Goal: Task Accomplishment & Management: Manage account settings

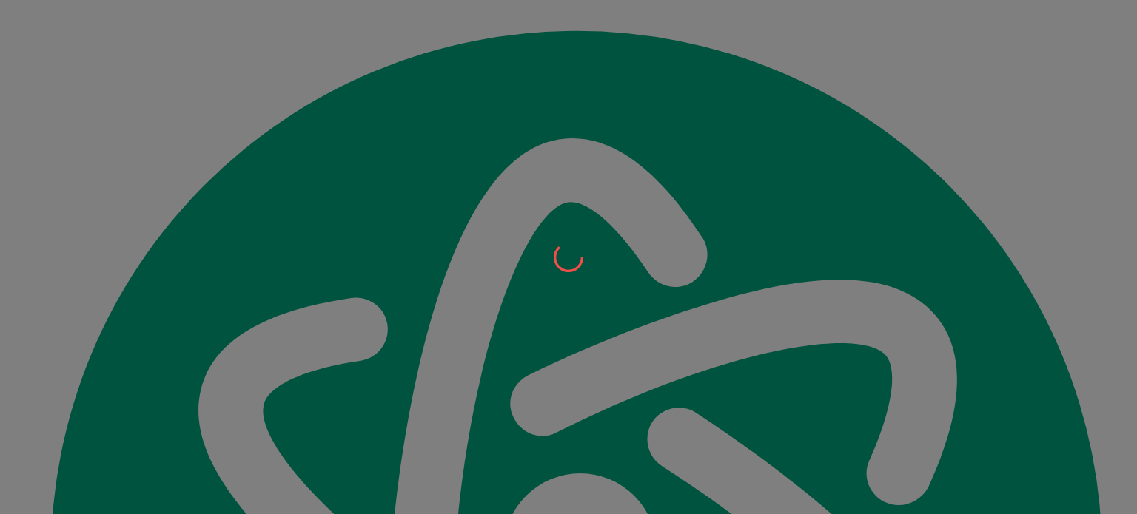
scroll to position [305, 0]
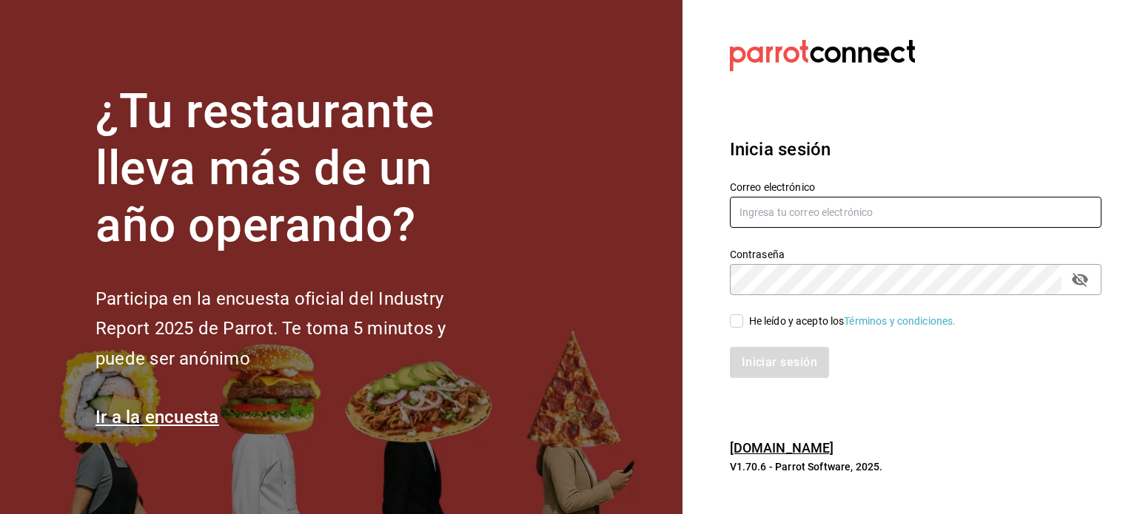
click at [785, 222] on input "text" at bounding box center [916, 212] width 372 height 31
type input "[EMAIL_ADDRESS][DOMAIN_NAME]"
click at [746, 318] on span "He leído y acepto los Términos y condiciones." at bounding box center [849, 322] width 213 height 16
click at [743, 318] on input "He leído y acepto los Términos y condiciones." at bounding box center [736, 321] width 13 height 13
checkbox input "true"
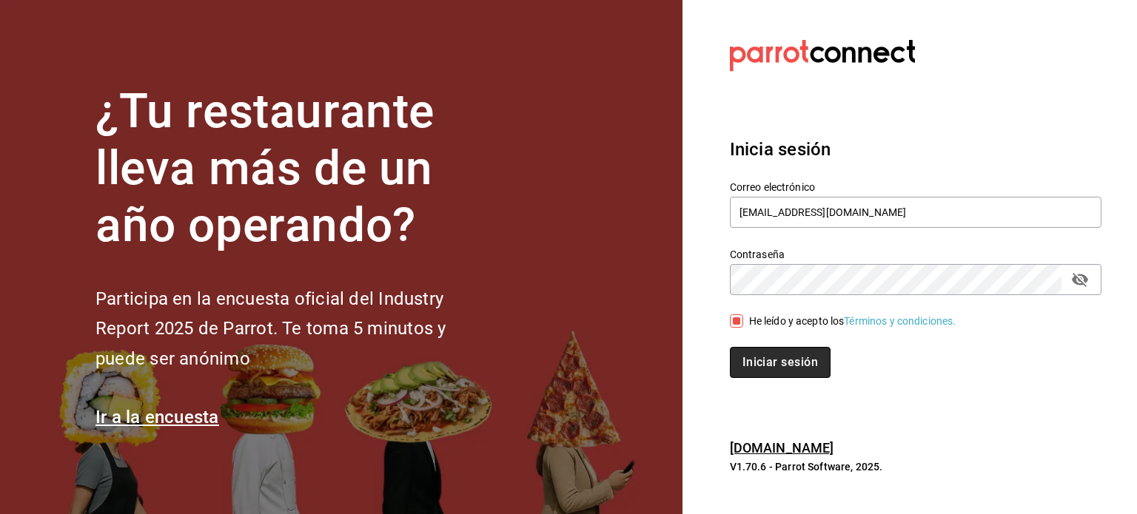
click at [753, 366] on button "Iniciar sesión" at bounding box center [780, 362] width 101 height 31
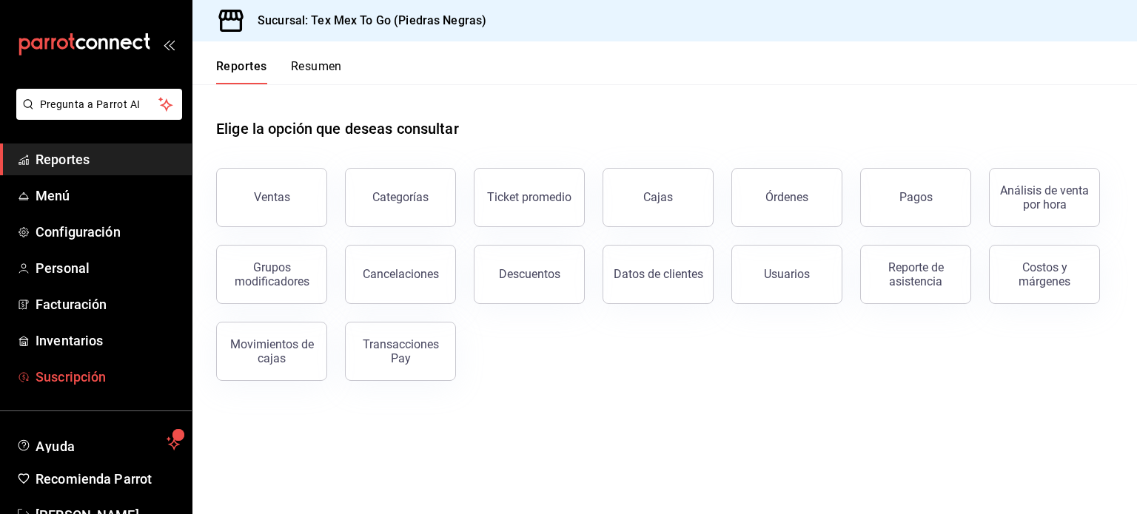
scroll to position [44, 0]
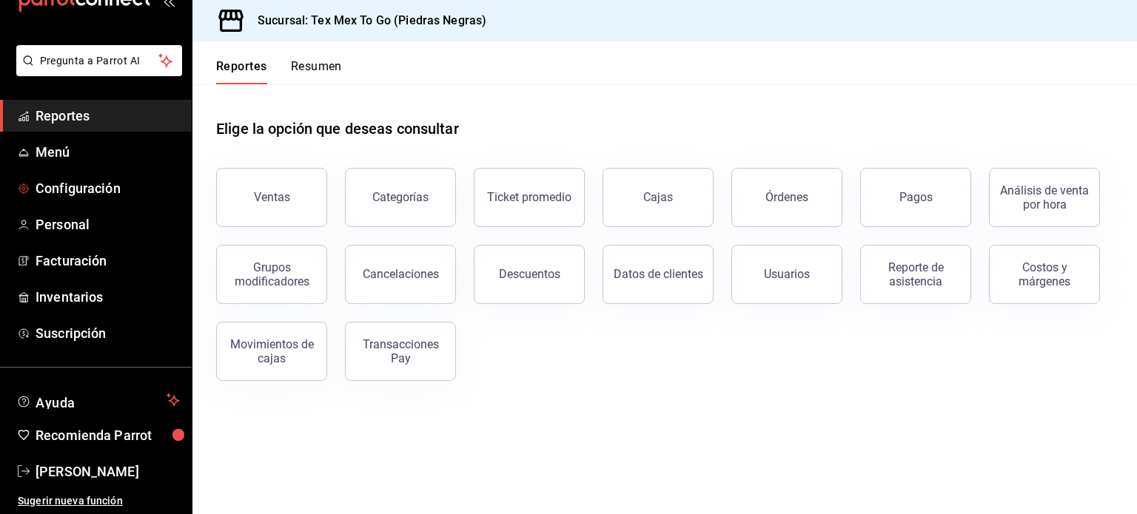
drag, startPoint x: 101, startPoint y: 195, endPoint x: 271, endPoint y: 206, distance: 170.6
click at [101, 195] on span "Configuración" at bounding box center [108, 188] width 144 height 20
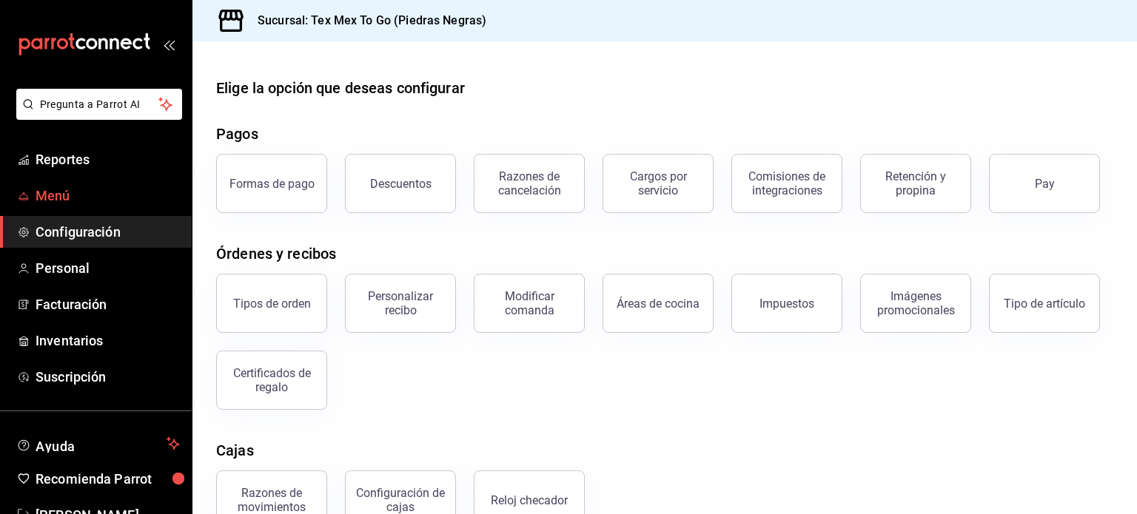
click at [61, 204] on span "Menú" at bounding box center [108, 196] width 144 height 20
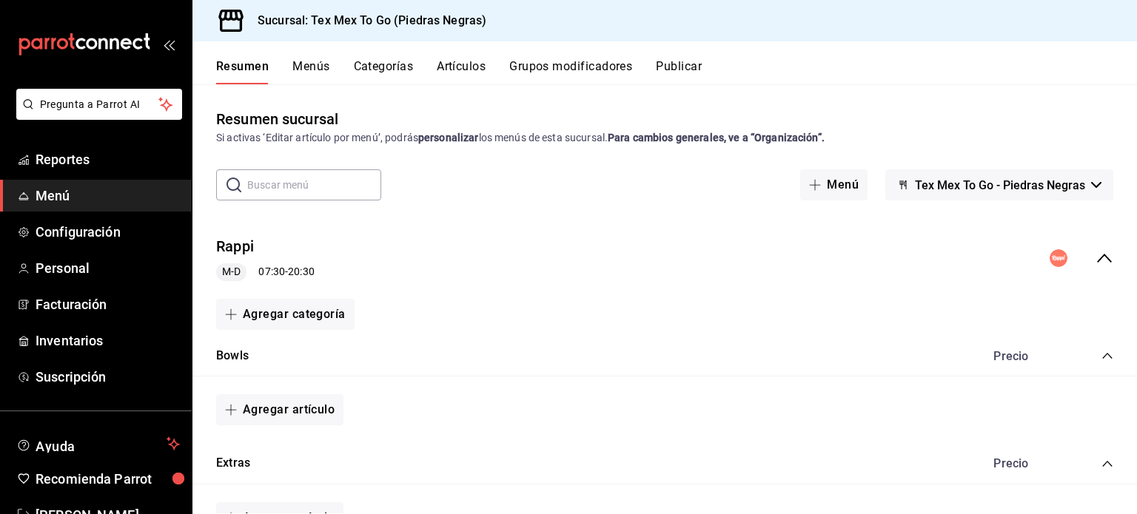
click at [313, 67] on button "Menús" at bounding box center [310, 71] width 37 height 25
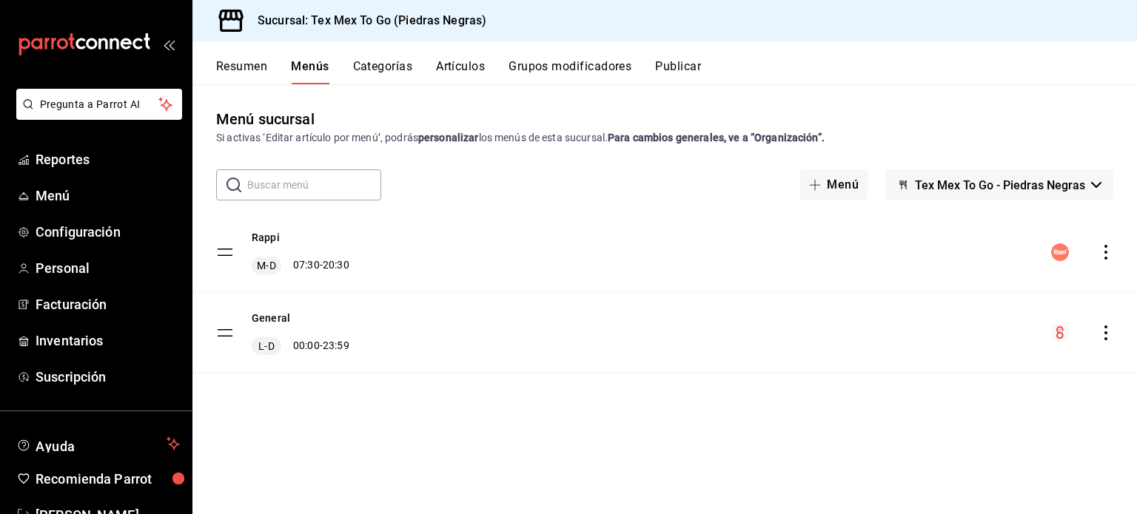
click at [357, 78] on button "Categorías" at bounding box center [383, 71] width 60 height 25
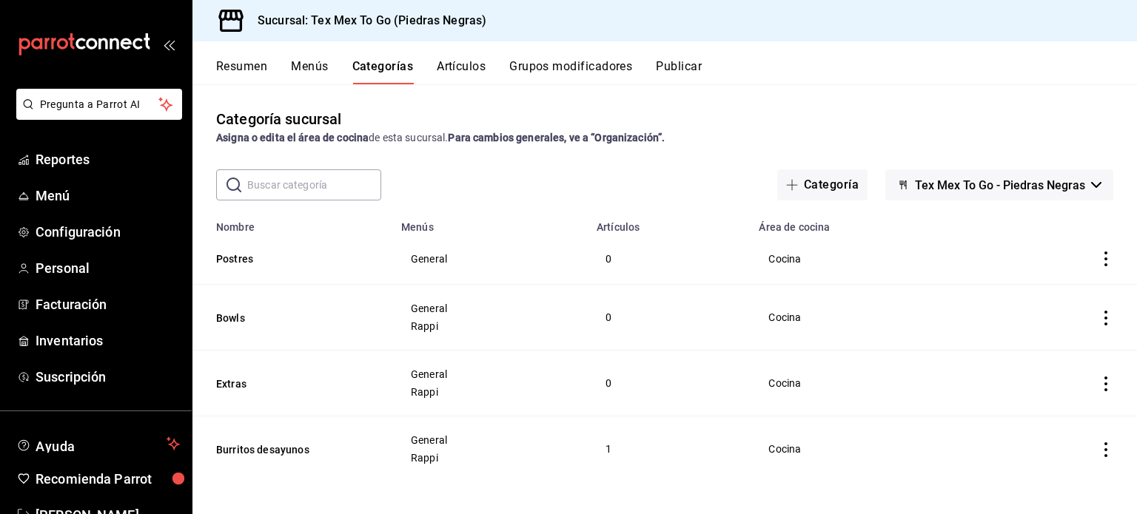
scroll to position [4, 0]
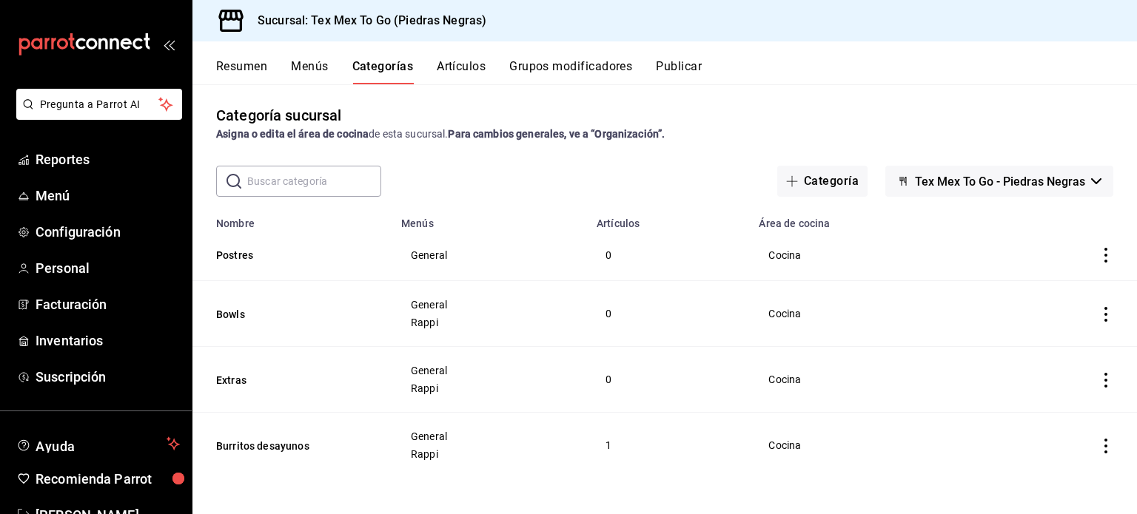
click at [491, 72] on div "Resumen Menús Categorías Artículos Grupos modificadores Publicar" at bounding box center [676, 71] width 921 height 25
click at [480, 72] on button "Artículos" at bounding box center [461, 71] width 49 height 25
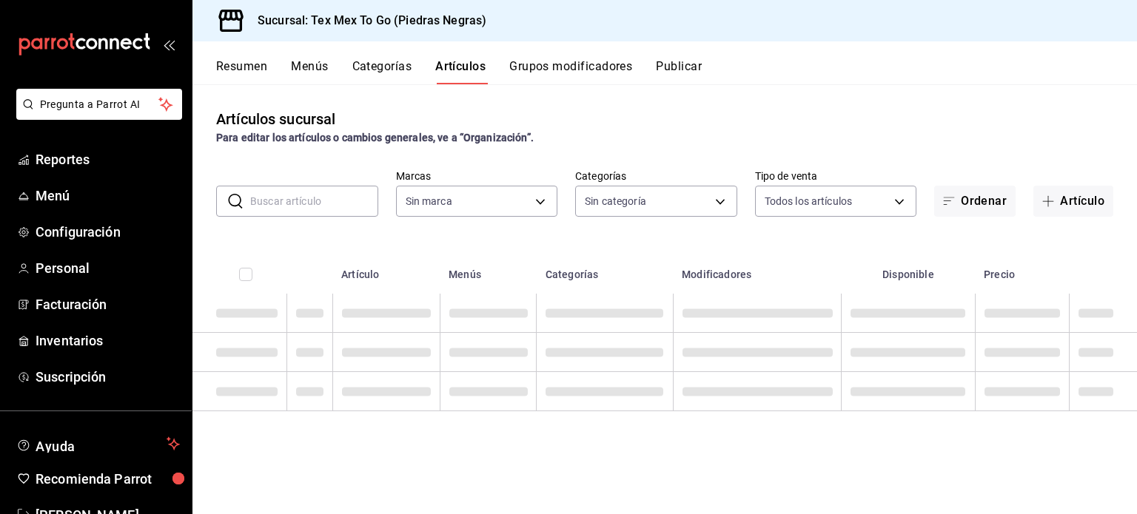
type input "eb06541f-5acd-4d20-ae9d-083795bc6976"
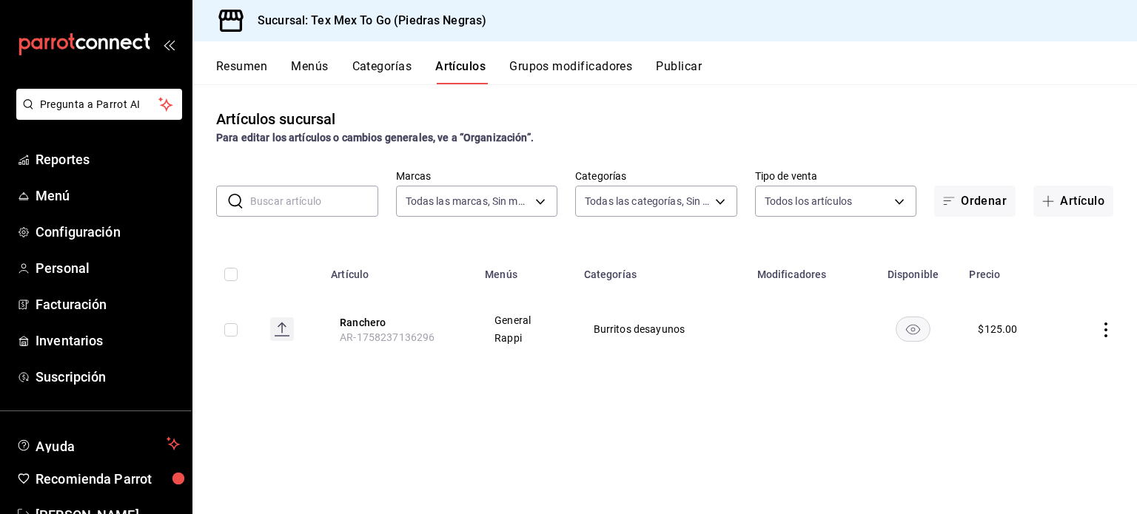
type input "3af3ad76-18bd-406c-9b11-798cb5317cbf,3646f670-00cf-4569-944c-761056295dc0,586a5…"
click at [1071, 208] on button "Artículo" at bounding box center [1073, 201] width 80 height 31
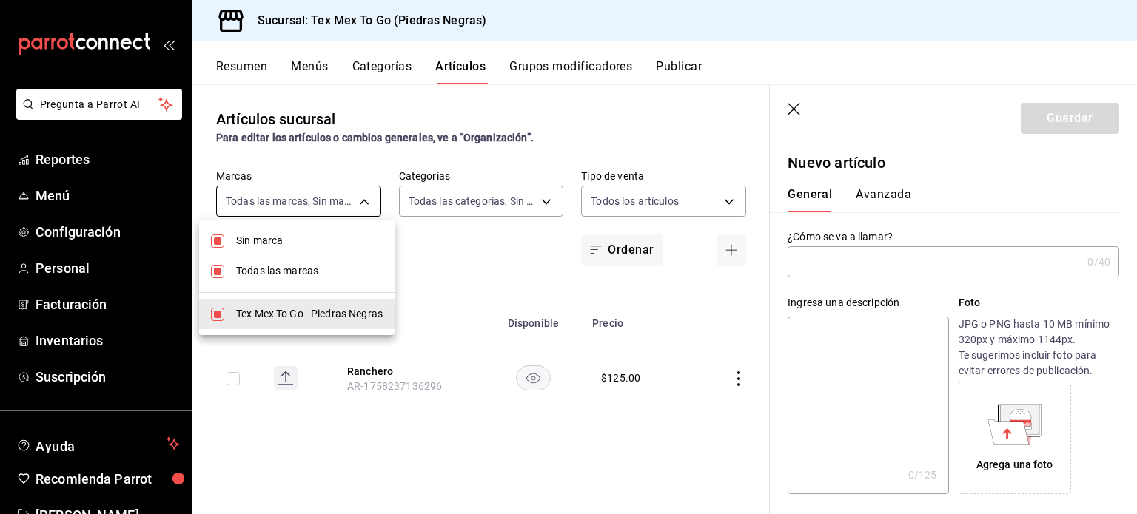
click at [362, 204] on body "Pregunta a Parrot AI Reportes Menú Configuración Personal Facturación Inventari…" at bounding box center [568, 257] width 1137 height 514
click at [362, 204] on div at bounding box center [568, 257] width 1137 height 514
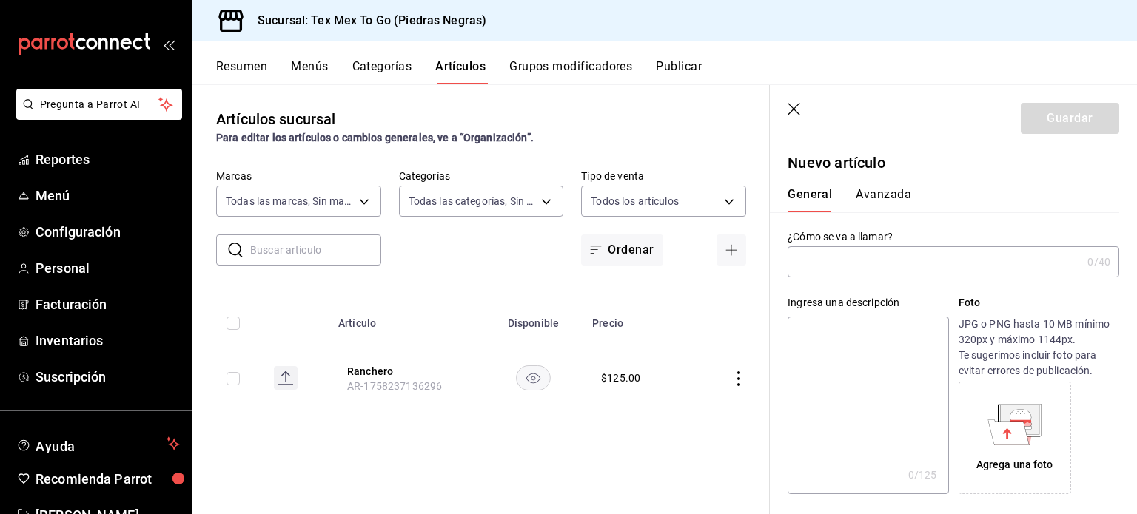
click at [490, 199] on body "Pregunta a Parrot AI Reportes Menú Configuración Personal Facturación Inventari…" at bounding box center [568, 257] width 1137 height 514
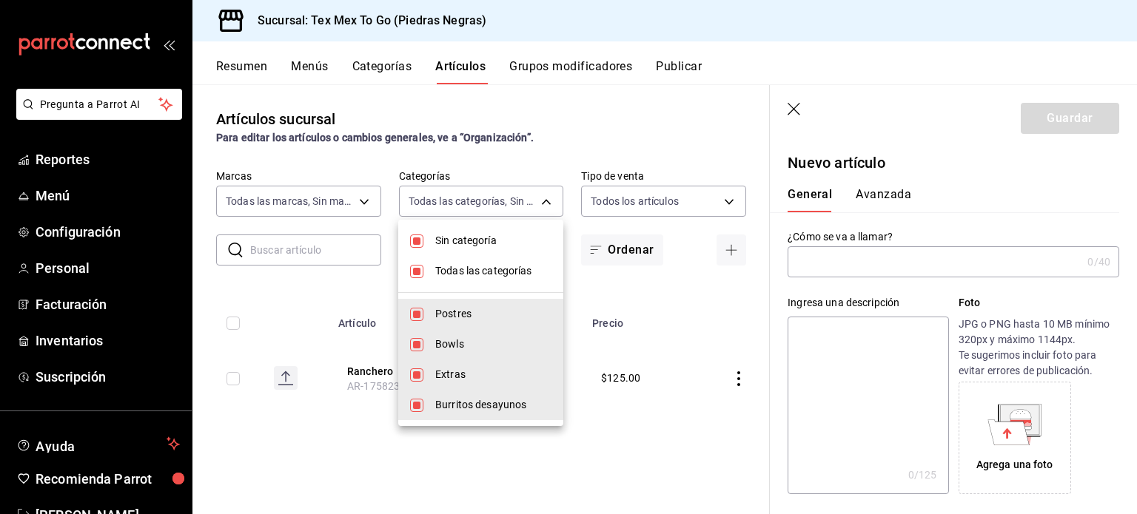
click at [490, 195] on div at bounding box center [568, 257] width 1137 height 514
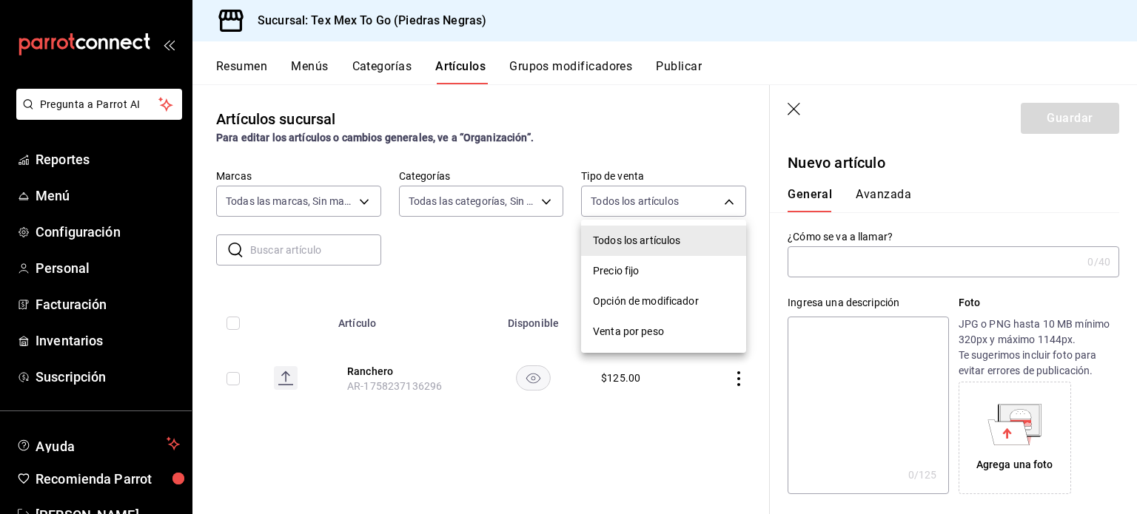
click at [699, 195] on body "Pregunta a Parrot AI Reportes Menú Configuración Personal Facturación Inventari…" at bounding box center [568, 257] width 1137 height 514
click at [699, 195] on div at bounding box center [568, 257] width 1137 height 514
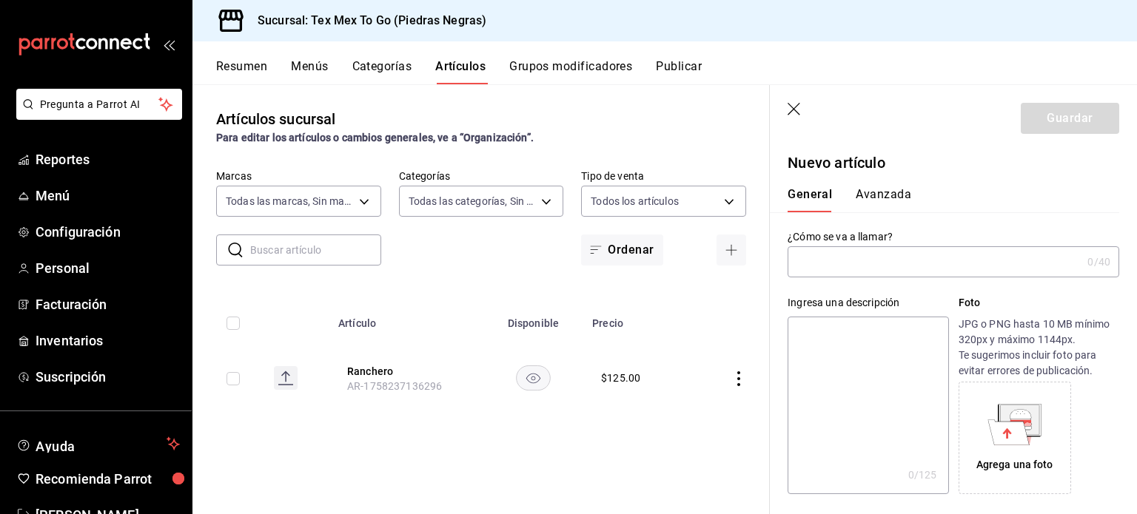
drag, startPoint x: 873, startPoint y: 279, endPoint x: 875, endPoint y: 272, distance: 7.7
click at [873, 278] on div "Ingresa una descripción x 0 /125 ​ Foto JPG o PNG hasta 10 MB mínimo 320px y má…" at bounding box center [944, 386] width 349 height 217
click at [876, 266] on input "text" at bounding box center [934, 262] width 294 height 30
type input "Texano"
click at [873, 367] on textarea at bounding box center [867, 406] width 161 height 178
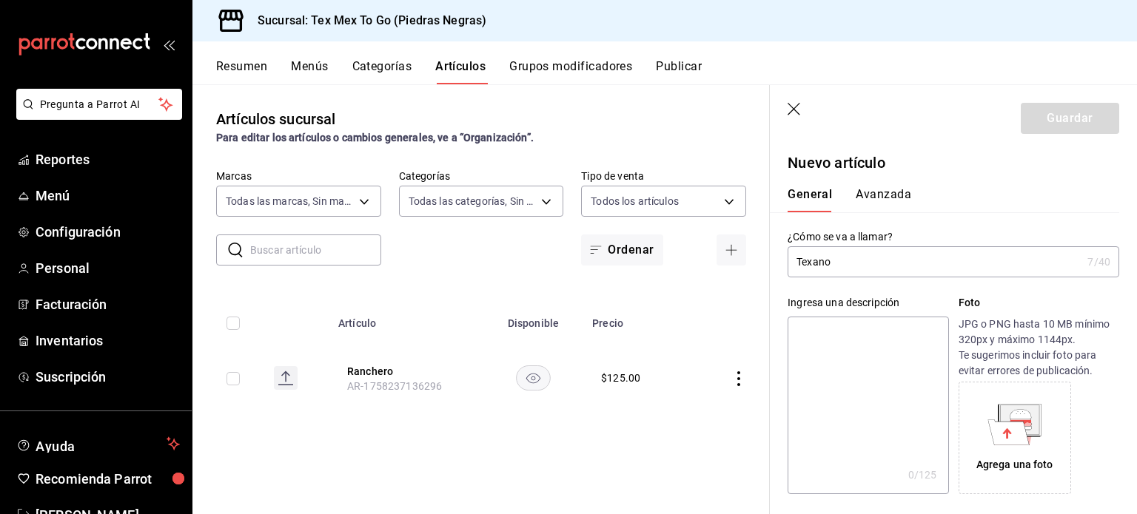
paste textarea "Huevo, papa, [PERSON_NAME] y queso"
type textarea "Huevo, papa, [PERSON_NAME] y queso"
type textarea "x"
click at [796, 337] on textarea "Huevo, papa, [PERSON_NAME] y queso" at bounding box center [867, 406] width 161 height 178
type textarea "BHuevo, papa, [PERSON_NAME] y queso"
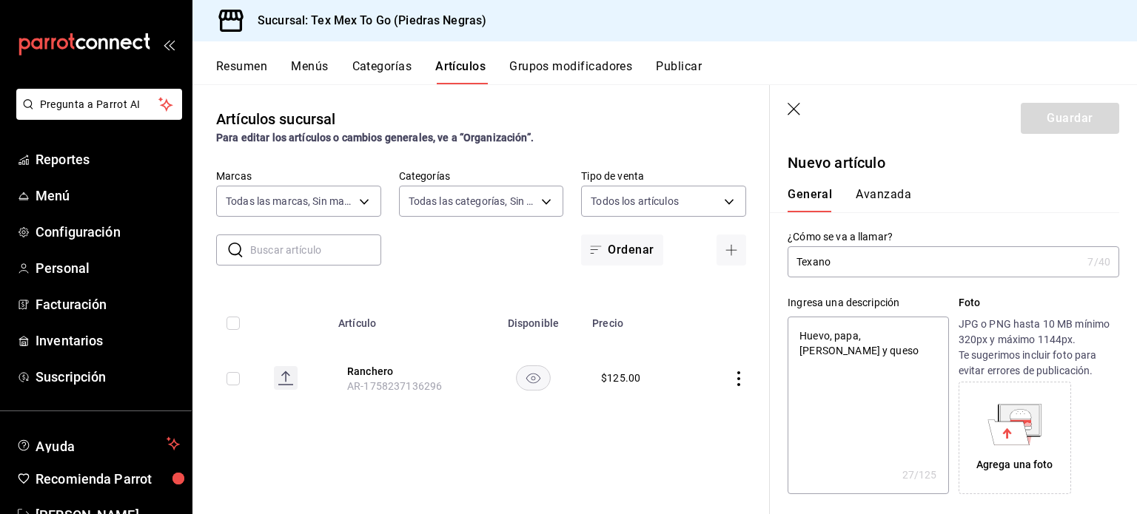
type textarea "x"
type textarea "BuHuevo, papa, [PERSON_NAME] y queso"
type textarea "x"
type textarea "BurHuevo, papa, [PERSON_NAME] y queso"
type textarea "x"
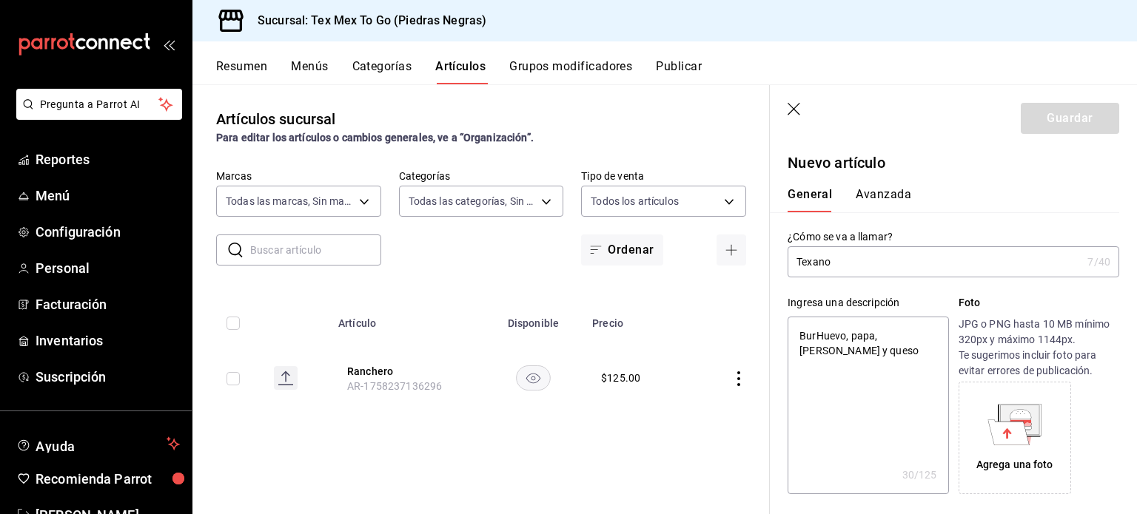
type textarea "BurrHuevo, papa, [PERSON_NAME] y queso"
type textarea "x"
type textarea "BurriHuevo, papa, [PERSON_NAME] y queso"
type textarea "x"
type textarea "BurritHuevo, papa, [PERSON_NAME] y queso"
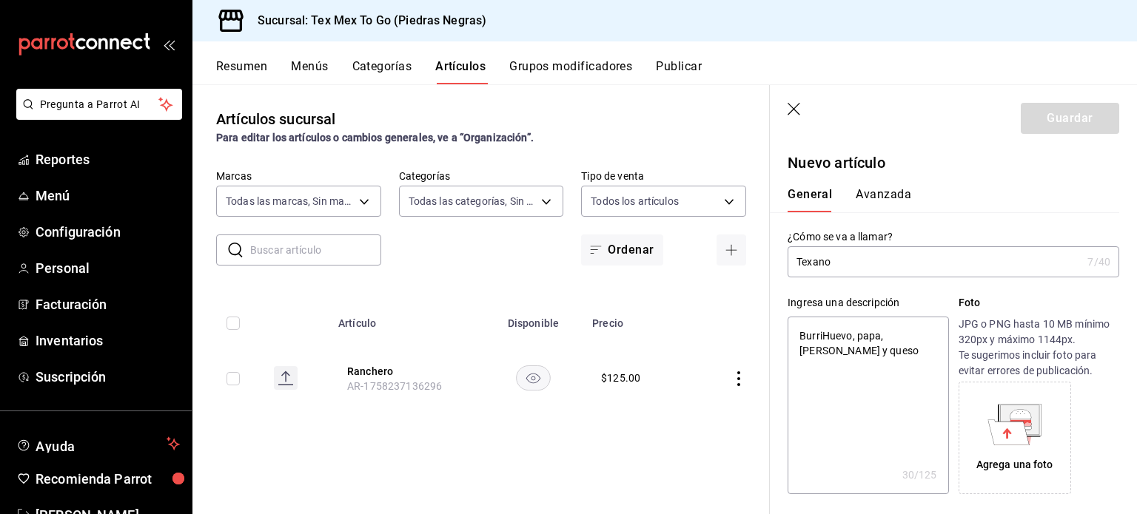
type textarea "x"
type textarea "BurritoHuevo, papa, [PERSON_NAME] y queso"
type textarea "x"
type textarea "Burrito Huevo, papa, [PERSON_NAME] y queso"
type textarea "x"
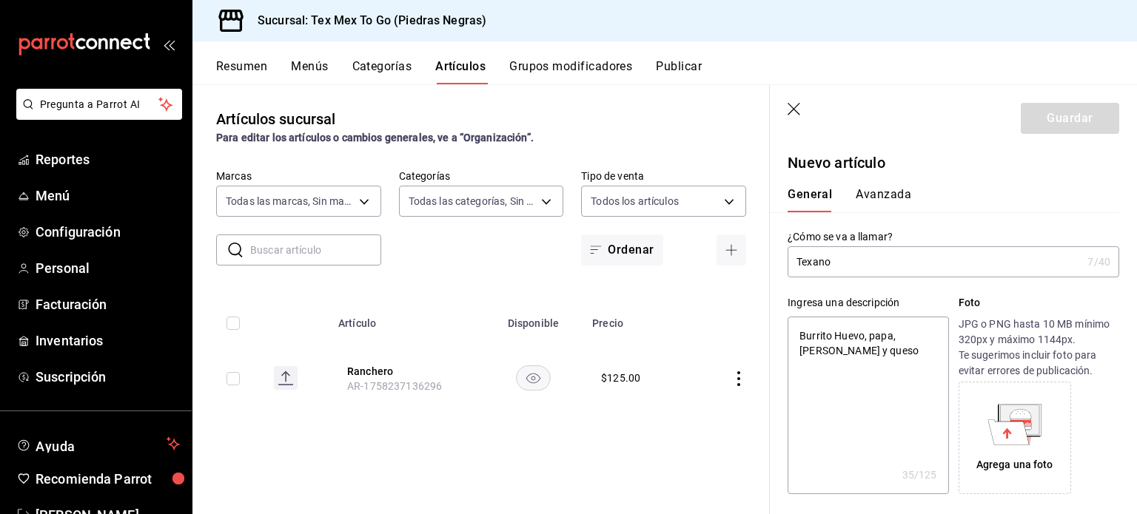
type textarea "Burrito cHuevo, papa, [PERSON_NAME] y queso"
type textarea "x"
type textarea "Burrito coHuevo, papa, [PERSON_NAME] y queso"
type textarea "x"
type textarea "Burrito conHuevo, papa, [PERSON_NAME] y queso"
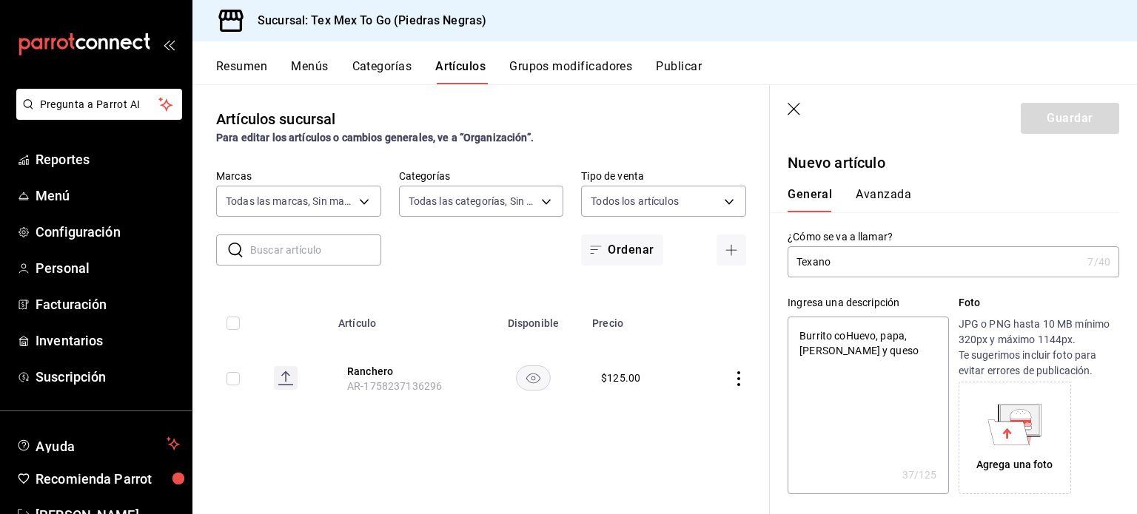
type textarea "x"
type textarea "Burrito con [PERSON_NAME], papa, [PERSON_NAME] y queso"
type textarea "x"
type textarea "Burrito con [PERSON_NAME], papa, [PERSON_NAME] y queso"
type textarea "x"
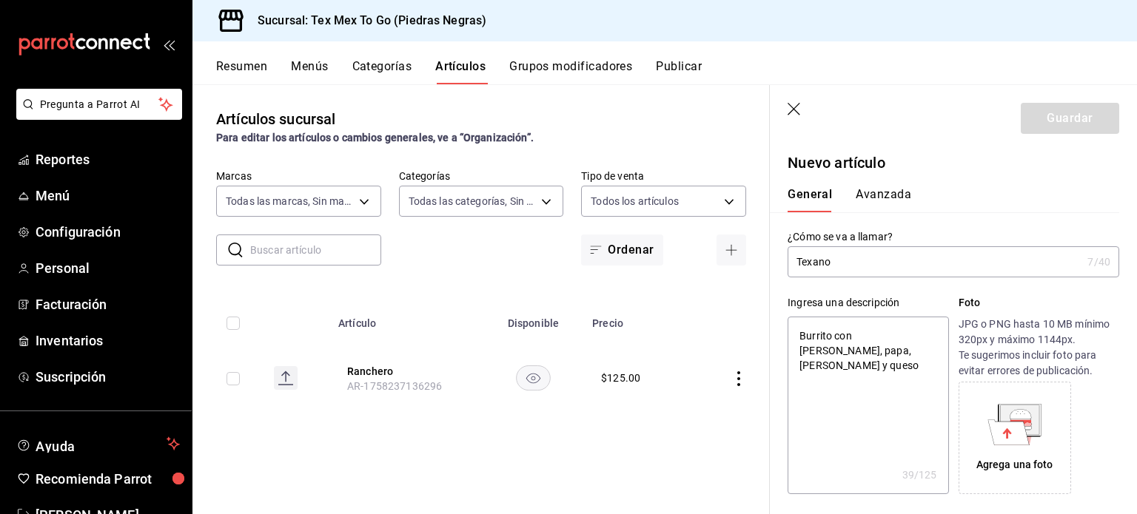
click at [883, 354] on textarea "Burrito con [PERSON_NAME], papa, [PERSON_NAME] y queso" at bounding box center [867, 406] width 161 height 178
type textarea "Burrito con [PERSON_NAME], papa, [PERSON_NAME] y queso."
type textarea "x"
type textarea "Burrito con [PERSON_NAME], papa, [PERSON_NAME] y queso."
type textarea "x"
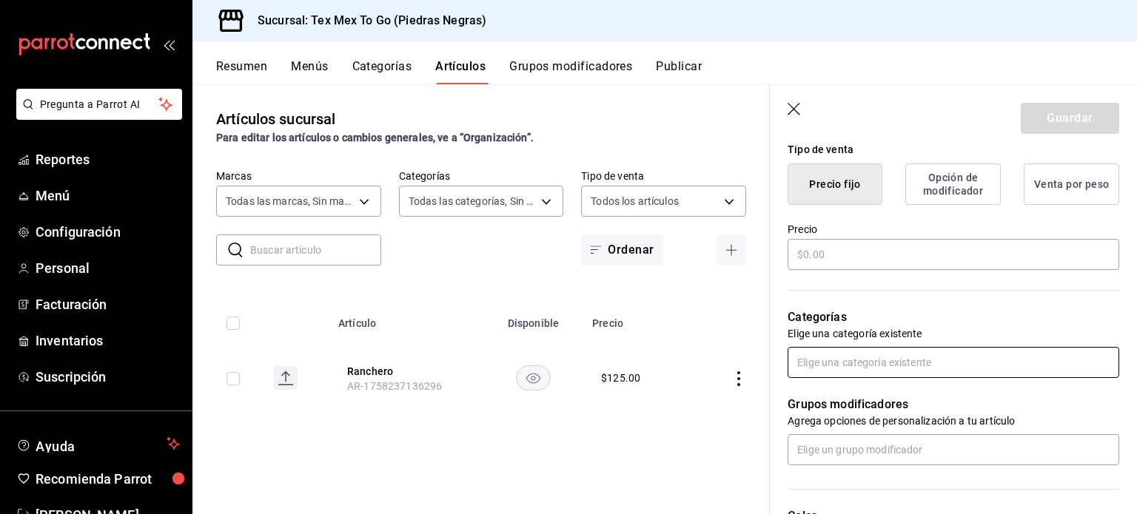
scroll to position [444, 0]
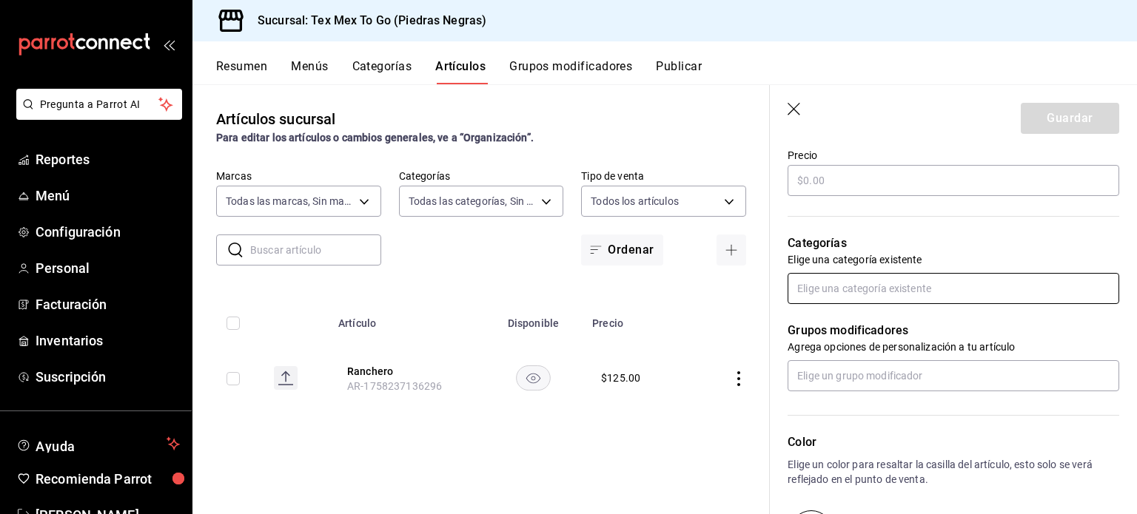
type textarea "Burrito con [PERSON_NAME], papa, [PERSON_NAME] y queso."
click at [841, 298] on input "text" at bounding box center [953, 288] width 332 height 31
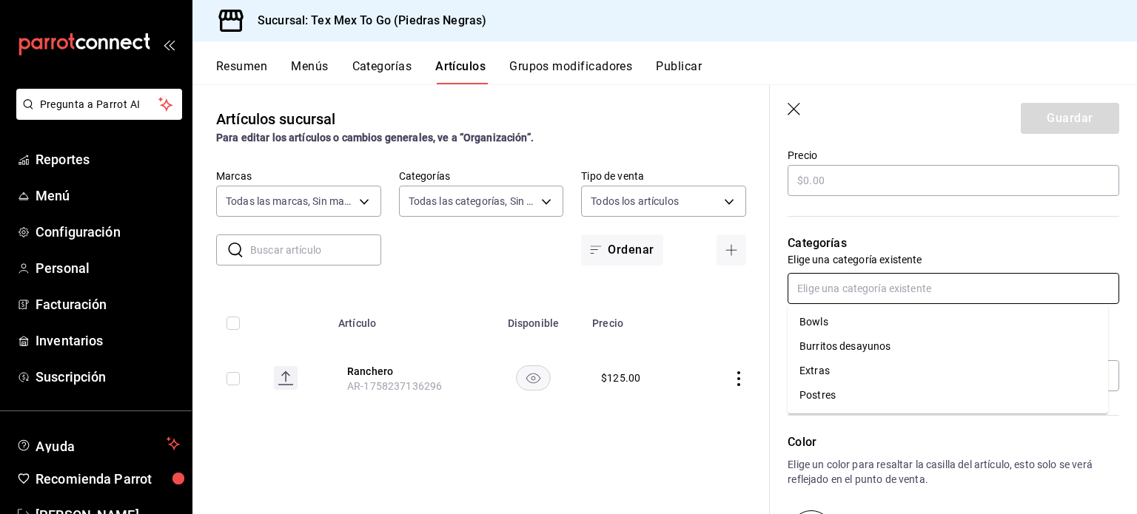
click at [825, 349] on li "Burritos desayunos" at bounding box center [947, 347] width 320 height 24
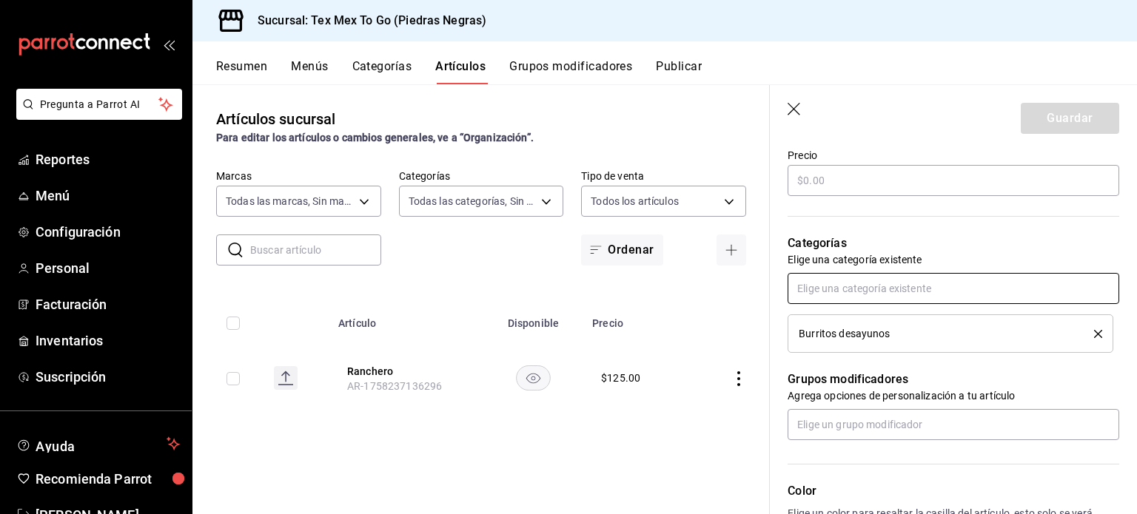
scroll to position [518, 0]
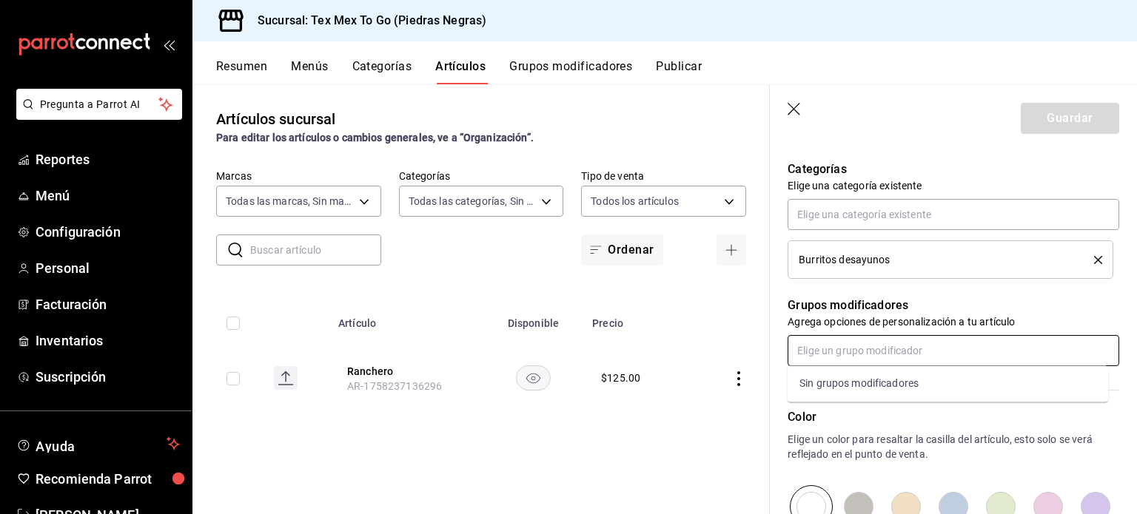
click at [860, 350] on input "text" at bounding box center [953, 350] width 332 height 31
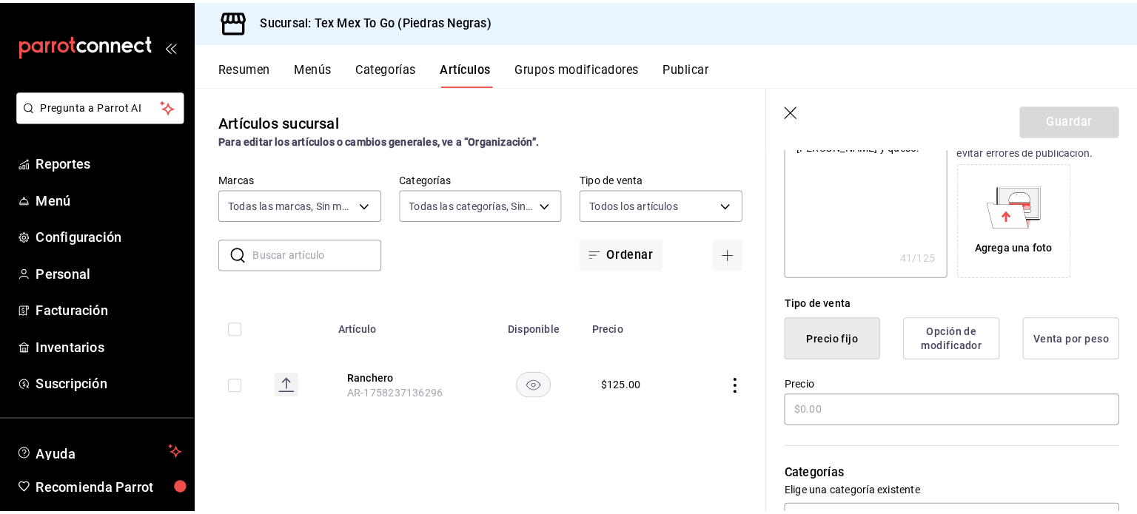
scroll to position [370, 0]
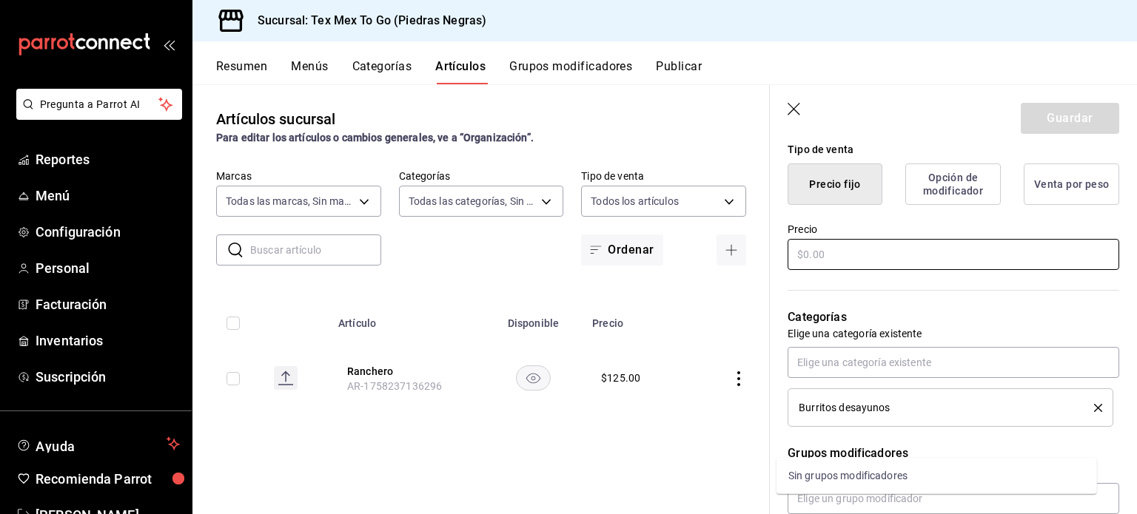
click at [864, 266] on input "text" at bounding box center [953, 254] width 332 height 31
type textarea "x"
type input "$1.00"
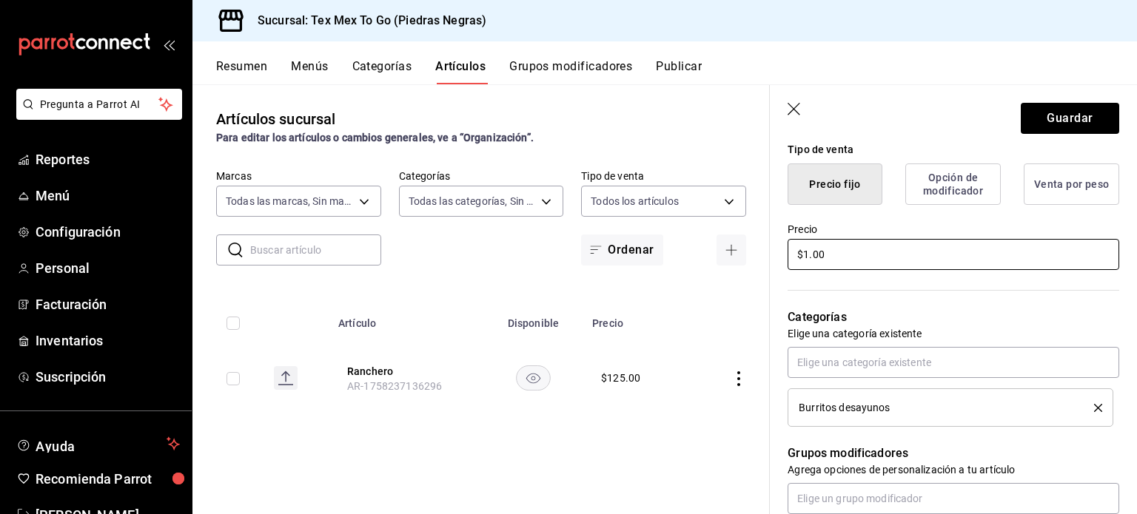
type textarea "x"
type input "$12.00"
type textarea "x"
type input "$125.00"
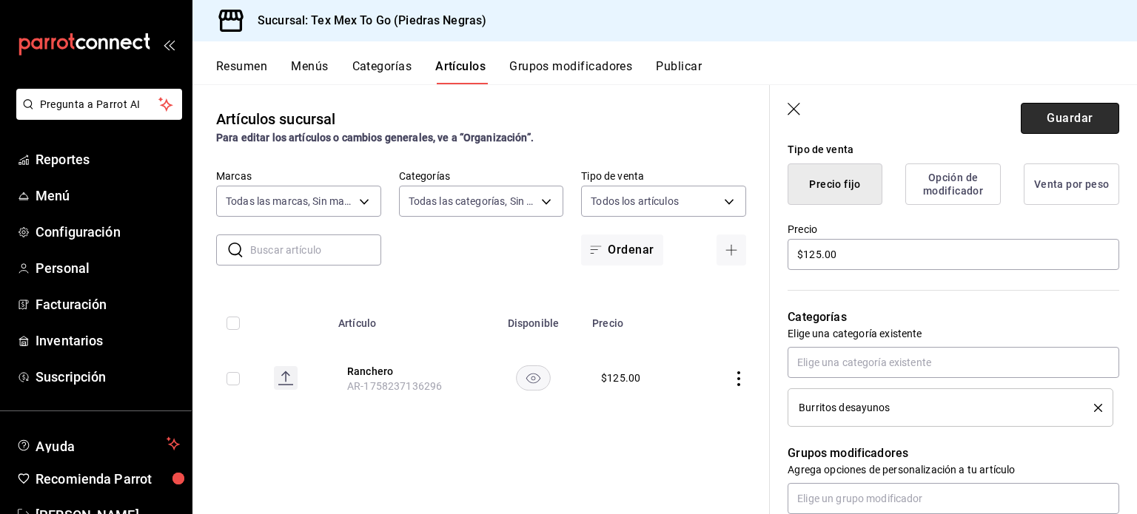
click at [1063, 115] on button "Guardar" at bounding box center [1070, 118] width 98 height 31
type textarea "x"
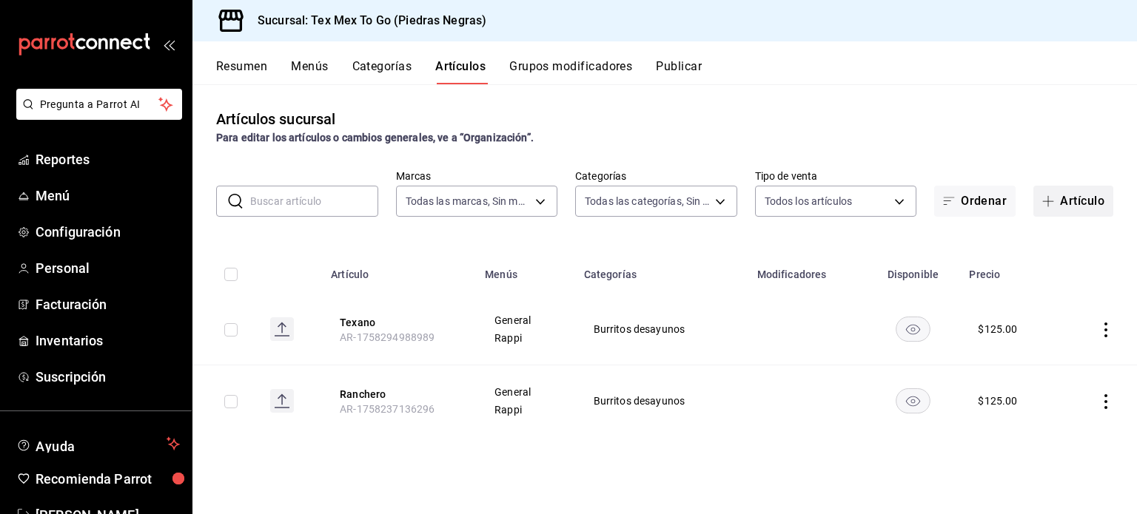
click at [1082, 202] on button "Artículo" at bounding box center [1073, 201] width 80 height 31
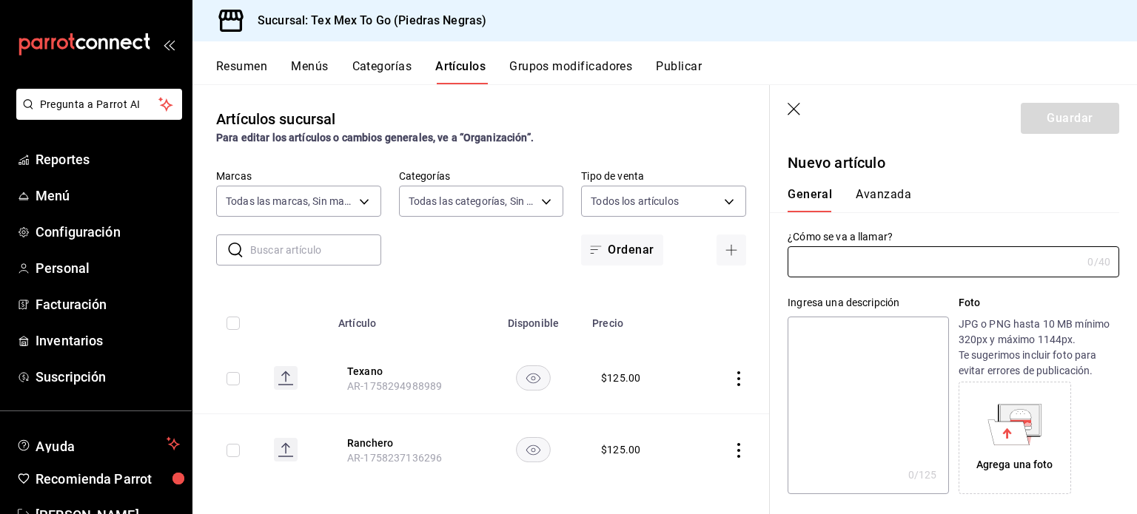
scroll to position [7, 0]
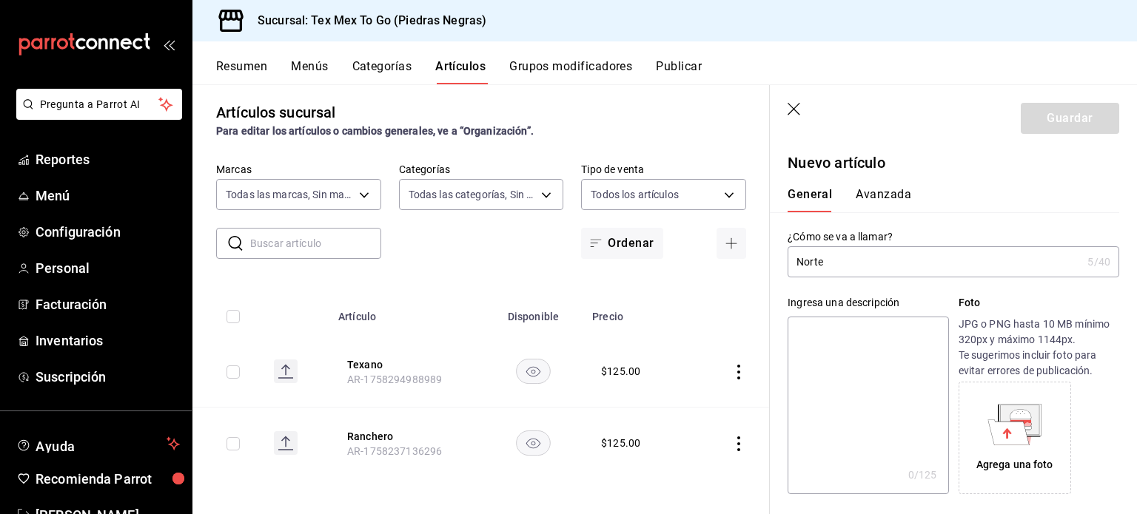
paste input "ñ"
type input "Norteño"
click at [840, 359] on textarea at bounding box center [867, 406] width 161 height 178
paste textarea "ñ"
type textarea "ñ"
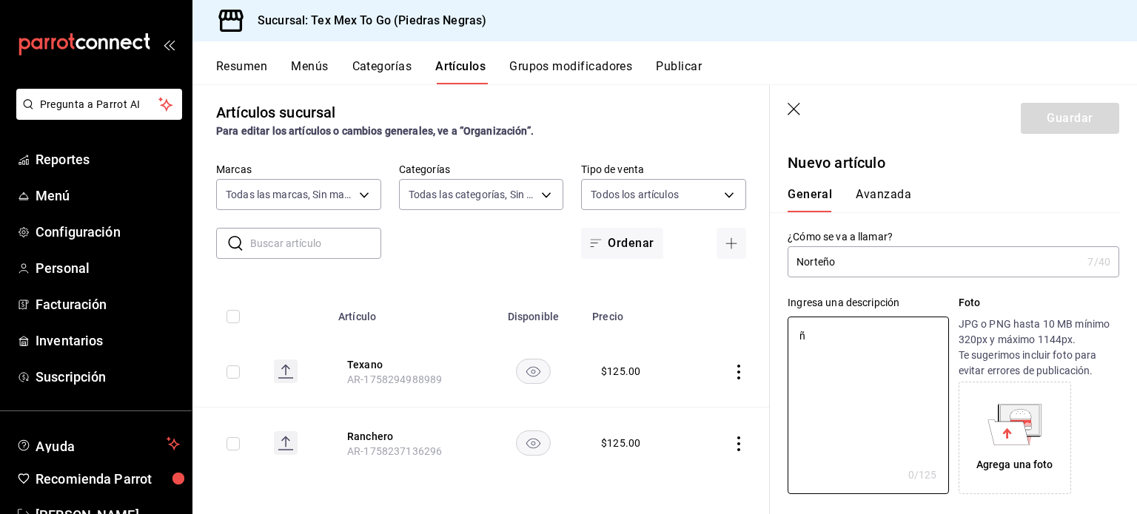
type textarea "x"
paste textarea "Huevo con tocino y frijoles estilo ranch"
type textarea "Huevo con tocino y frijoles estilo ranch"
type textarea "x"
type textarea "Huevo con tocino y frijoles estilo ranch"
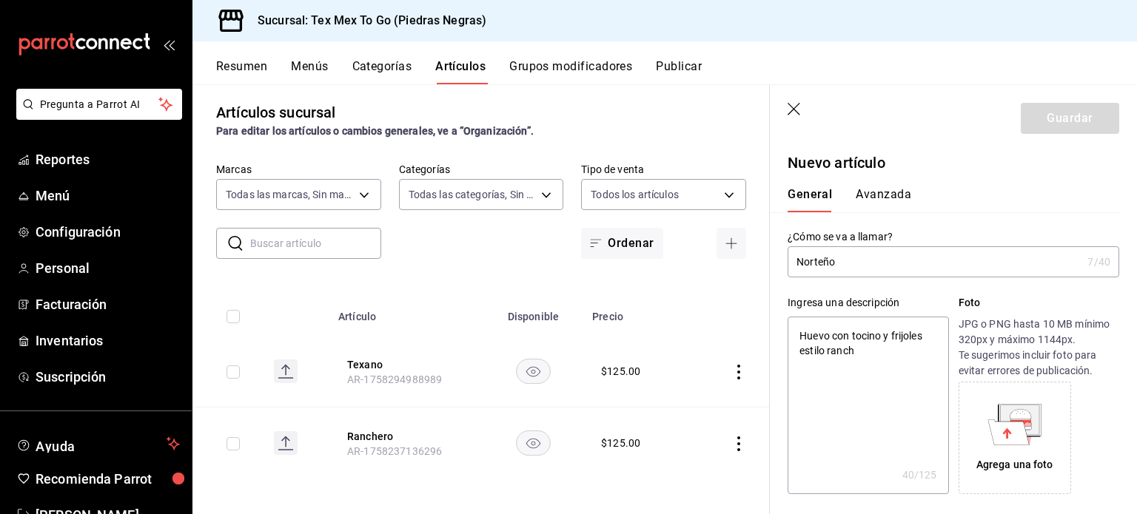
type textarea "x"
type textarea "Huevo con tocino y frijoles estilo ranch."
type textarea "x"
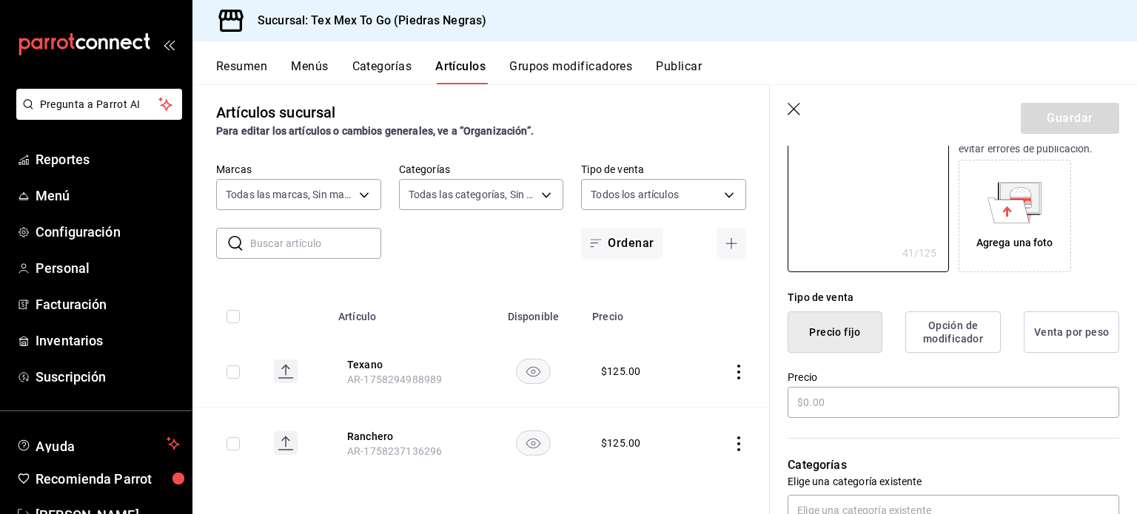
scroll to position [370, 0]
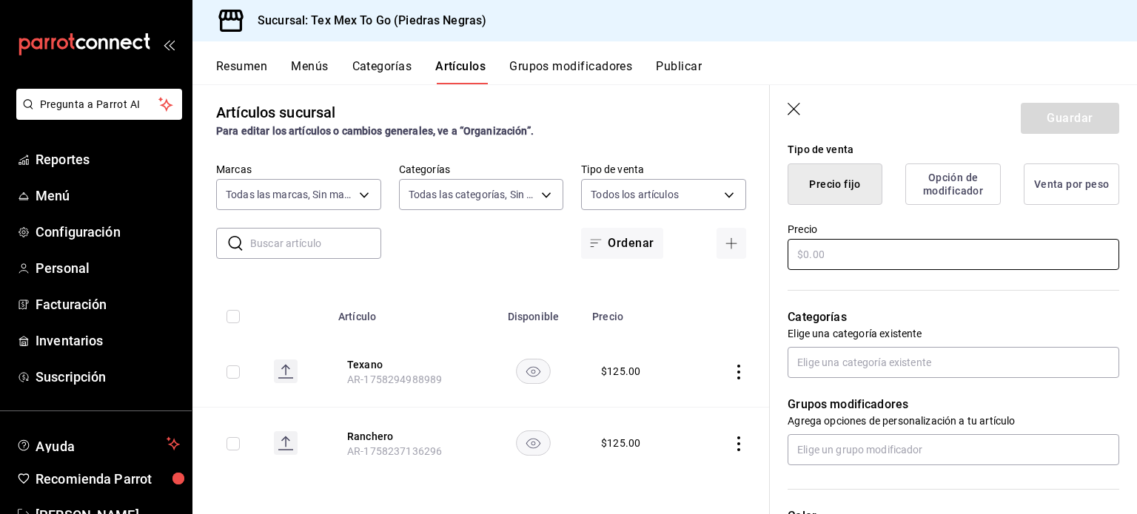
type textarea "Huevo con tocino y frijoles estilo ranch."
click at [855, 249] on input "text" at bounding box center [953, 254] width 332 height 31
type textarea "x"
type input "$1.00"
type textarea "x"
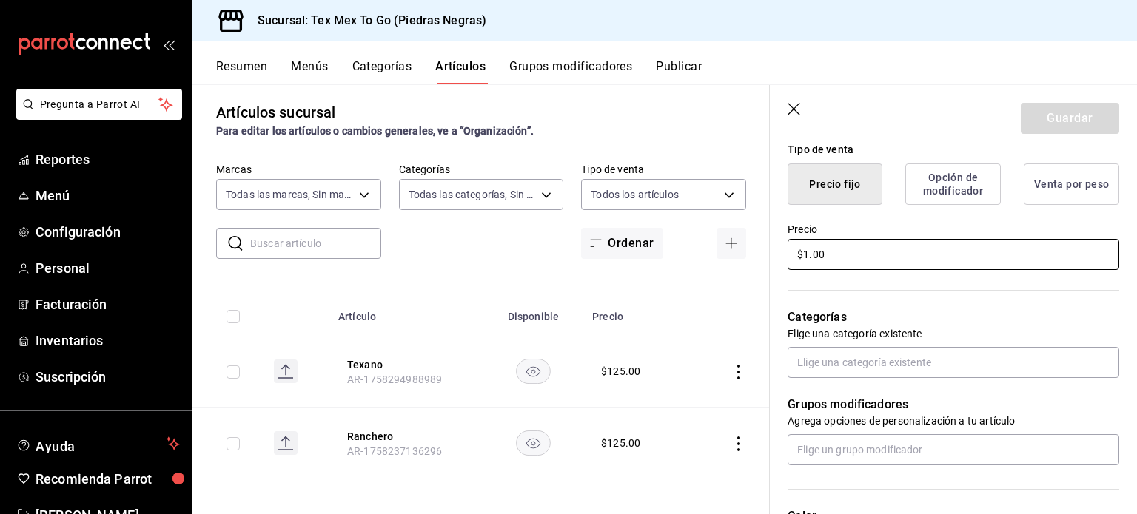
type input "$12.00"
type textarea "x"
type input "$125.00"
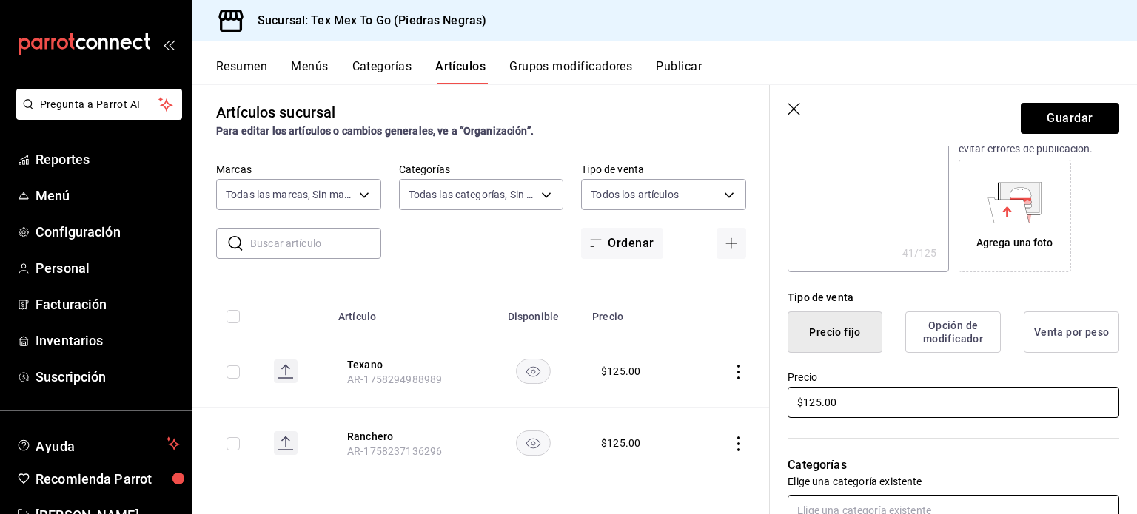
scroll to position [296, 0]
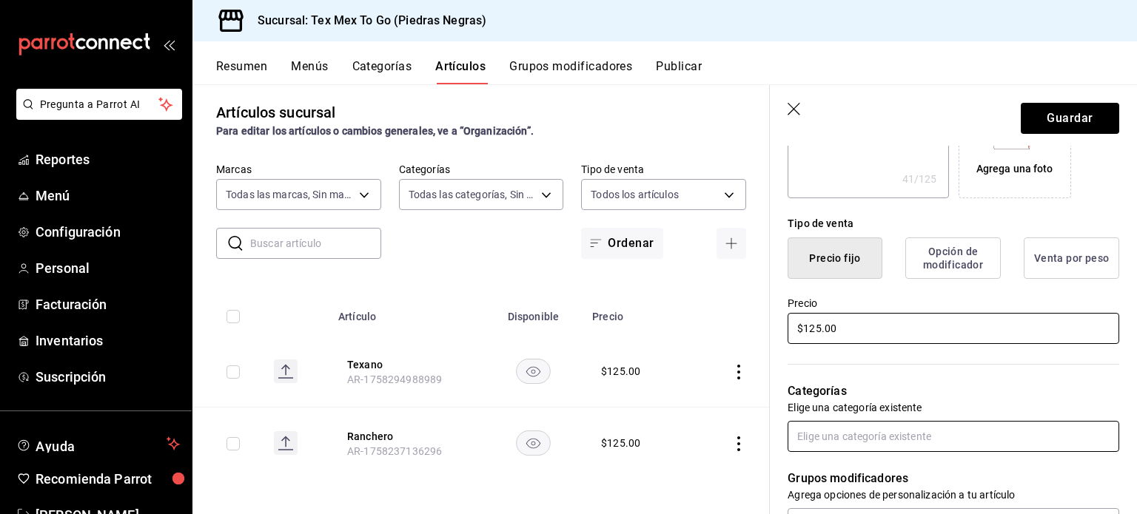
type textarea "x"
type input "$12.00"
type textarea "x"
type input "$1.00"
type textarea "x"
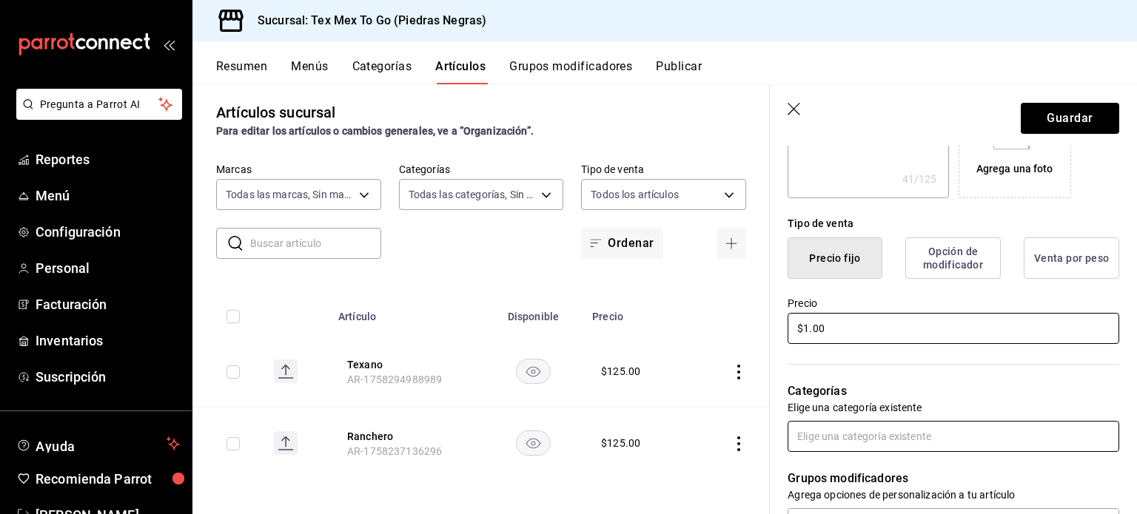
type input "$13.00"
type textarea "x"
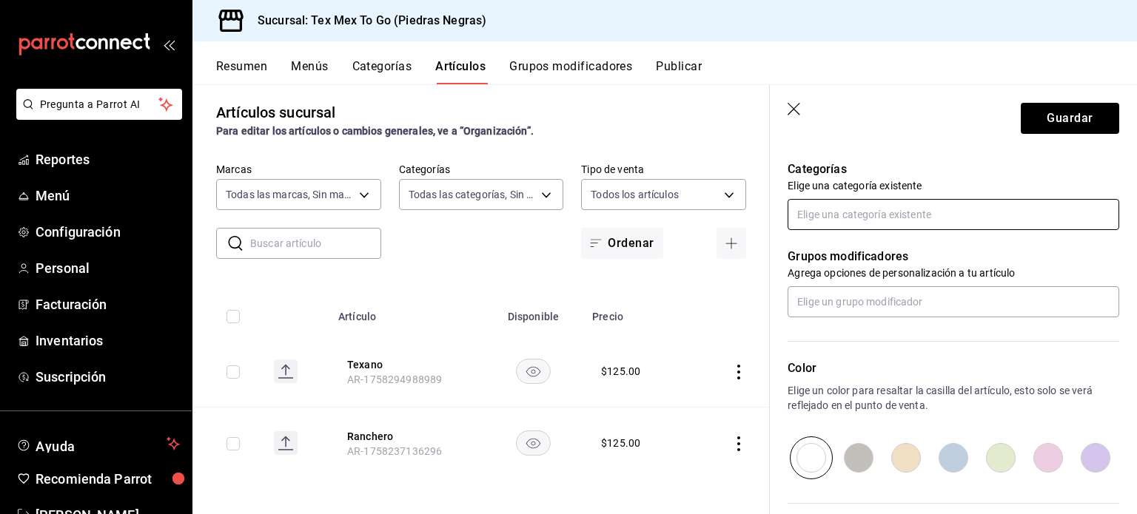
type input "$135.00"
click at [873, 213] on input "text" at bounding box center [953, 214] width 332 height 31
click at [838, 278] on li "Burritos desayunos" at bounding box center [947, 273] width 320 height 24
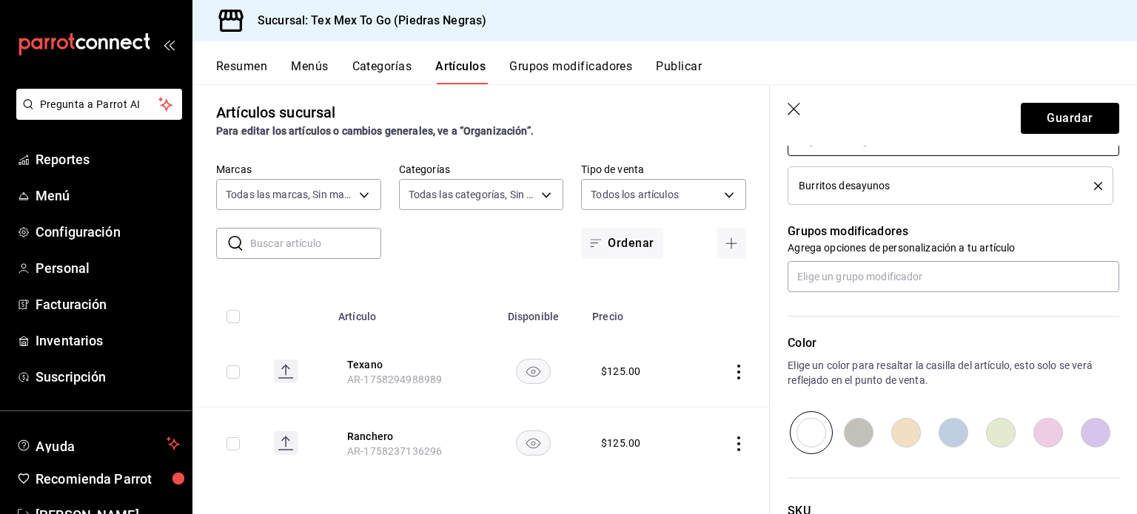
scroll to position [716, 0]
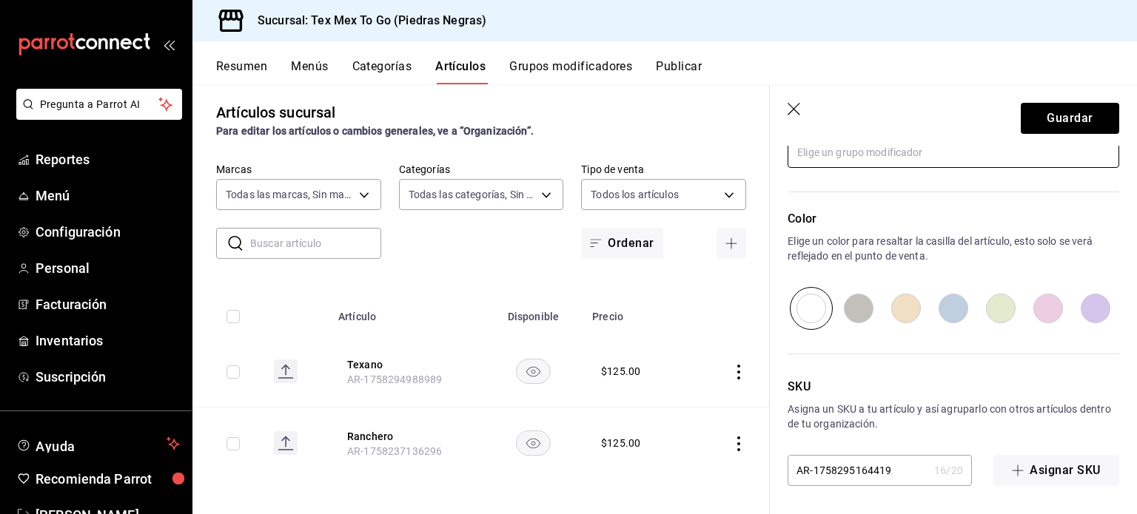
click at [870, 156] on input "text" at bounding box center [953, 152] width 332 height 31
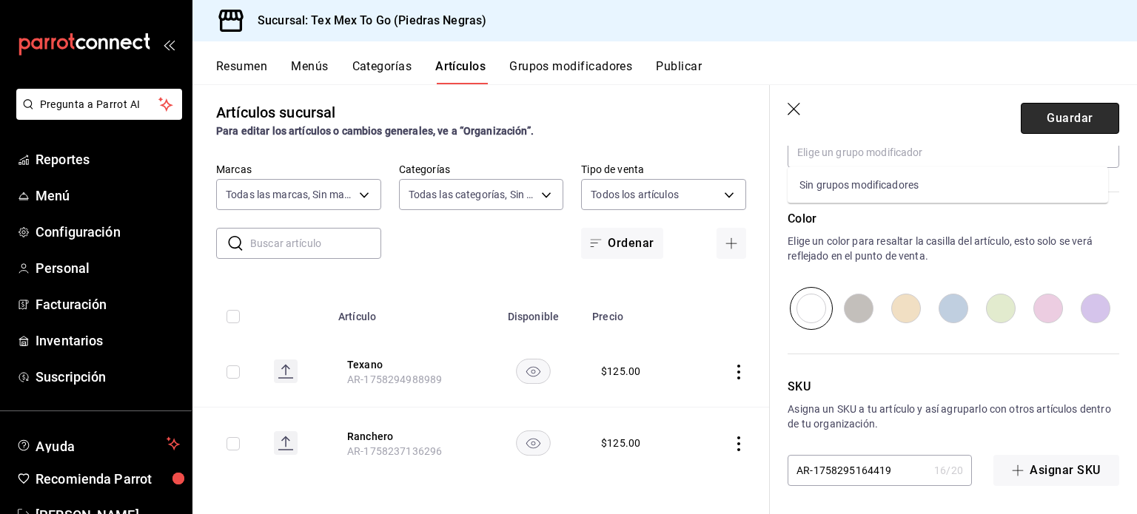
click at [1045, 111] on button "Guardar" at bounding box center [1070, 118] width 98 height 31
type textarea "x"
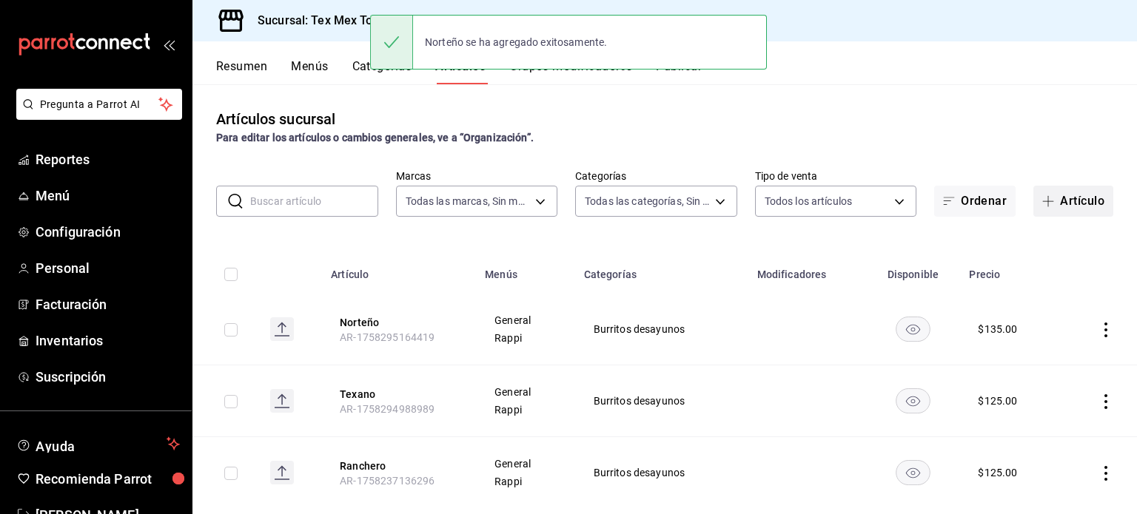
click at [1072, 208] on button "Artículo" at bounding box center [1073, 201] width 80 height 31
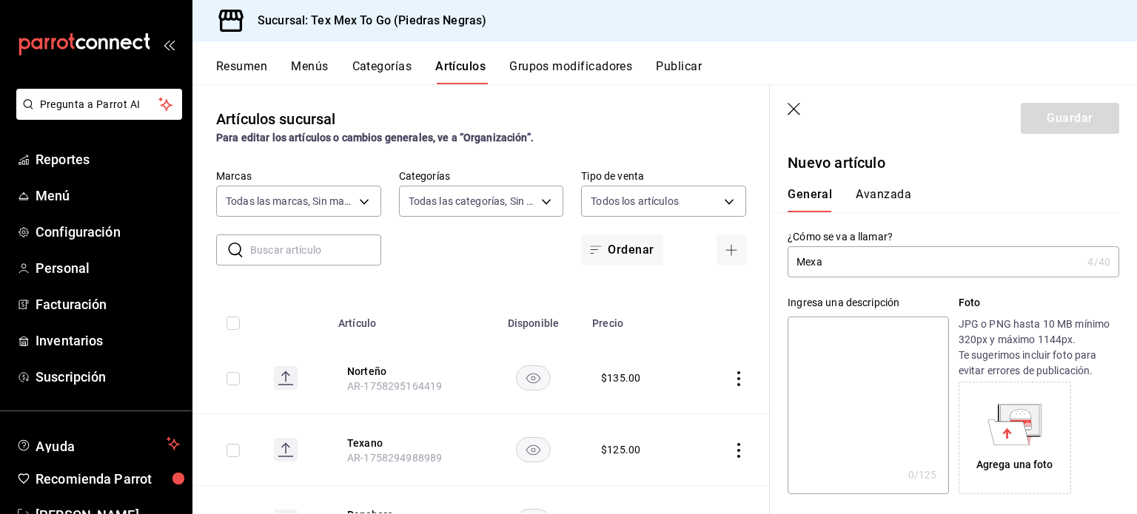
type input "Mexa"
paste textarea "Huevo con chorizo y frijoles estilo ranch"
type textarea "Huevo con chorizo y frijoles estilo ranch"
type textarea "x"
type textarea "Huevo con chorizo y frijoles estilo ranch"
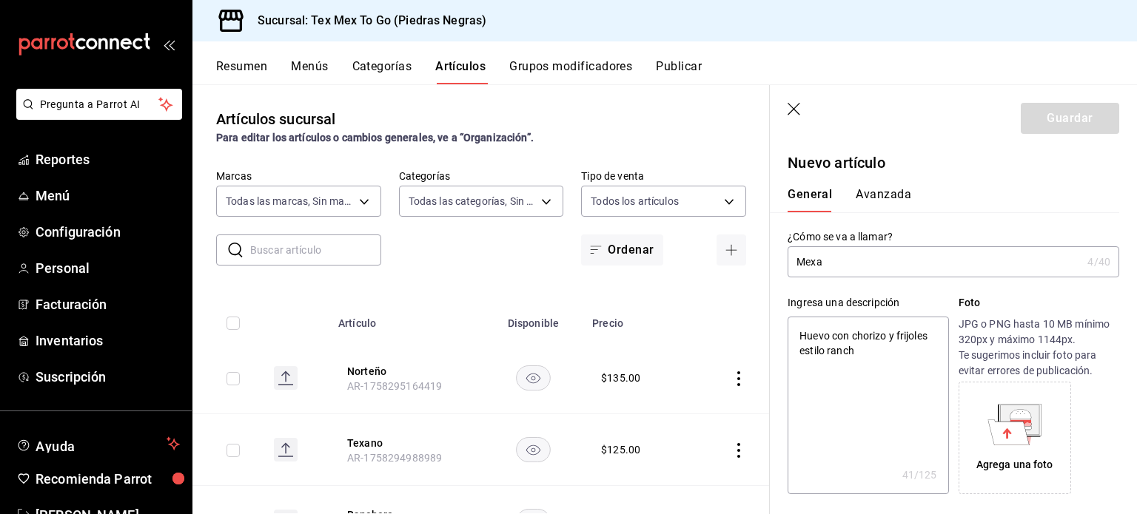
type textarea "x"
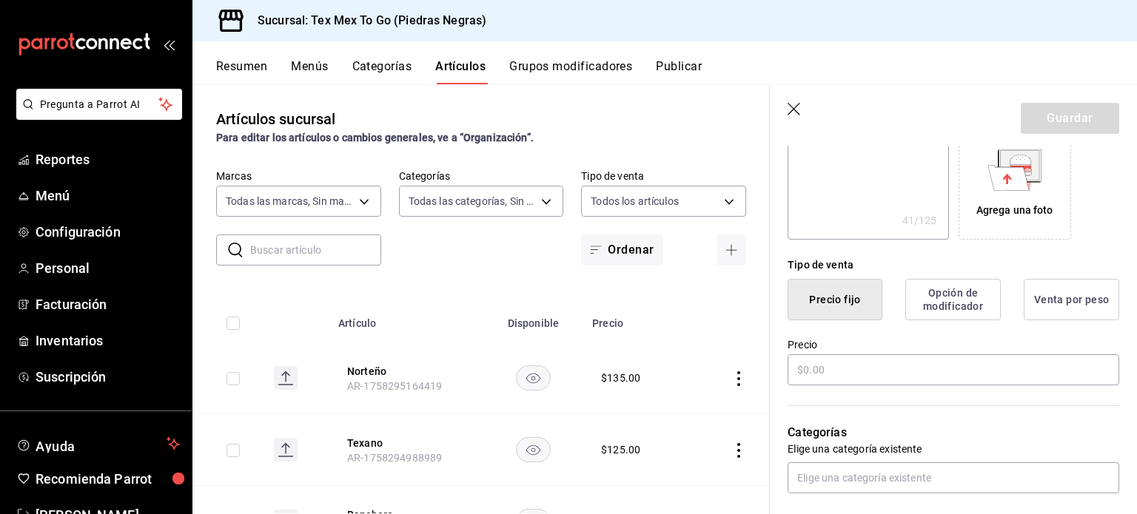
type button "1"
type button "0"
type button "2"
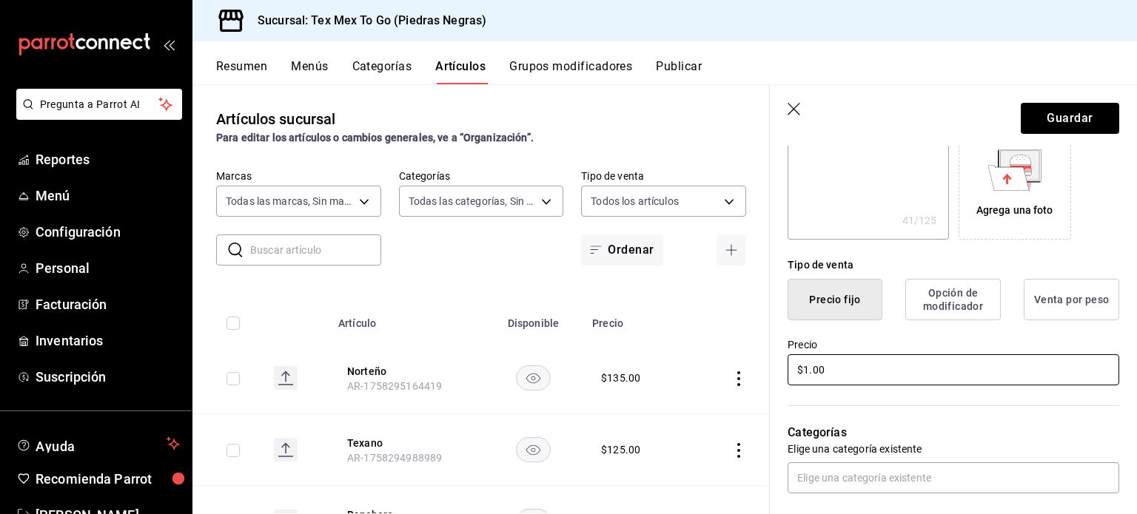
type textarea "x"
type input "$12.00"
type textarea "x"
type input "$12.00"
type textarea "x"
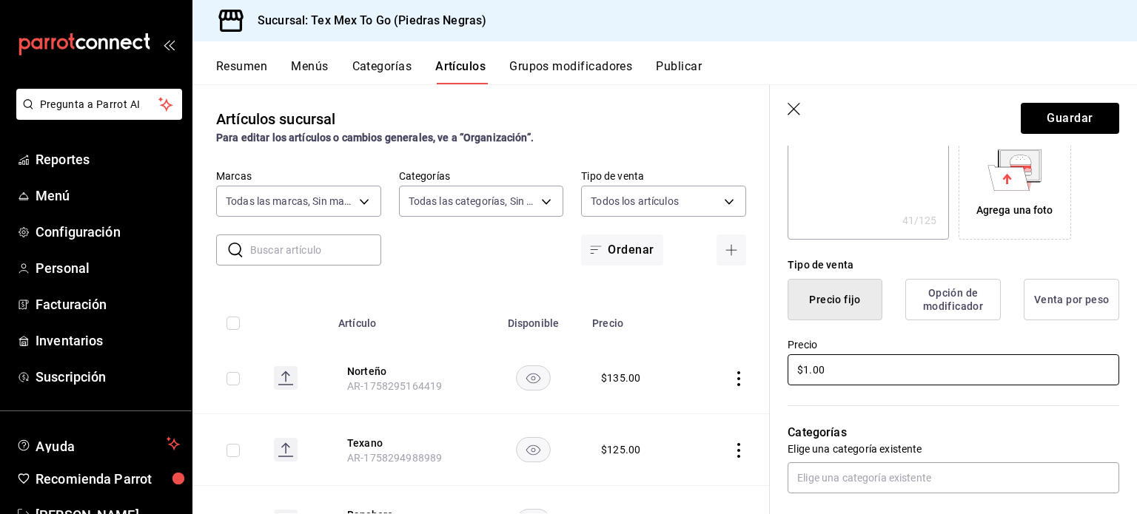
type input "$13.00"
type textarea "x"
type input "$135.00"
type textarea "x"
type input "$135.00"
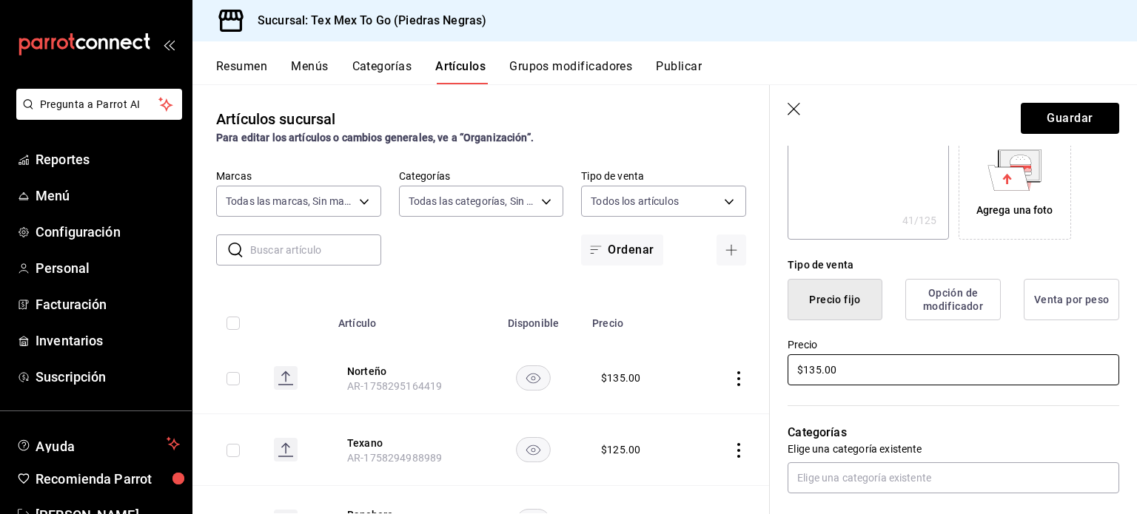
scroll to position [520, 0]
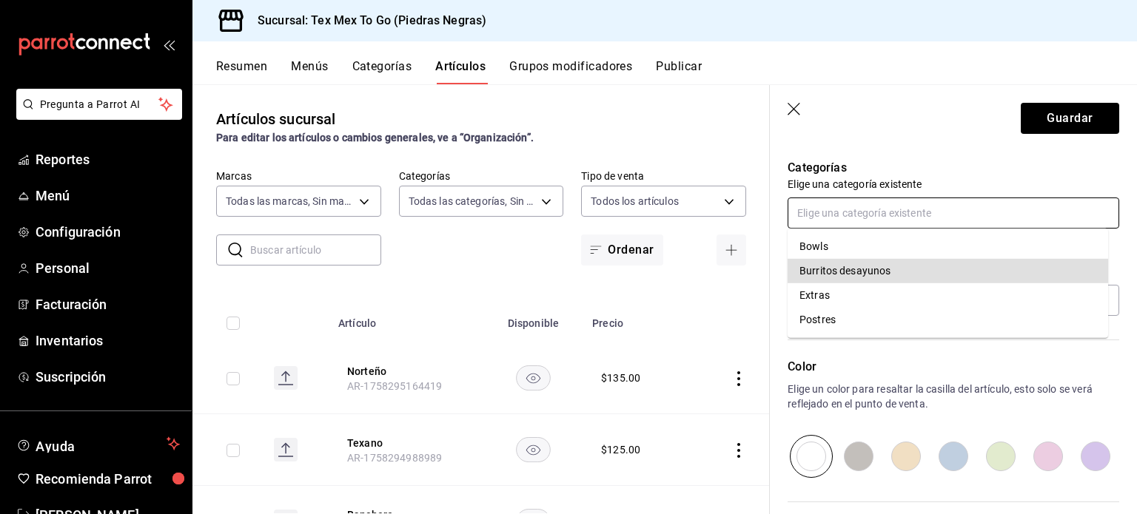
type textarea "x"
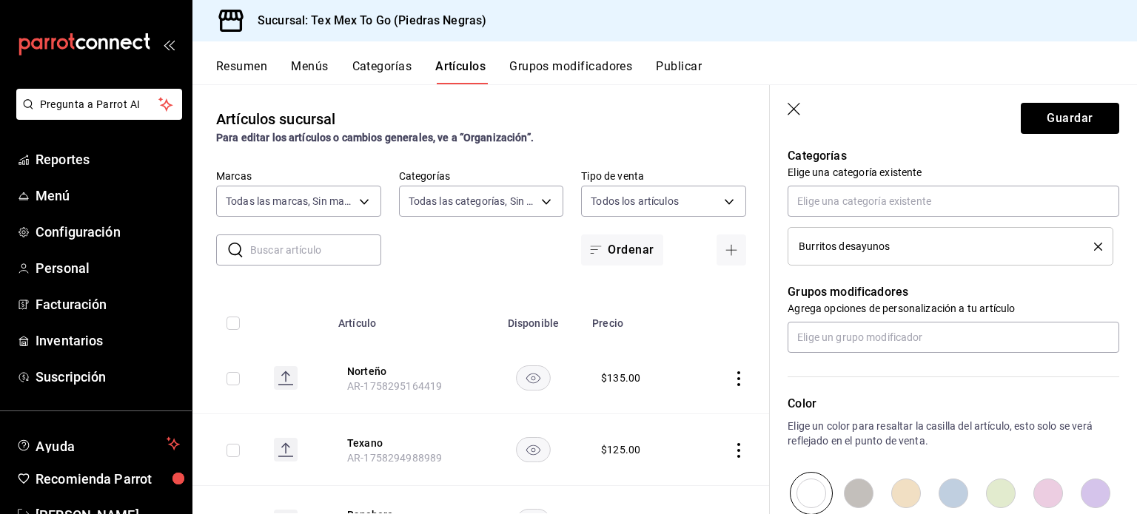
type textarea "AR-1758295368724"
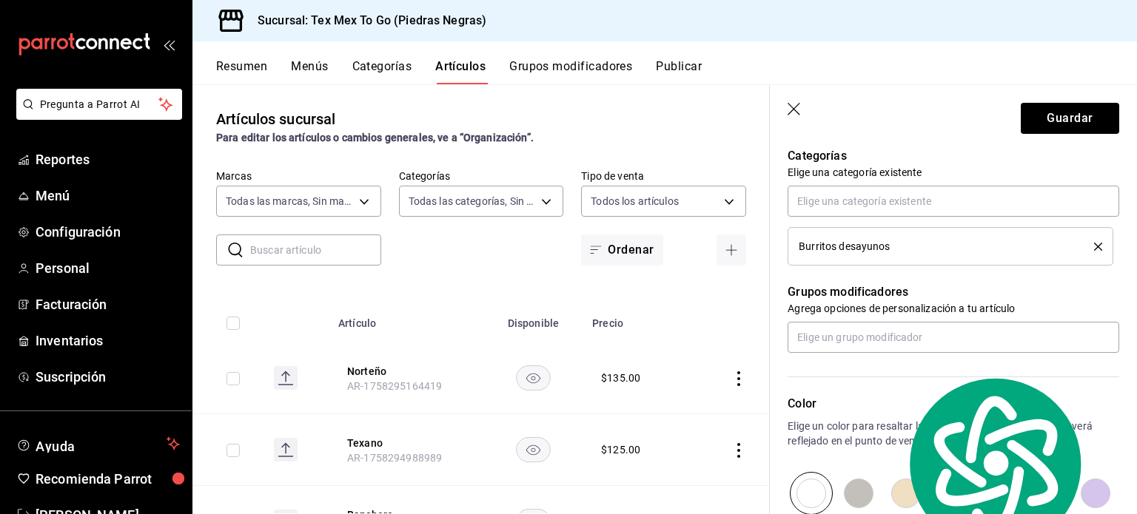
scroll to position [716, 0]
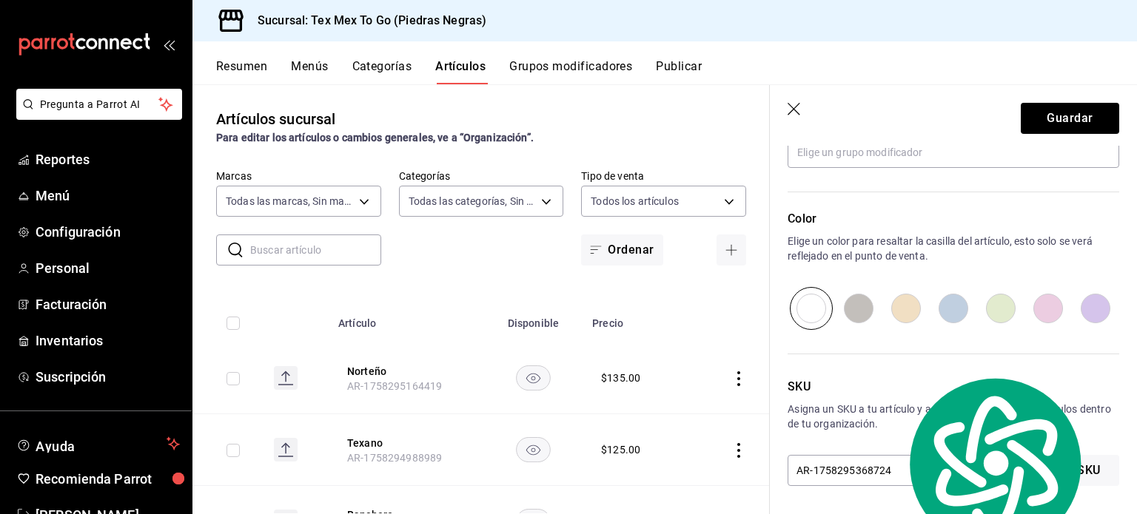
drag, startPoint x: 1035, startPoint y: 87, endPoint x: 1042, endPoint y: 101, distance: 15.6
click at [1042, 99] on div "Resumen Menús Categorías Artículos Grupos modificadores Publicar Artículos sucu…" at bounding box center [664, 277] width 944 height 473
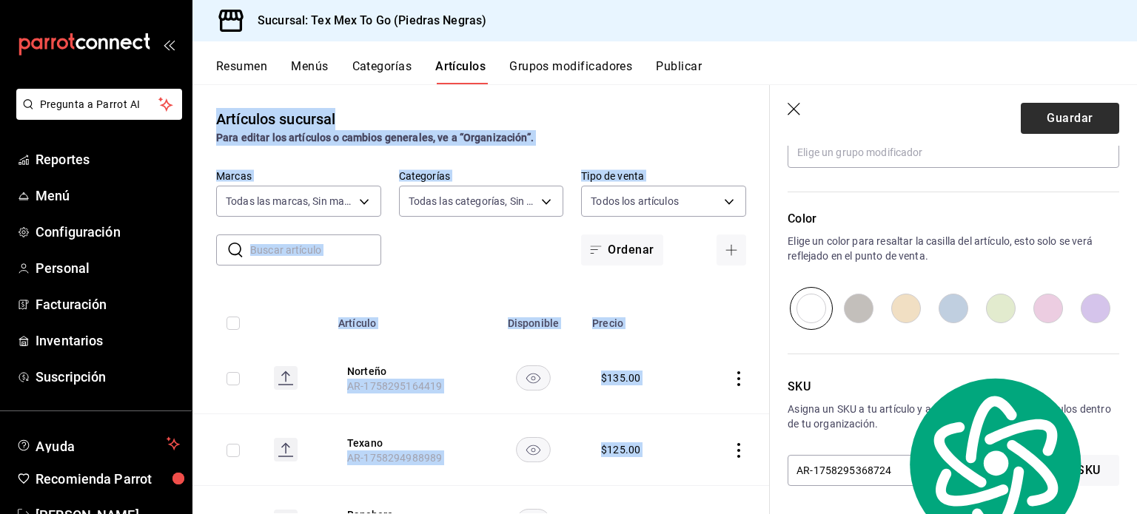
scroll to position [705, 0]
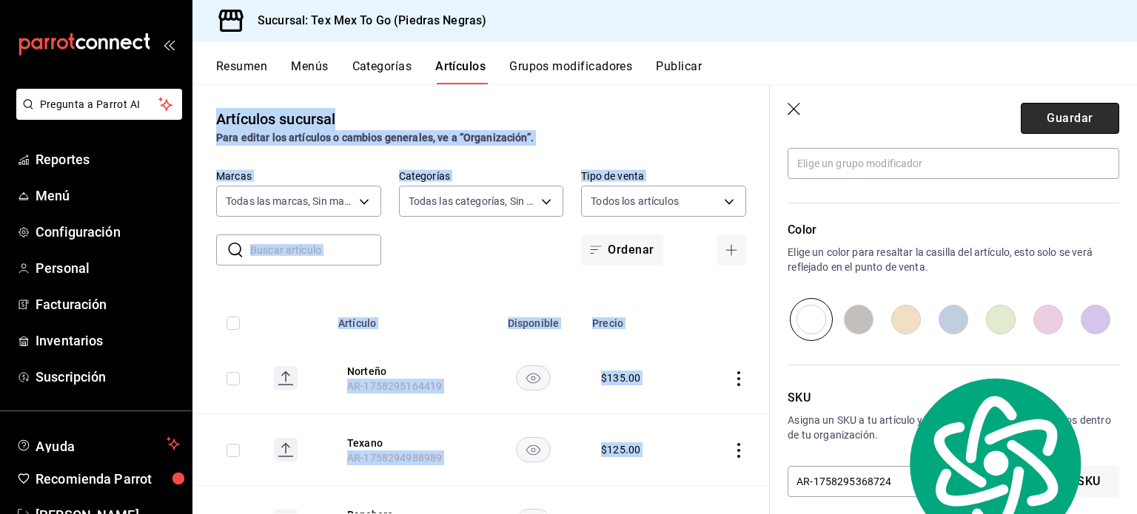
click at [1046, 115] on button "Guardar" at bounding box center [1070, 118] width 98 height 31
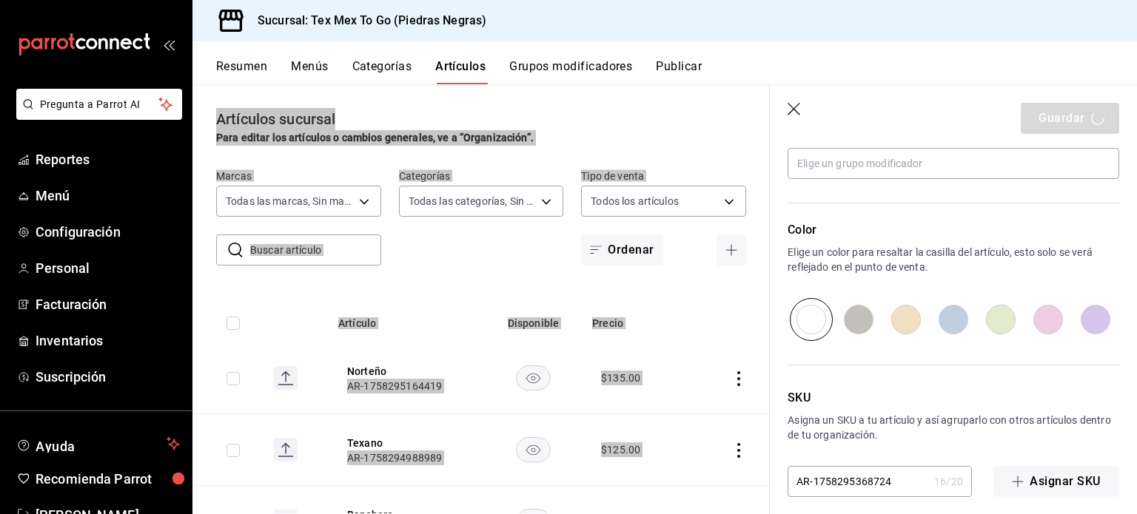
type textarea "x"
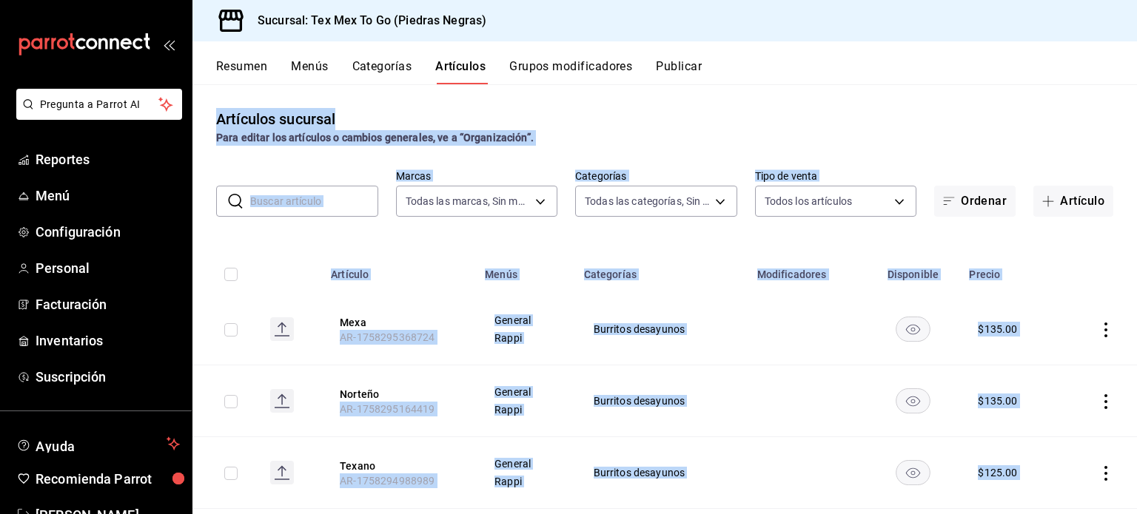
click at [949, 94] on div "Artículos sucursal Para editar los artículos o cambios generales, ve a “Organiz…" at bounding box center [664, 298] width 944 height 429
click at [811, 109] on div "Artículos sucursal Para editar los artículos o cambios generales, ve a “Organiz…" at bounding box center [664, 127] width 944 height 38
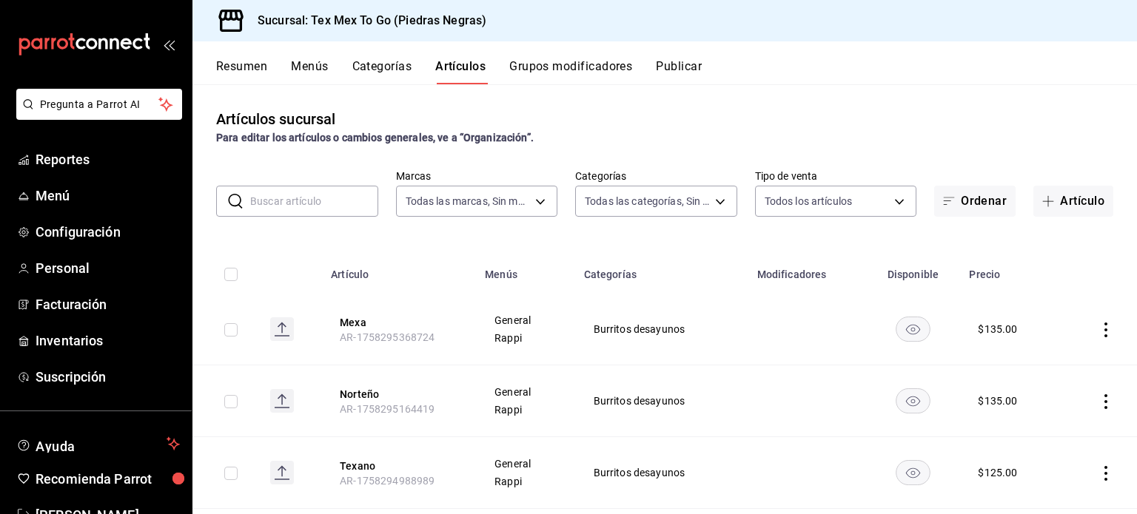
drag, startPoint x: 1075, startPoint y: 172, endPoint x: 1075, endPoint y: 155, distance: 17.8
click at [1075, 156] on div "Artículos sucursal Para editar los artículos o cambios generales, ve a “Organiz…" at bounding box center [664, 298] width 944 height 429
click at [1078, 204] on button "Artículo" at bounding box center [1073, 201] width 80 height 31
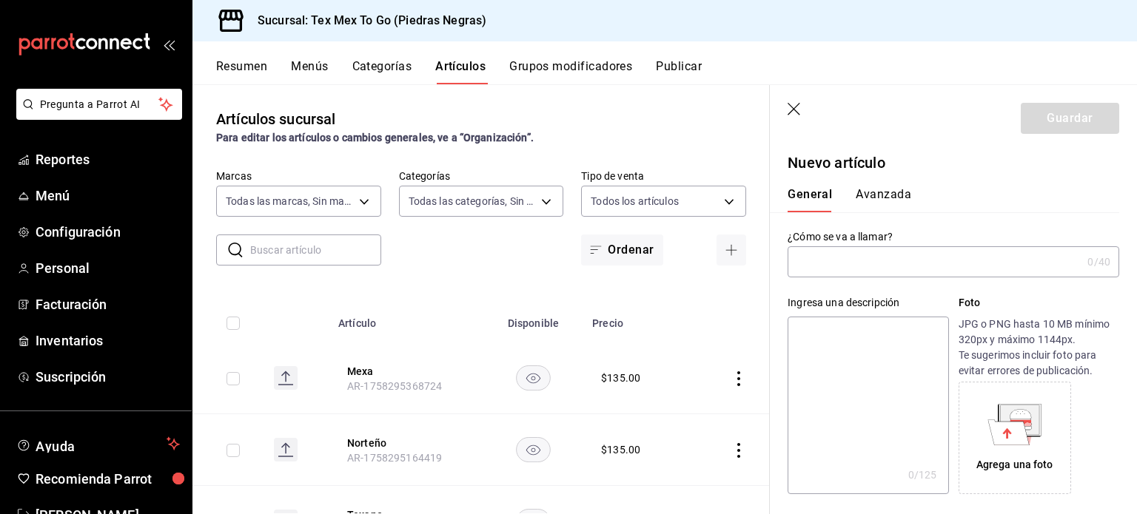
click at [916, 346] on textarea at bounding box center [867, 406] width 161 height 178
paste textarea "Huevo con jamón y queso"
type textarea "Huevo con jamón y queso"
type textarea "x"
type textarea "Huevo con jamón y queso"
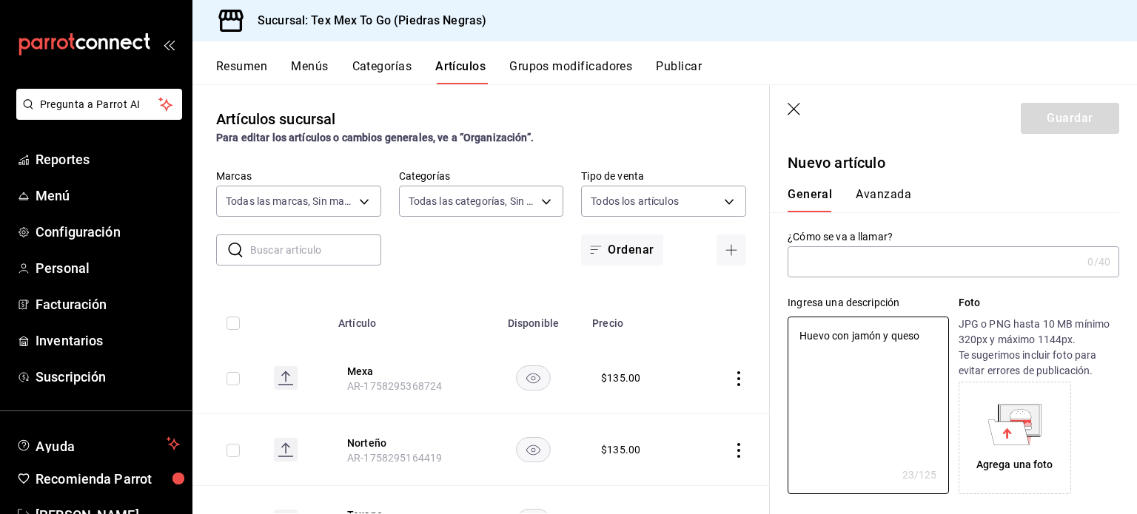
type textarea "x"
click at [866, 282] on div "Ingresa una descripción Huevo con jamón y queso x 23 /125 ​ Foto JPG o PNG hast…" at bounding box center [944, 386] width 349 height 217
click at [864, 262] on input "text" at bounding box center [934, 262] width 294 height 30
type input "C"
type textarea "x"
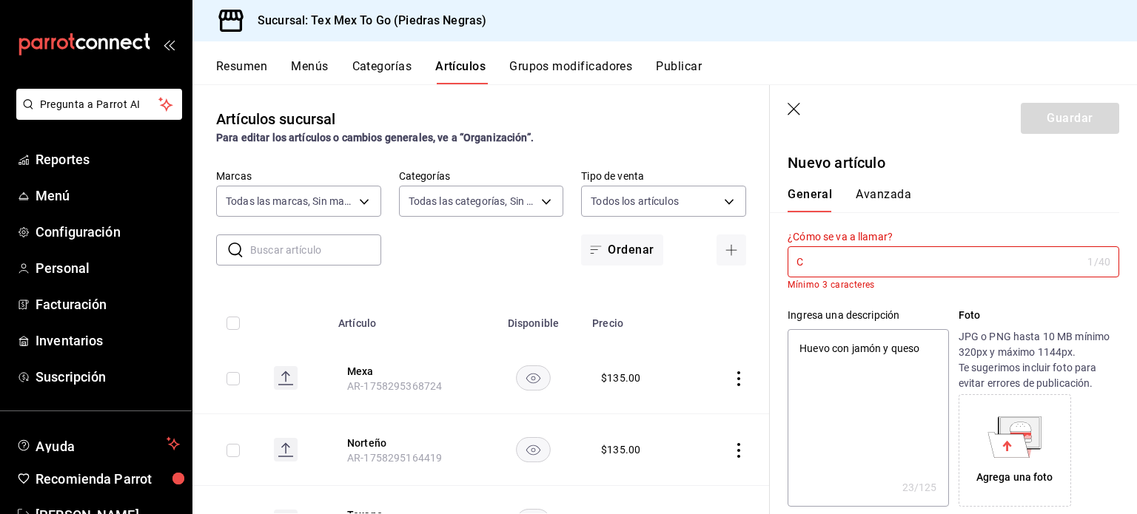
type input "Cl"
type textarea "x"
type input "Cla"
type textarea "x"
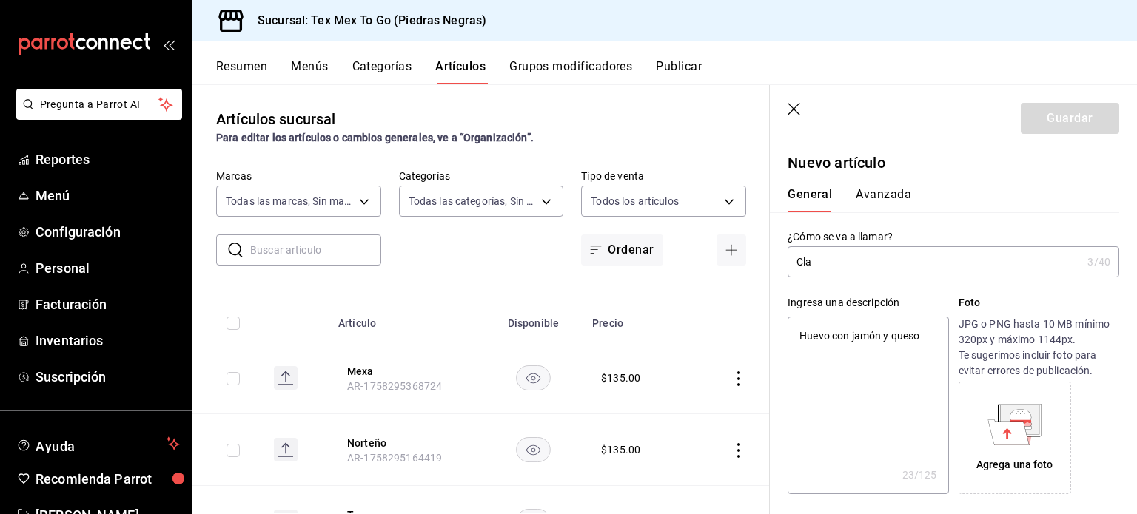
type input "Clas"
type textarea "x"
type input "Clasi"
type textarea "x"
type input "Clasic"
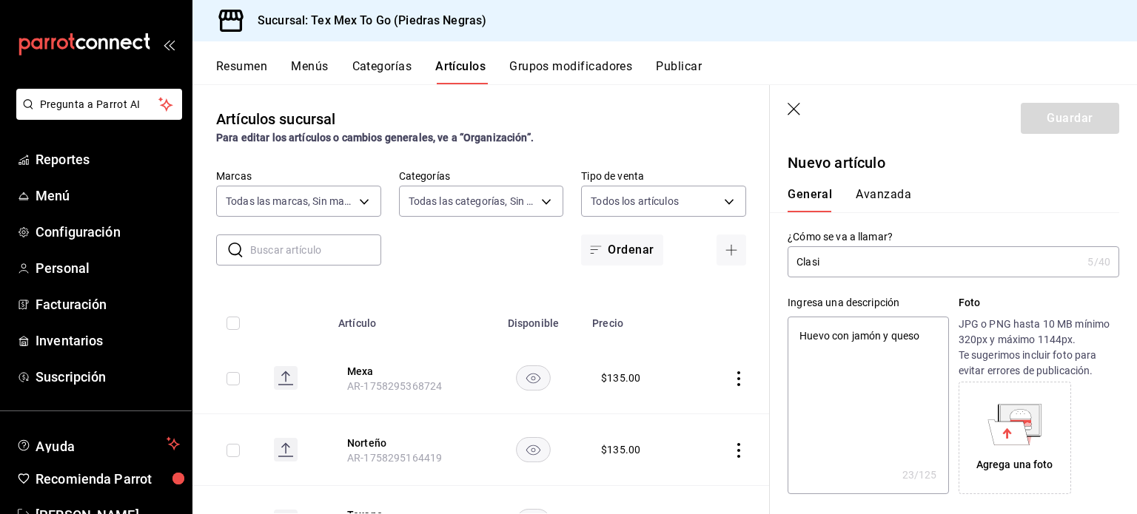
type textarea "x"
type input "Clasico"
type textarea "x"
type input "Clasico"
type textarea "x"
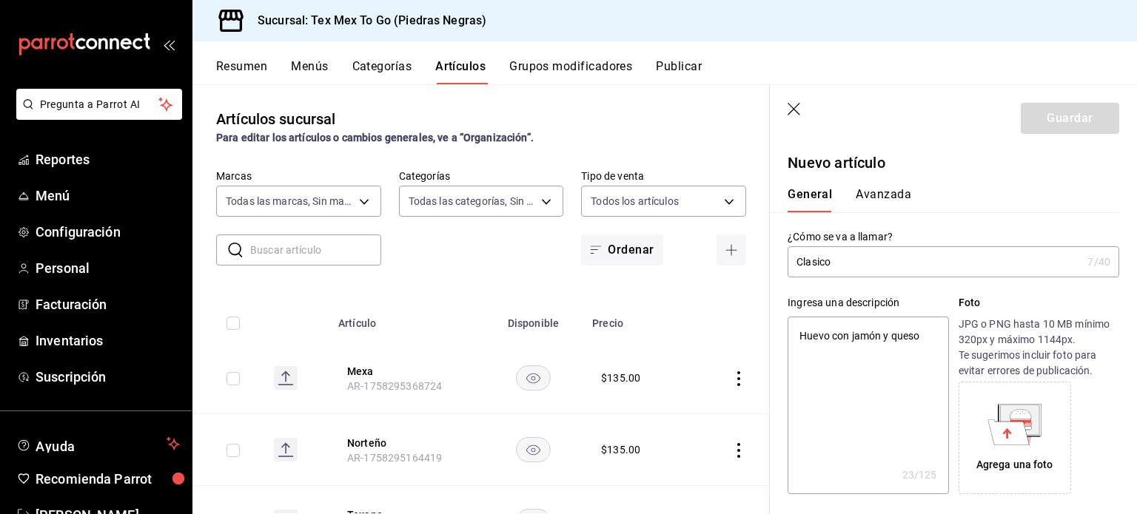
scroll to position [255, 0]
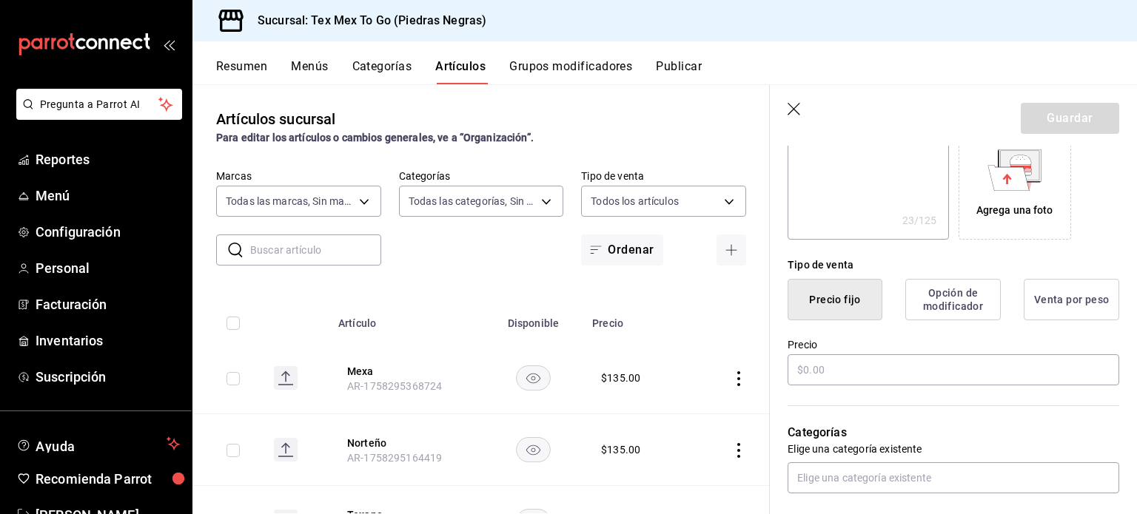
type button "1"
type button "0"
type button "2"
type textarea "x"
type input "$1.00"
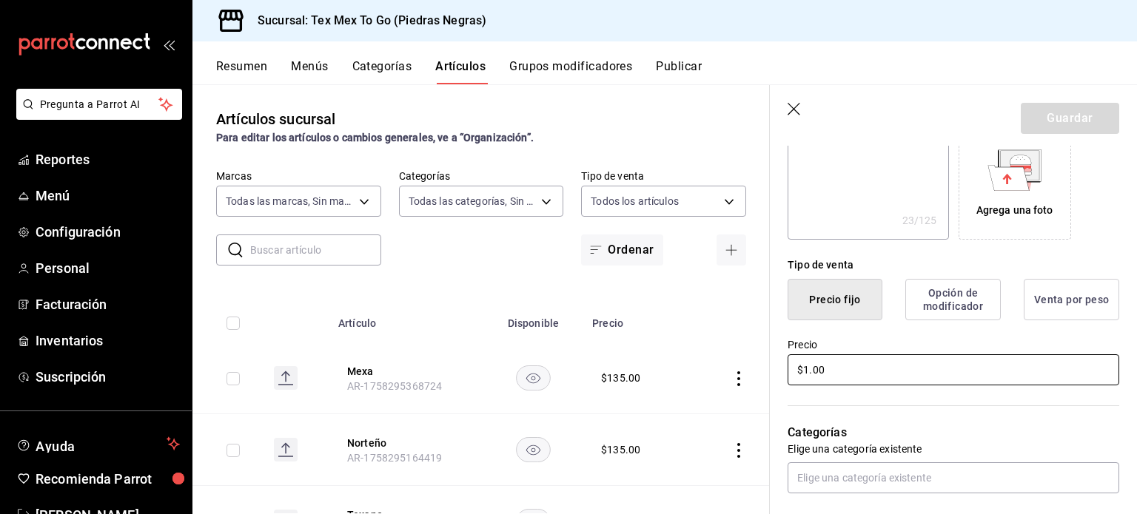
type textarea "x"
type input "$12.00"
type textarea "x"
type input "$125.00"
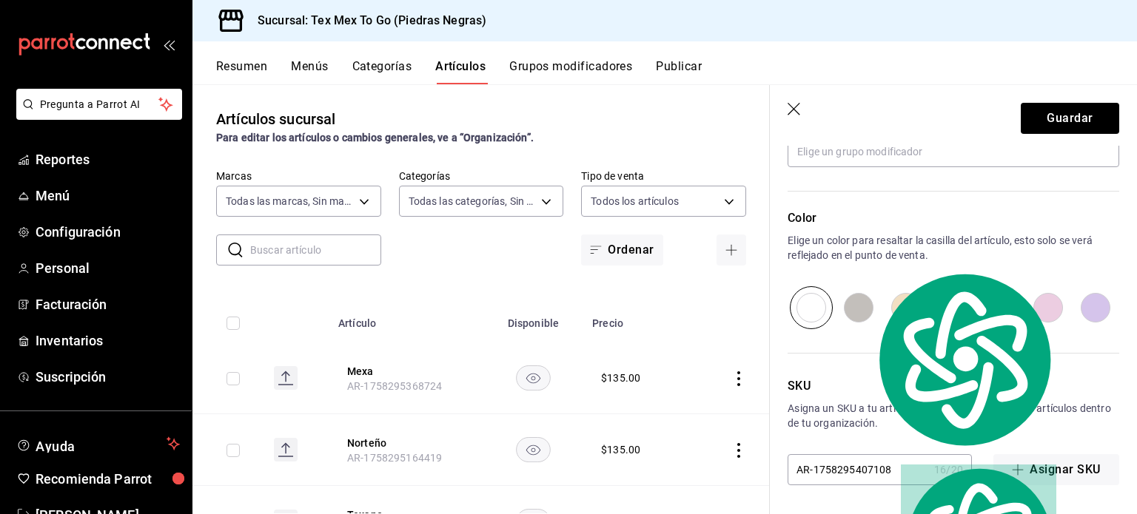
scroll to position [432, 0]
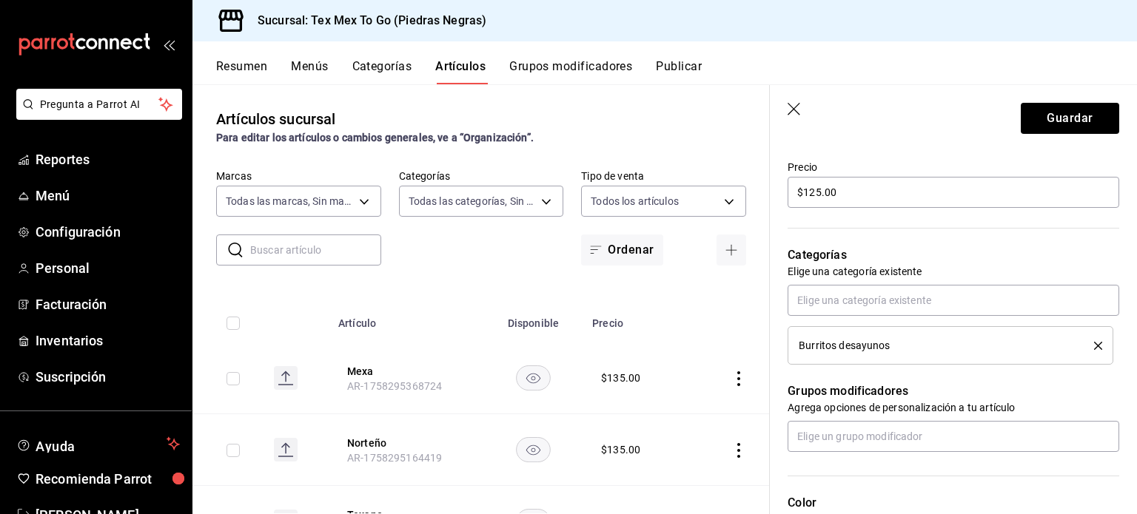
click at [1035, 98] on header "Guardar" at bounding box center [953, 115] width 367 height 61
click at [1046, 112] on button "Guardar" at bounding box center [1070, 118] width 98 height 31
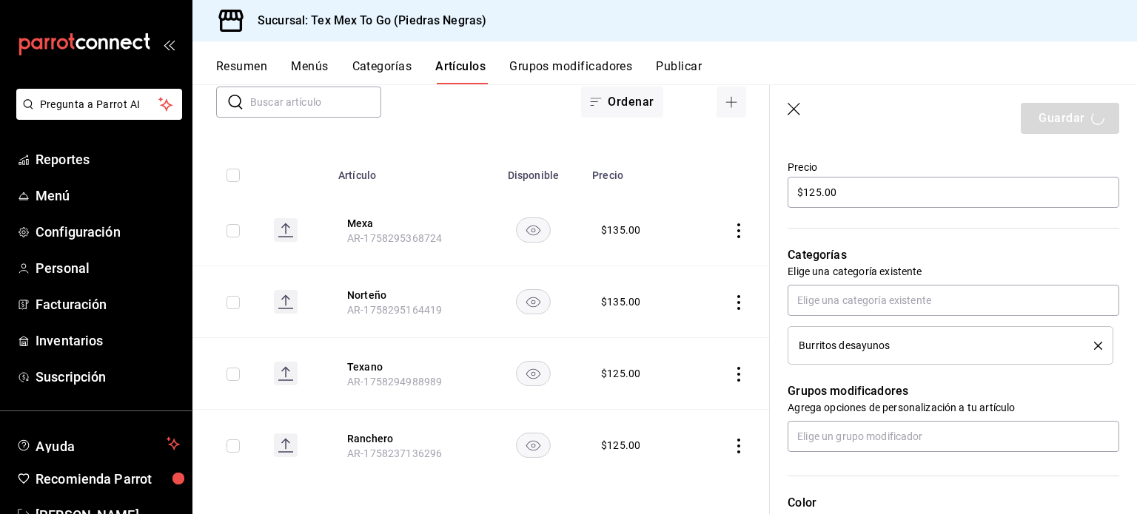
scroll to position [150, 0]
click at [377, 436] on button "Ranchero" at bounding box center [406, 436] width 118 height 15
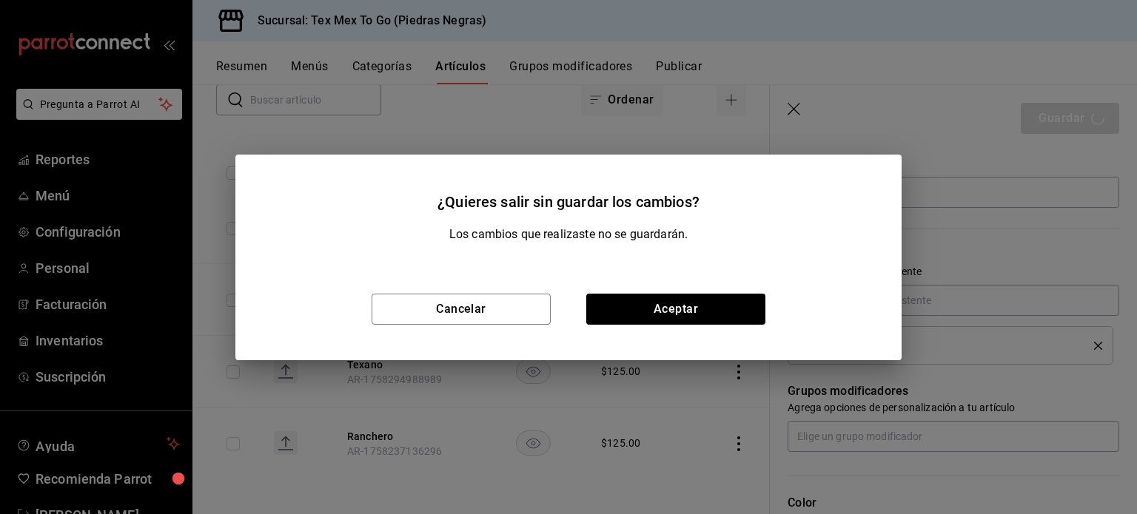
type textarea "x"
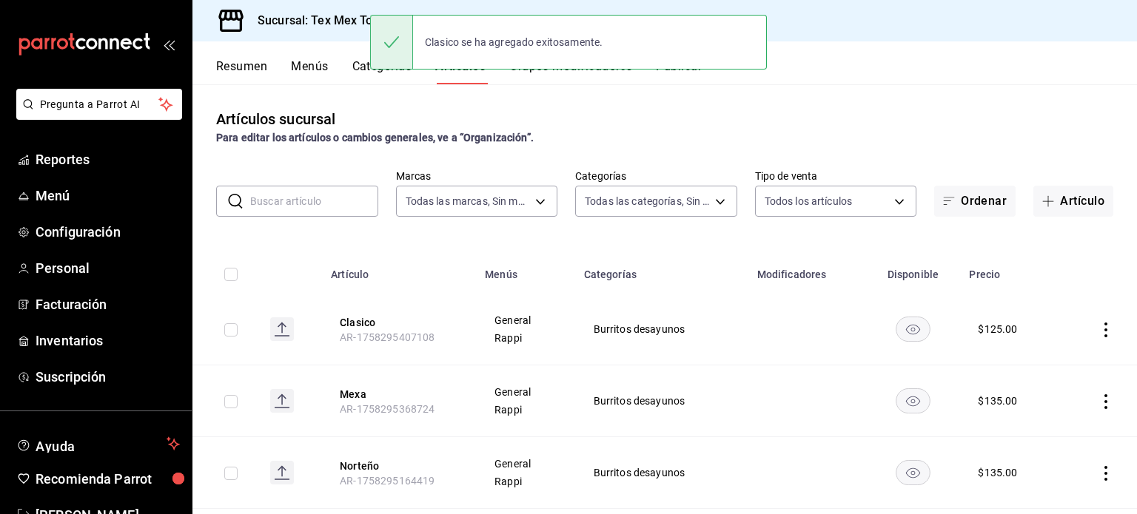
scroll to position [172, 0]
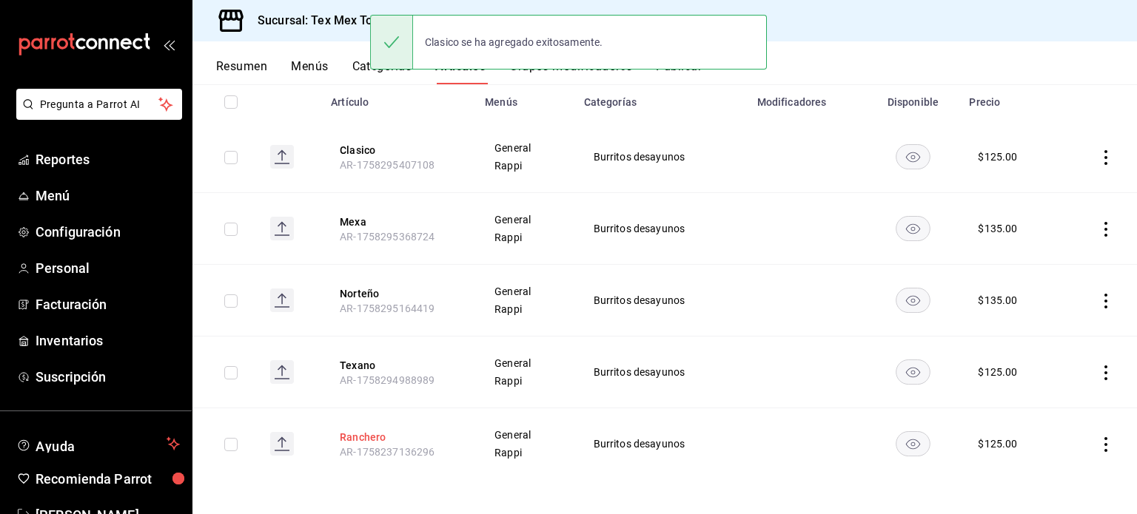
click at [370, 437] on button "Ranchero" at bounding box center [399, 437] width 118 height 15
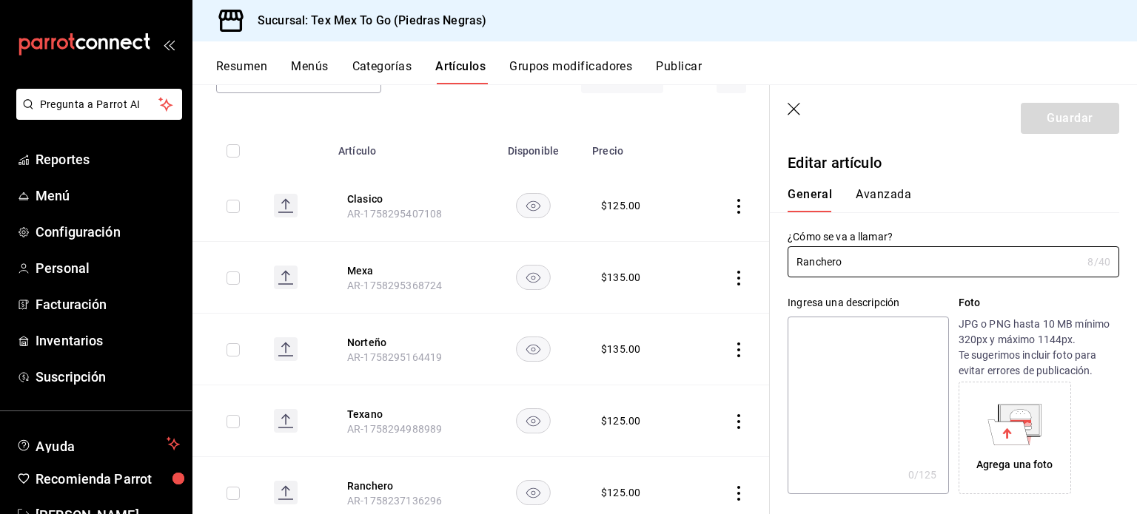
drag, startPoint x: 1075, startPoint y: 423, endPoint x: 998, endPoint y: 415, distance: 78.1
click at [1075, 423] on div "Agrega una foto" at bounding box center [1038, 438] width 161 height 112
click at [936, 403] on textarea at bounding box center [867, 406] width 161 height 178
paste textarea "Papas con chorizo y frijoles estilo ranch"
type textarea "Papas con chorizo y frijoles estilo ranch"
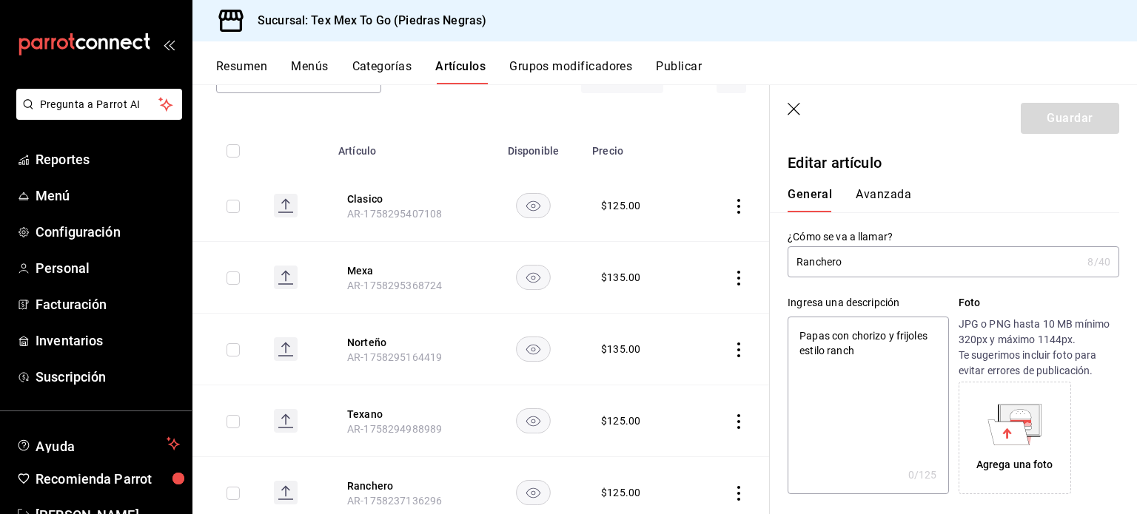
type textarea "x"
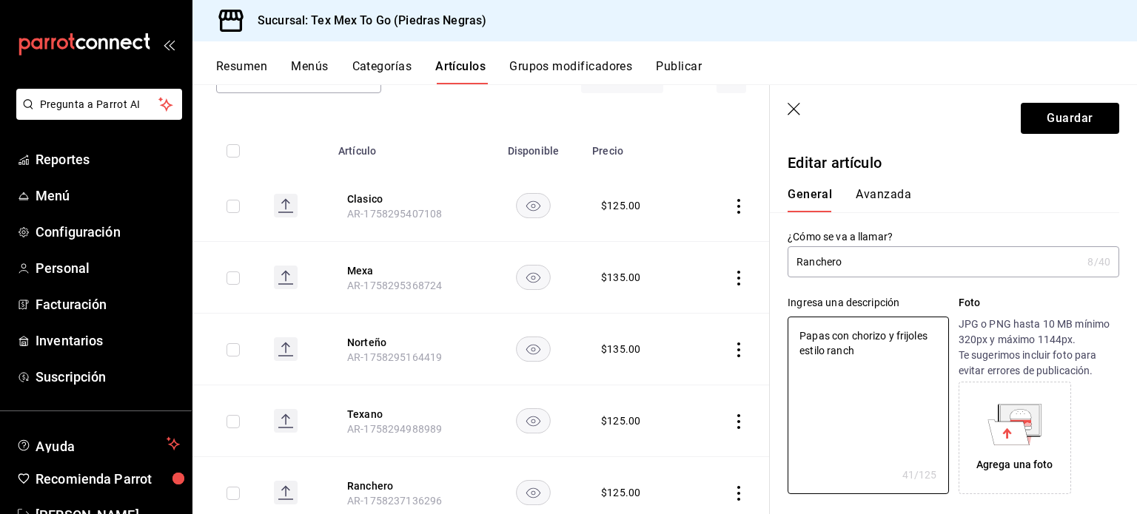
type textarea "Papas con chorizo y frijoles estilo ranch"
drag, startPoint x: 1042, startPoint y: 99, endPoint x: 1040, endPoint y: 109, distance: 9.9
click at [1043, 99] on header "Guardar" at bounding box center [953, 115] width 367 height 61
click at [1035, 118] on button "Guardar" at bounding box center [1070, 118] width 98 height 31
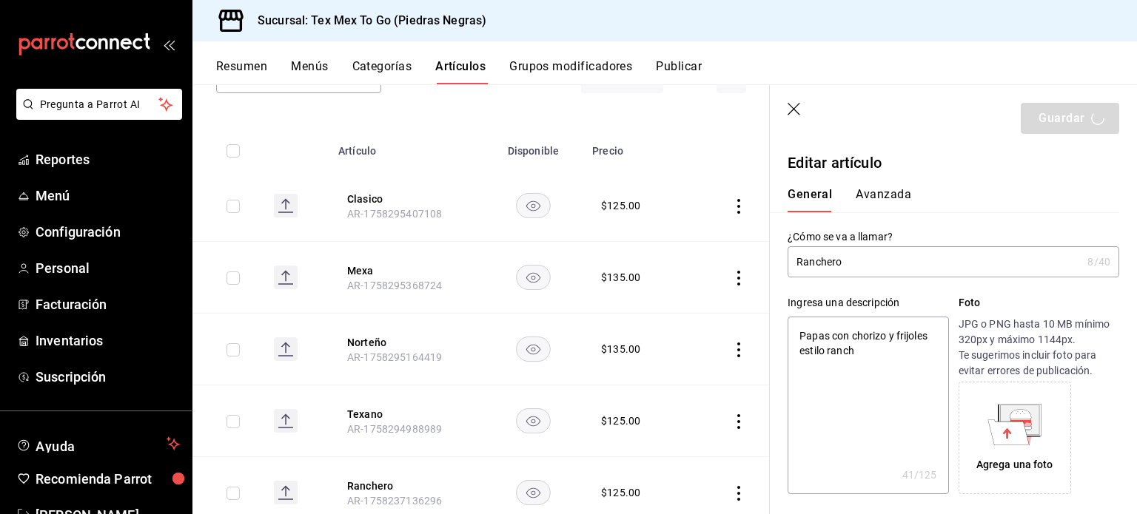
type textarea "x"
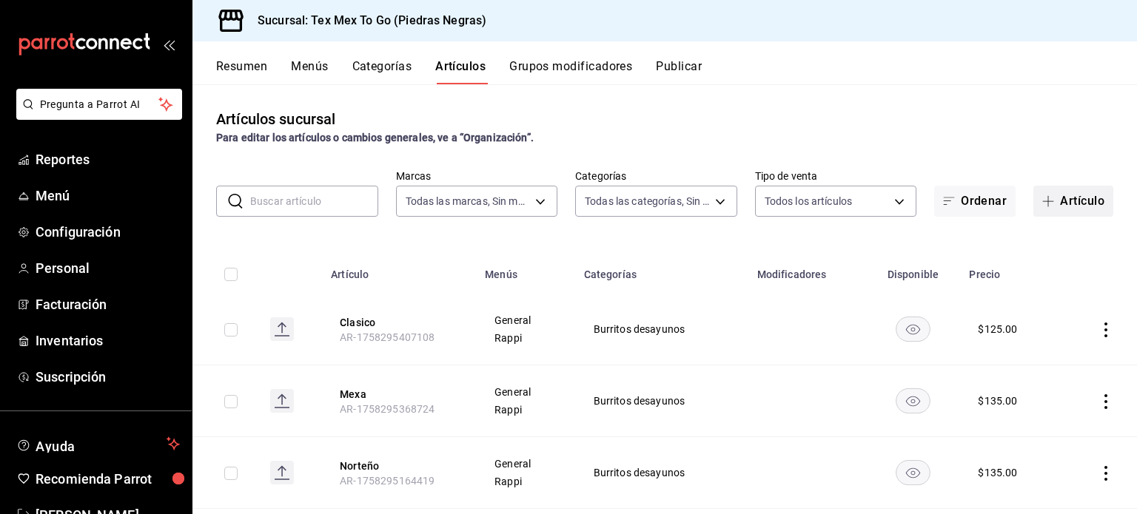
click at [1043, 199] on span "button" at bounding box center [1051, 201] width 18 height 12
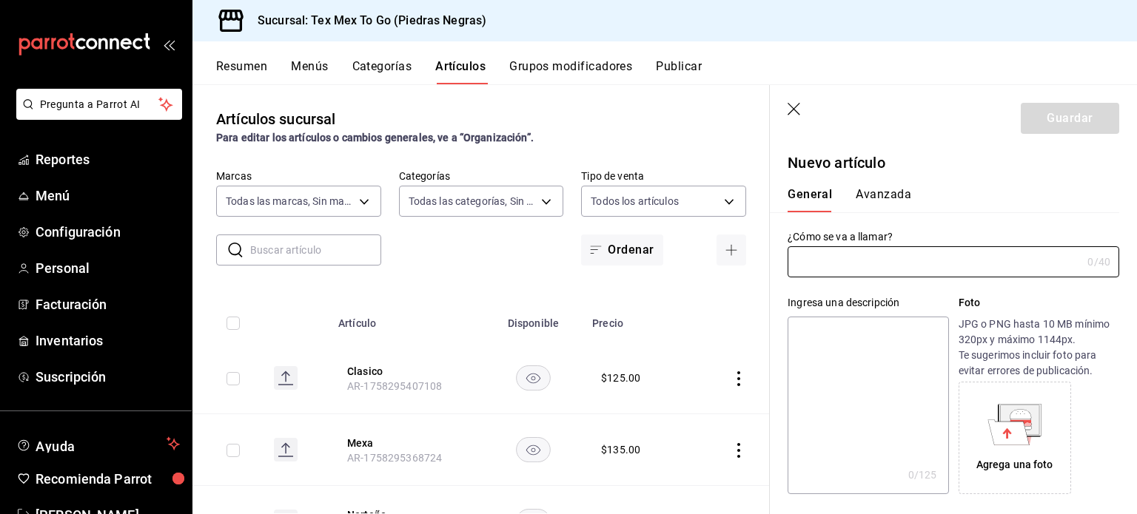
click at [929, 343] on textarea at bounding box center [867, 406] width 161 height 178
paste textarea "Huevo, salchicha tipo sausage, tocino y toque de miel maple"
type textarea "Huevo, salchicha tipo sausage, tocino y toque de miel maple"
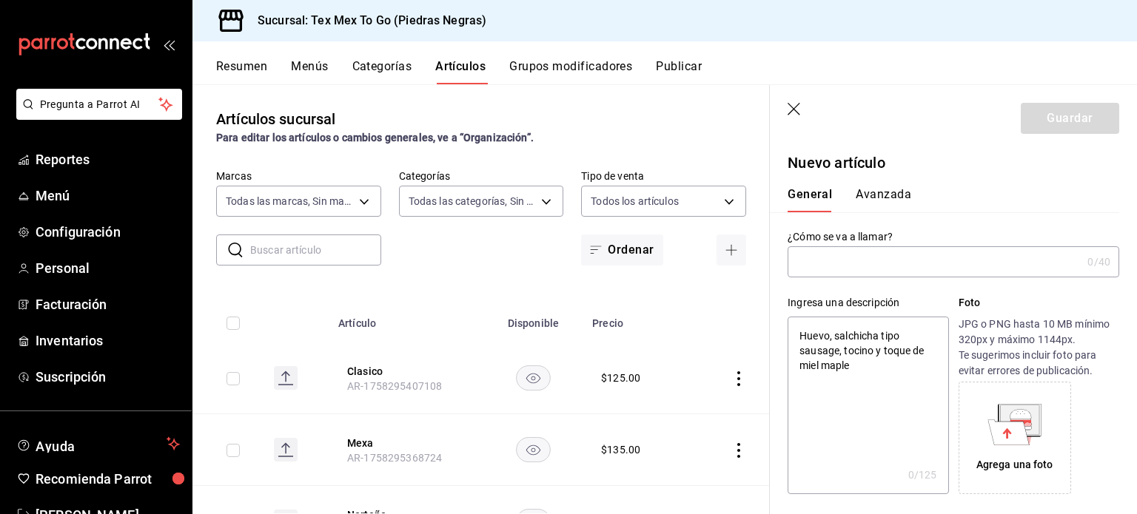
type textarea "x"
type textarea "Huevo, salchicha tipo sausage, tocino y toque de miel maple"
type textarea "x"
click at [924, 245] on div "¿Cómo se va a llamar? 0 /40 ¿Cómo se va a llamar?" at bounding box center [953, 253] width 332 height 47
click at [924, 249] on input "text" at bounding box center [934, 262] width 294 height 30
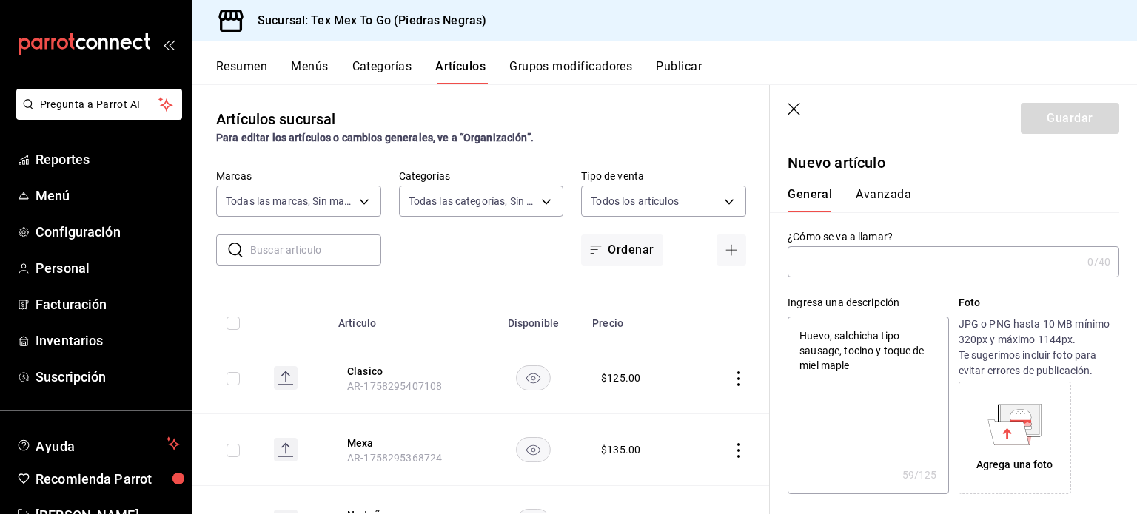
paste input "Americano"
type input "Americano"
type textarea "x"
type input "Americano"
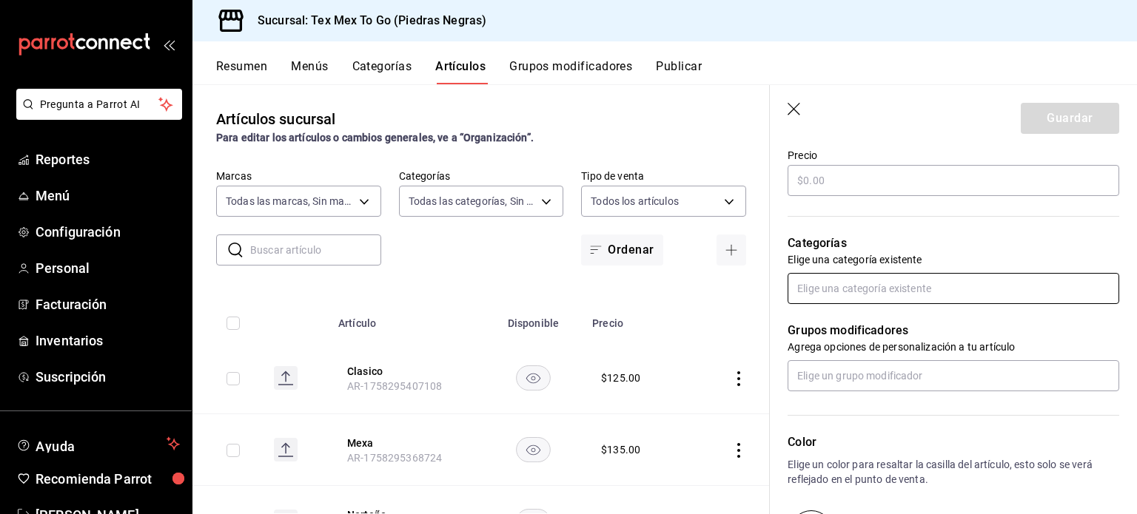
scroll to position [370, 0]
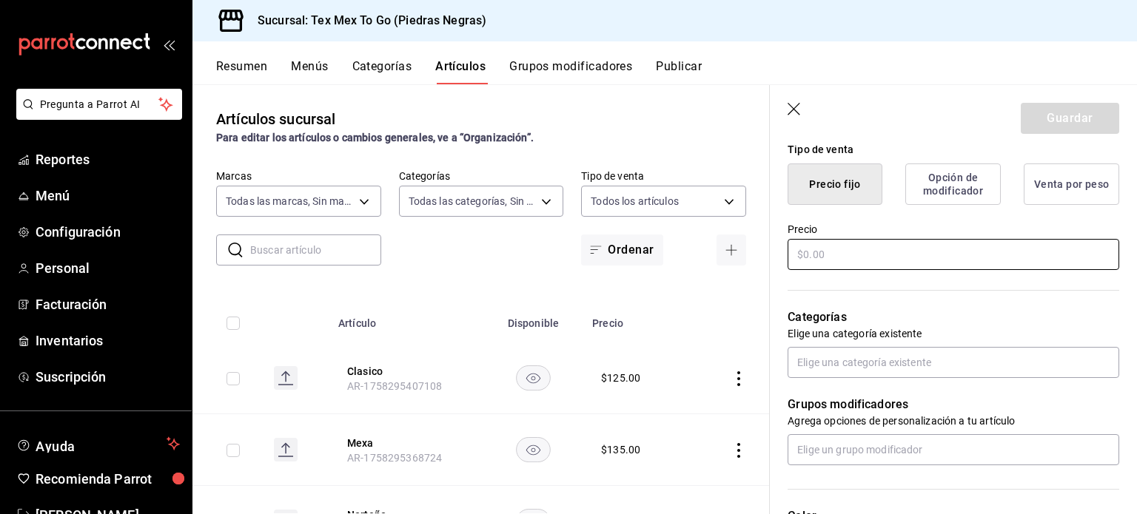
click at [840, 253] on input "text" at bounding box center [953, 254] width 332 height 31
type textarea "x"
type input "$12.00"
type textarea "x"
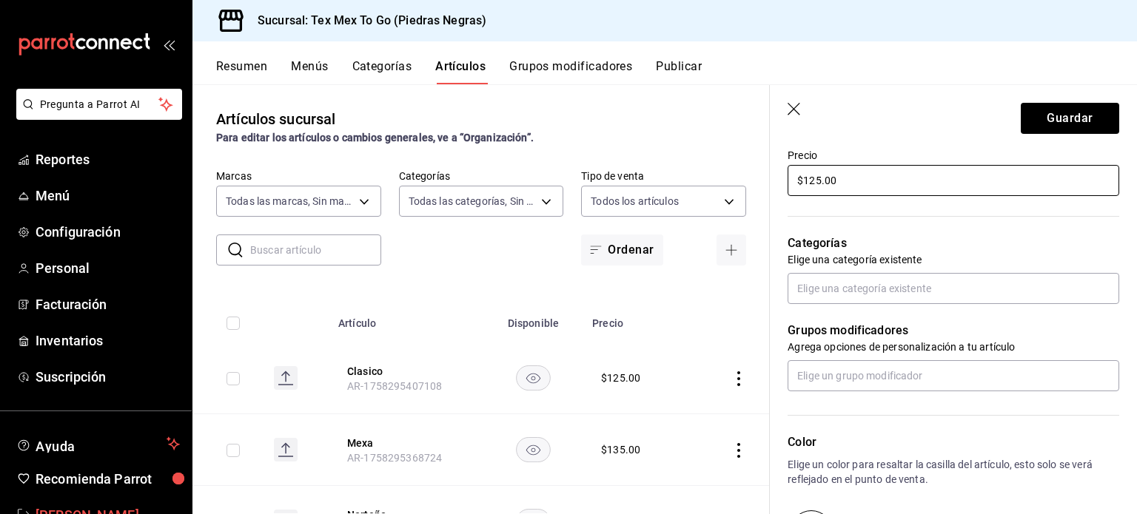
type input "$125.00"
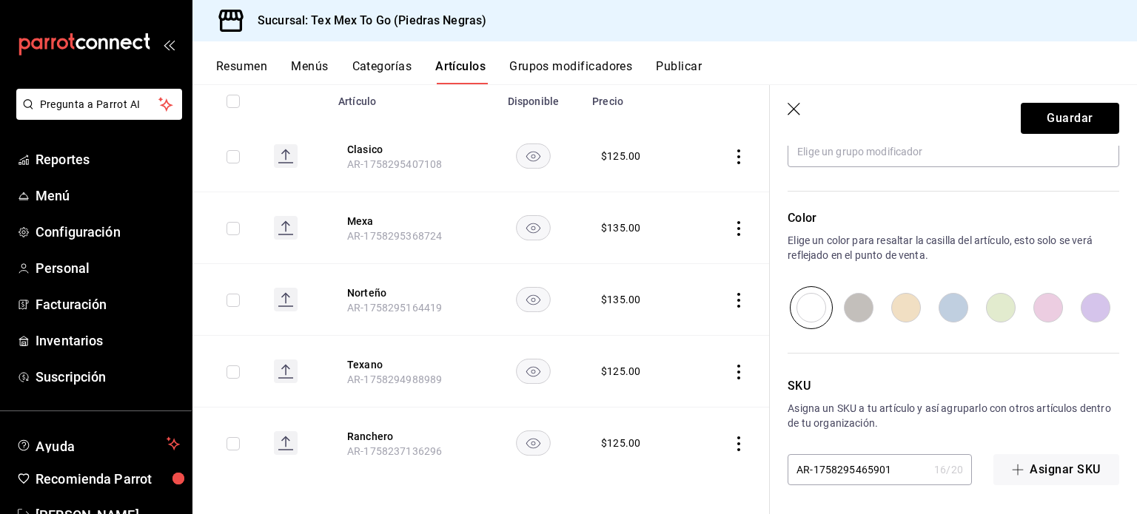
scroll to position [446, 0]
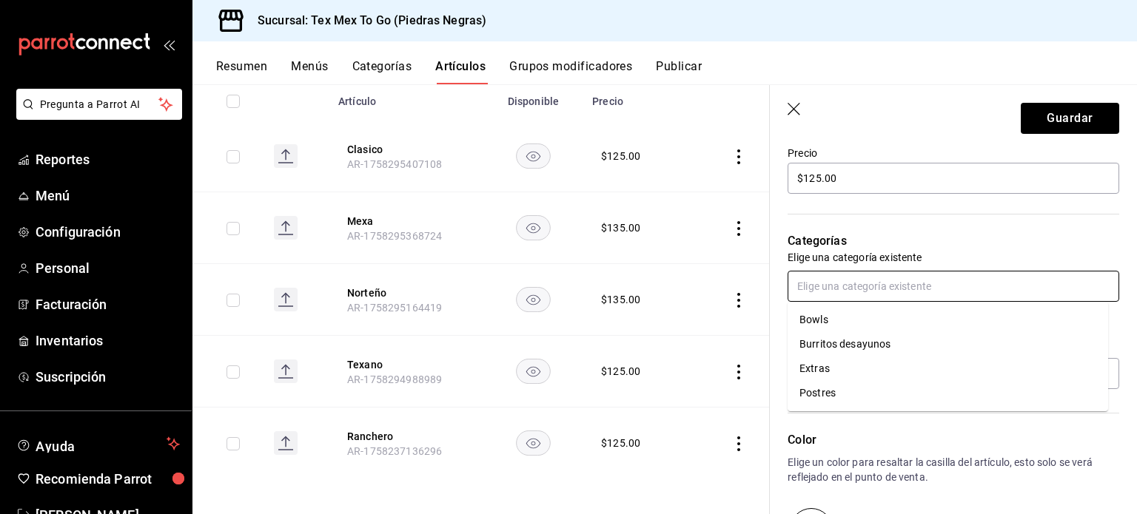
click at [864, 300] on input "text" at bounding box center [953, 286] width 332 height 31
drag, startPoint x: 864, startPoint y: 328, endPoint x: 867, endPoint y: 343, distance: 15.0
click at [866, 334] on ul "Bowls Burritos desayunos Extras Postres" at bounding box center [947, 357] width 320 height 110
click at [867, 343] on li "Burritos desayunos" at bounding box center [947, 344] width 320 height 24
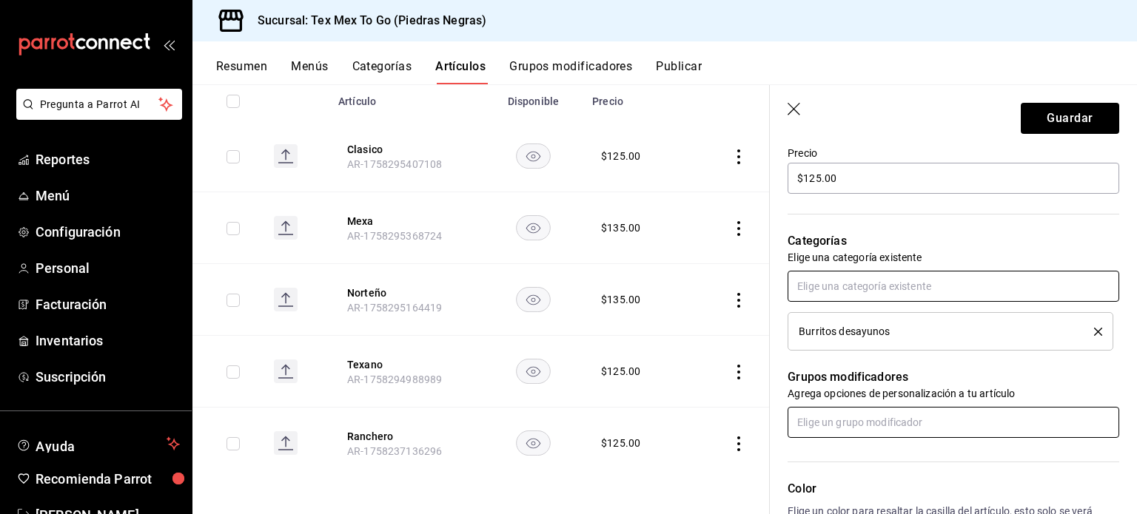
scroll to position [668, 0]
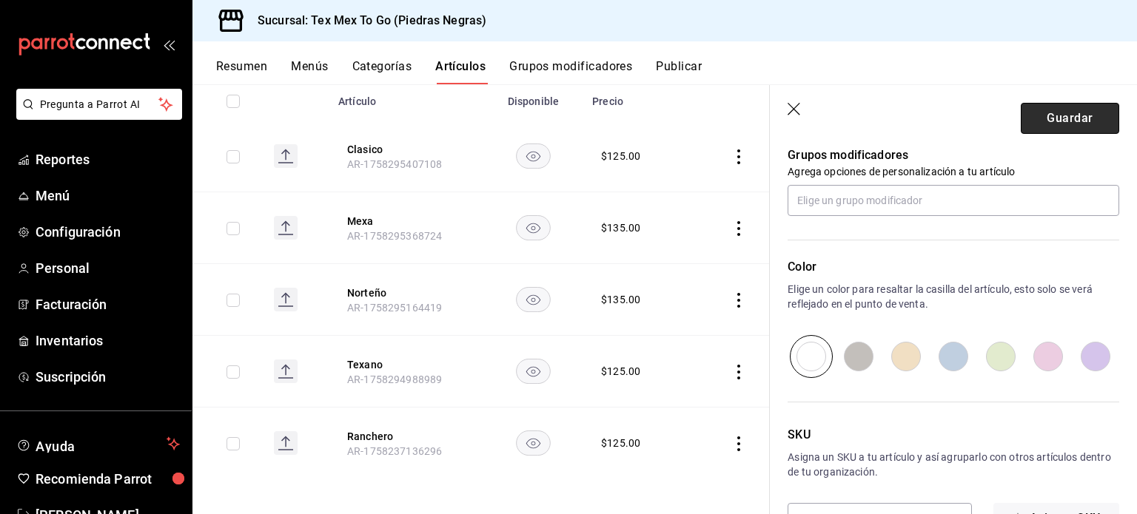
click at [1061, 121] on button "Guardar" at bounding box center [1070, 118] width 98 height 31
type textarea "x"
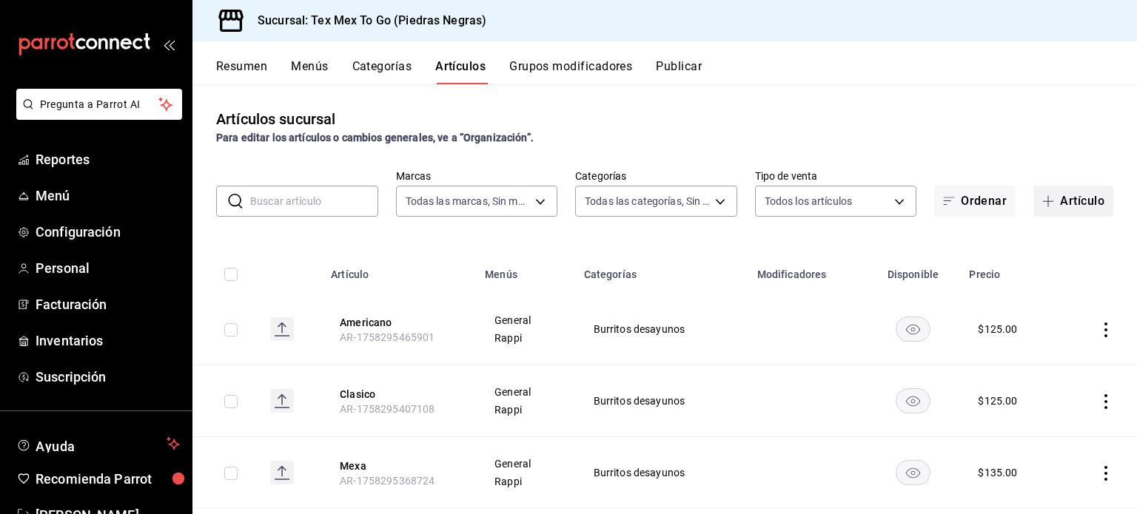
click at [1062, 215] on button "Artículo" at bounding box center [1073, 201] width 80 height 31
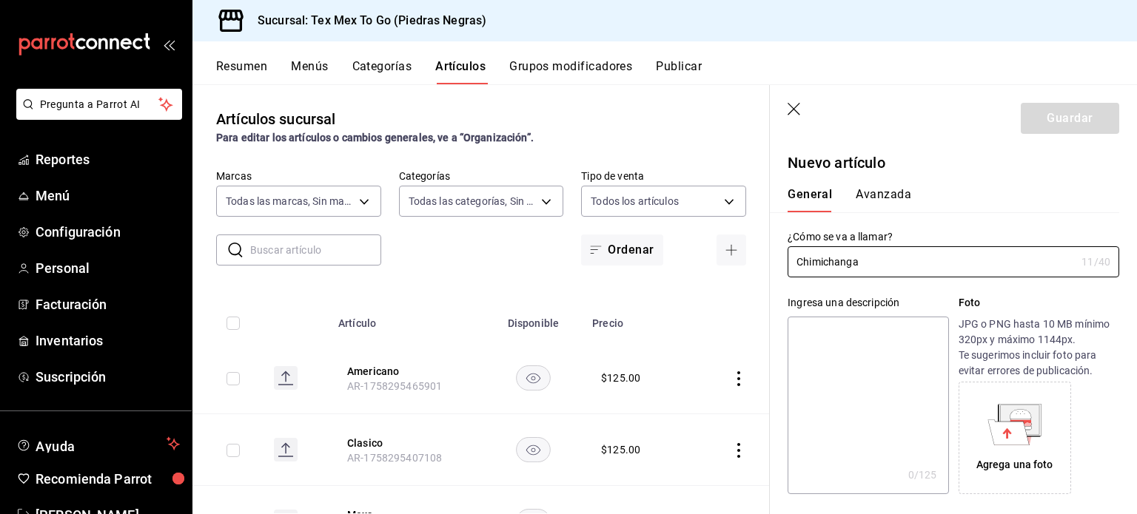
type input "Chimichanga"
paste textarea "Frijoles con chorizo"
type textarea "Frijoles con chorizo"
type textarea "x"
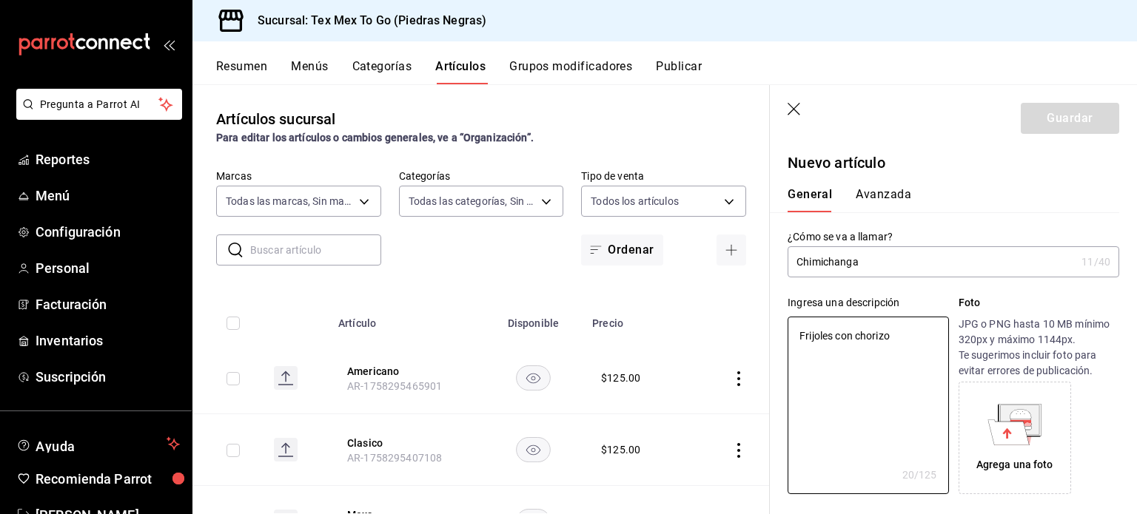
scroll to position [222, 0]
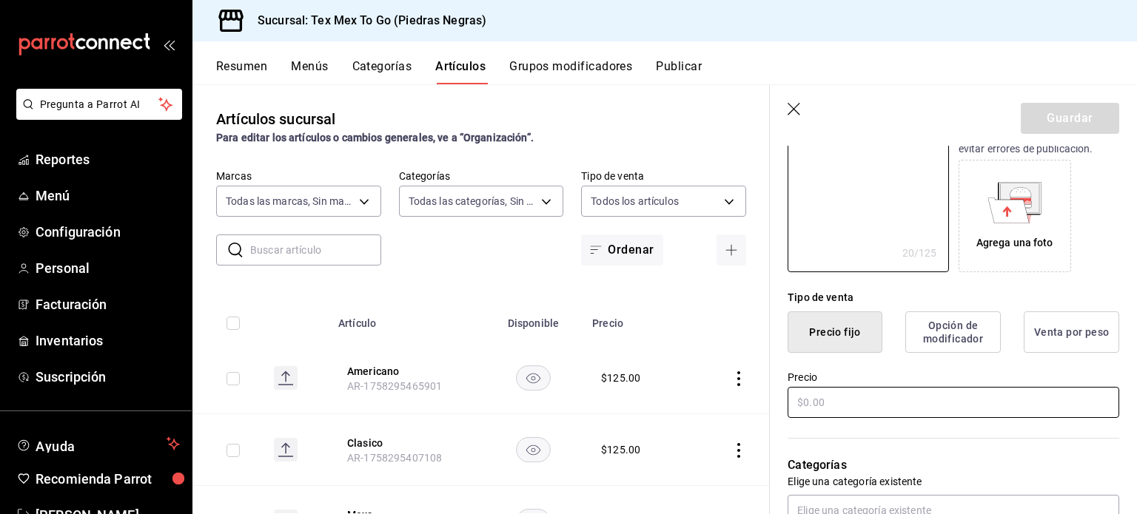
type textarea "Frijoles con chorizo"
click at [866, 411] on input "text" at bounding box center [953, 402] width 332 height 31
type textarea "x"
type input "$1.00"
type textarea "x"
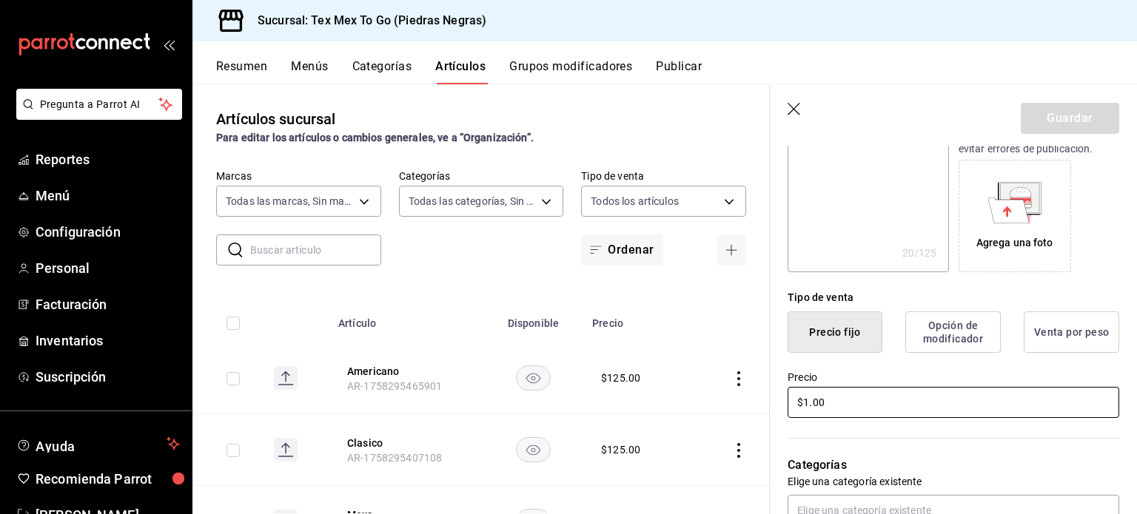
type input "$12.00"
type textarea "x"
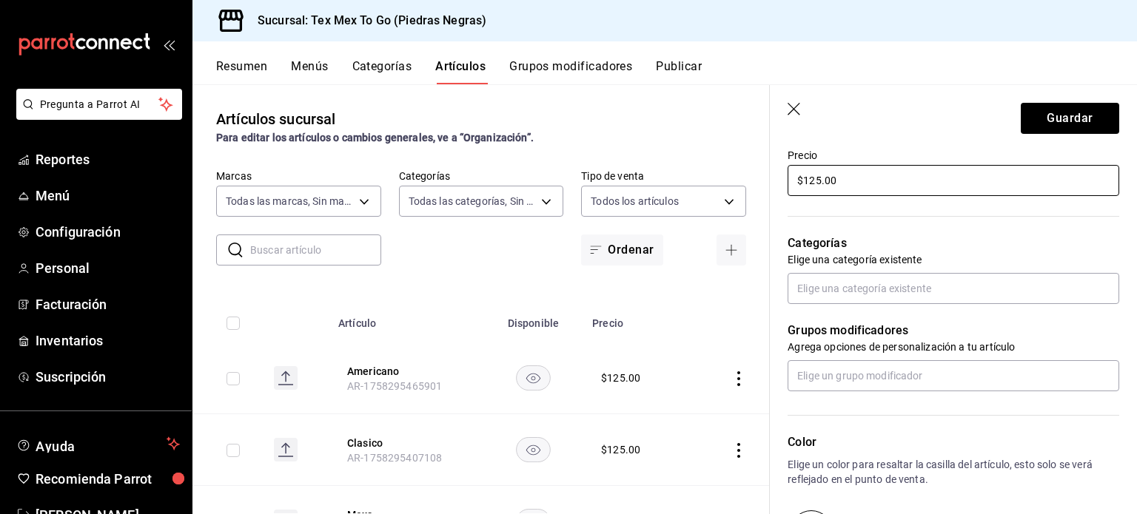
scroll to position [518, 0]
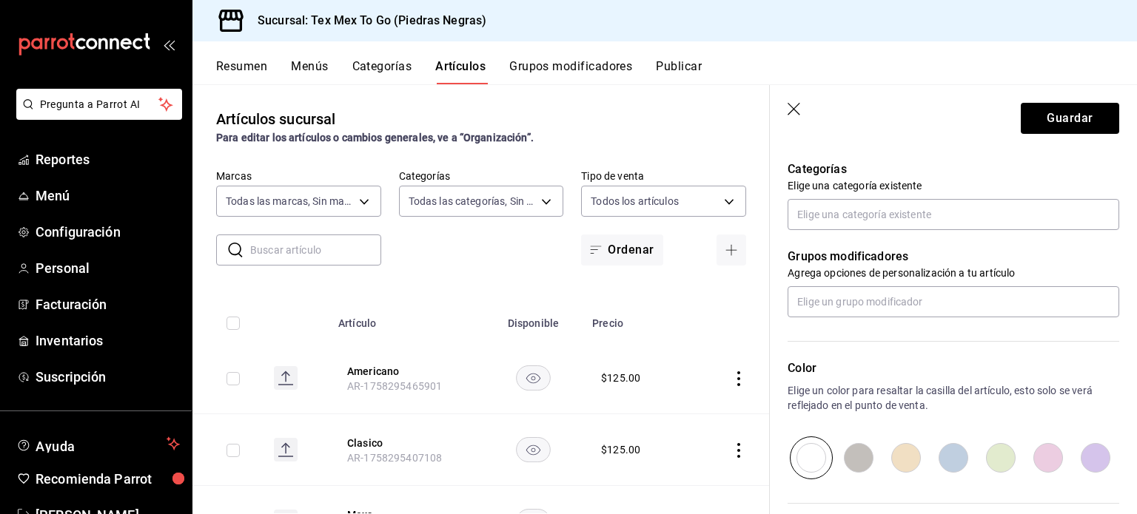
type input "$125.00"
click at [978, 236] on div "Grupos modificadores Agrega opciones de personalización a tu artículo" at bounding box center [944, 273] width 349 height 87
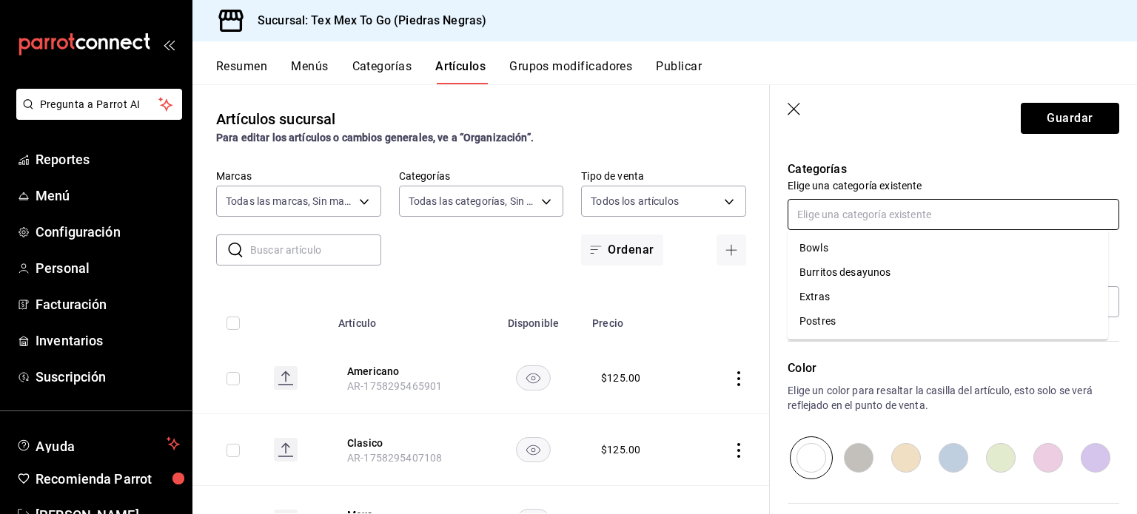
click at [971, 215] on input "text" at bounding box center [953, 214] width 332 height 31
click at [823, 275] on li "Burritos desayunos" at bounding box center [947, 273] width 320 height 24
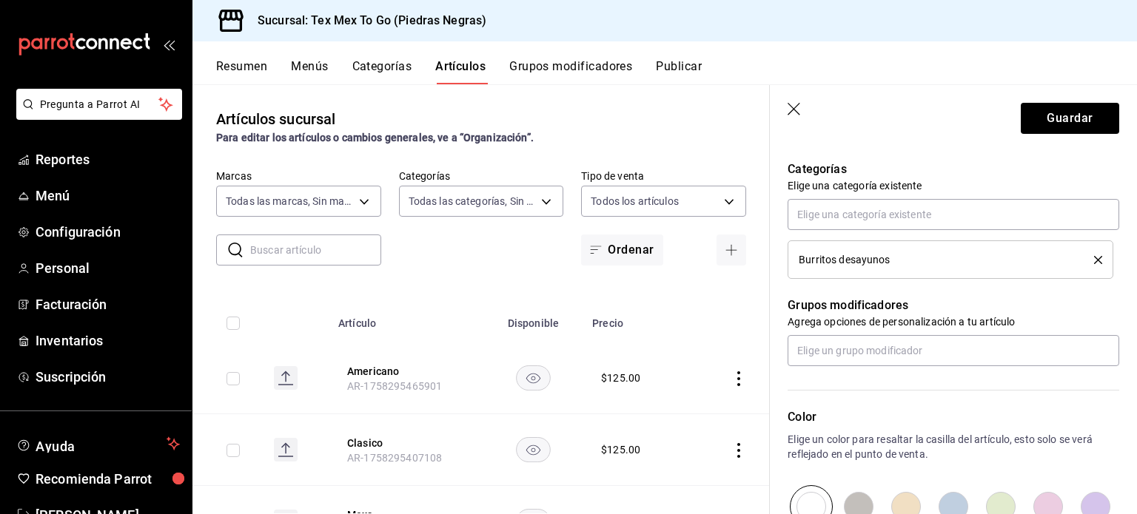
click at [1009, 169] on p "Categorías" at bounding box center [953, 170] width 332 height 18
click at [1032, 128] on button "Guardar" at bounding box center [1070, 118] width 98 height 31
type textarea "x"
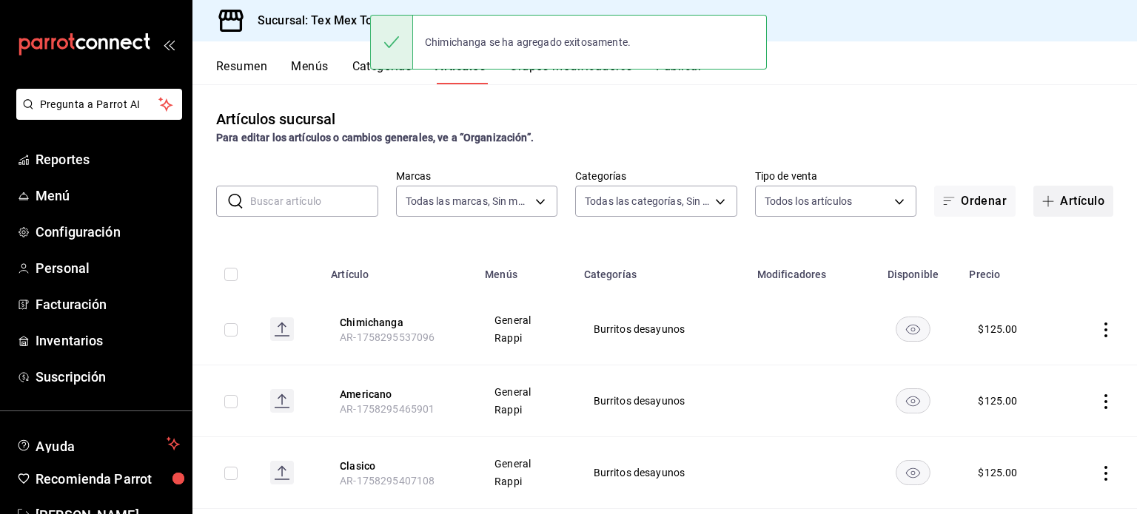
click at [1055, 206] on button "Artículo" at bounding box center [1073, 201] width 80 height 31
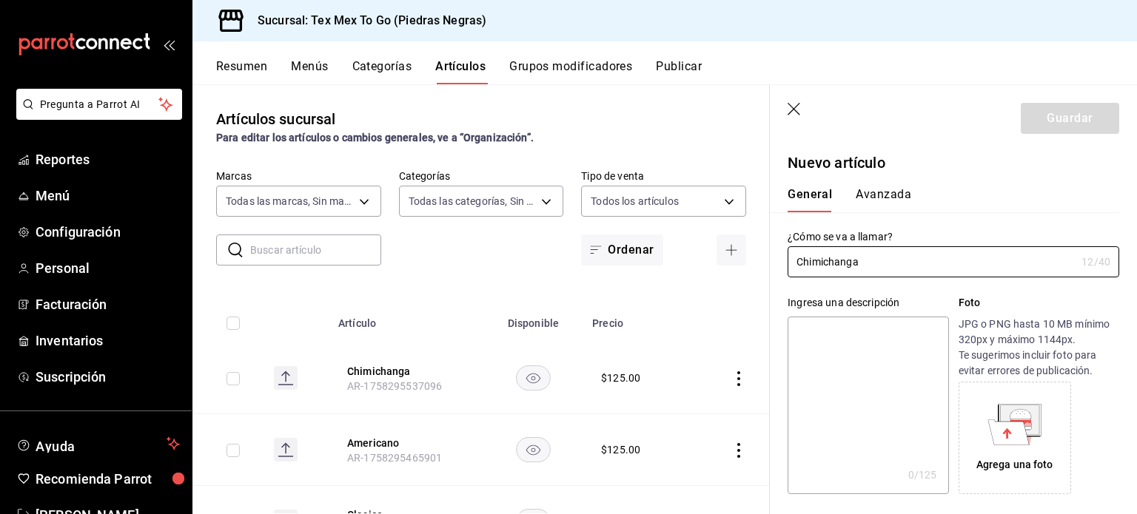
type input "Chimichanga"
click at [897, 346] on textarea at bounding box center [867, 406] width 161 height 178
paste textarea "Choriqueso"
type textarea "Choriqueso"
type textarea "x"
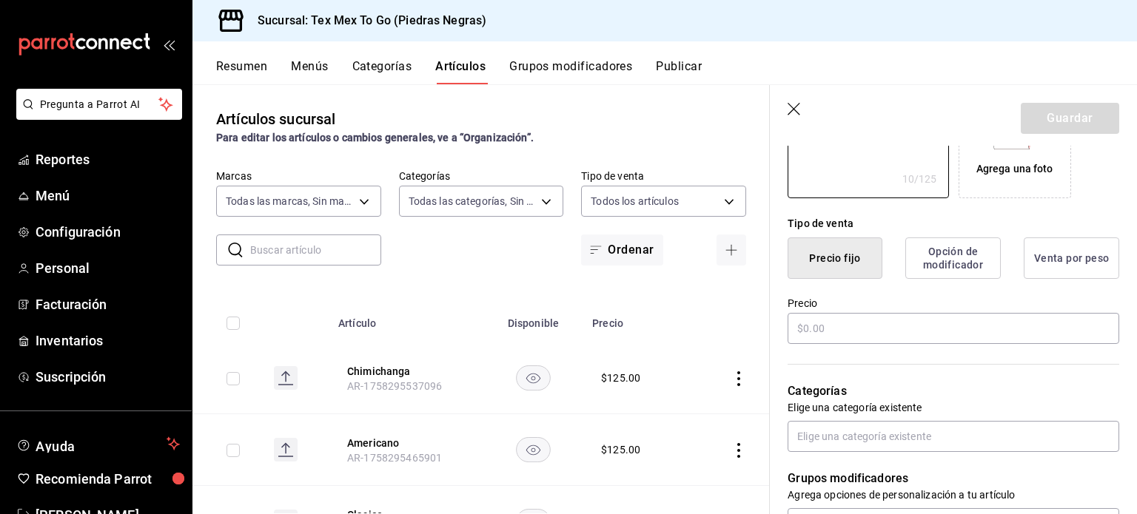
scroll to position [222, 0]
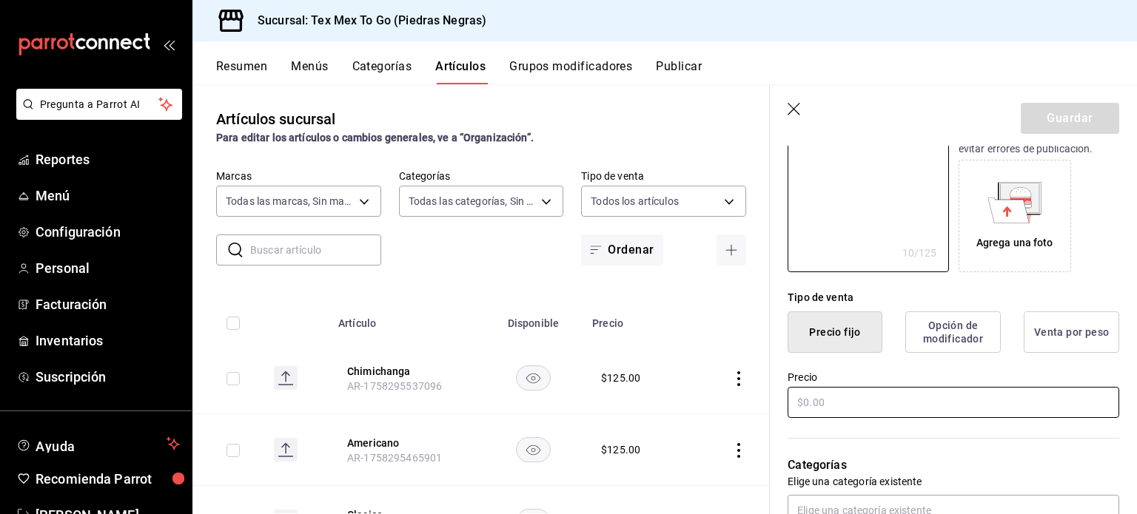
type textarea "Choriqueso"
click at [819, 403] on input "text" at bounding box center [953, 402] width 332 height 31
type textarea "x"
type input "$1.00"
type textarea "x"
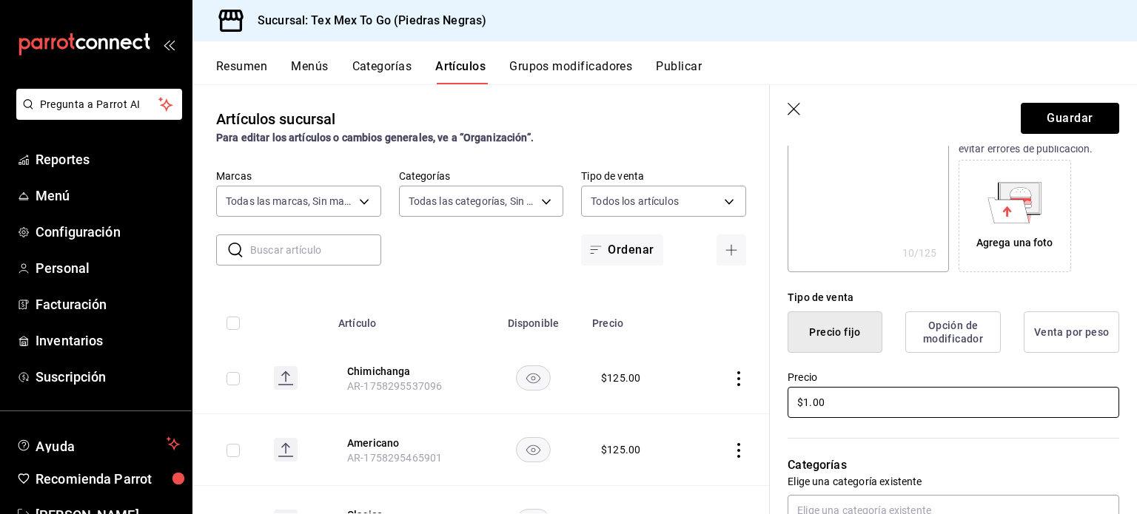
type input "$12.00"
type textarea "x"
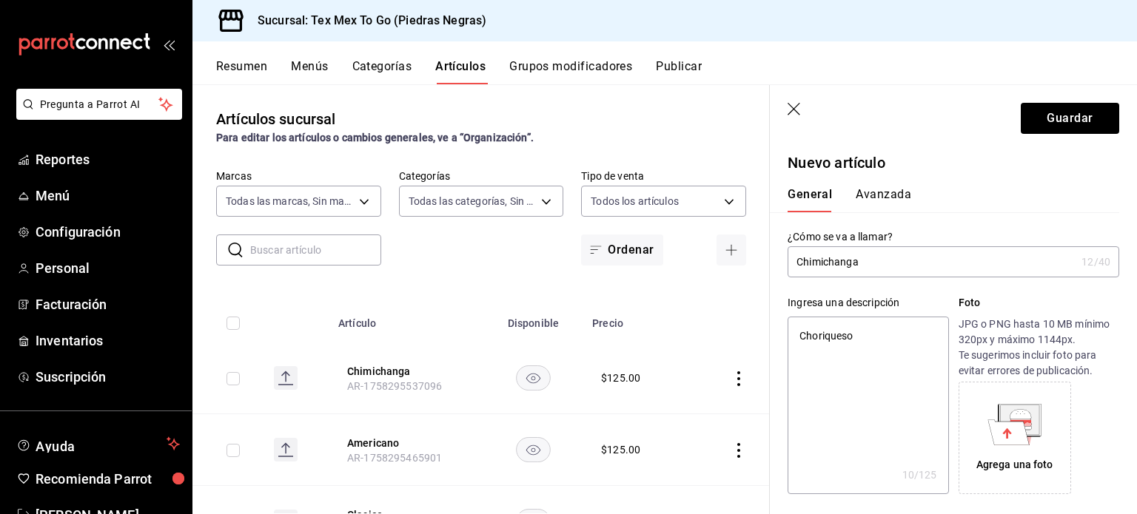
type input "$125.00"
type textarea "x"
drag, startPoint x: 862, startPoint y: 334, endPoint x: 669, endPoint y: 353, distance: 194.1
click at [612, 317] on main "Artículos sucursal Para editar los artículos o cambios generales, ve a “Organiz…" at bounding box center [664, 299] width 944 height 430
type textarea "T"
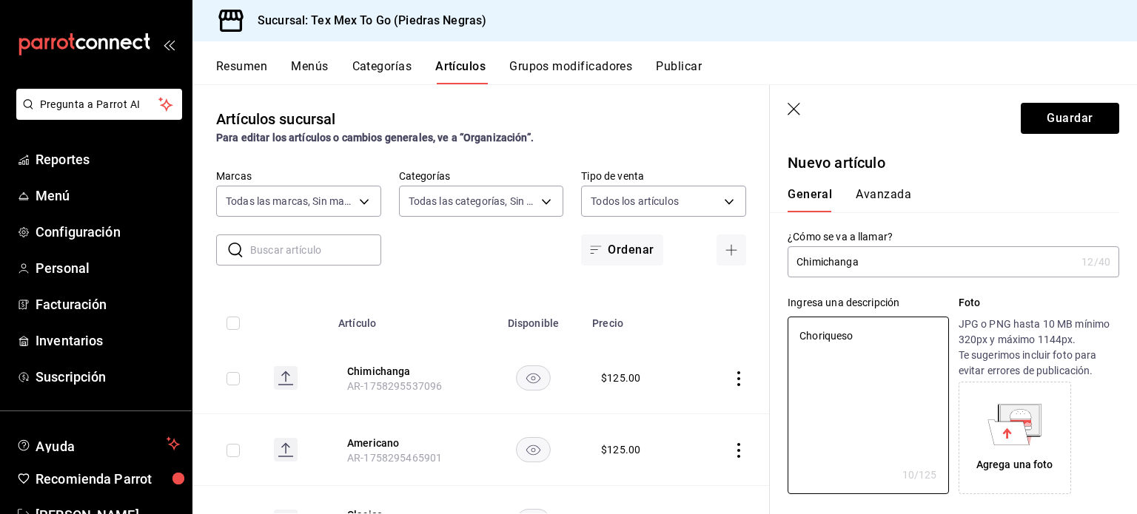
type textarea "x"
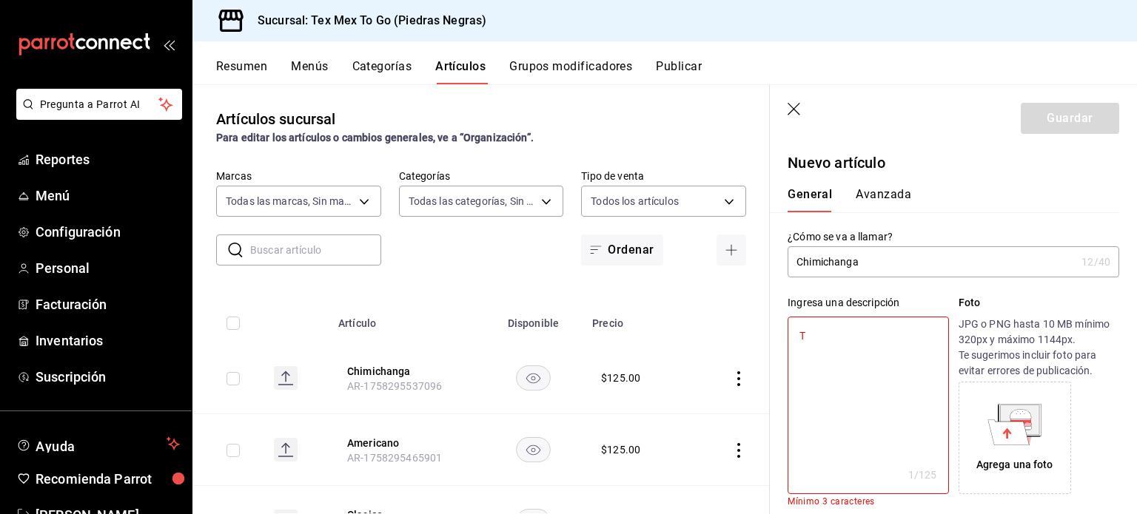
type textarea "To"
type textarea "x"
type textarea "T"
type textarea "x"
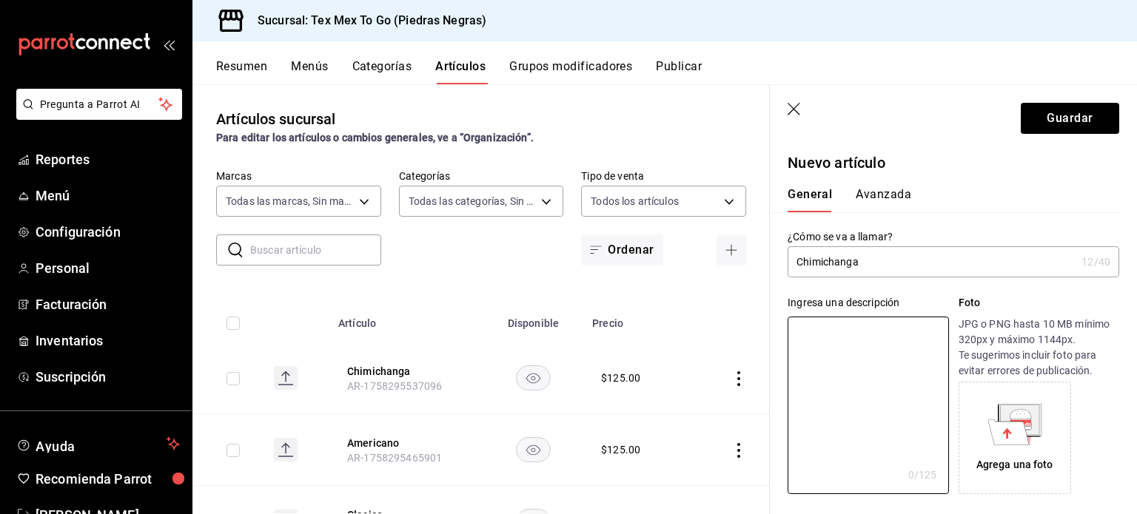
type textarea "B"
type textarea "x"
type textarea "Bu"
type textarea "x"
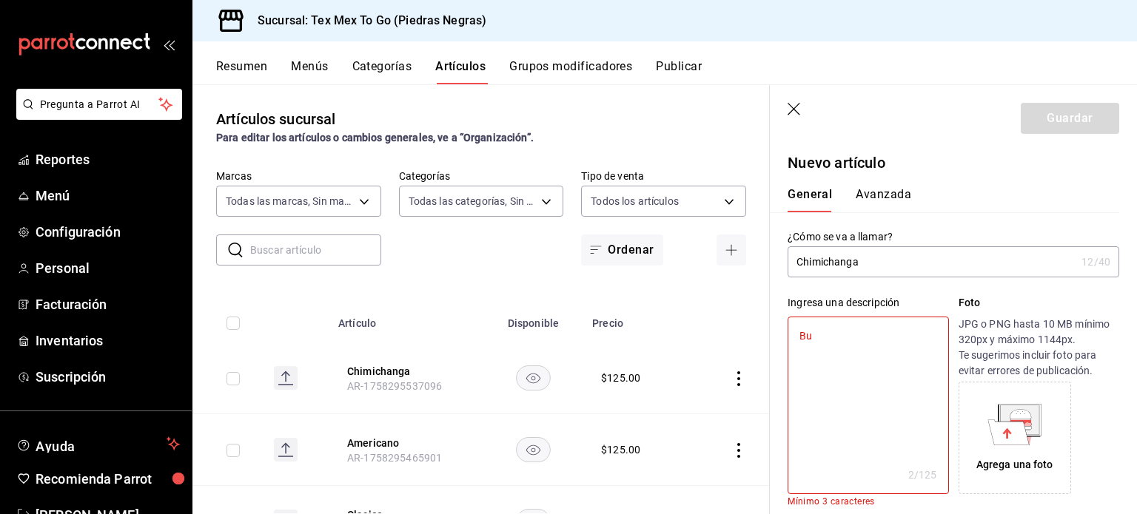
type textarea "Bur"
type textarea "x"
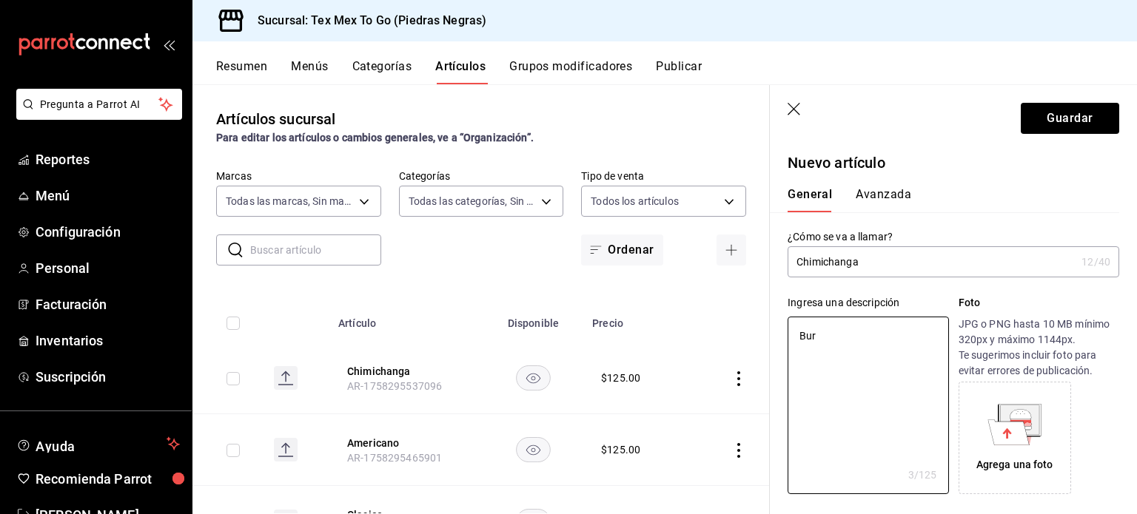
type textarea "Buri"
type textarea "x"
type textarea "Bur"
type textarea "x"
type textarea "[PERSON_NAME]"
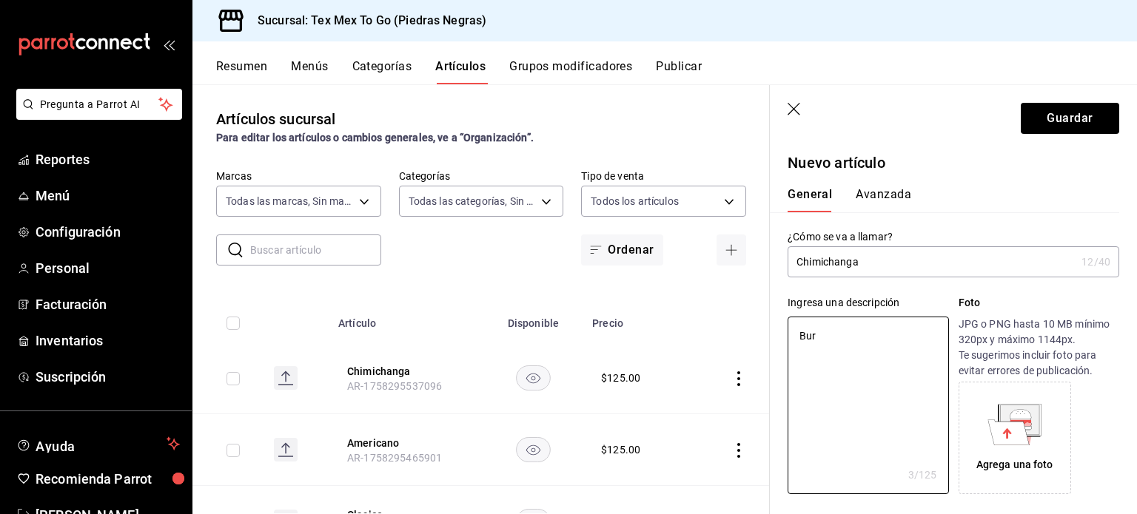
type textarea "x"
type textarea "Burri"
type textarea "x"
type textarea "Burrit"
type textarea "x"
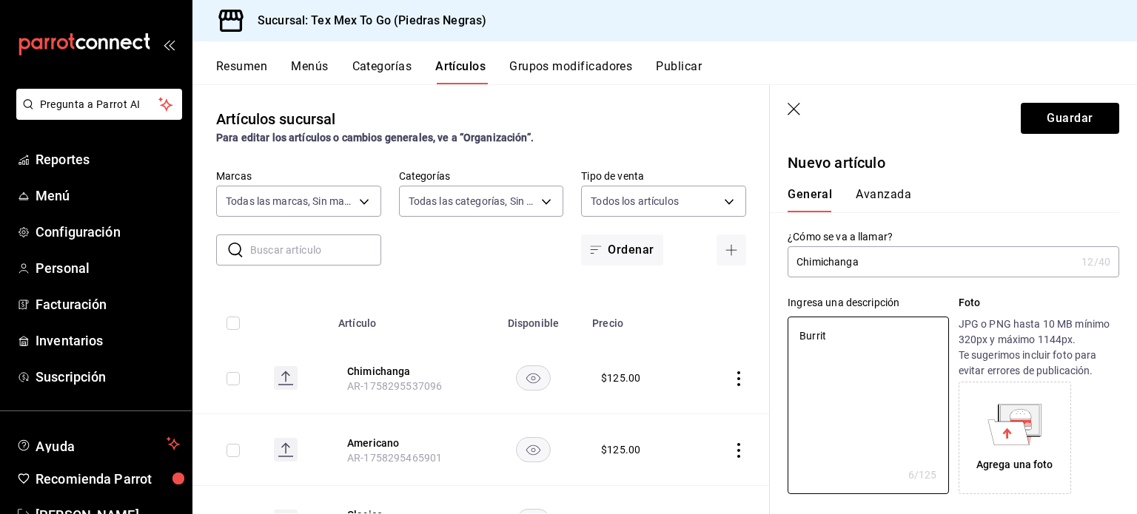
type textarea "Burrito"
type textarea "x"
type textarea "Burrito"
type textarea "x"
type textarea "Burrito F"
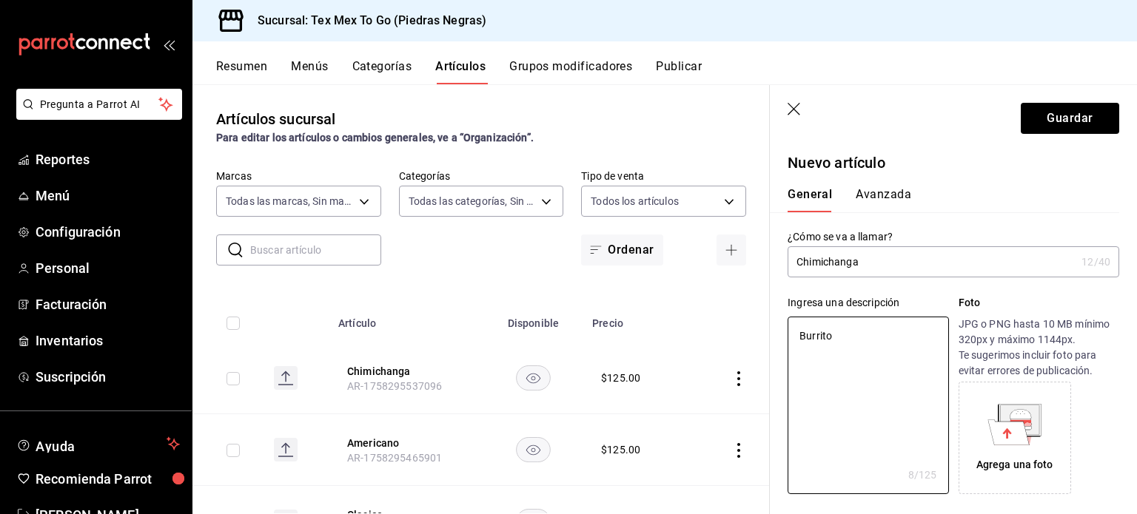
type textarea "x"
type textarea "Burrito Fr"
type textarea "x"
type textarea "Burrito Fri"
type textarea "x"
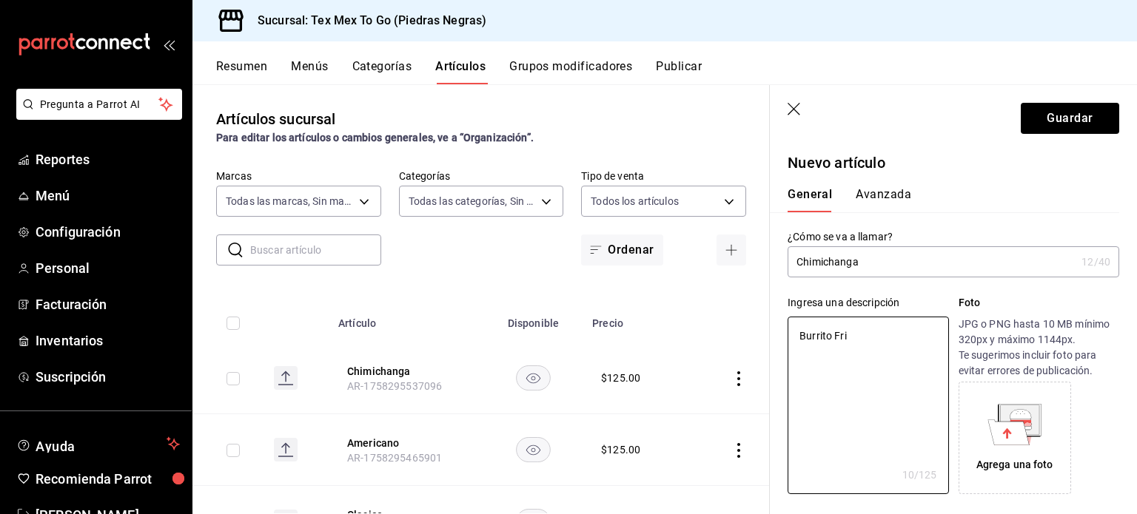
type textarea "Burrito Frij"
type textarea "x"
type textarea "Burrito Fri"
type textarea "x"
type textarea "Burrito Fr"
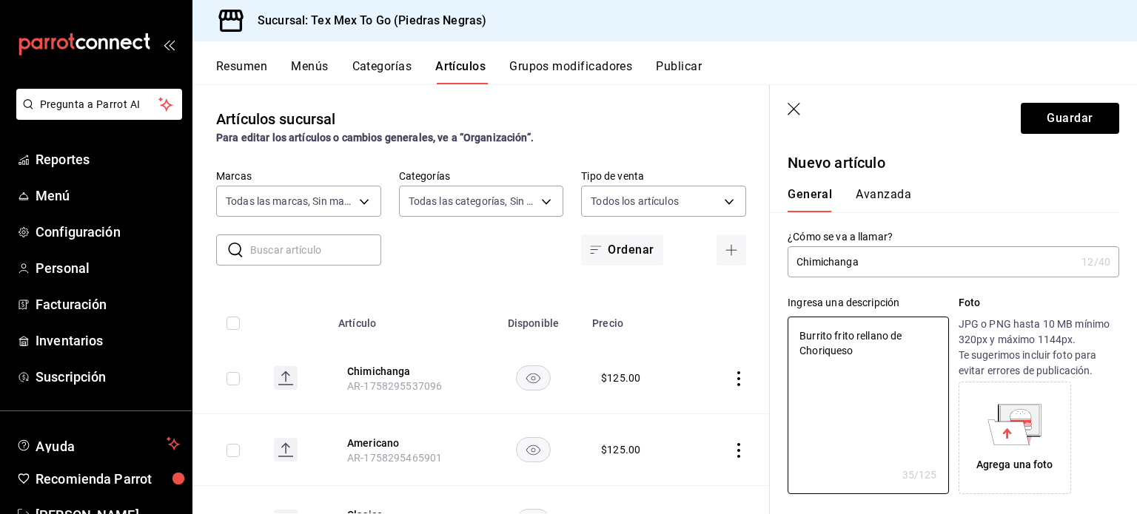
click at [894, 260] on input "Chimichanga" at bounding box center [931, 262] width 288 height 30
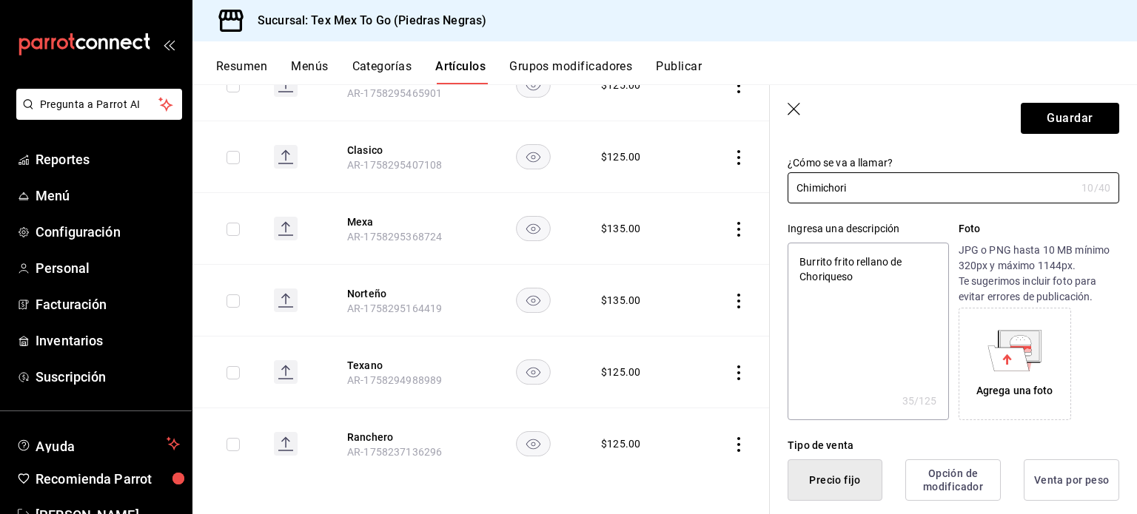
scroll to position [370, 0]
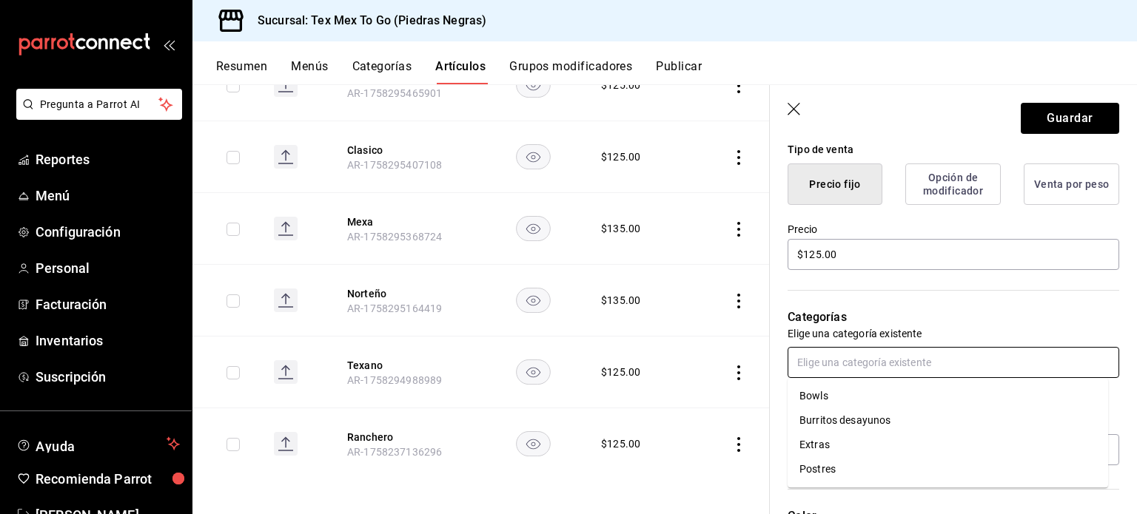
click at [879, 363] on input "text" at bounding box center [953, 362] width 332 height 31
click at [847, 420] on li "Burritos desayunos" at bounding box center [947, 421] width 320 height 24
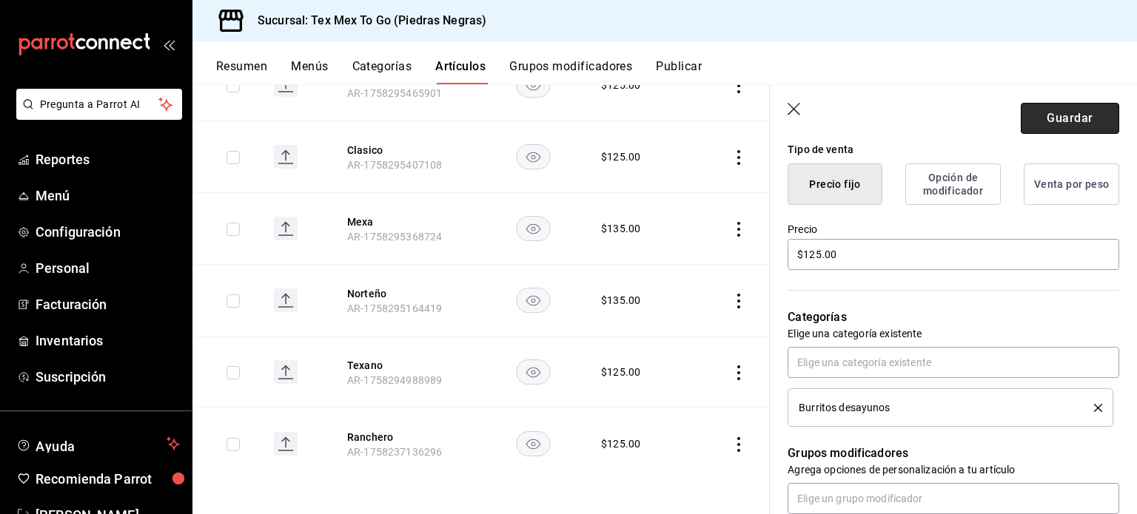
click at [1061, 112] on button "Guardar" at bounding box center [1070, 118] width 98 height 31
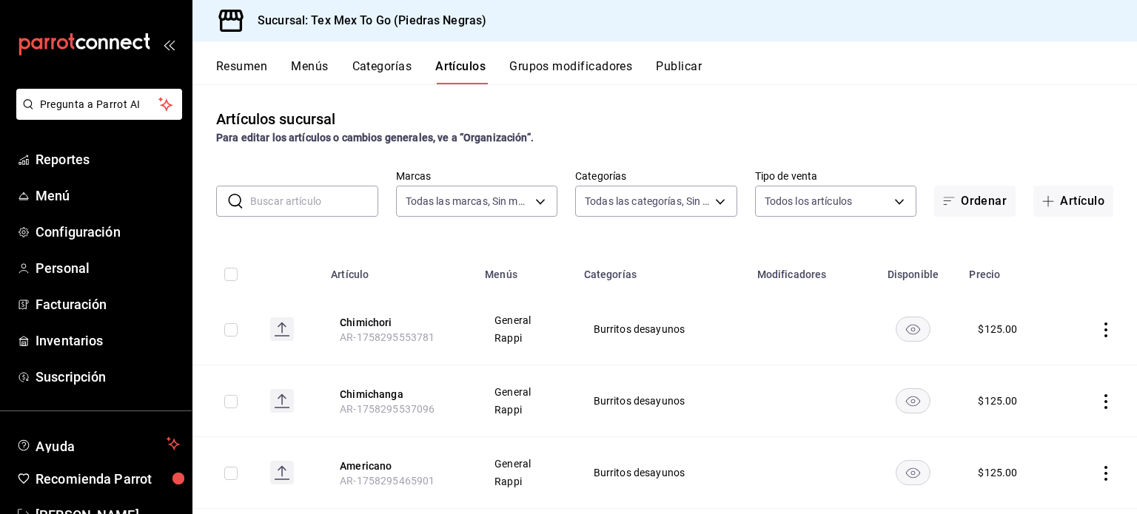
click at [1098, 404] on icon "actions" at bounding box center [1105, 401] width 15 height 15
click at [1054, 422] on span "Editar" at bounding box center [1050, 415] width 38 height 16
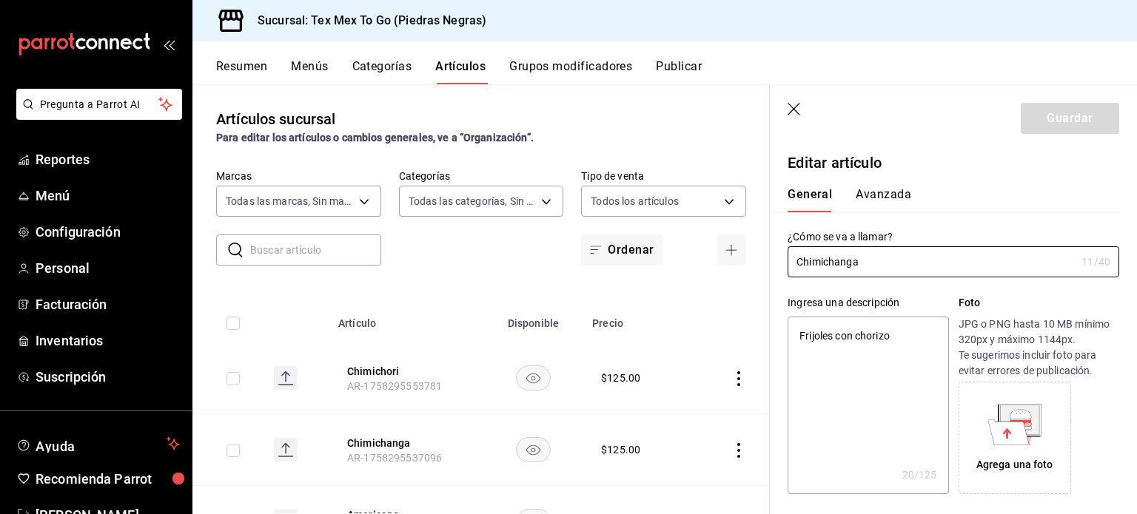
click at [793, 338] on textarea "Frijoles con chorizo" at bounding box center [867, 406] width 161 height 178
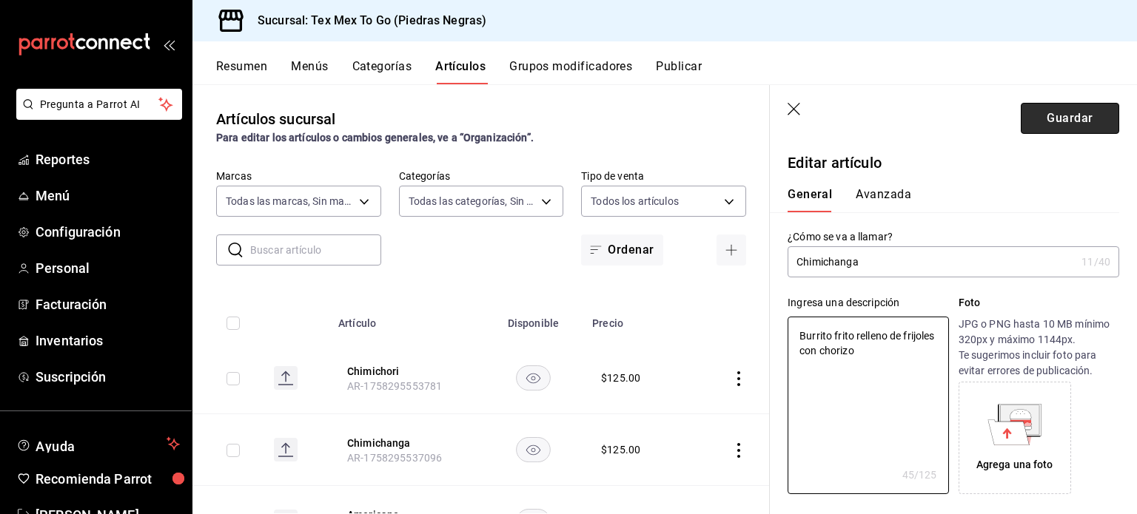
click at [1069, 116] on button "Guardar" at bounding box center [1070, 118] width 98 height 31
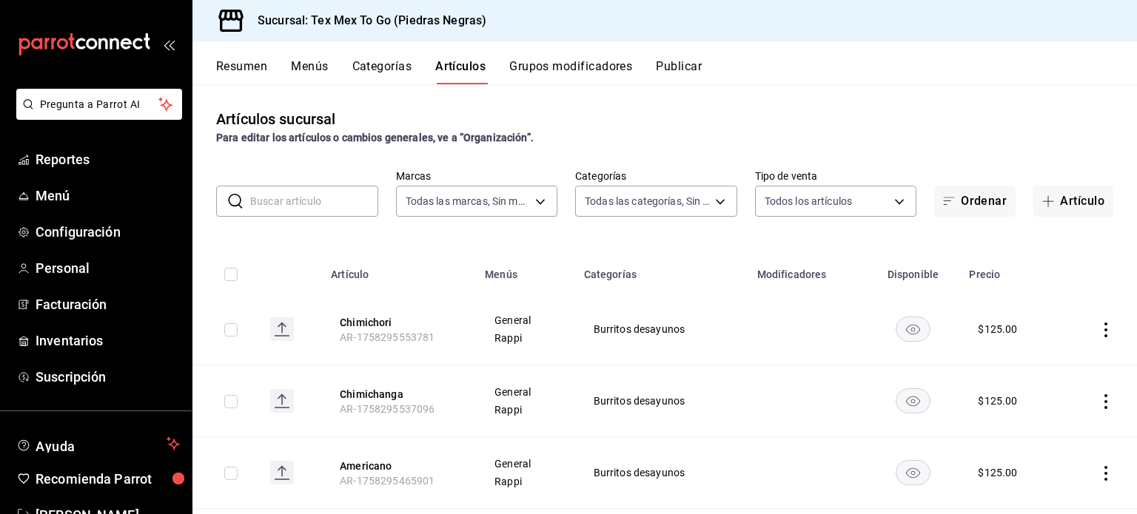
click at [531, 70] on button "Grupos modificadores" at bounding box center [570, 71] width 123 height 25
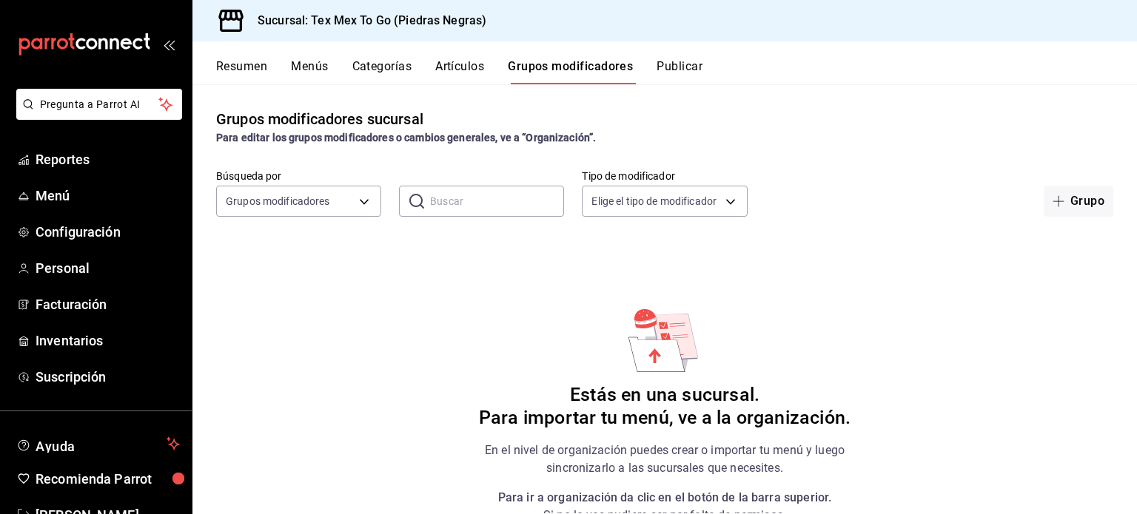
click at [693, 61] on button "Publicar" at bounding box center [679, 71] width 46 height 25
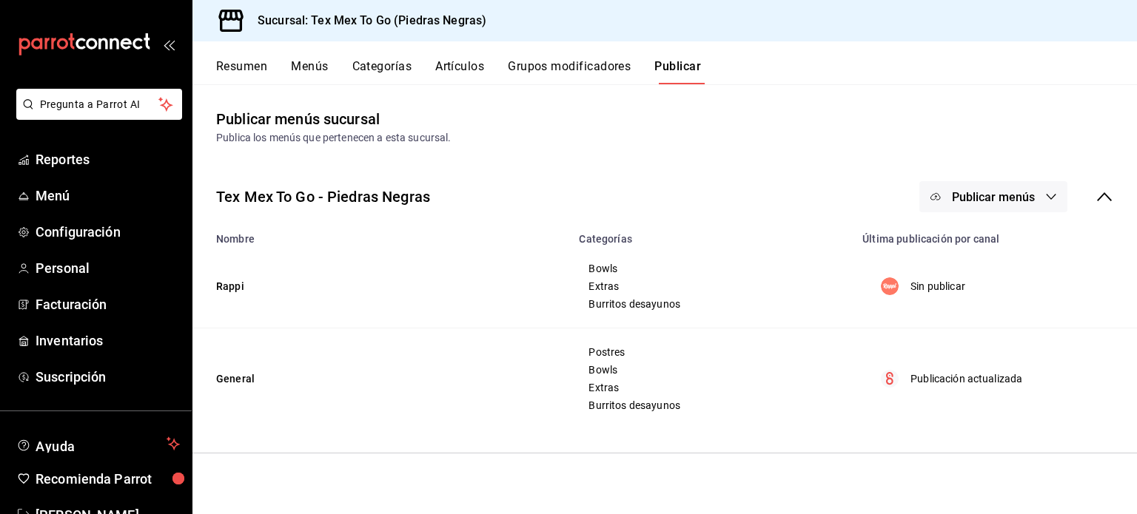
click at [1049, 192] on icon "button" at bounding box center [1051, 197] width 12 height 12
click at [985, 284] on span "Punto de venta" at bounding box center [1014, 287] width 71 height 16
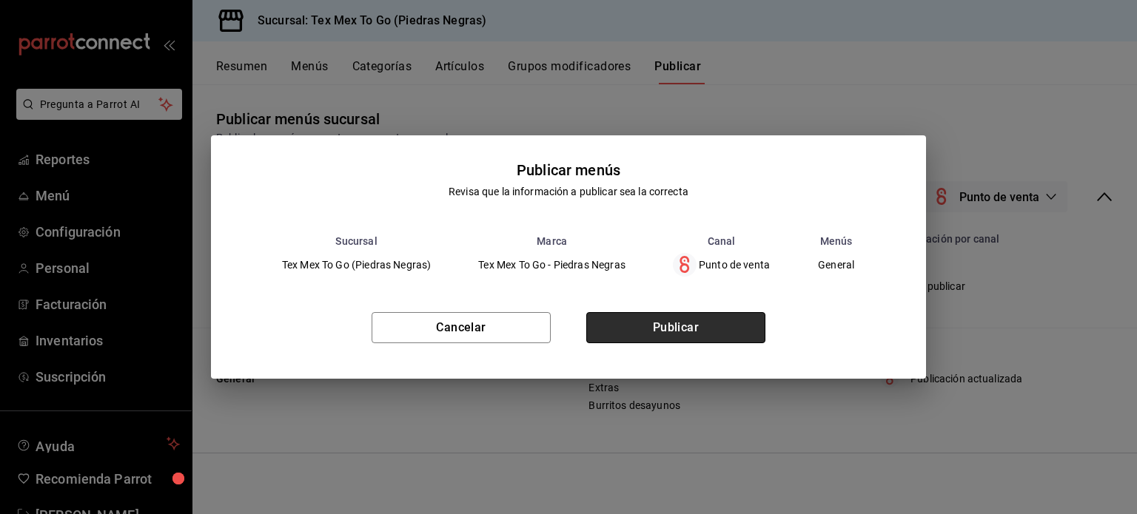
click at [707, 329] on button "Publicar" at bounding box center [675, 327] width 179 height 31
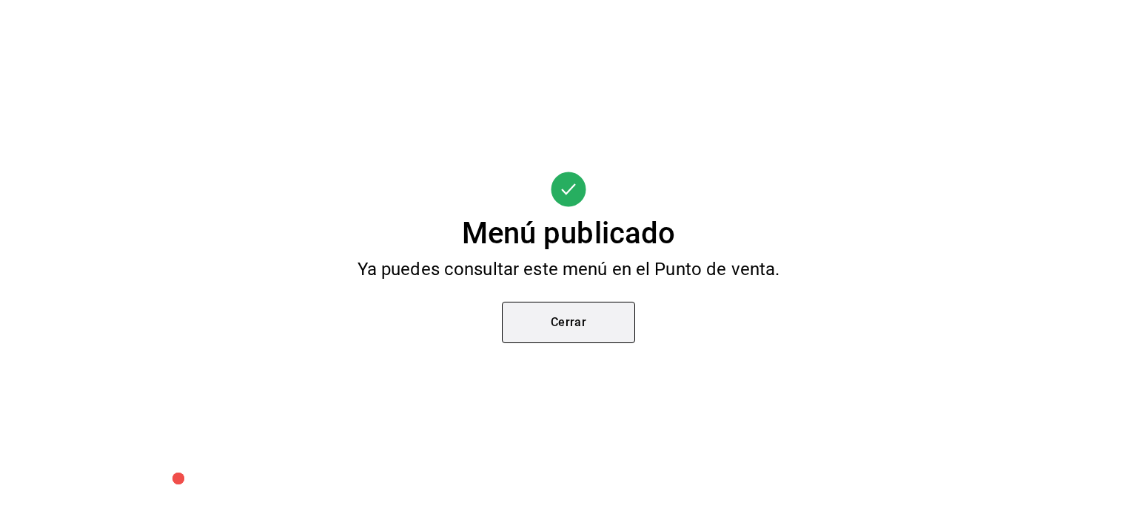
click at [569, 331] on button "Cerrar" at bounding box center [568, 322] width 133 height 41
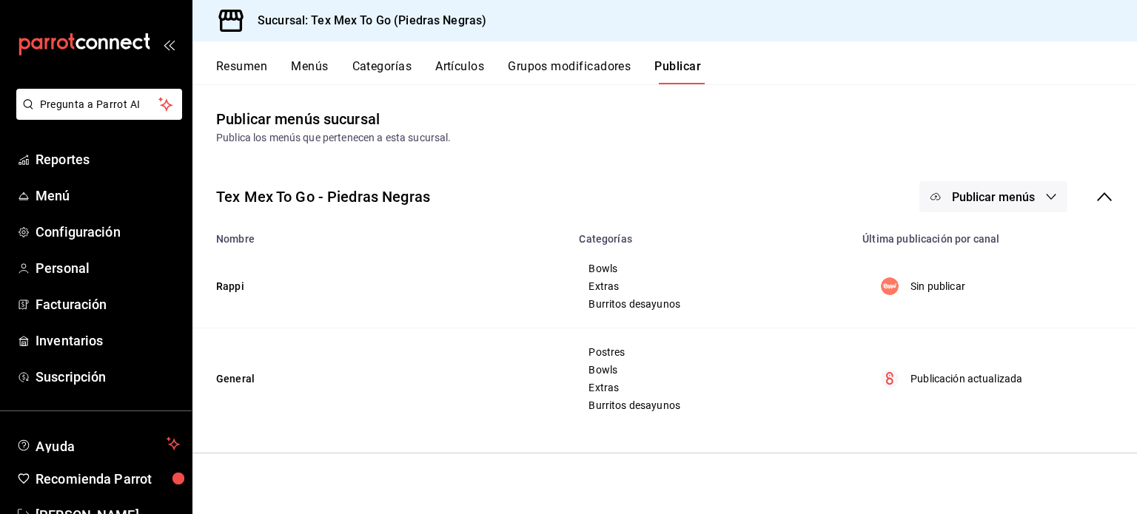
click at [558, 73] on button "Grupos modificadores" at bounding box center [569, 71] width 123 height 25
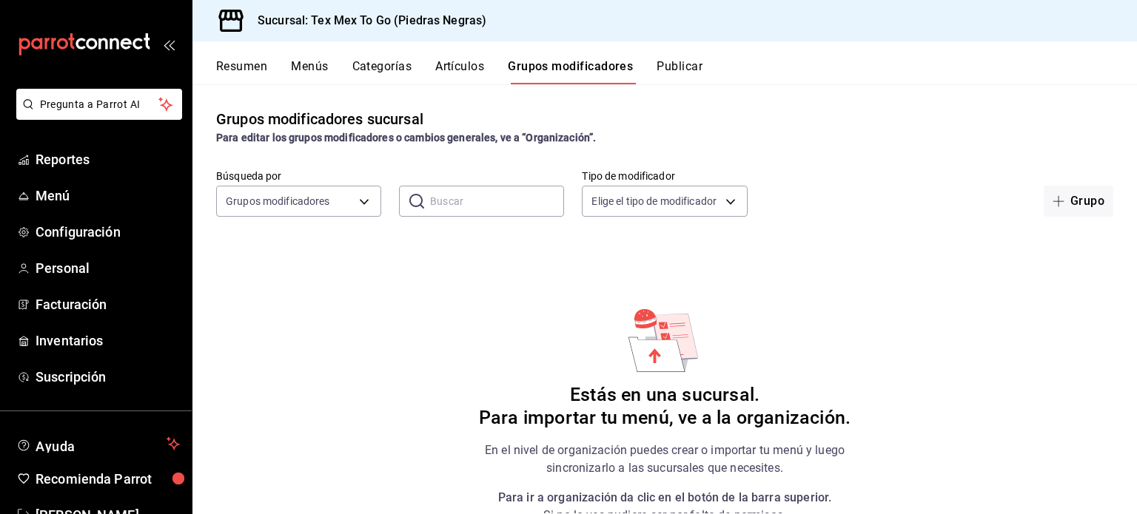
click at [388, 73] on button "Categorías" at bounding box center [382, 71] width 60 height 25
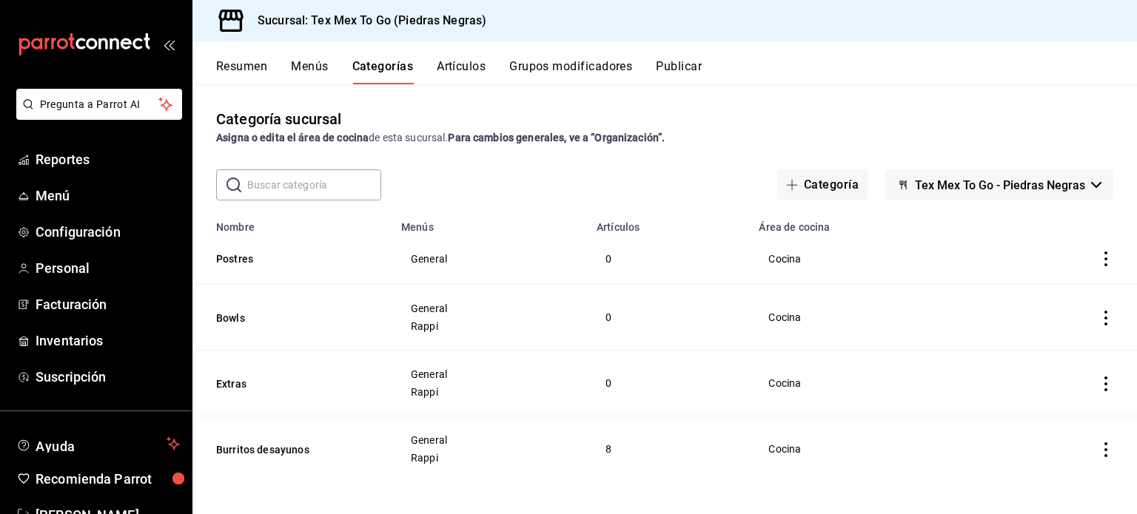
scroll to position [4, 0]
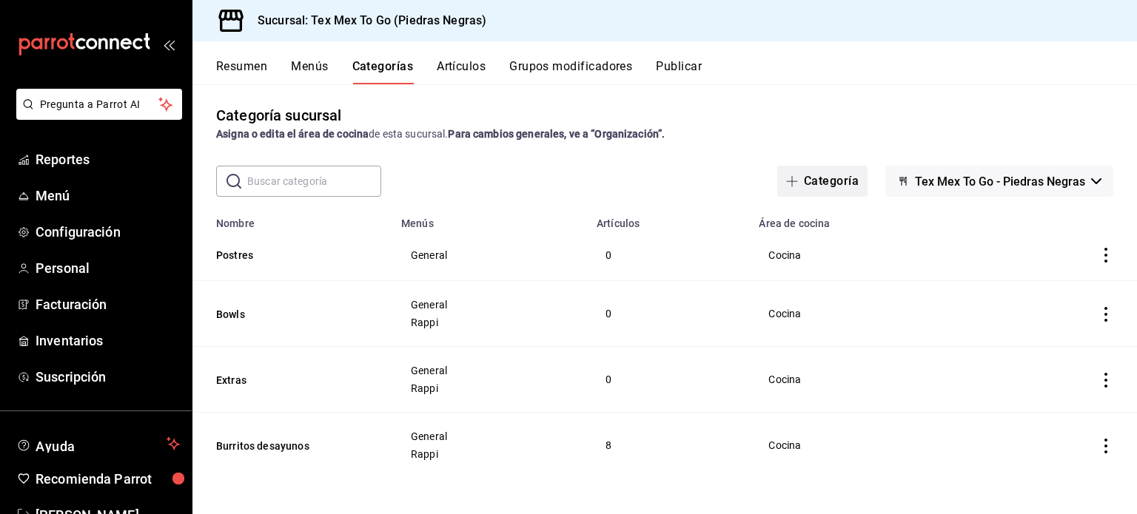
click at [793, 172] on button "Categoría" at bounding box center [822, 181] width 90 height 31
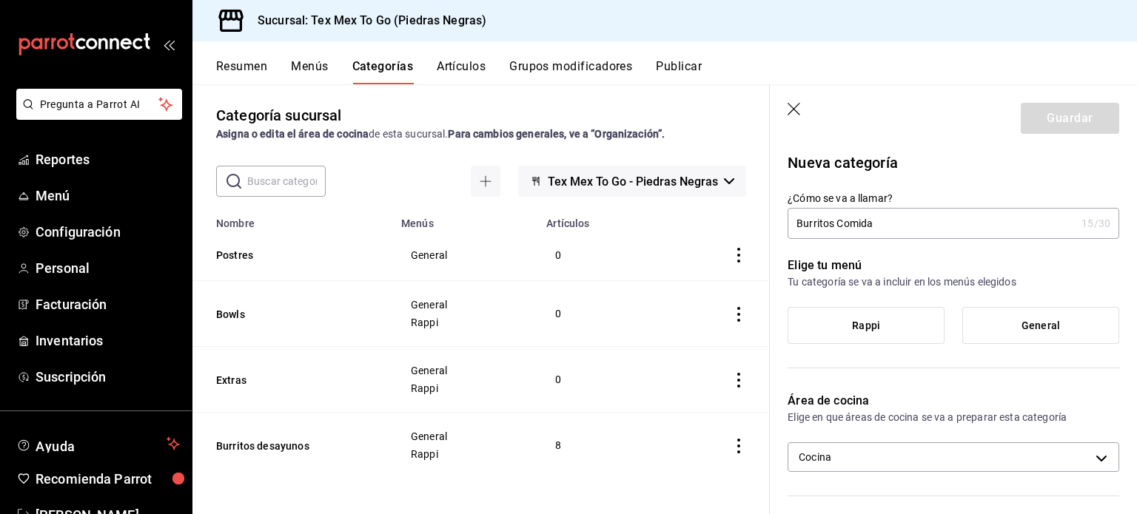
click at [1033, 329] on span "General" at bounding box center [1040, 326] width 38 height 13
click at [0, 0] on input "General" at bounding box center [0, 0] width 0 height 0
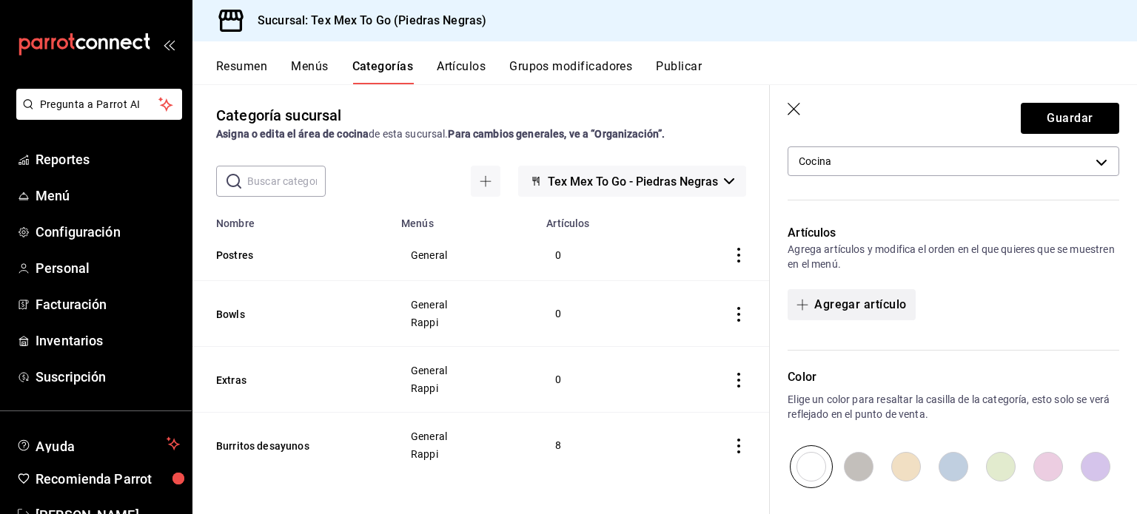
scroll to position [370, 0]
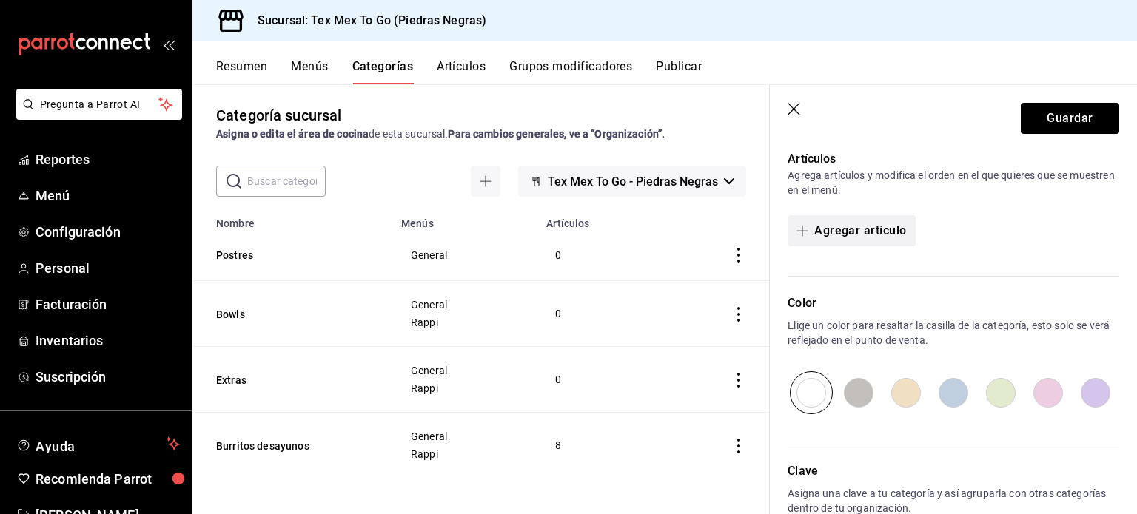
click at [858, 222] on button "Agregar artículo" at bounding box center [850, 230] width 127 height 31
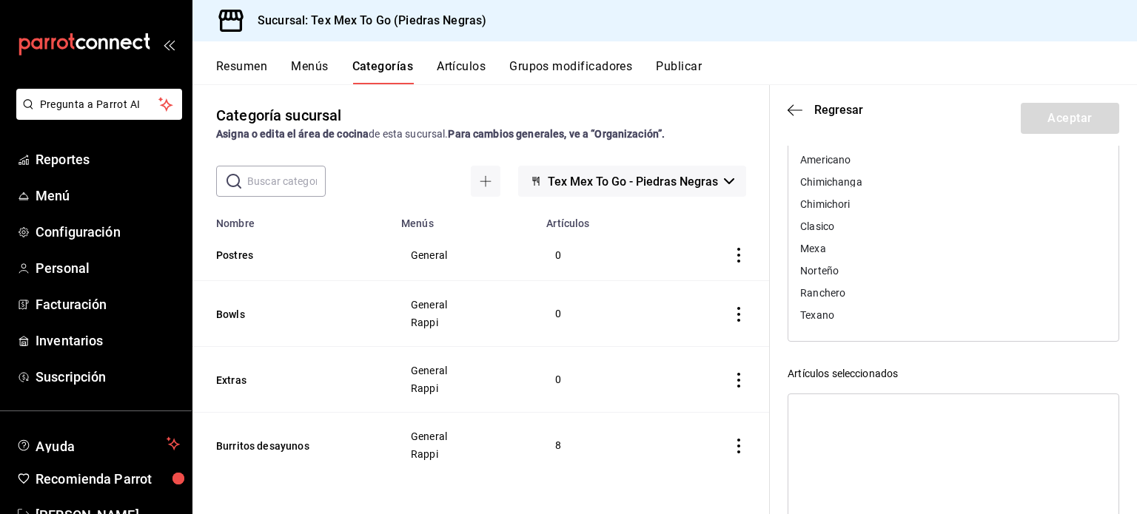
scroll to position [0, 0]
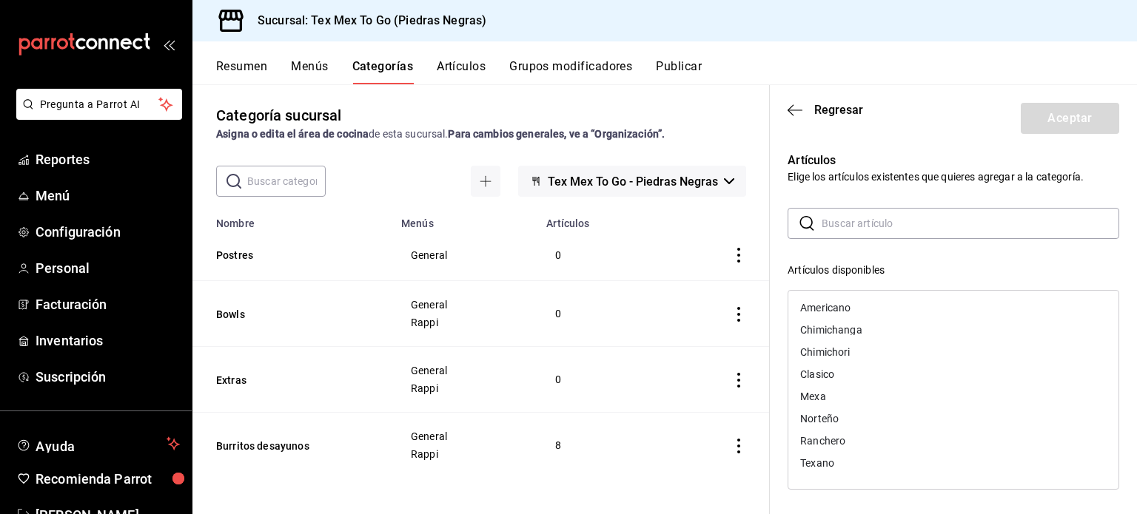
click at [894, 186] on div "Artículos Elige los artículos existentes que quieres agregar a la categoría. ​ …" at bounding box center [944, 435] width 349 height 602
click at [784, 109] on header "Regresar Aceptar" at bounding box center [953, 115] width 367 height 61
click at [790, 106] on icon "button" at bounding box center [790, 109] width 6 height 11
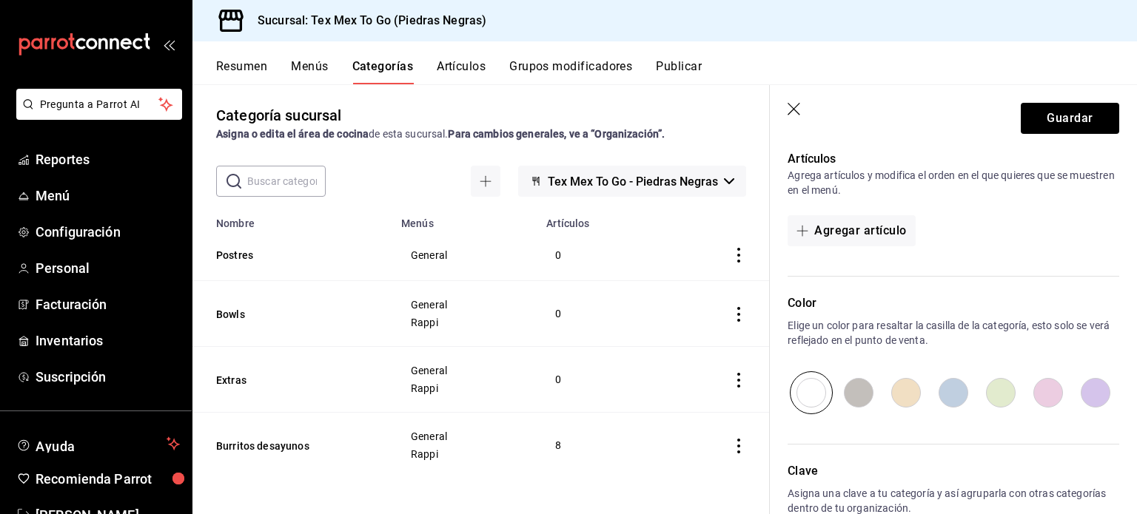
scroll to position [456, 0]
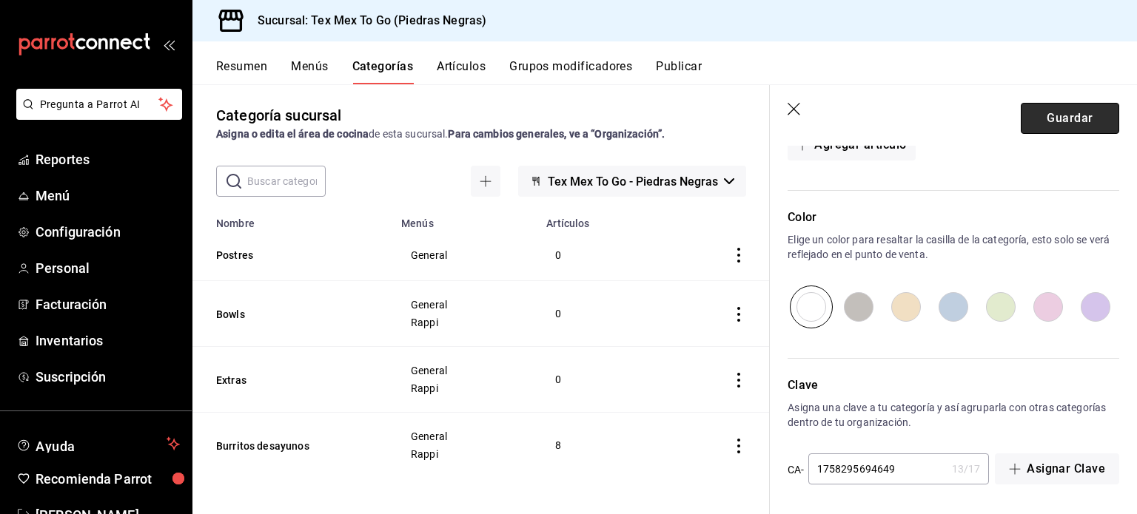
click at [1043, 118] on button "Guardar" at bounding box center [1070, 118] width 98 height 31
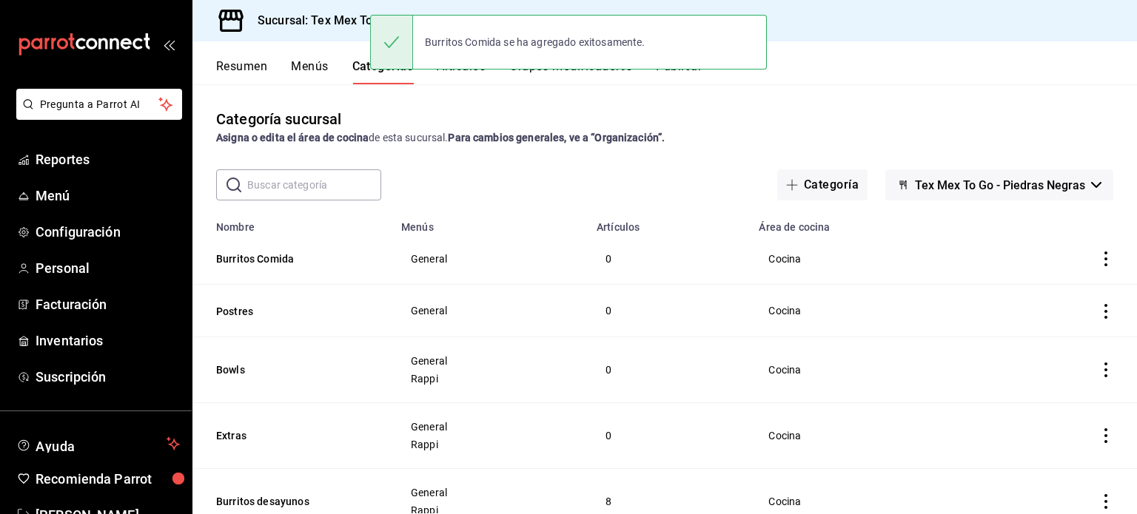
scroll to position [56, 0]
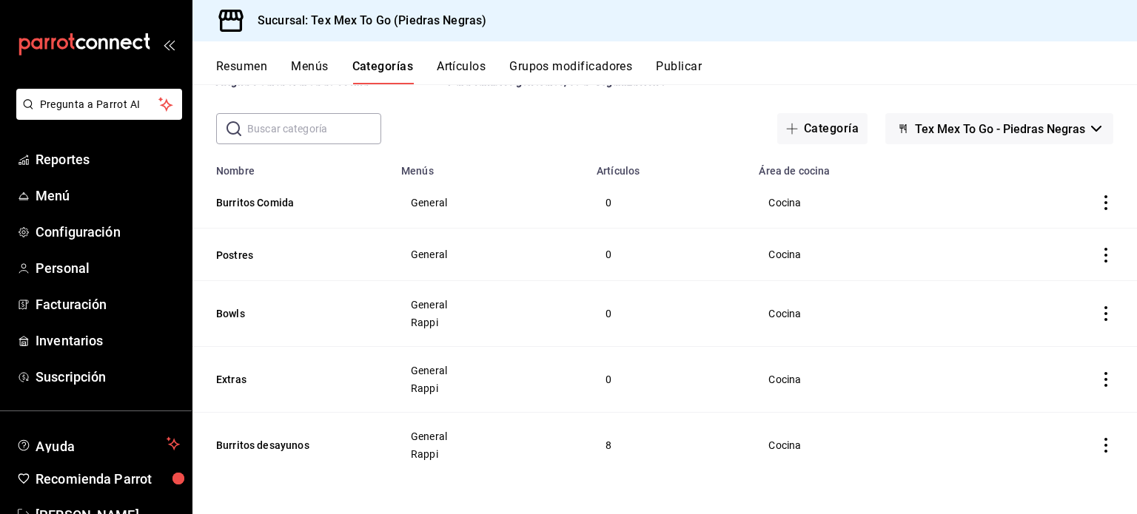
click at [1098, 204] on icon "actions" at bounding box center [1105, 202] width 15 height 15
click at [1063, 243] on span "Editar" at bounding box center [1050, 238] width 38 height 16
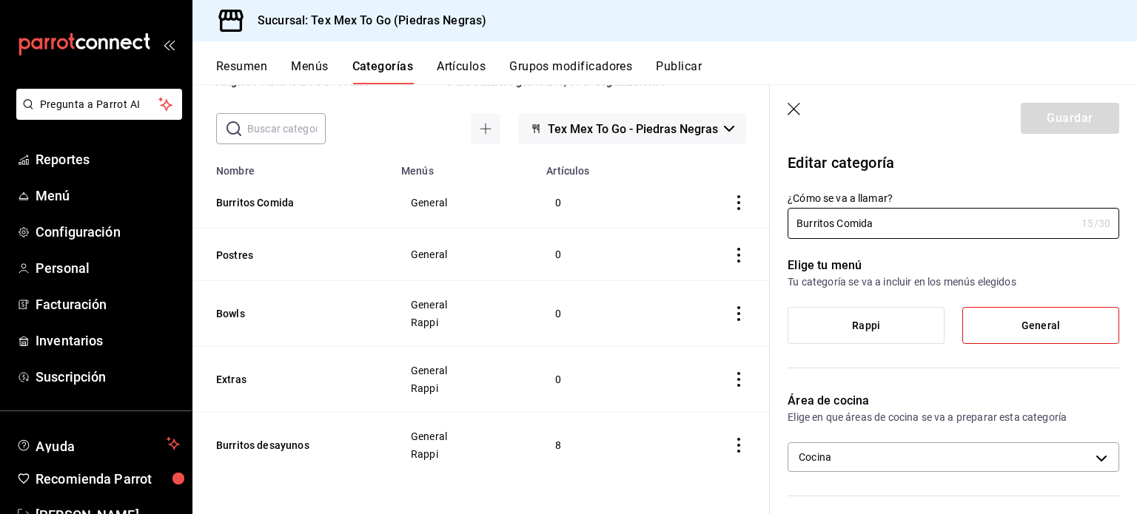
click at [893, 303] on div "Elige tu menú Tu categoría se va a incluir en los menús elegidos Rappi General" at bounding box center [944, 306] width 349 height 135
click at [898, 317] on label "Rappi" at bounding box center [865, 326] width 155 height 36
click at [0, 0] on input "Rappi" at bounding box center [0, 0] width 0 height 0
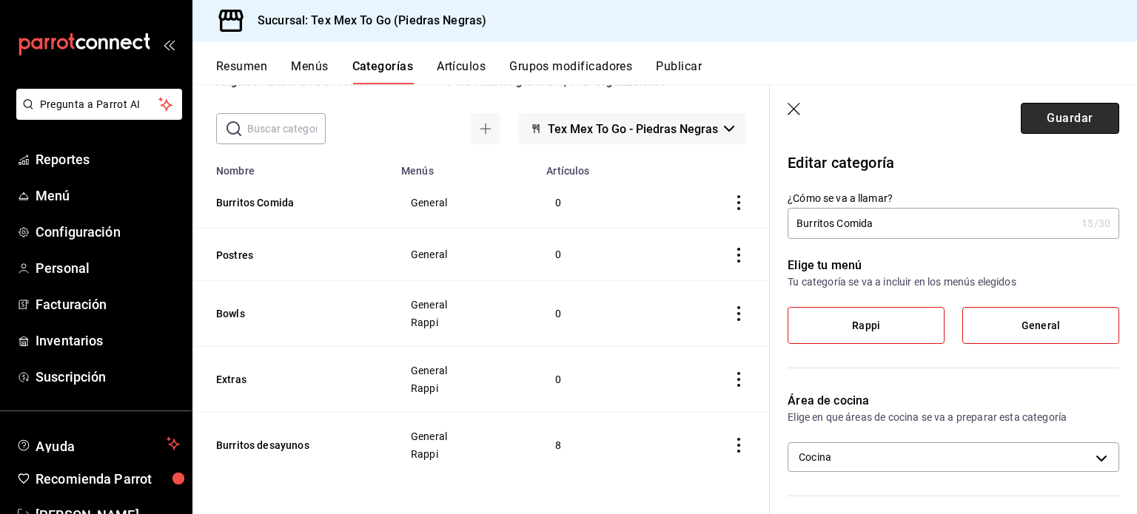
click at [1047, 121] on button "Guardar" at bounding box center [1070, 118] width 98 height 31
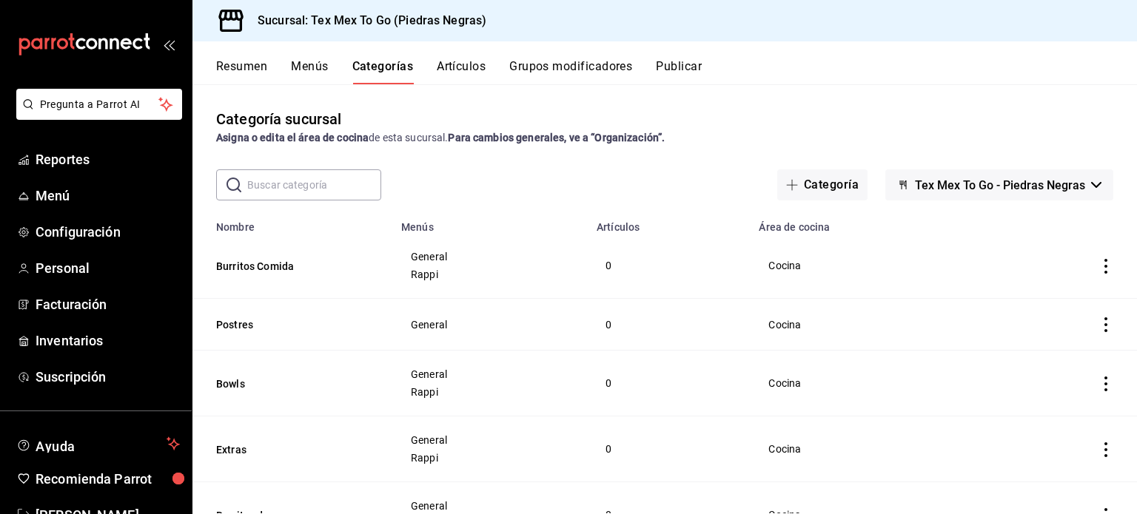
click at [471, 61] on button "Artículos" at bounding box center [461, 71] width 49 height 25
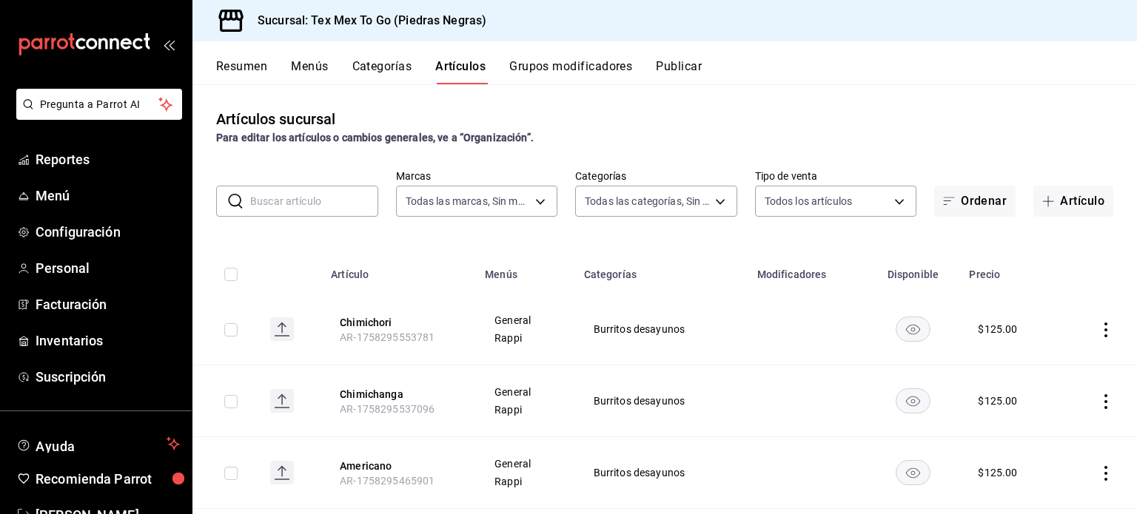
drag, startPoint x: 1045, startPoint y: 201, endPoint x: 1045, endPoint y: 188, distance: 12.6
click at [1045, 199] on span "button" at bounding box center [1051, 201] width 18 height 12
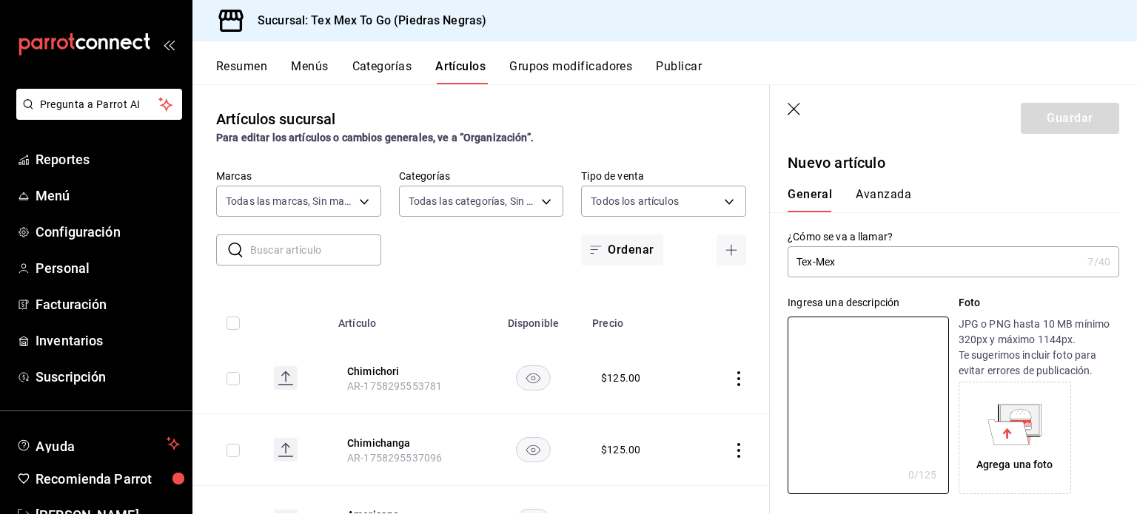
paste textarea "Bistec, frijoles, arroz, queso y crema ácida"
drag, startPoint x: 805, startPoint y: 328, endPoint x: 935, endPoint y: 356, distance: 133.3
click at [840, 337] on textarea "Bistec, frijoles, arroz, queso y crema ácida" at bounding box center [867, 406] width 161 height 178
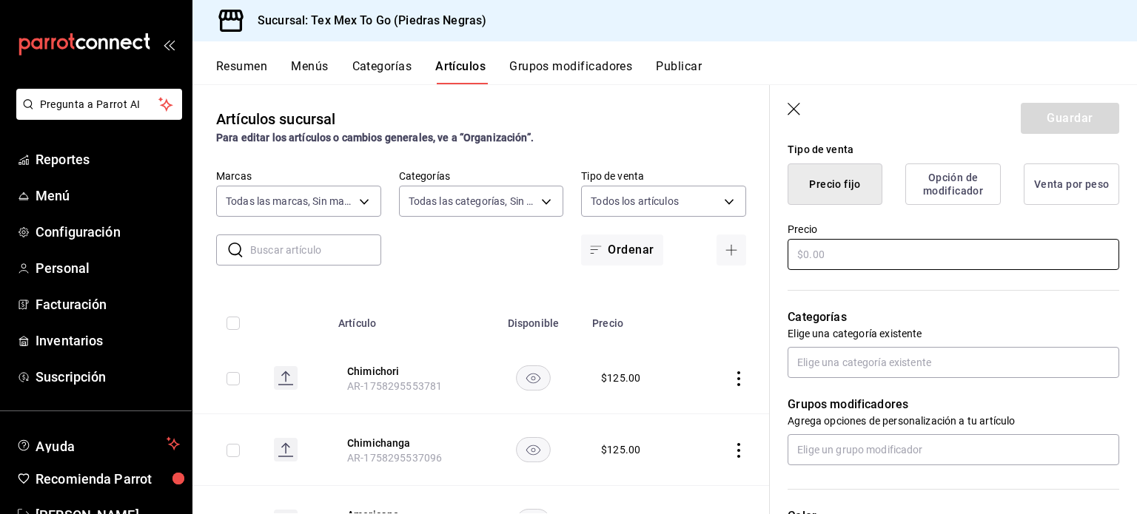
click at [844, 253] on input "text" at bounding box center [953, 254] width 332 height 31
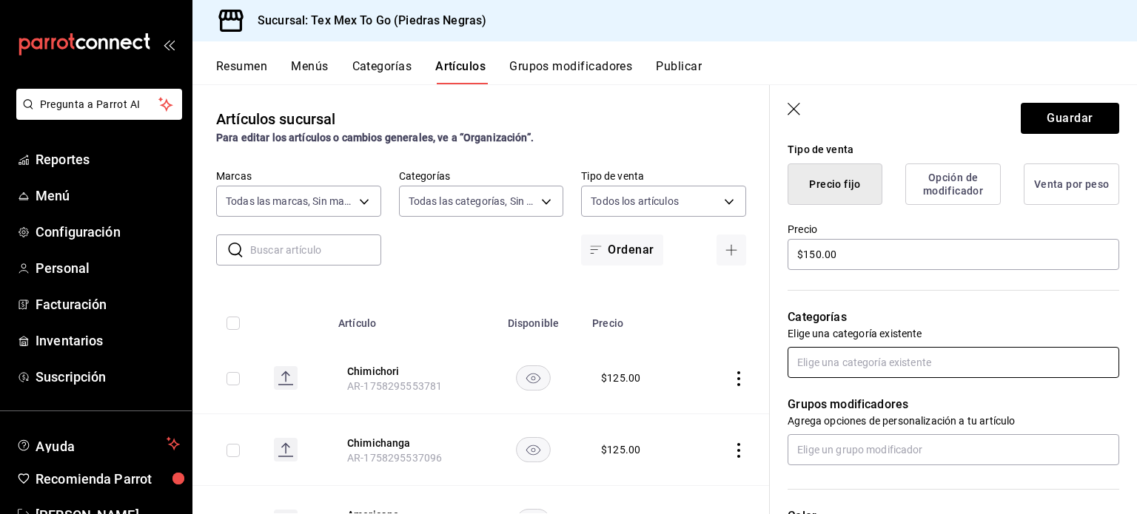
click at [890, 352] on input "text" at bounding box center [953, 362] width 332 height 31
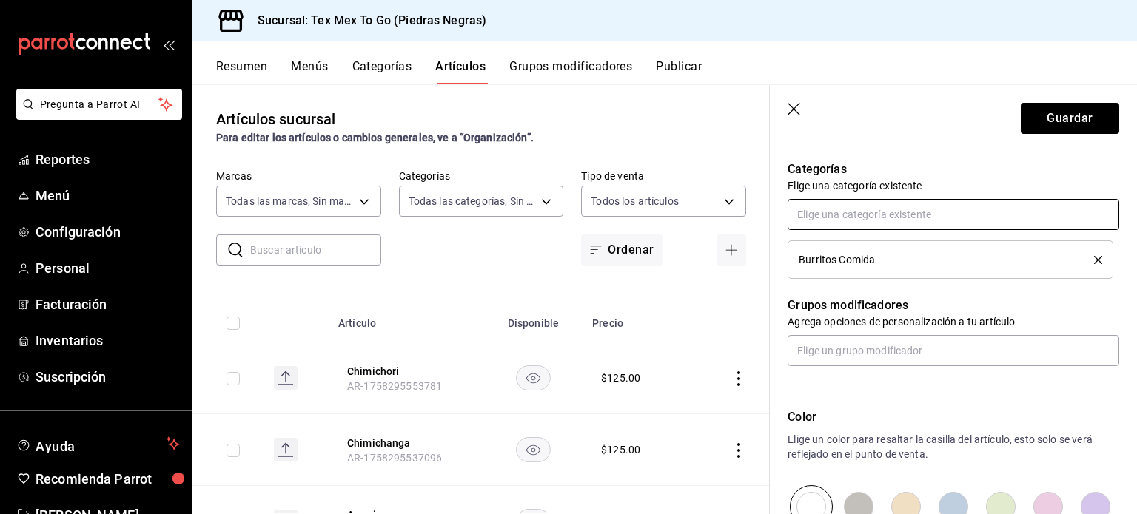
scroll to position [716, 0]
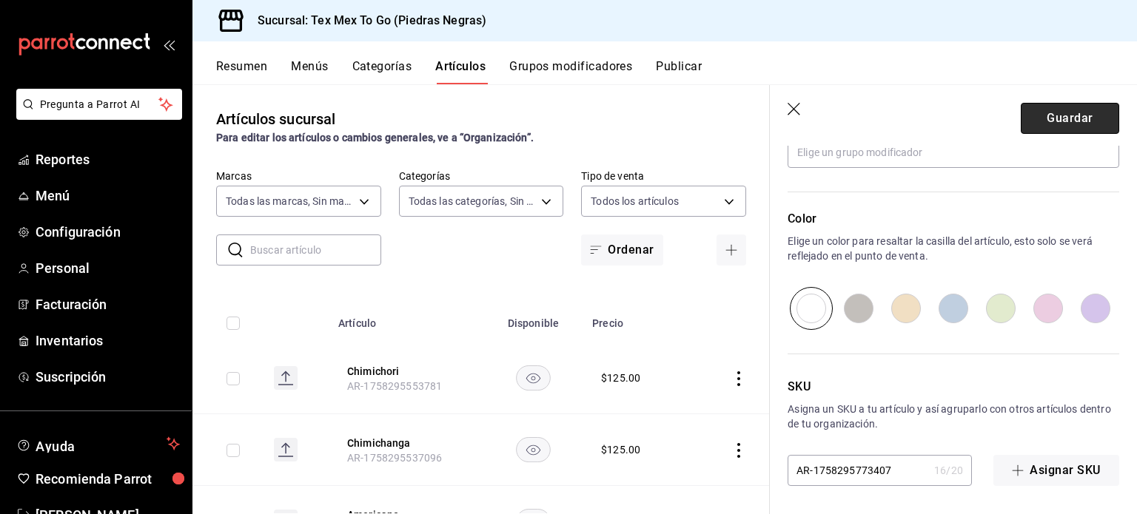
click at [1063, 110] on button "Guardar" at bounding box center [1070, 118] width 98 height 31
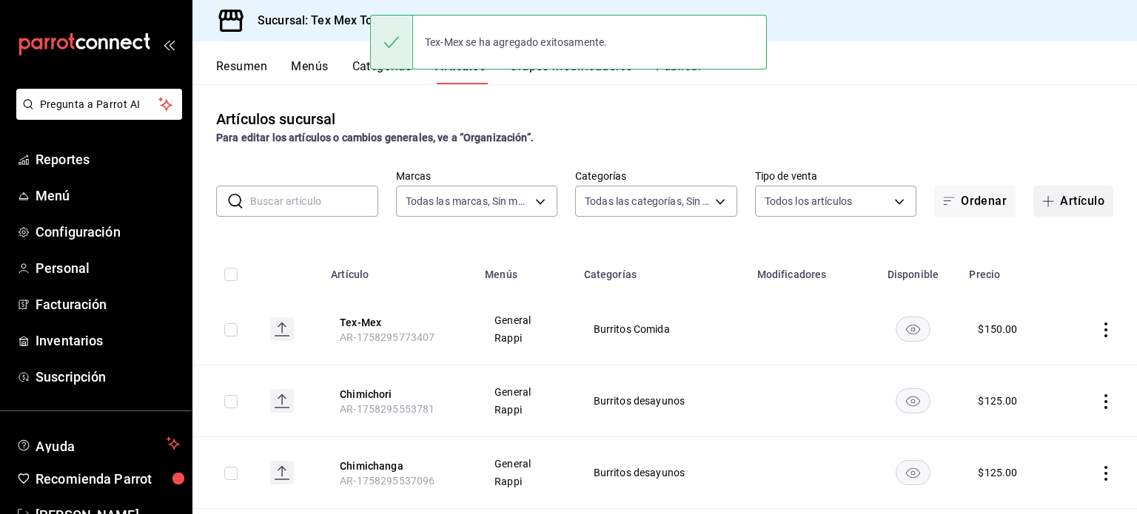
click at [1065, 214] on button "Artículo" at bounding box center [1073, 201] width 80 height 31
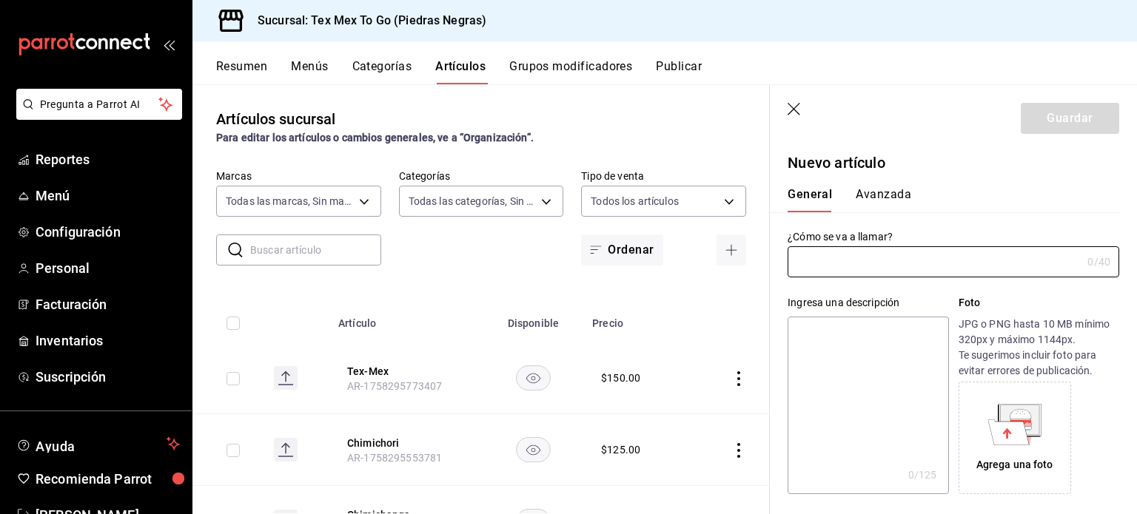
paste input "Guisado"
click at [838, 352] on textarea at bounding box center [867, 406] width 161 height 178
paste textarea "Guisado con frijoles estilo ranch"
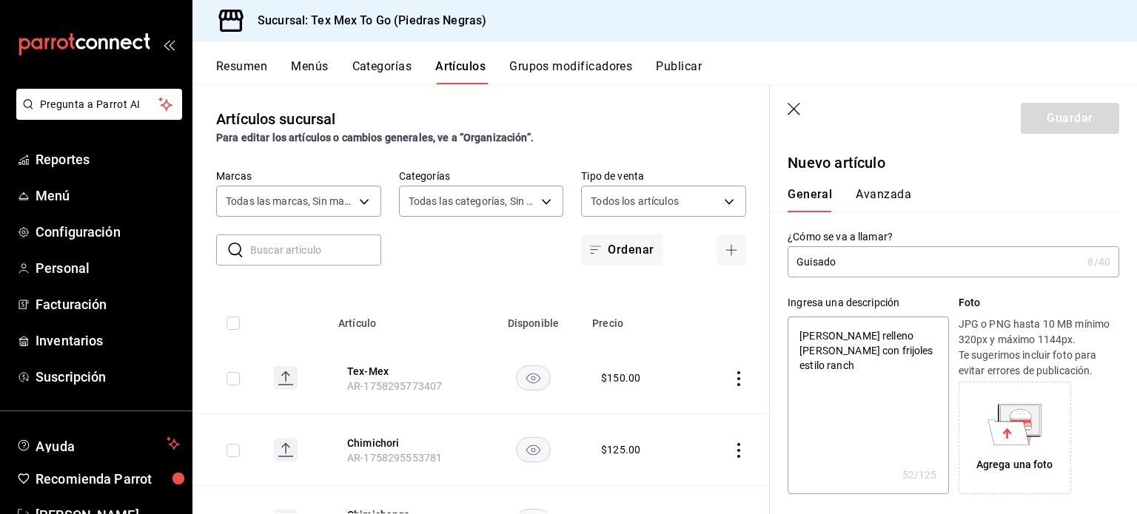
click at [918, 345] on textarea "[PERSON_NAME] relleno [PERSON_NAME] con frijoles estilo ranch" at bounding box center [867, 406] width 161 height 178
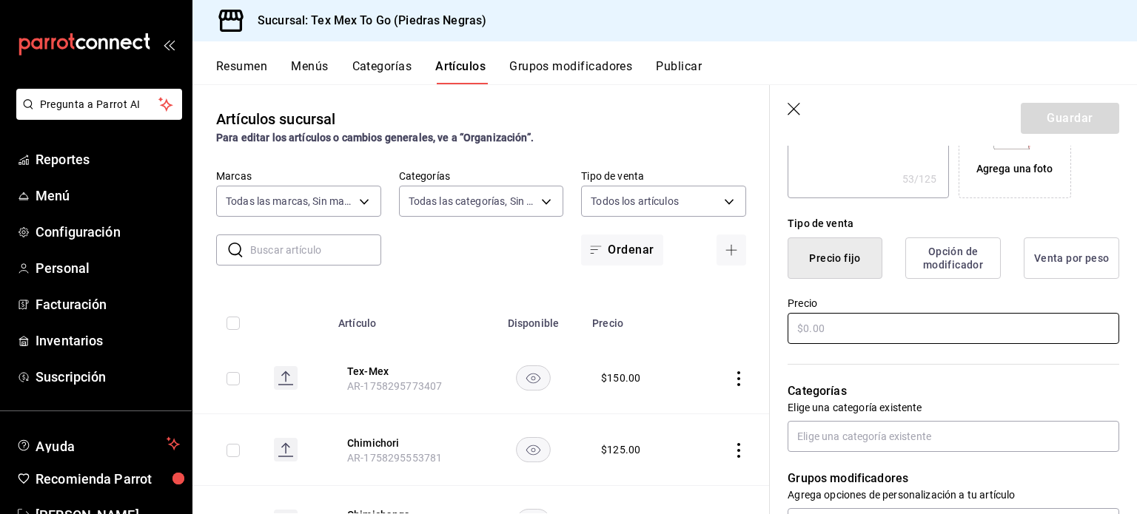
click at [873, 328] on input "text" at bounding box center [953, 328] width 332 height 31
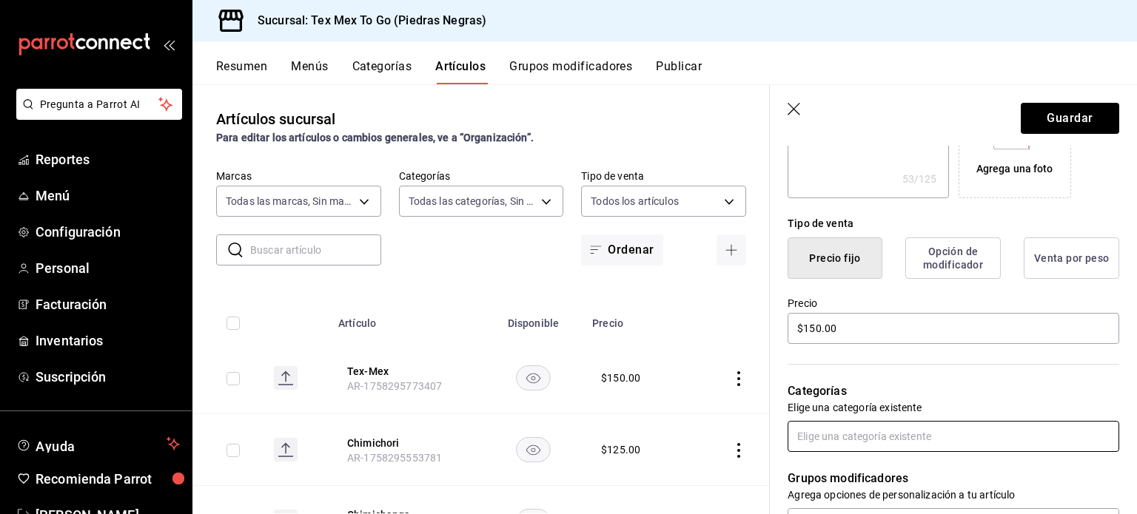
click at [867, 448] on input "text" at bounding box center [953, 436] width 332 height 31
click at [857, 332] on li "Burritos Comida" at bounding box center [947, 329] width 320 height 24
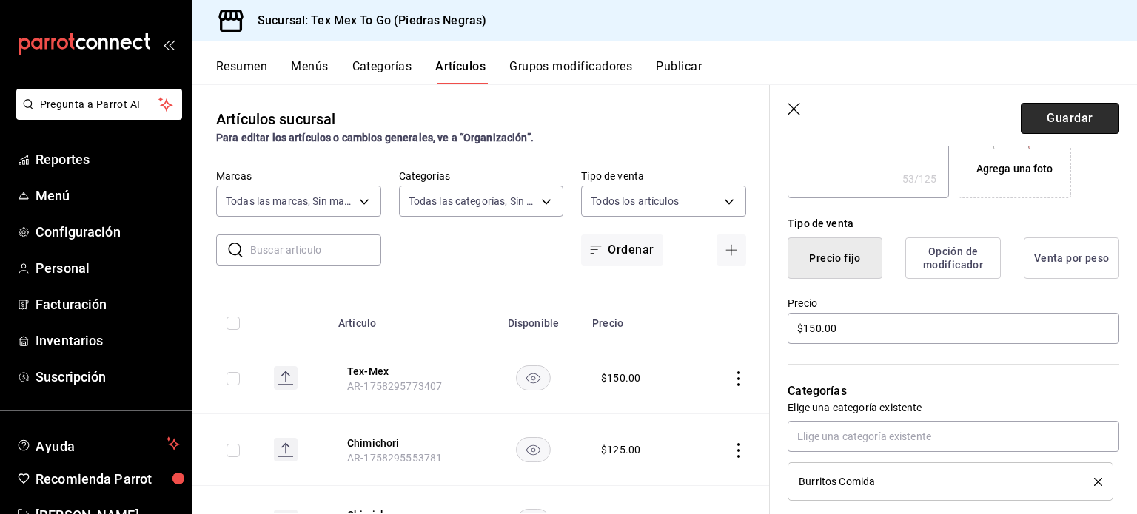
click at [1038, 112] on button "Guardar" at bounding box center [1070, 118] width 98 height 31
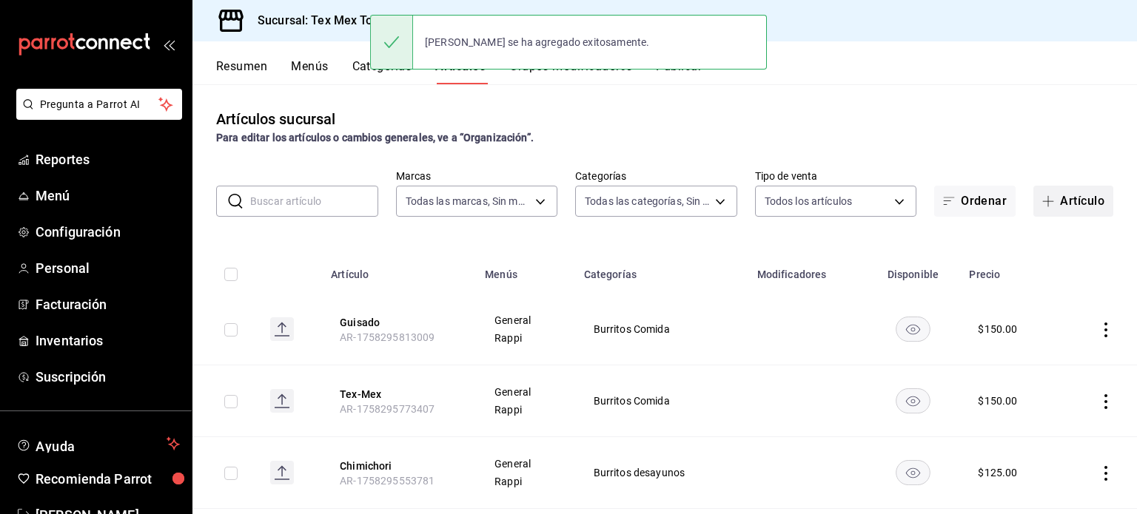
click at [1033, 205] on button "Artículo" at bounding box center [1073, 201] width 80 height 31
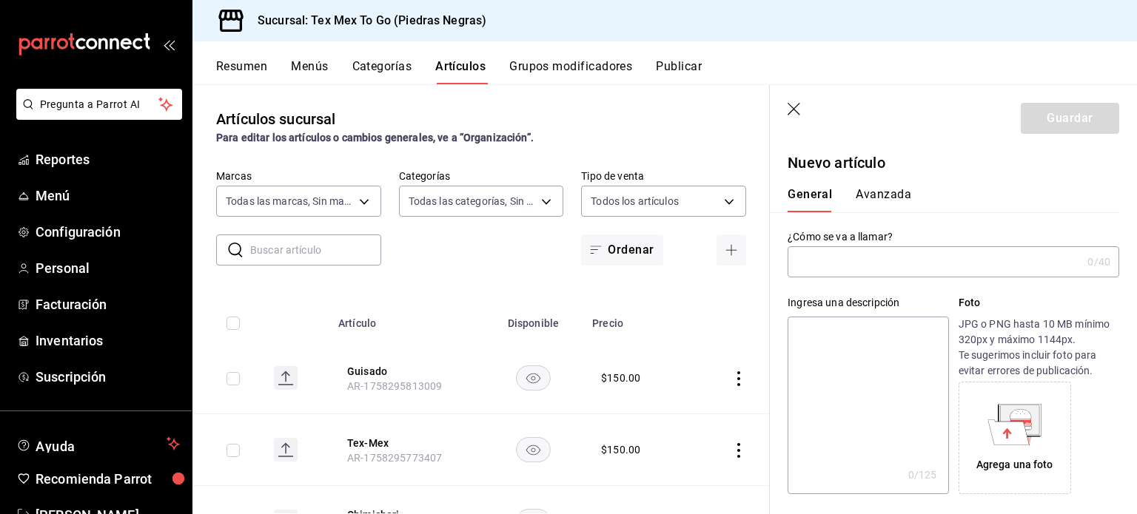
paste input "Pollo"
click at [804, 380] on textarea at bounding box center [867, 406] width 161 height 178
paste textarea "Chipotle– Pollo a la plancha, frijoles, arroz, queso y crema ácida"
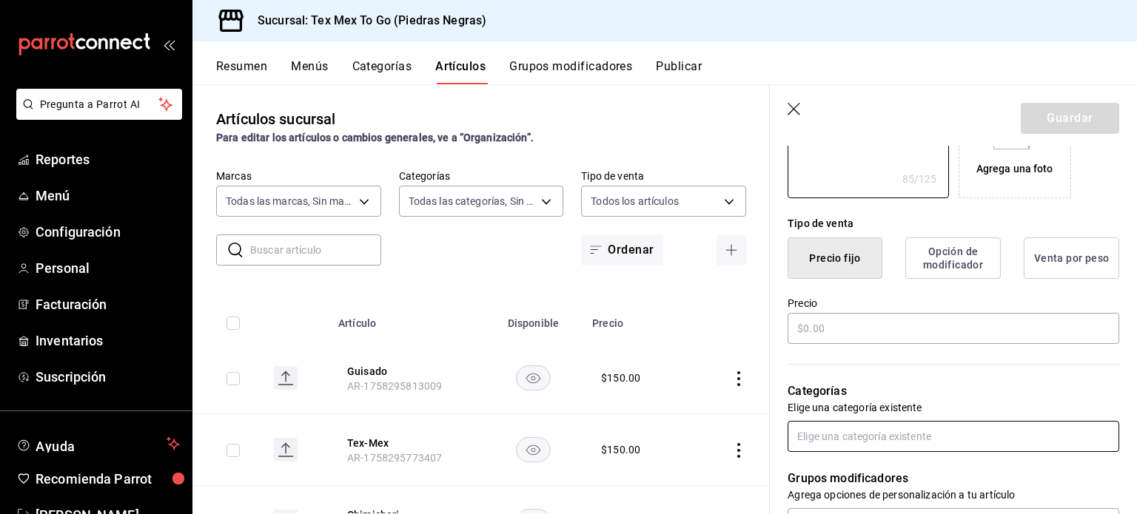
scroll to position [370, 0]
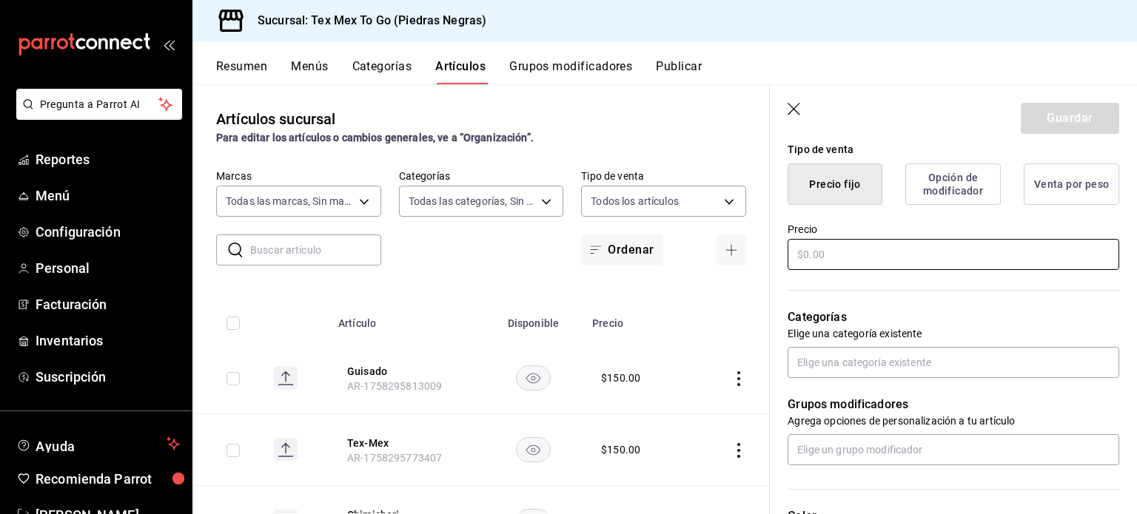
click at [864, 254] on input "text" at bounding box center [953, 254] width 332 height 31
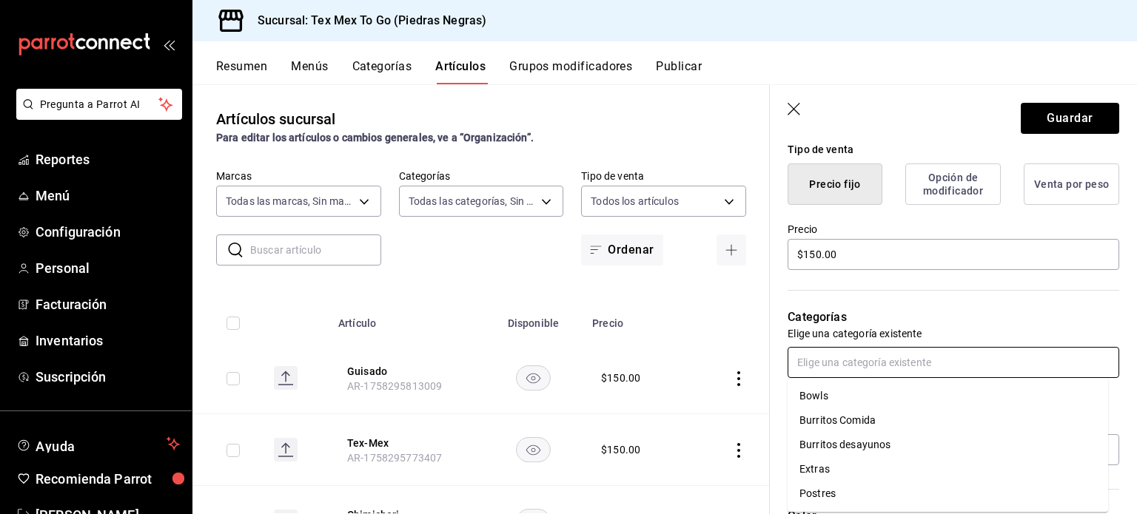
click at [847, 360] on input "text" at bounding box center [953, 362] width 332 height 31
click at [813, 426] on li "Burritos Comida" at bounding box center [947, 421] width 320 height 24
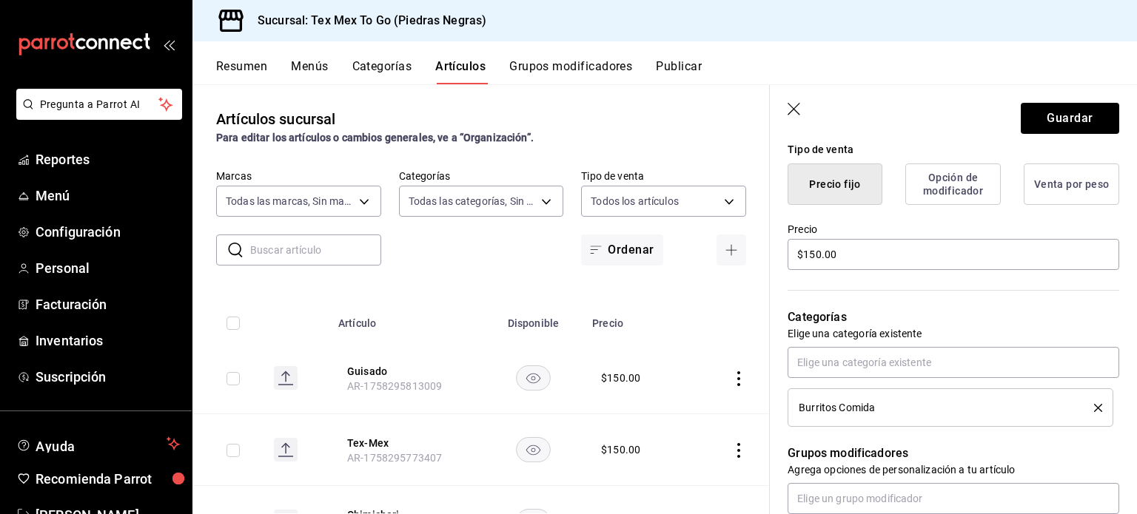
click at [1073, 102] on header "Guardar" at bounding box center [953, 115] width 367 height 61
click at [1047, 118] on button "Guardar" at bounding box center [1070, 118] width 98 height 31
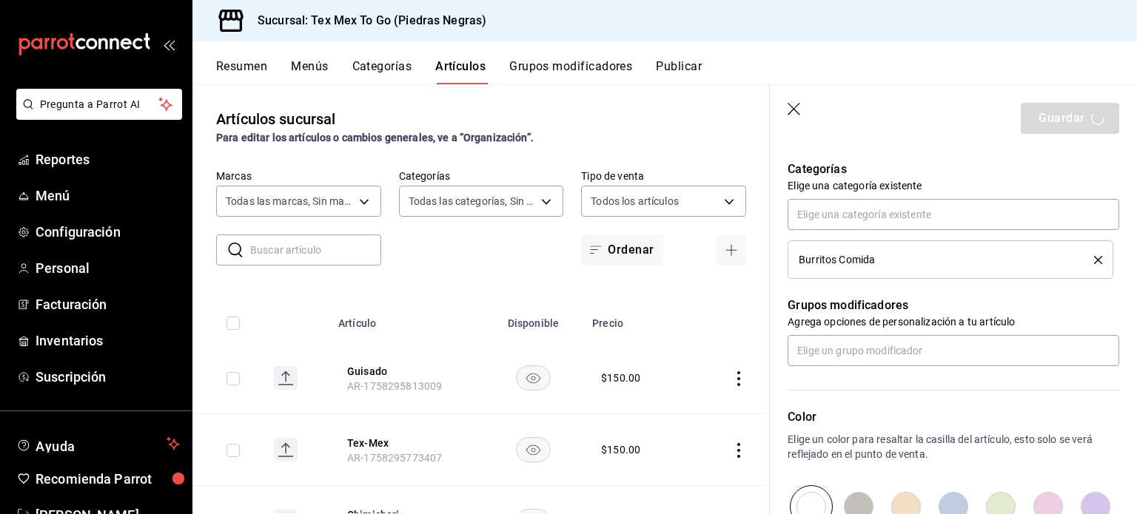
scroll to position [666, 0]
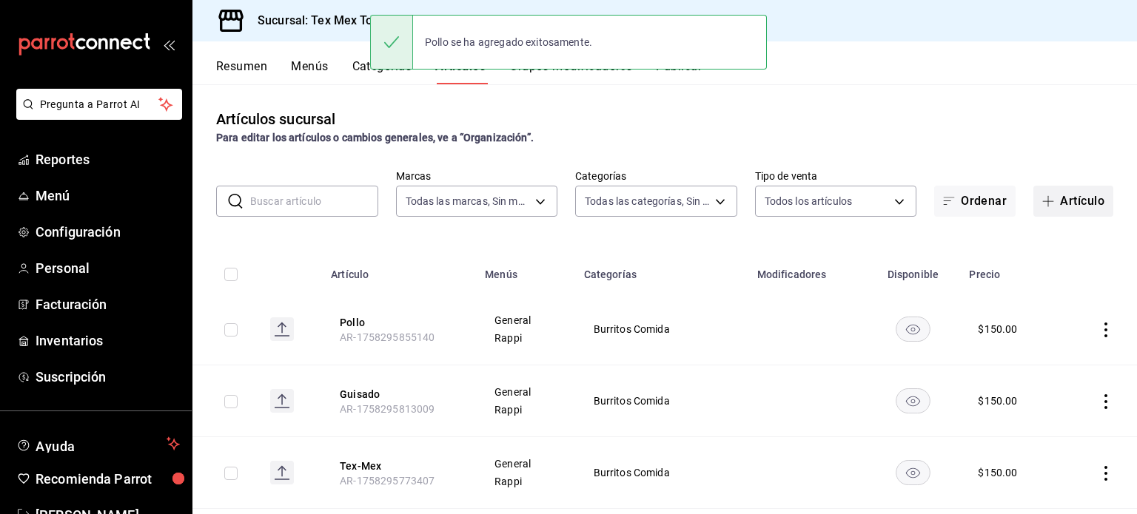
click at [1075, 195] on button "Artículo" at bounding box center [1073, 201] width 80 height 31
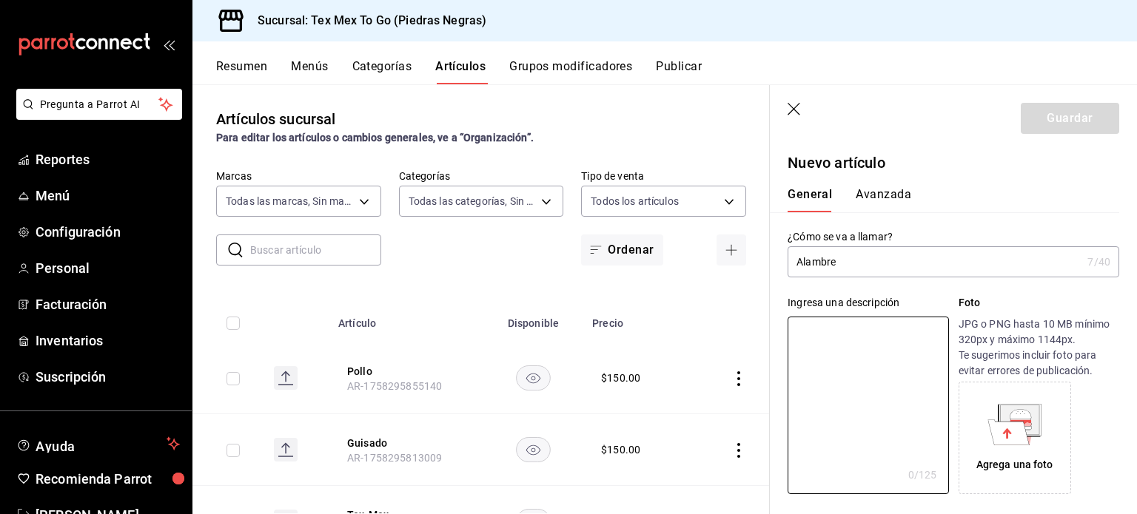
paste textarea "Carne bistec, [GEOGRAPHIC_DATA], chile morron, cebolla, frijoles , arroz"
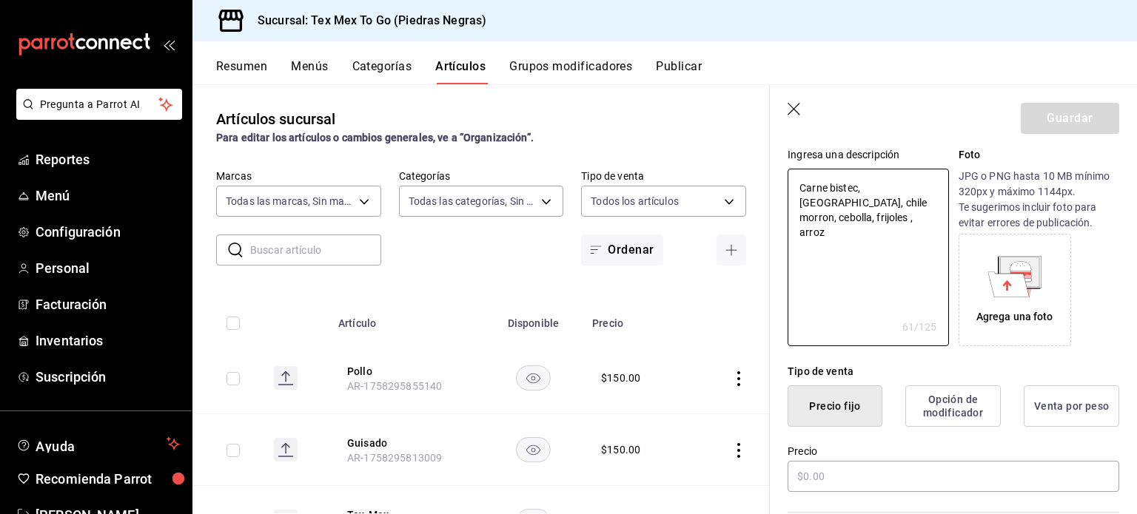
scroll to position [296, 0]
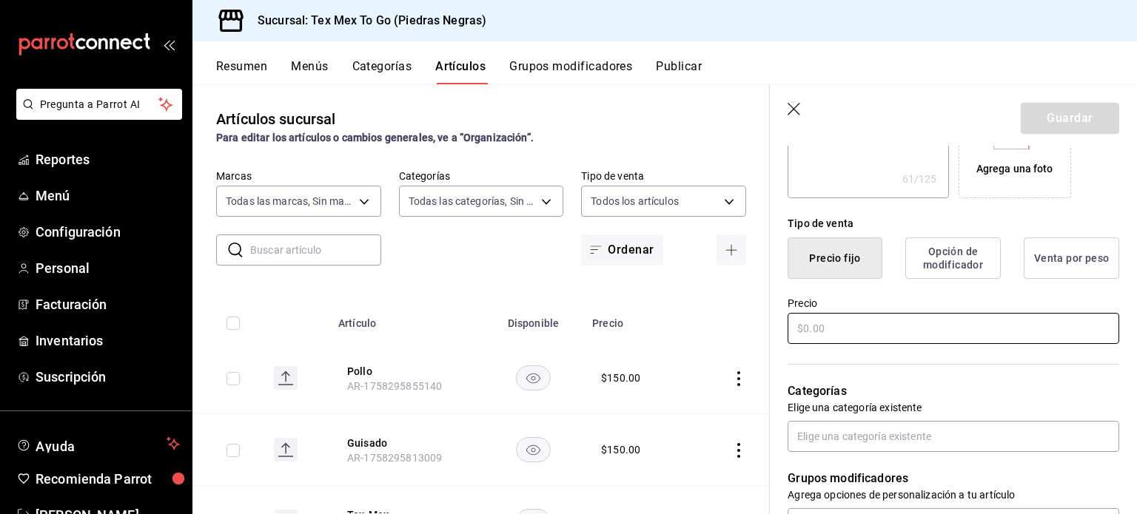
click at [864, 336] on input "text" at bounding box center [953, 328] width 332 height 31
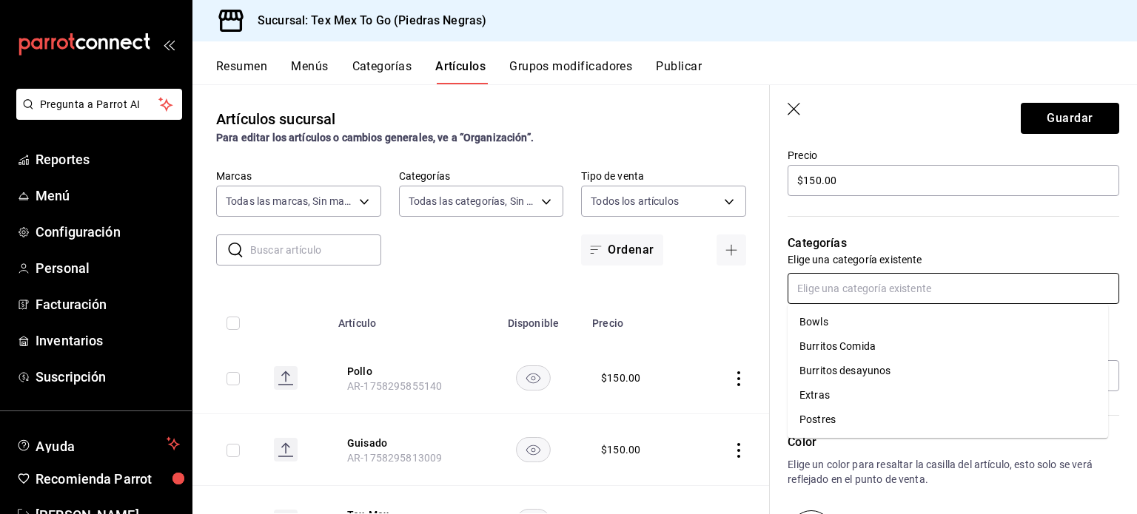
click at [850, 289] on input "text" at bounding box center [953, 288] width 332 height 31
drag, startPoint x: 856, startPoint y: 364, endPoint x: 856, endPoint y: 340, distance: 24.4
click at [856, 340] on ul "Bowls Burritos Comida [PERSON_NAME] desayunos Extras Postres" at bounding box center [947, 371] width 320 height 134
click at [856, 340] on li "Burritos Comida" at bounding box center [947, 347] width 320 height 24
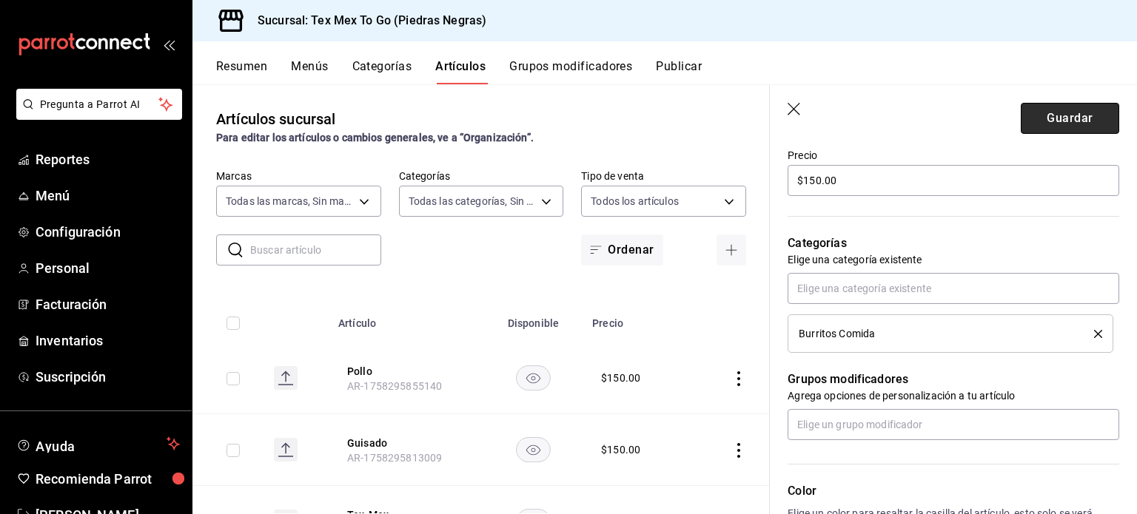
click at [1049, 119] on button "Guardar" at bounding box center [1070, 118] width 98 height 31
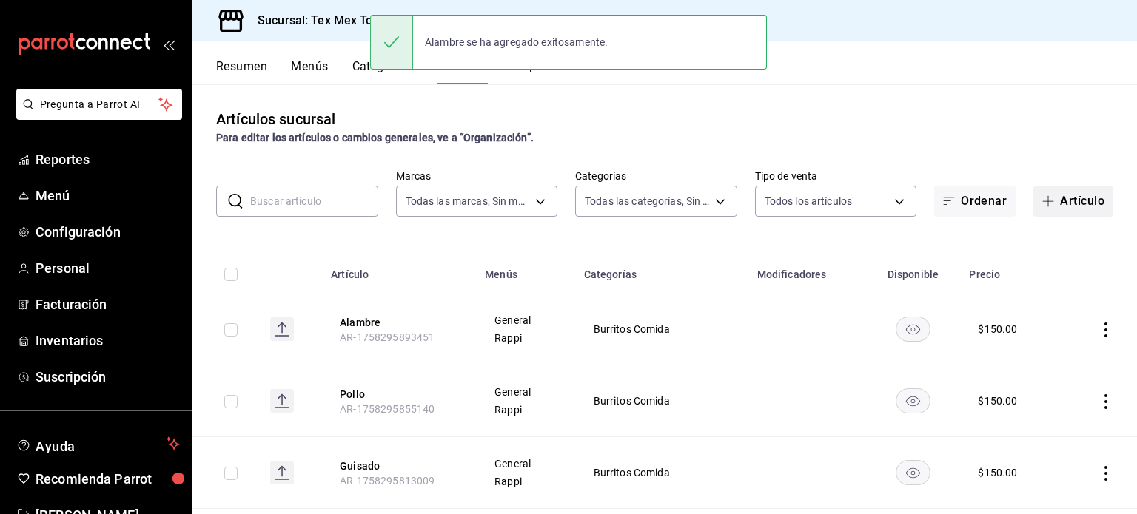
click at [1042, 212] on button "Artículo" at bounding box center [1073, 201] width 80 height 31
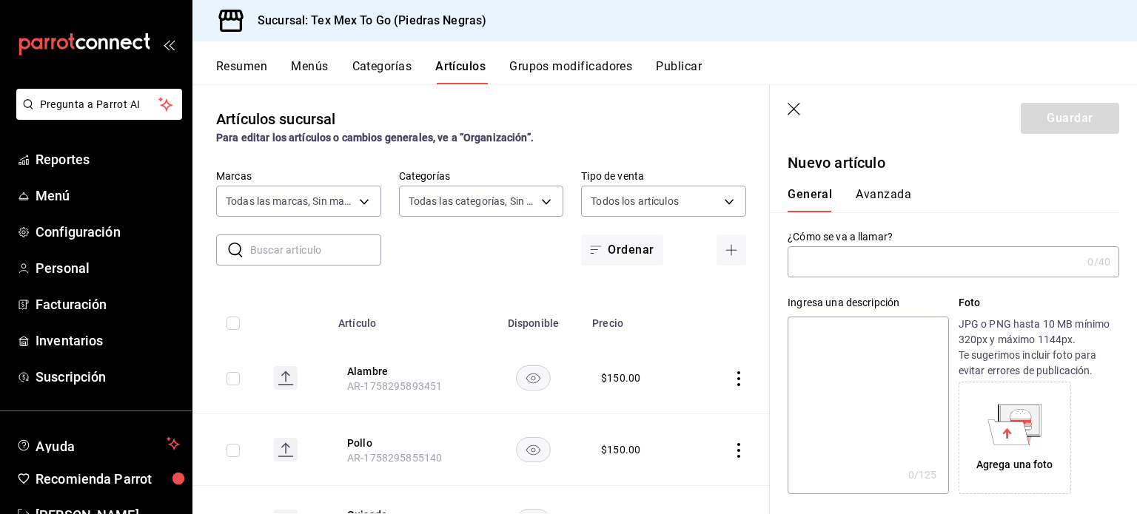
click at [838, 335] on textarea at bounding box center [867, 406] width 161 height 178
paste textarea "Deshebrada con frijoles estilo ranch"
click at [829, 259] on input "text" at bounding box center [934, 262] width 294 height 30
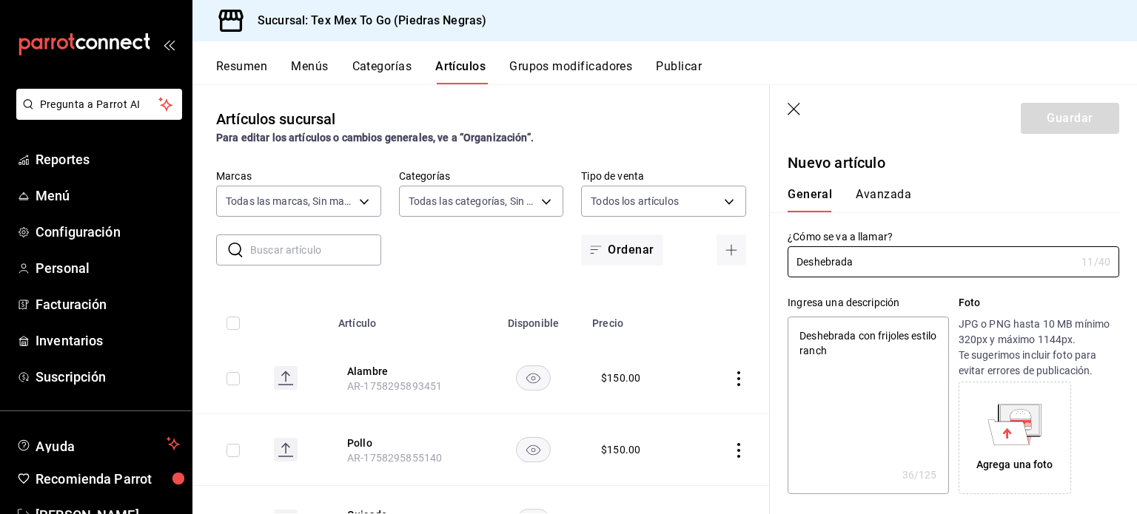
scroll to position [370, 0]
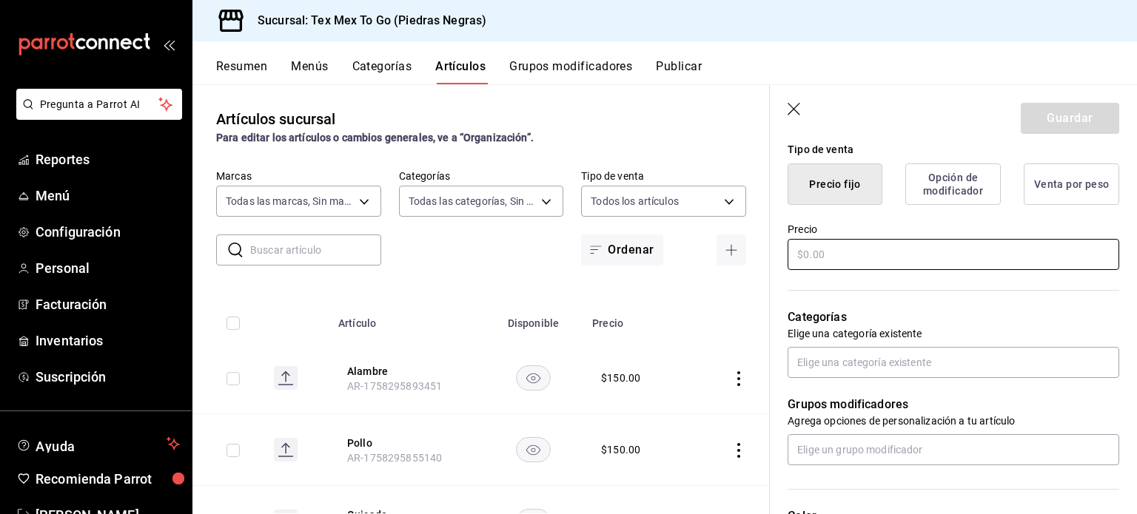
click at [847, 255] on input "text" at bounding box center [953, 254] width 332 height 31
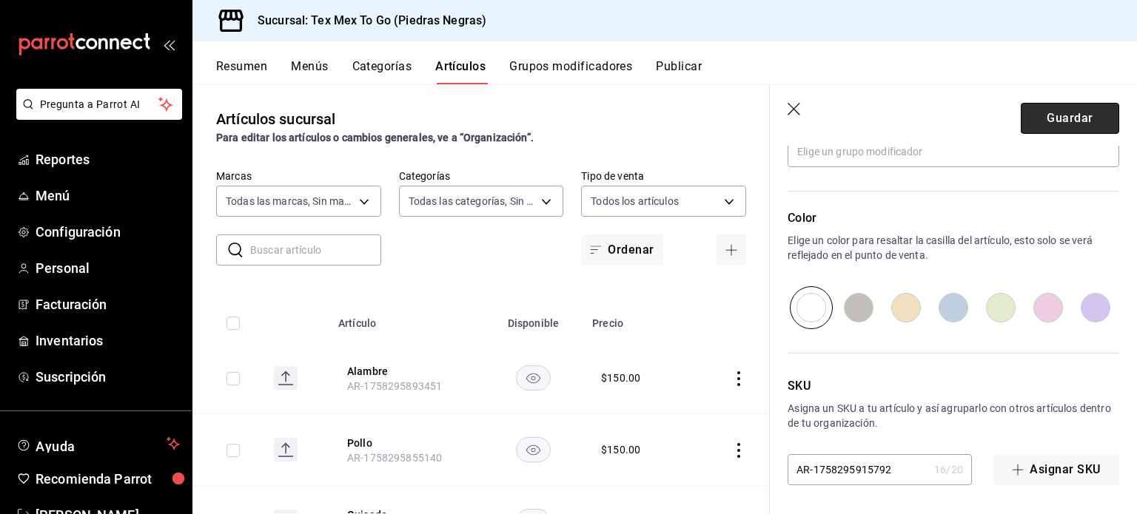
click at [1081, 124] on button "Guardar" at bounding box center [1070, 118] width 98 height 31
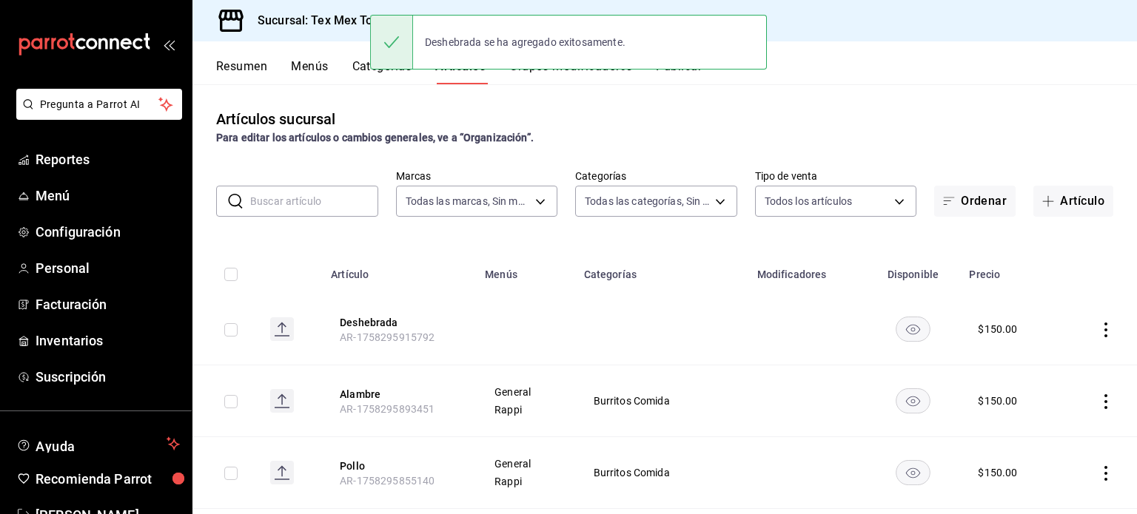
scroll to position [74, 0]
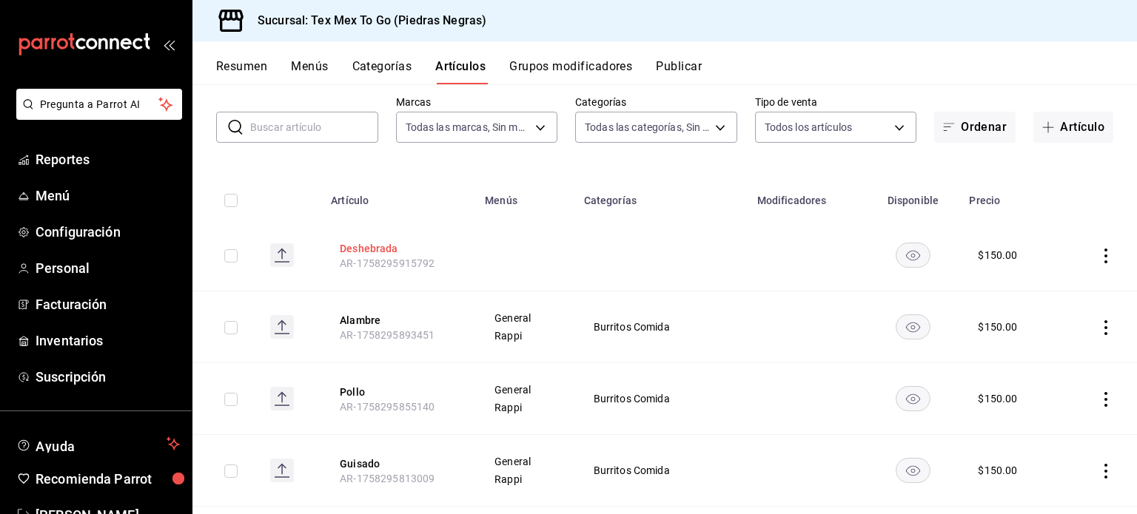
click at [373, 254] on button "Deshebrada" at bounding box center [399, 248] width 118 height 15
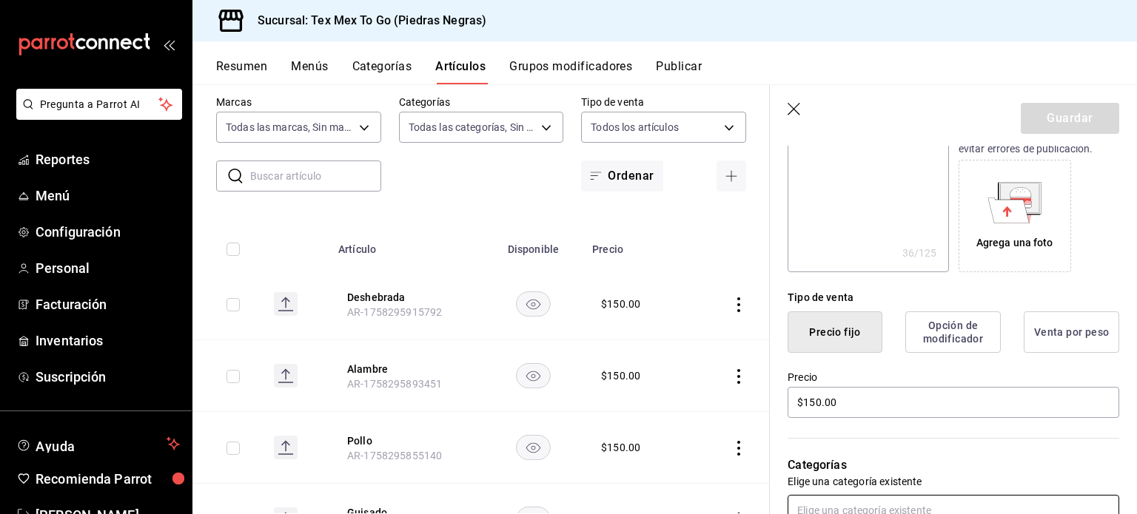
scroll to position [370, 0]
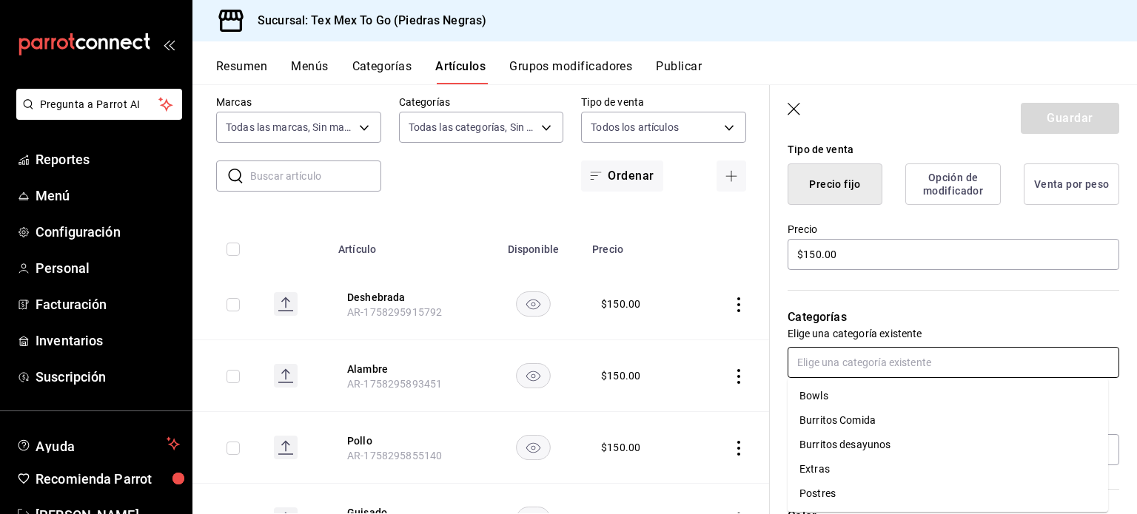
click at [845, 348] on input "text" at bounding box center [953, 362] width 332 height 31
click at [844, 431] on li "Burritos Comida" at bounding box center [947, 421] width 320 height 24
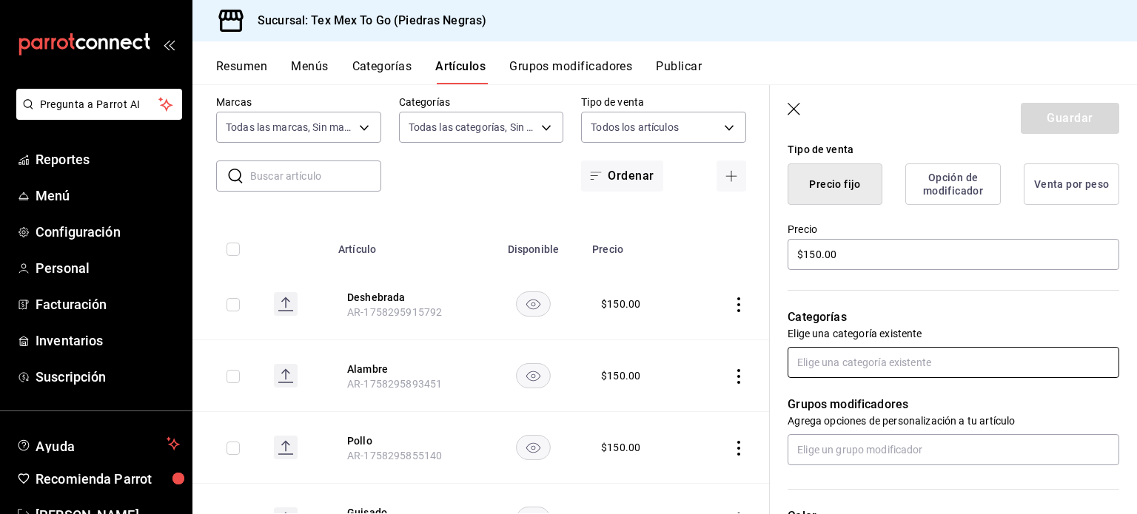
click at [881, 357] on input "text" at bounding box center [953, 362] width 332 height 31
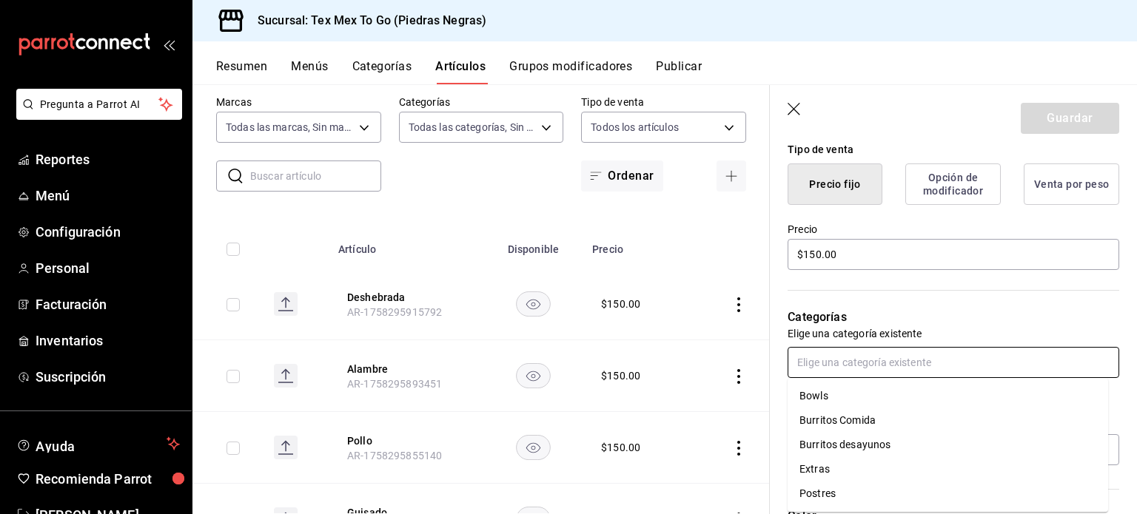
click at [847, 426] on li "Burritos Comida" at bounding box center [947, 421] width 320 height 24
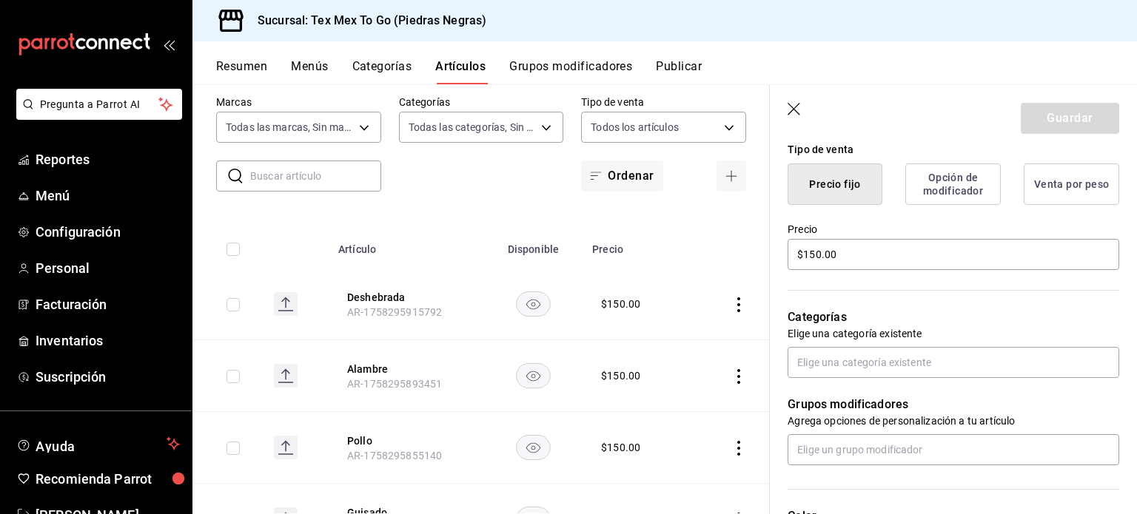
click at [796, 117] on icon "button" at bounding box center [794, 110] width 15 height 15
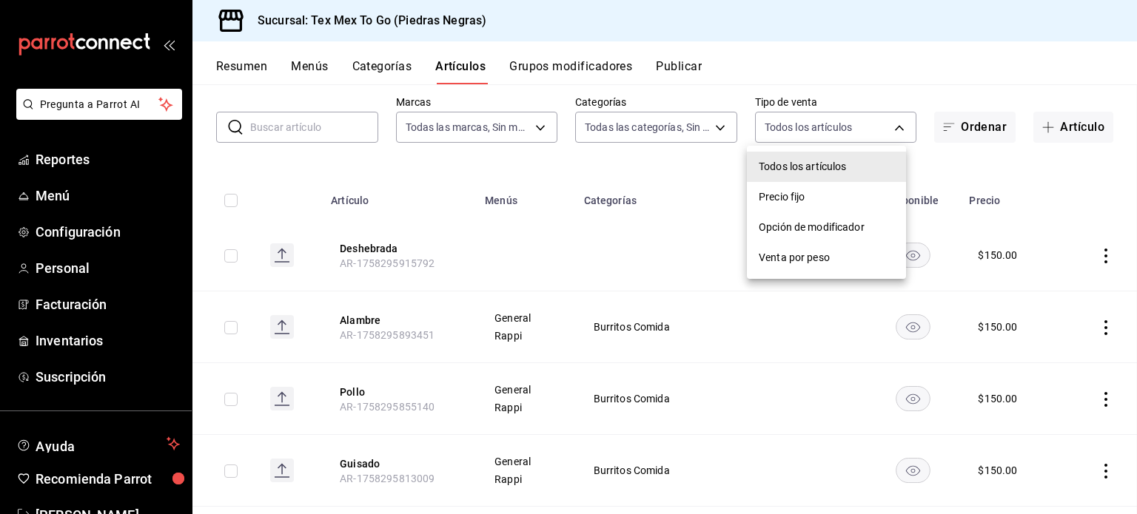
click at [796, 112] on body "Pregunta a Parrot AI Reportes Menú Configuración Personal Facturación Inventari…" at bounding box center [568, 257] width 1137 height 514
click at [712, 206] on div at bounding box center [568, 257] width 1137 height 514
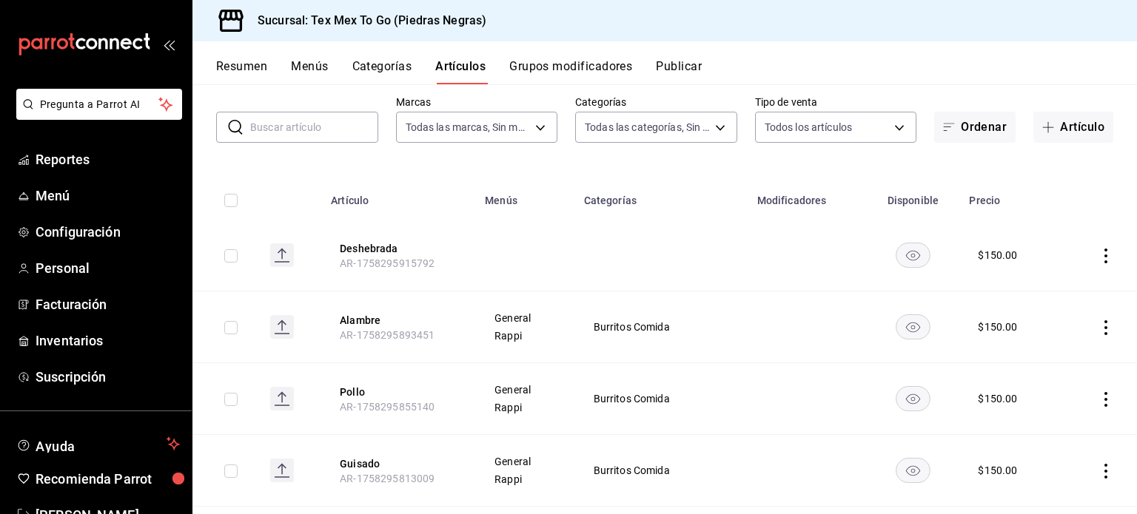
click at [1098, 260] on icon "actions" at bounding box center [1105, 256] width 15 height 15
click at [1045, 284] on span "Editar" at bounding box center [1050, 291] width 38 height 16
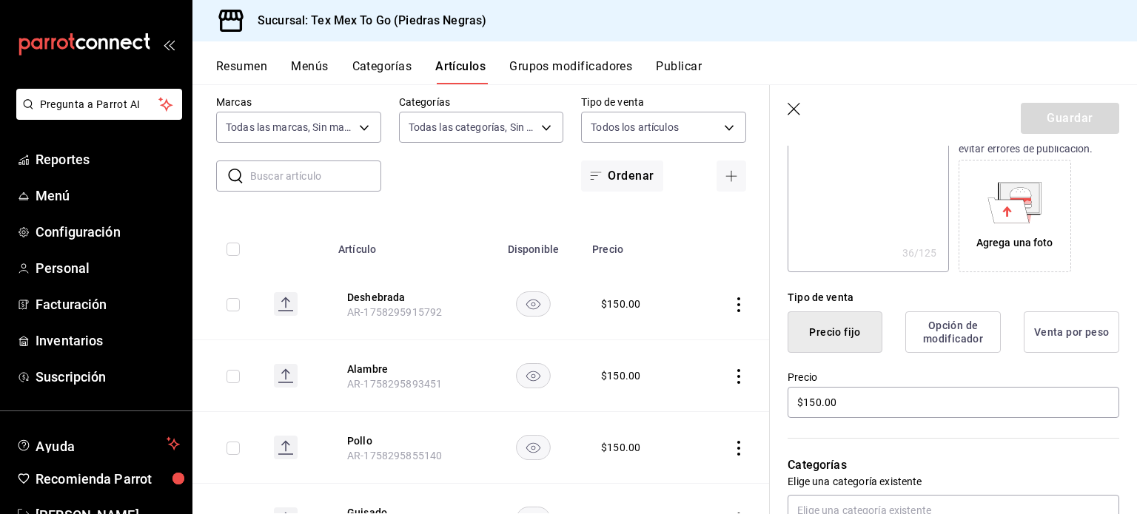
scroll to position [296, 0]
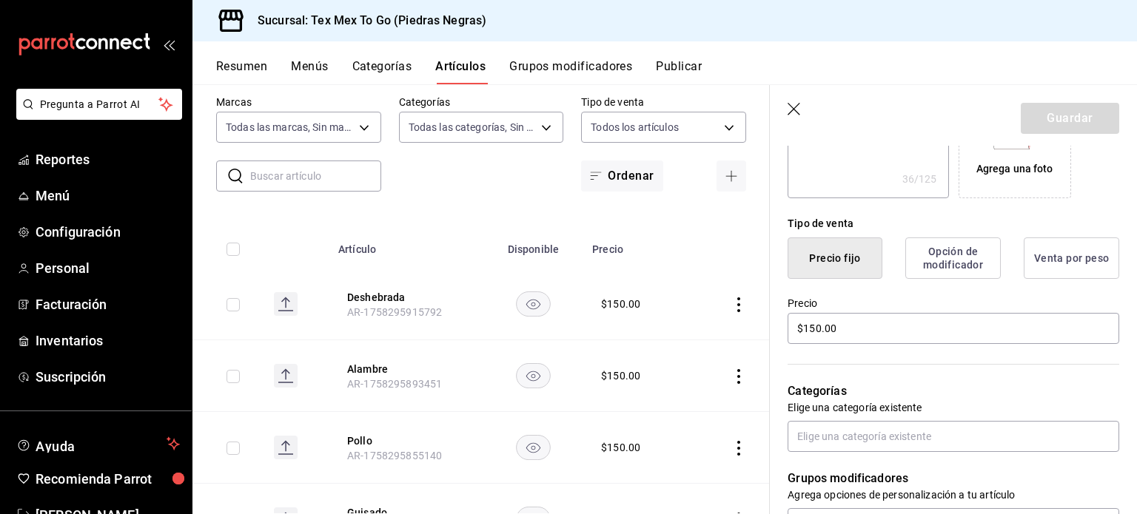
click at [814, 259] on button "Precio fijo" at bounding box center [834, 258] width 95 height 41
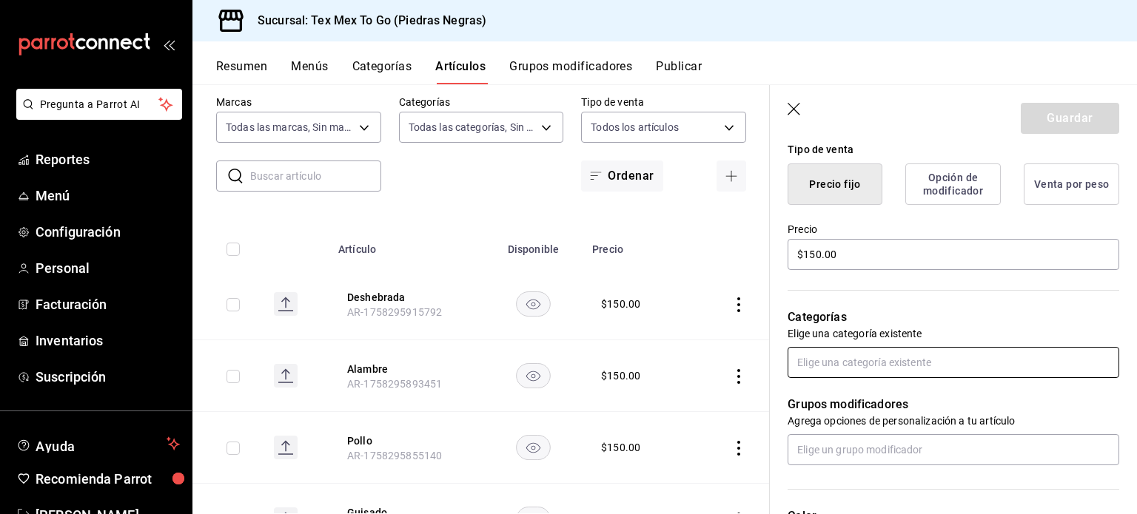
click at [844, 349] on input "text" at bounding box center [953, 362] width 332 height 31
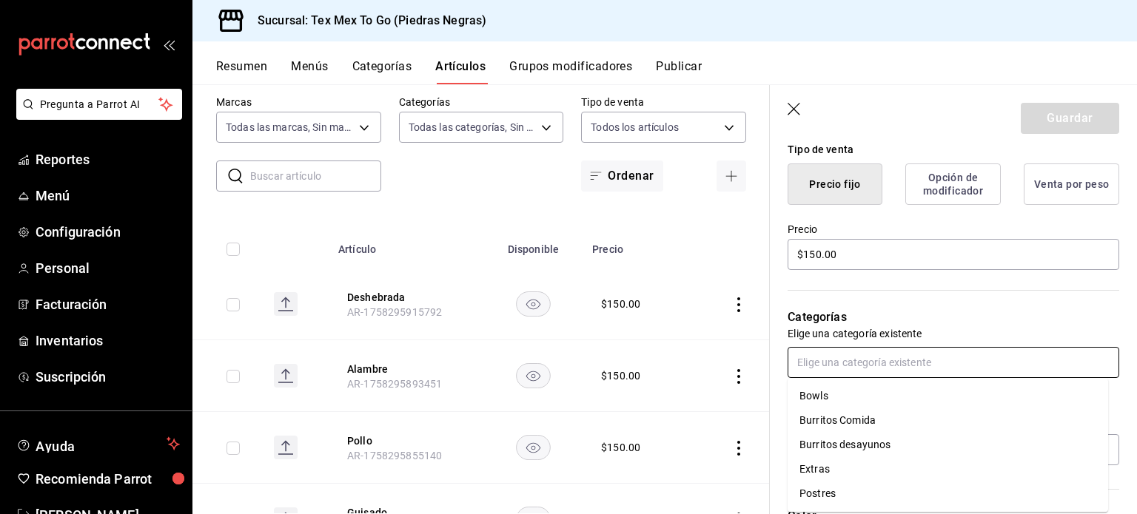
click at [847, 420] on li "Burritos Comida" at bounding box center [947, 421] width 320 height 24
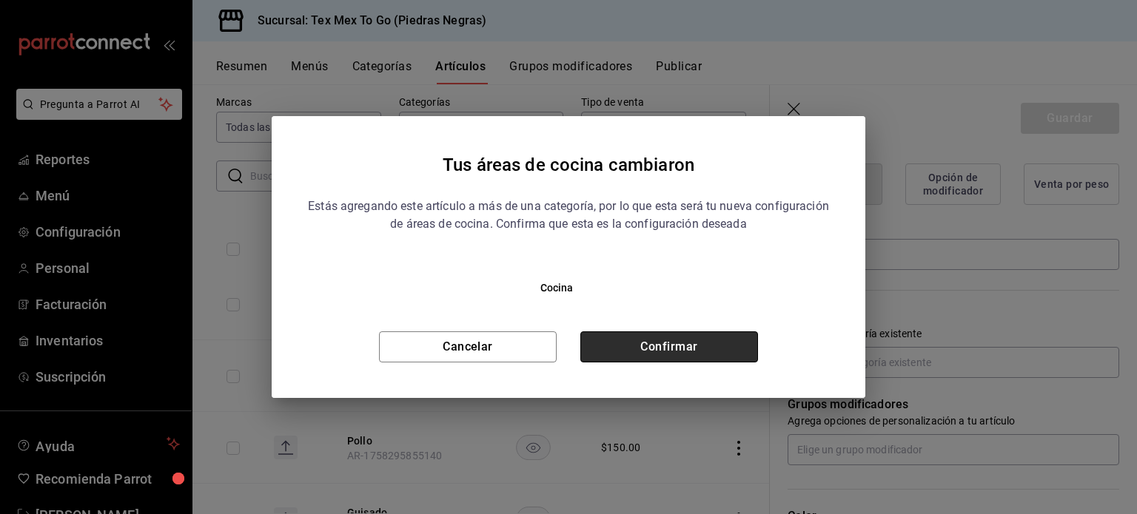
click at [635, 343] on button "Confirmar" at bounding box center [669, 347] width 178 height 31
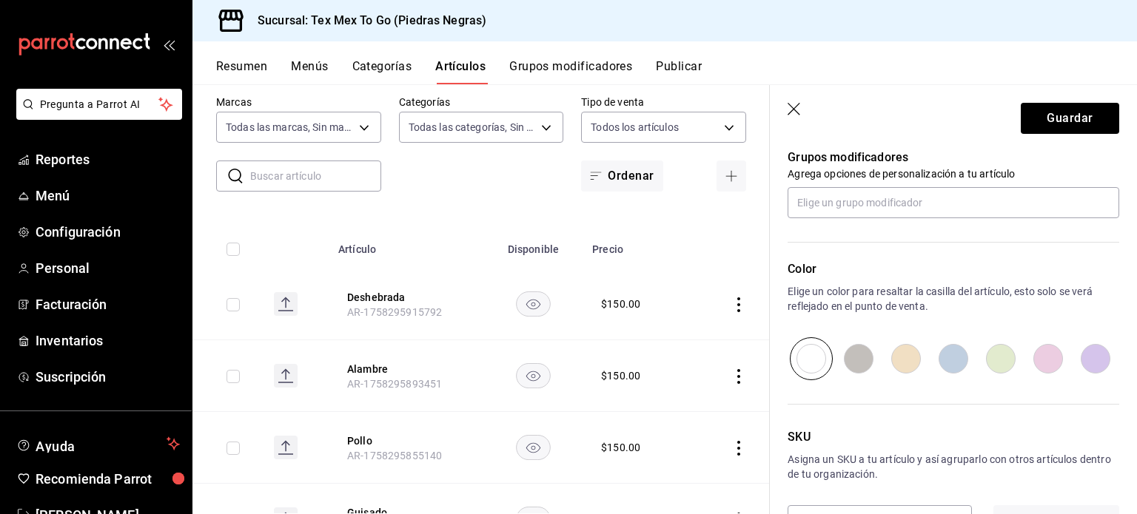
scroll to position [716, 0]
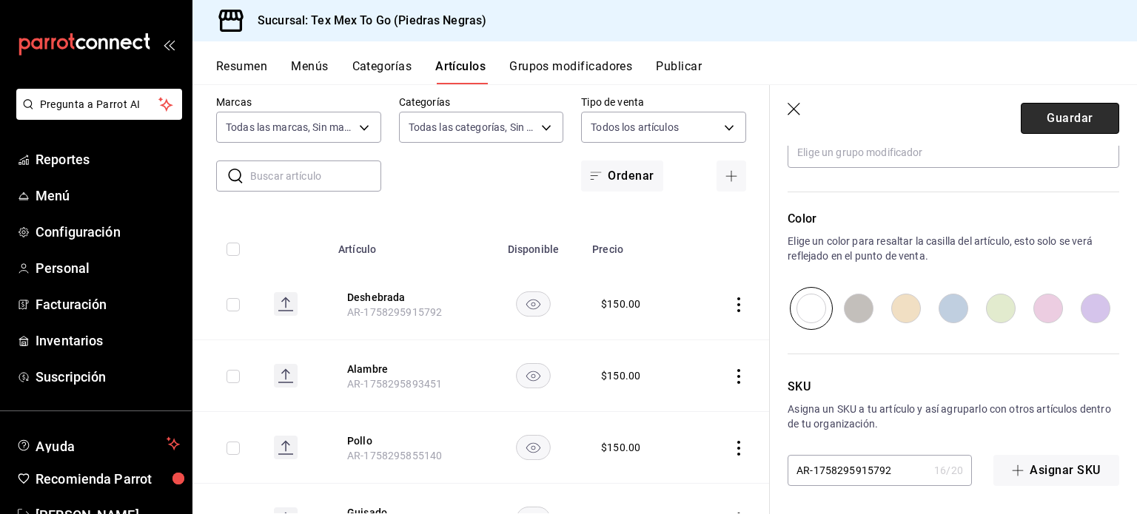
click at [1021, 126] on button "Guardar" at bounding box center [1070, 118] width 98 height 31
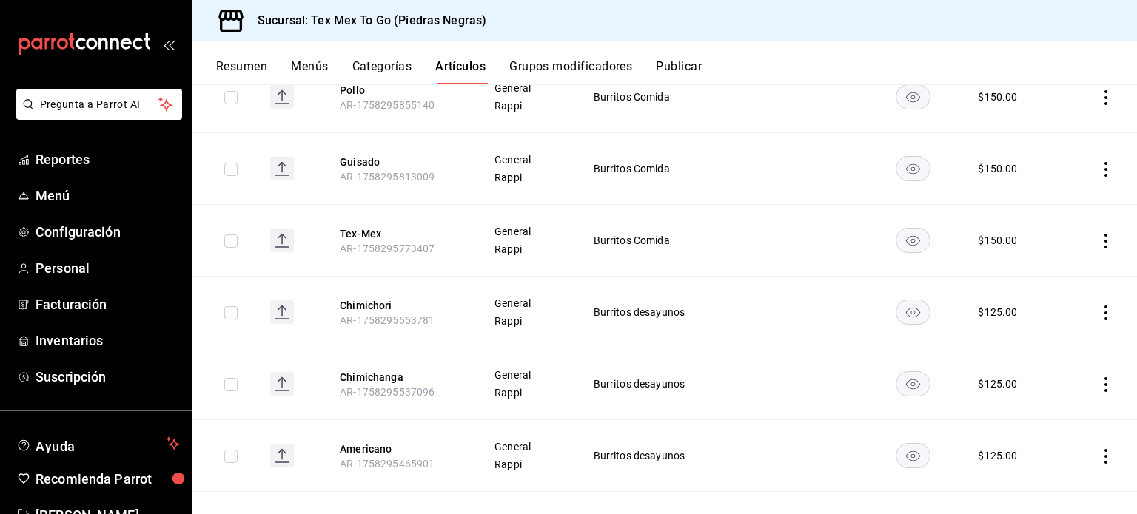
scroll to position [80, 0]
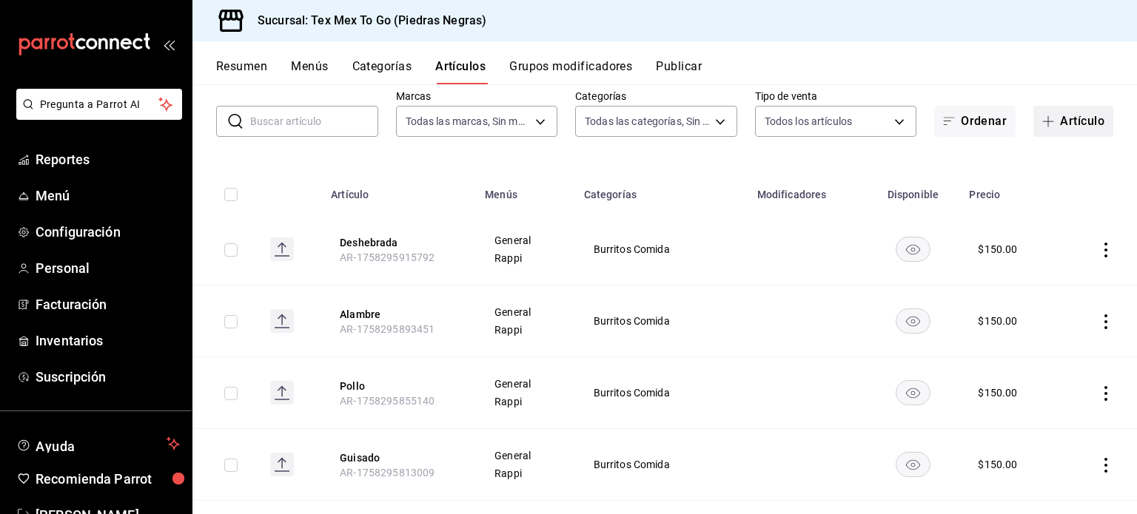
click at [1063, 127] on button "Artículo" at bounding box center [1073, 121] width 80 height 31
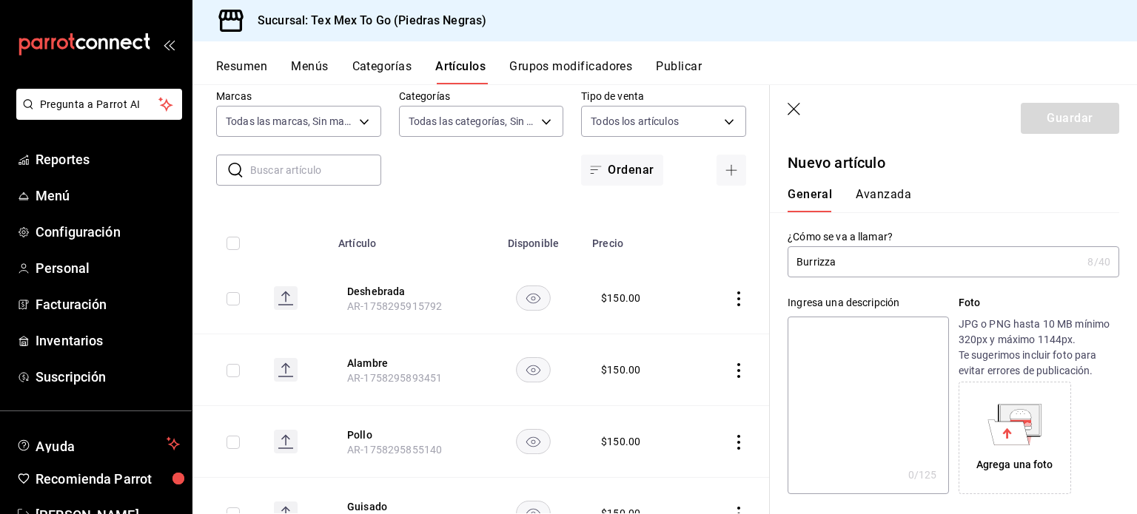
paste textarea "Pepperoni, salsa tomate, queso, tocino , crotones"
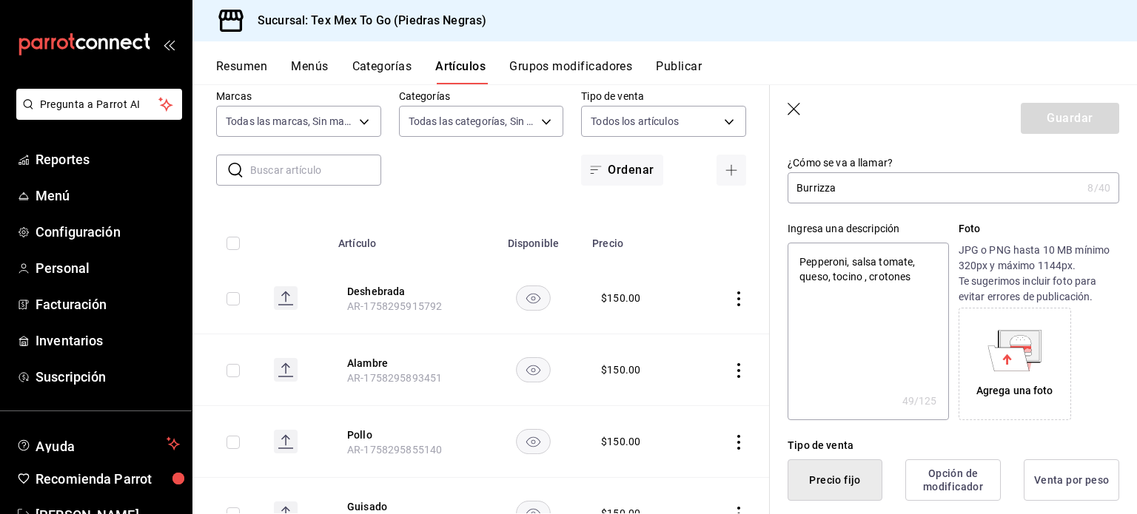
scroll to position [148, 0]
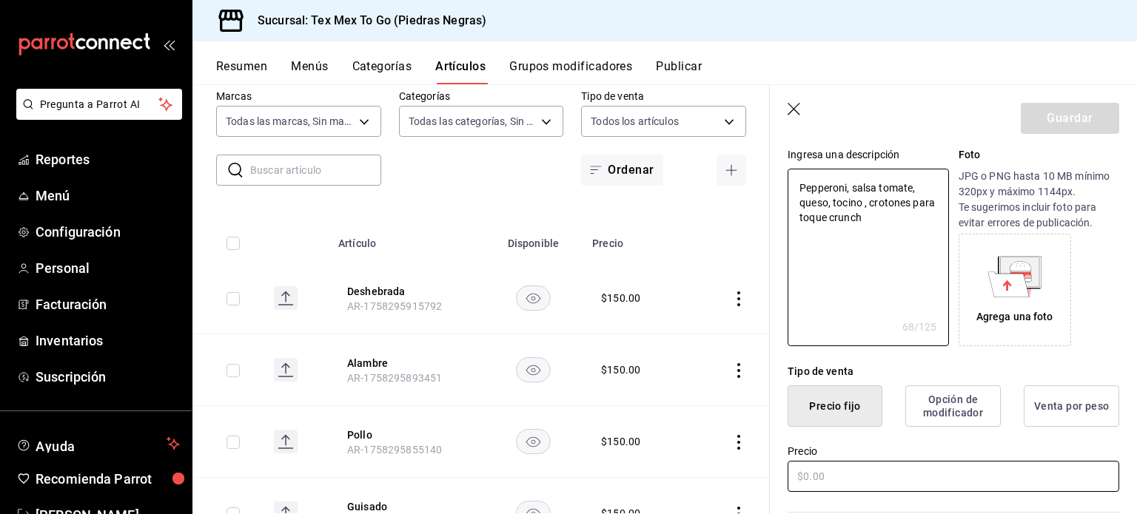
click at [858, 464] on input "text" at bounding box center [953, 476] width 332 height 31
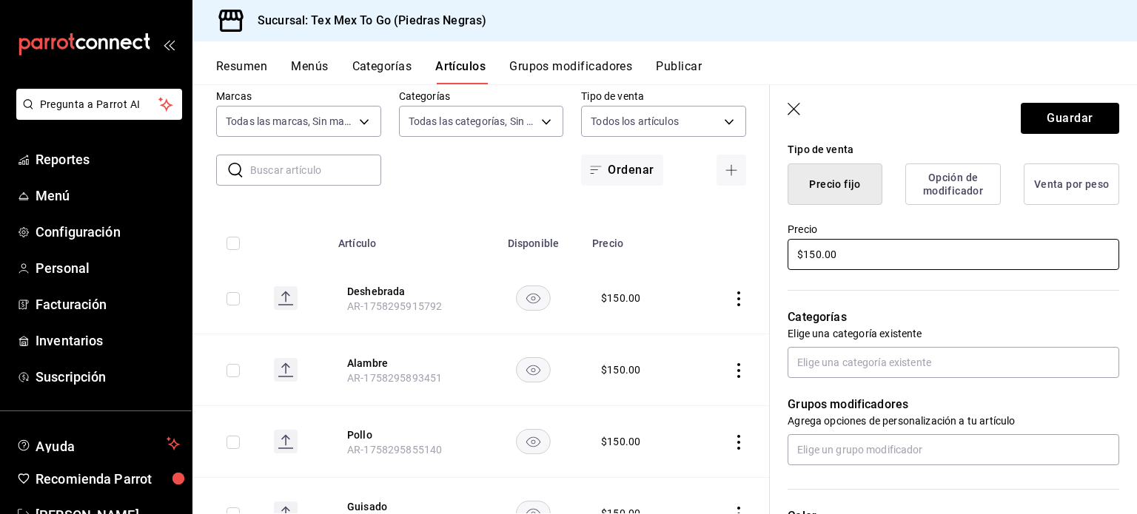
scroll to position [444, 0]
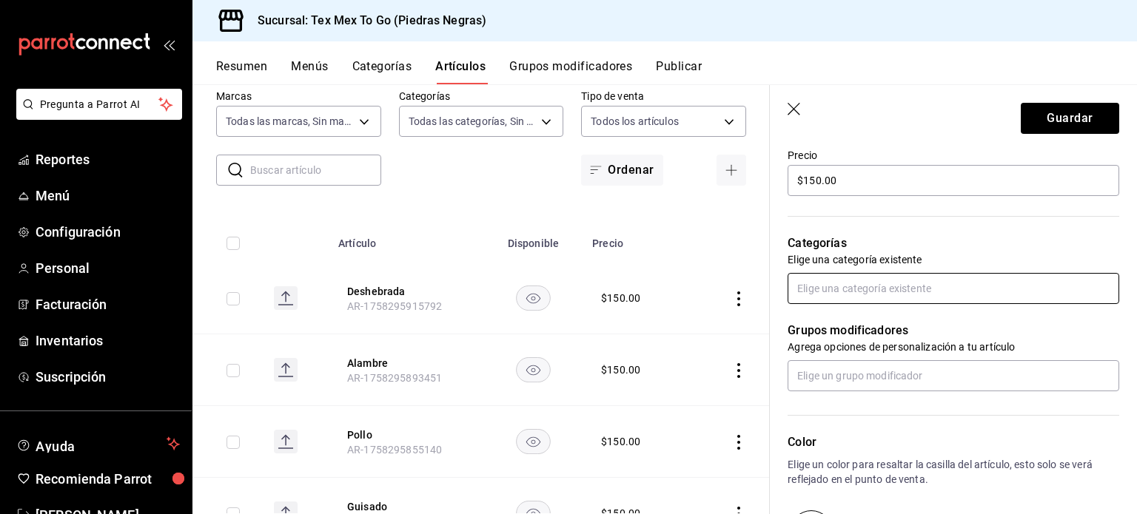
click at [844, 276] on input "text" at bounding box center [953, 288] width 332 height 31
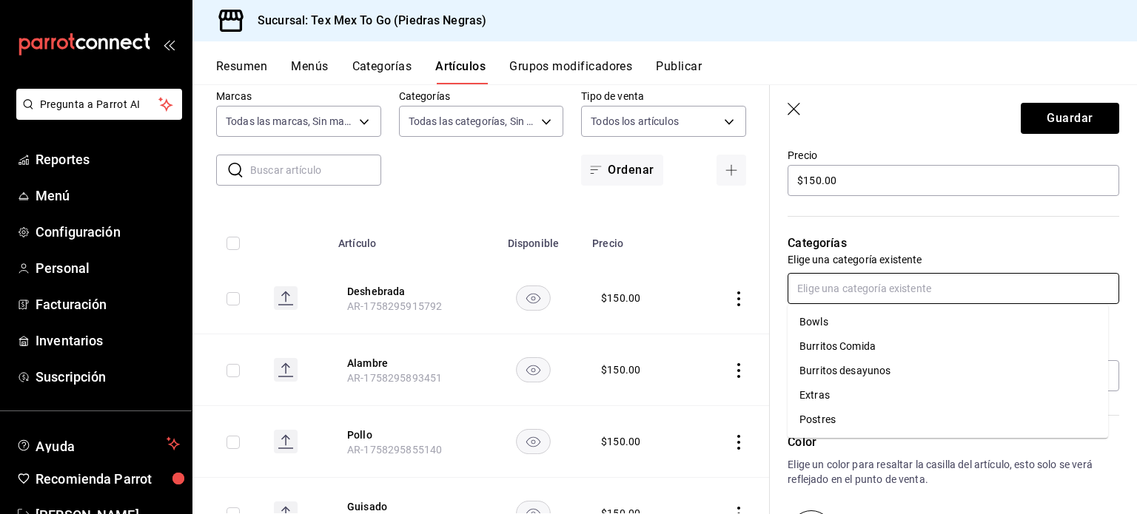
click at [864, 347] on li "Burritos Comida" at bounding box center [947, 347] width 320 height 24
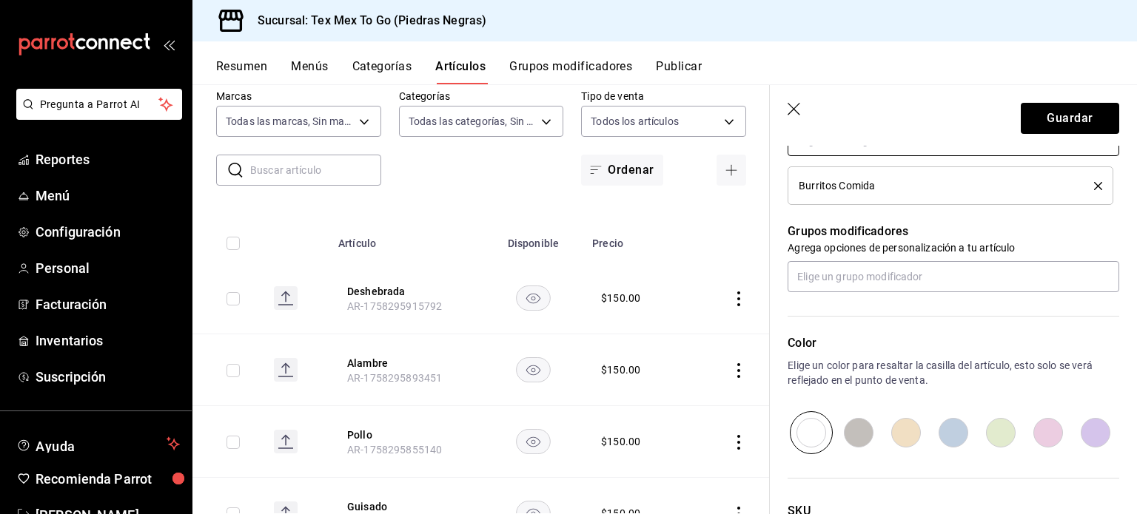
scroll to position [716, 0]
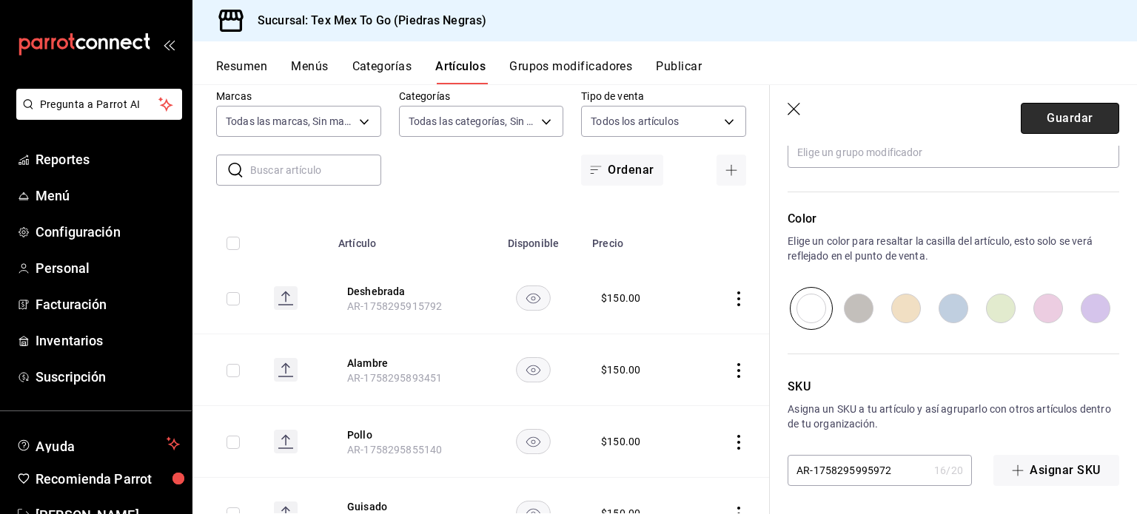
click at [1042, 112] on button "Guardar" at bounding box center [1070, 118] width 98 height 31
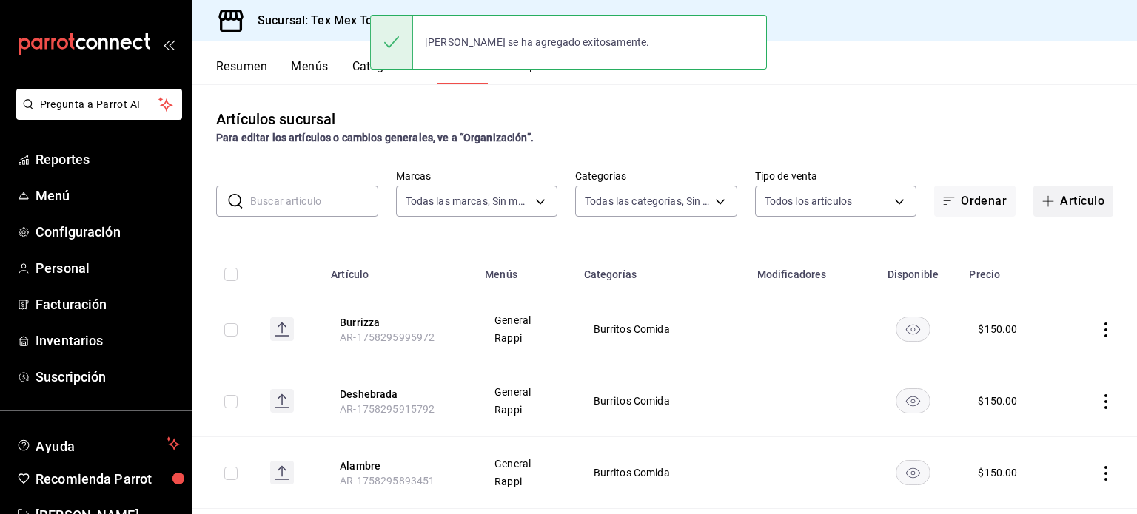
click at [1068, 209] on button "Artículo" at bounding box center [1073, 201] width 80 height 31
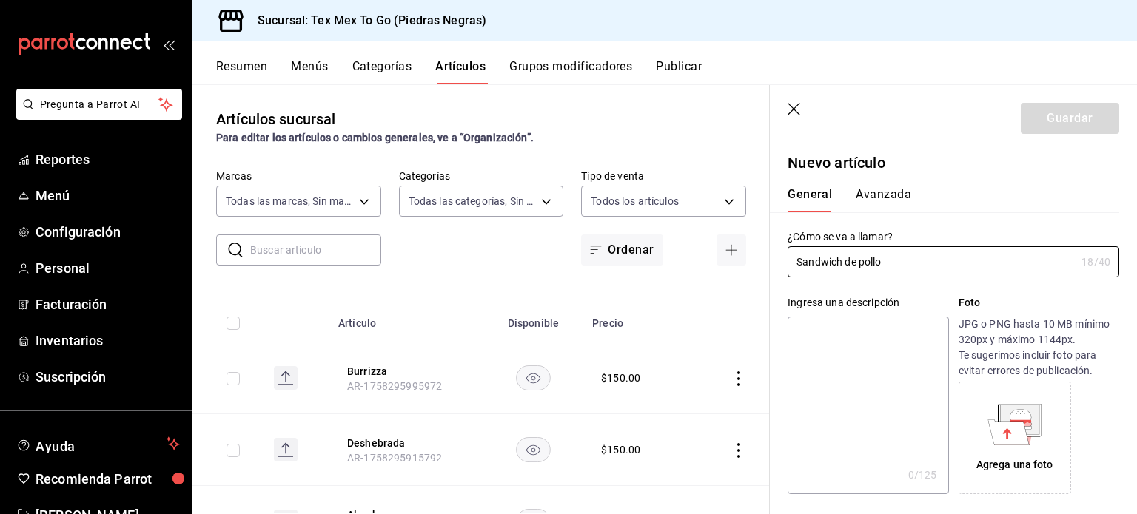
drag, startPoint x: 936, startPoint y: 259, endPoint x: 568, endPoint y: 235, distance: 368.6
click at [568, 235] on main "Artículos sucursal Para editar los artículos o cambios generales, ve a “Organiz…" at bounding box center [664, 299] width 944 height 430
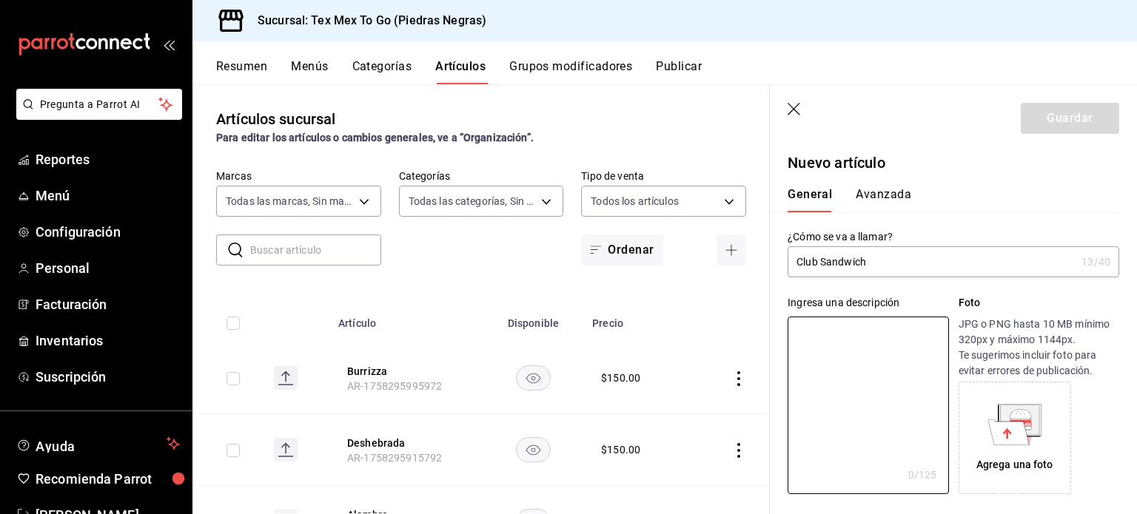
paste textarea "Jamón, tocino, lechuga, tomate, mayonesa y queso"
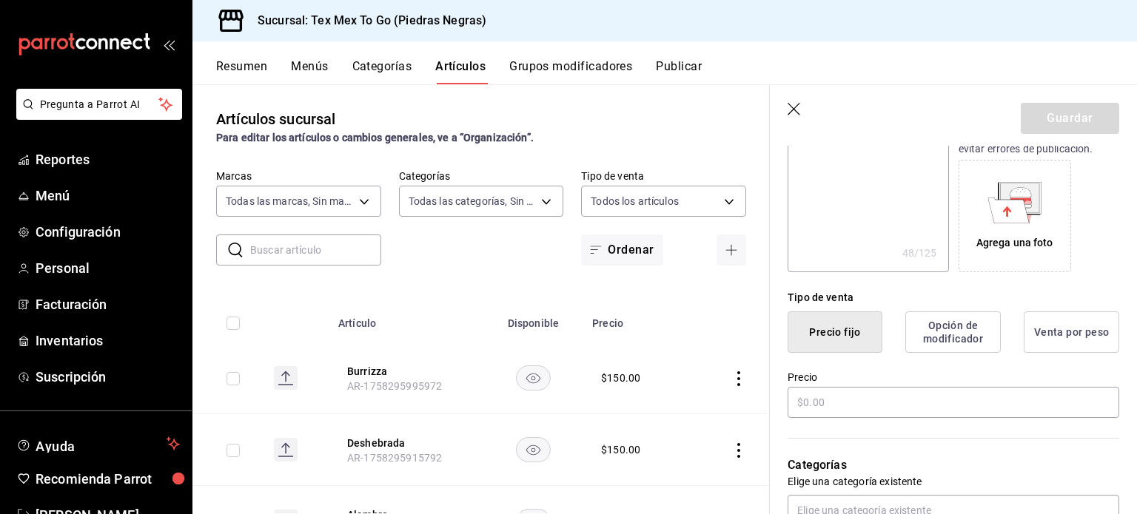
scroll to position [296, 0]
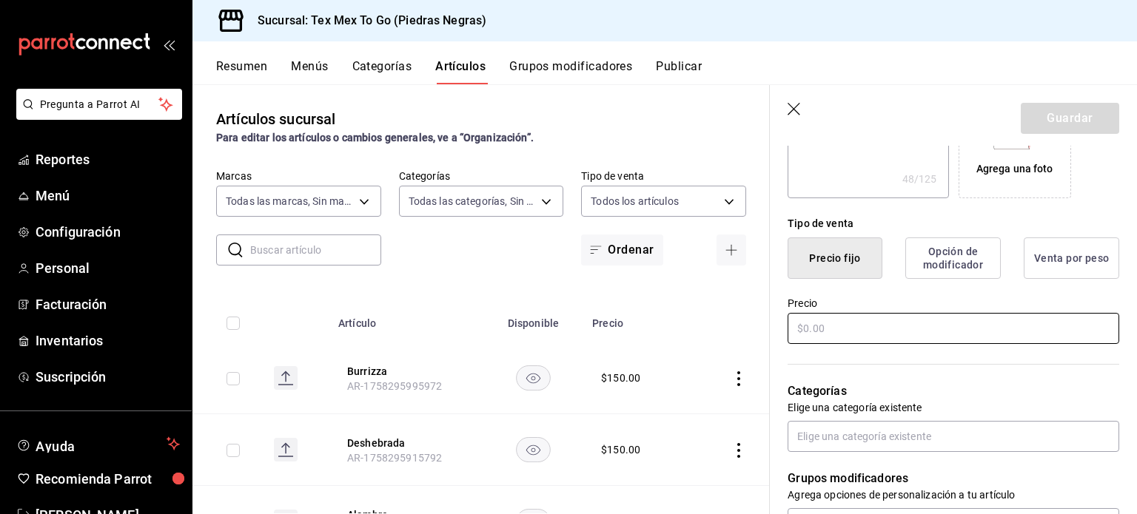
click at [851, 337] on input "text" at bounding box center [953, 328] width 332 height 31
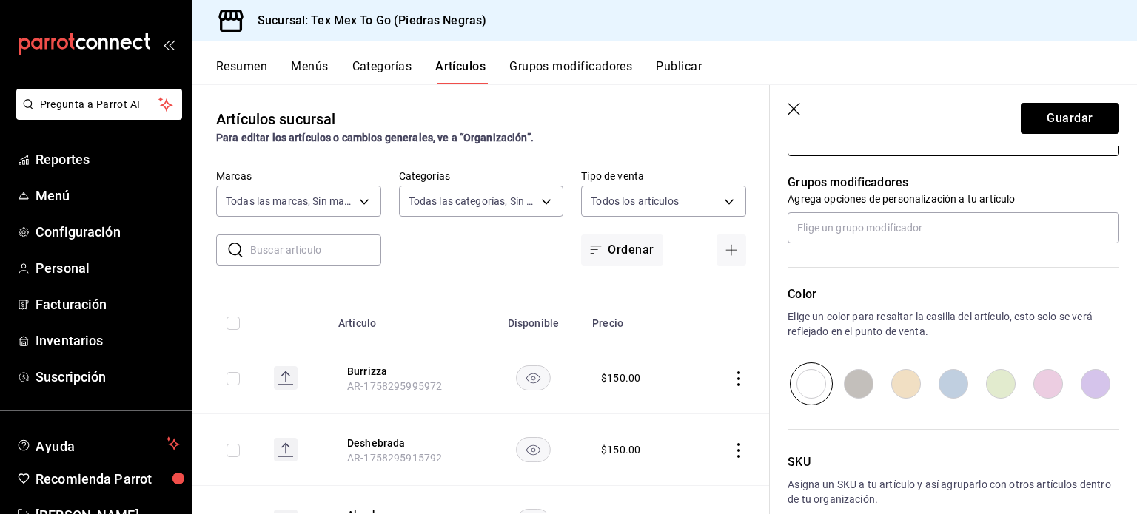
scroll to position [668, 0]
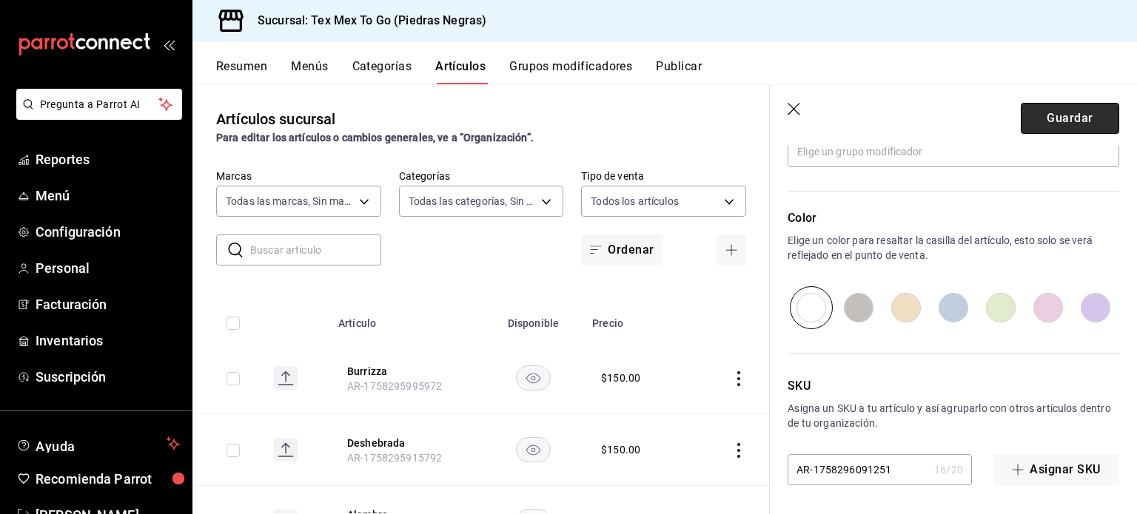
click at [1026, 111] on button "Guardar" at bounding box center [1070, 118] width 98 height 31
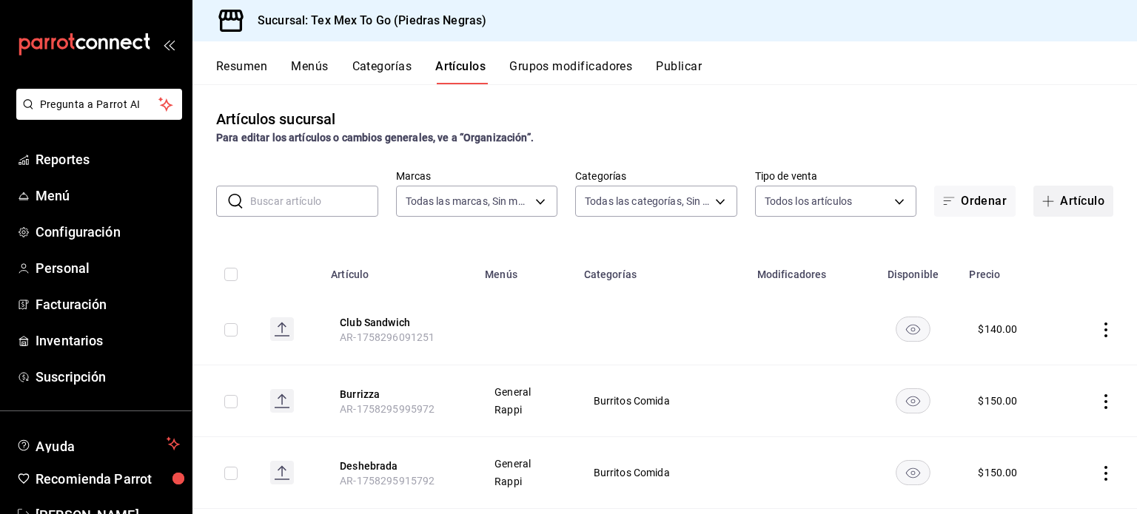
click at [1033, 200] on button "Artículo" at bounding box center [1073, 201] width 80 height 31
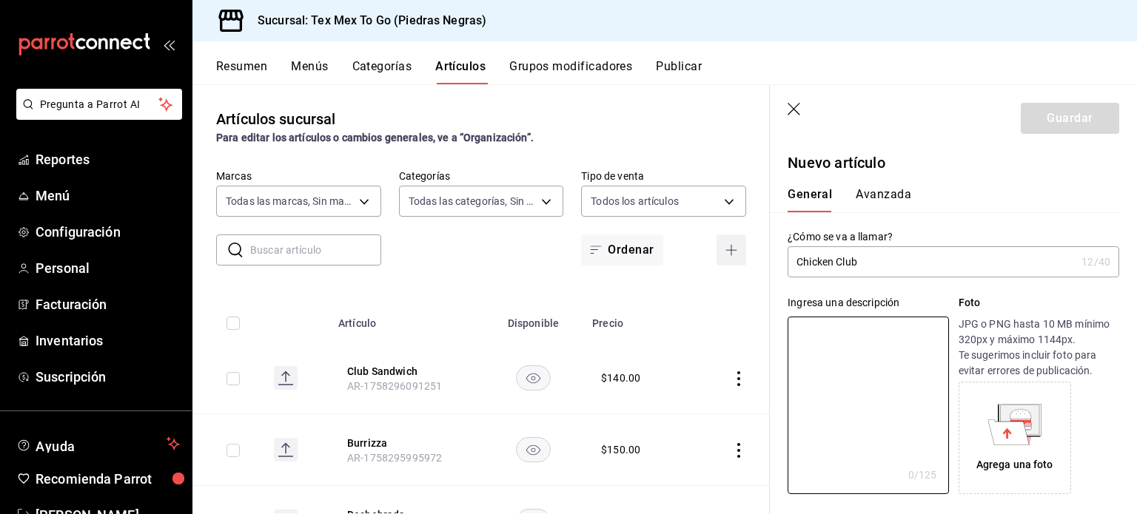
paste textarea "Pechuga de pollo a la plancha, [PERSON_NAME], queso y aderezo especial"
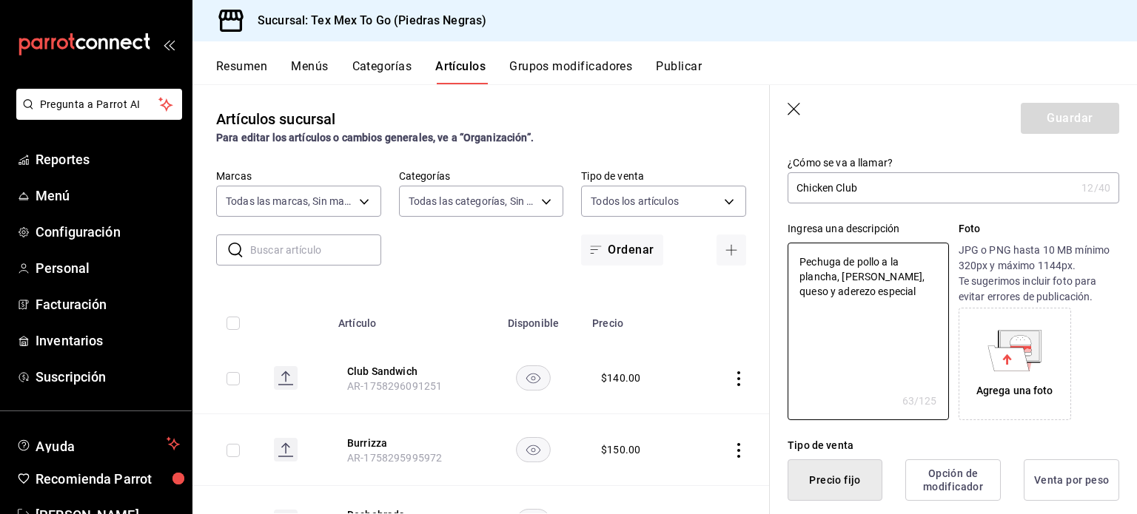
scroll to position [222, 0]
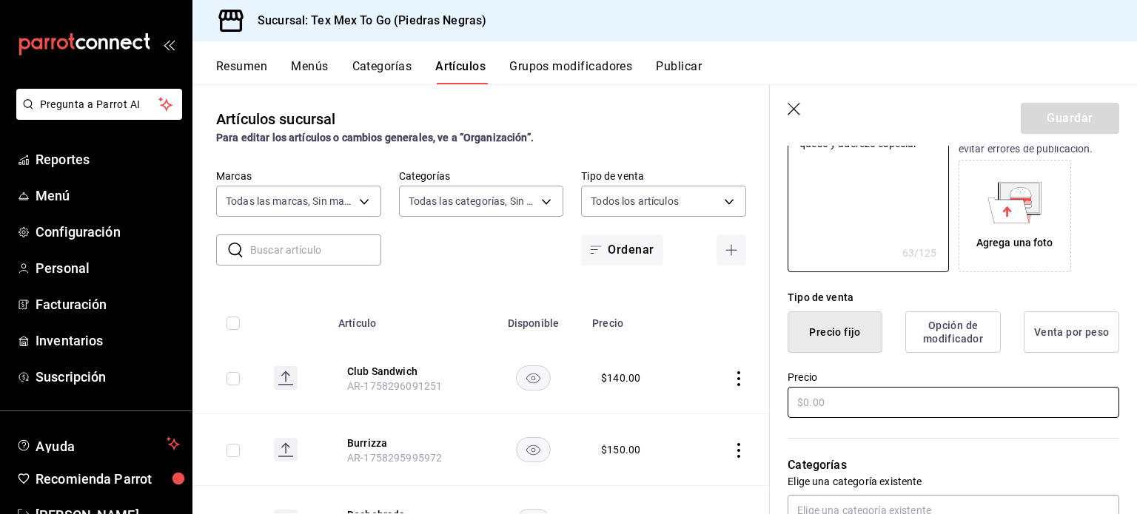
click at [891, 397] on input "text" at bounding box center [953, 402] width 332 height 31
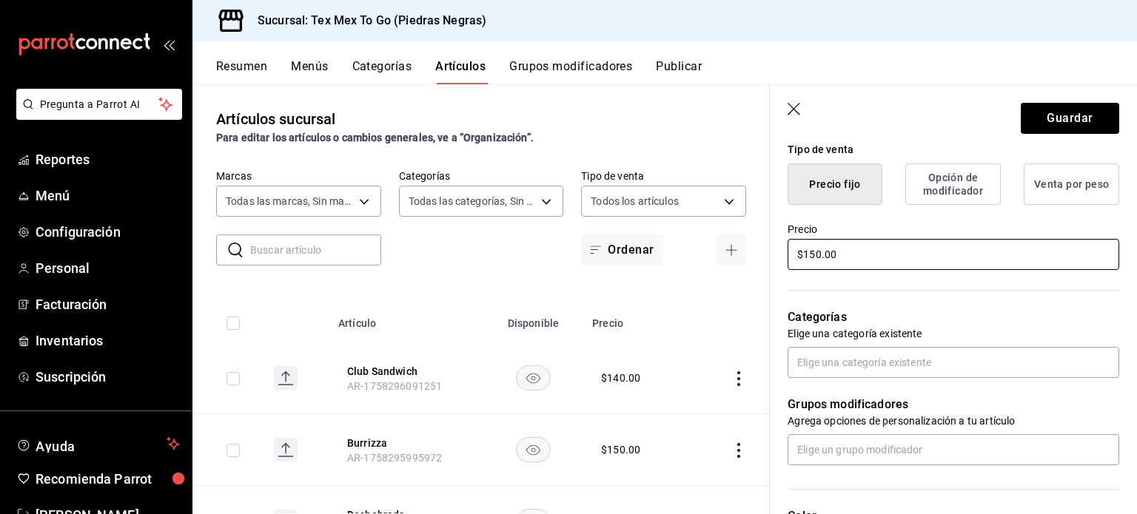
scroll to position [444, 0]
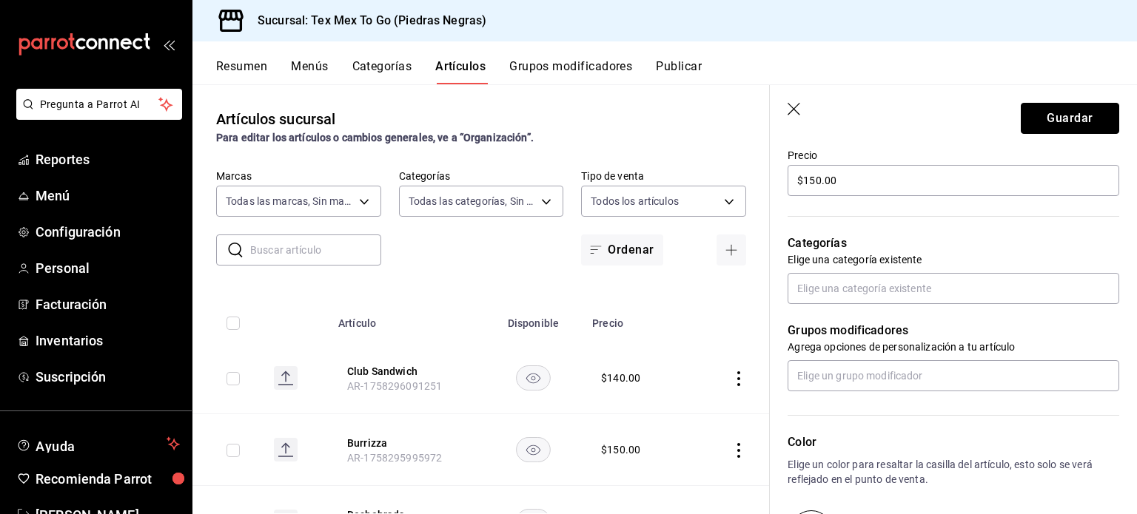
click at [1091, 121] on button "Guardar" at bounding box center [1070, 118] width 98 height 31
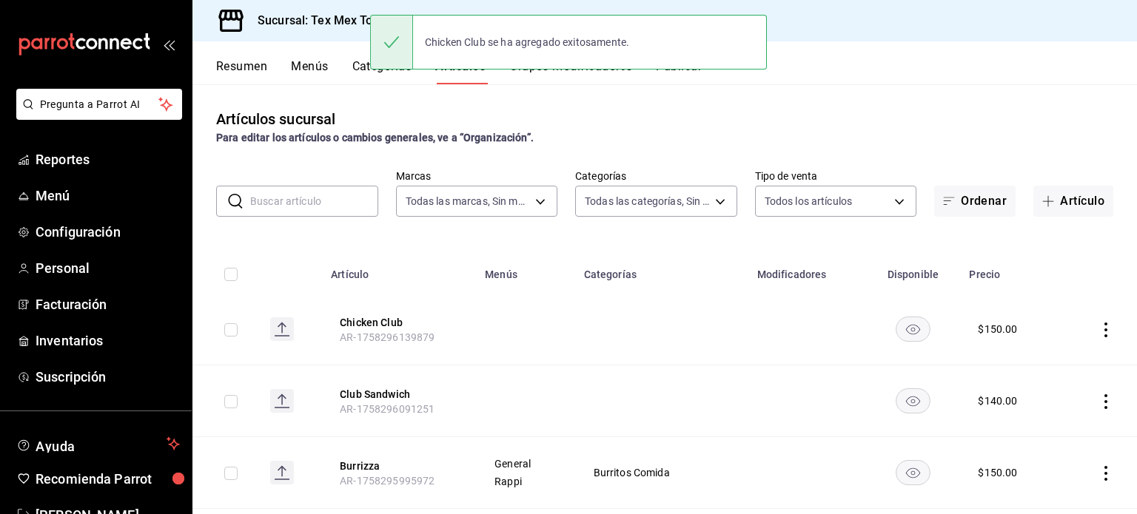
click at [308, 79] on button "Menús" at bounding box center [309, 71] width 37 height 25
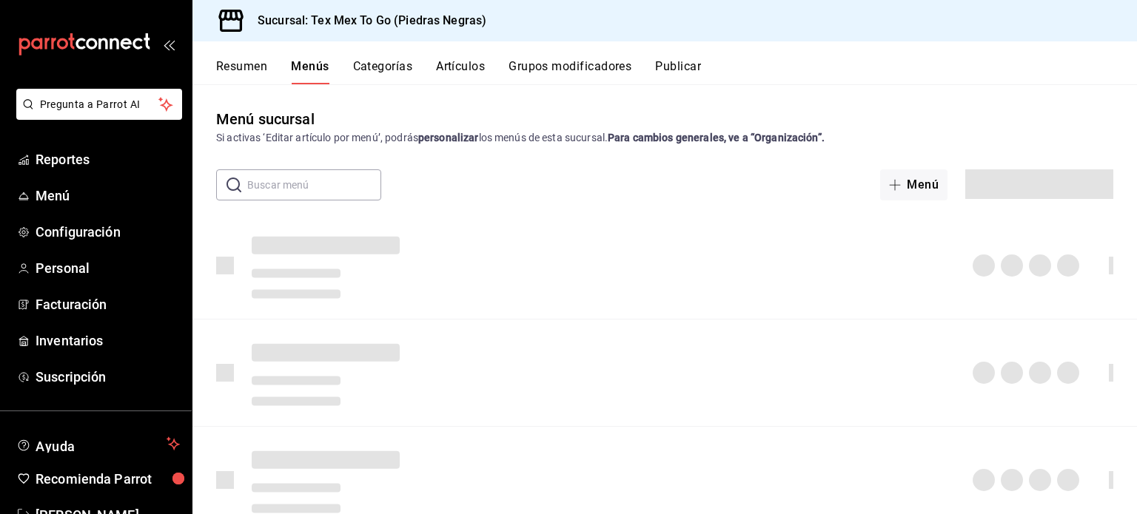
click at [367, 64] on button "Categorías" at bounding box center [383, 71] width 60 height 25
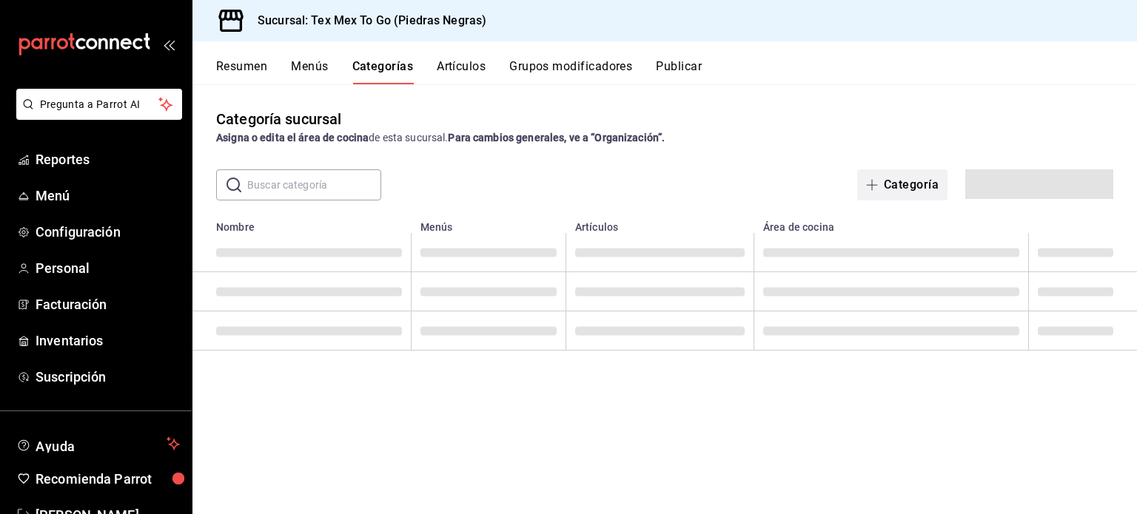
click at [912, 172] on button "Categoría" at bounding box center [902, 184] width 90 height 31
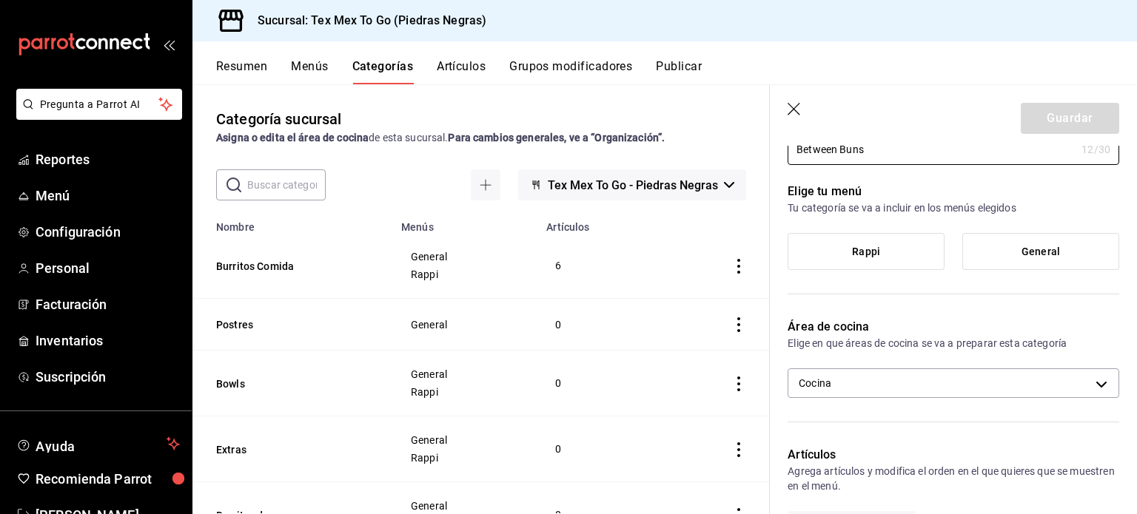
scroll to position [148, 0]
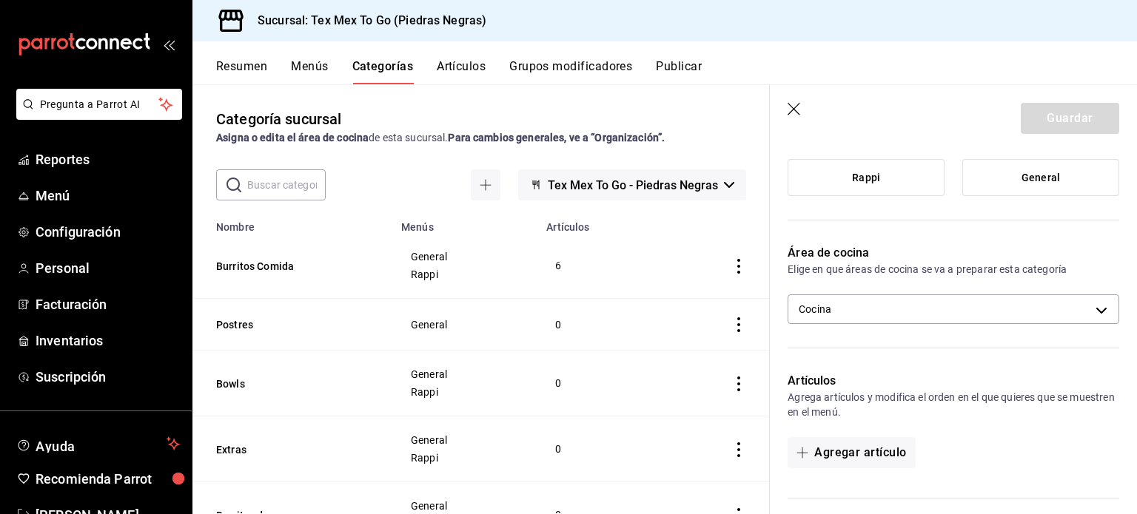
click at [920, 178] on label "Rappi" at bounding box center [865, 178] width 155 height 36
click at [0, 0] on input "Rappi" at bounding box center [0, 0] width 0 height 0
click at [1069, 178] on label "General" at bounding box center [1040, 178] width 155 height 36
click at [0, 0] on input "General" at bounding box center [0, 0] width 0 height 0
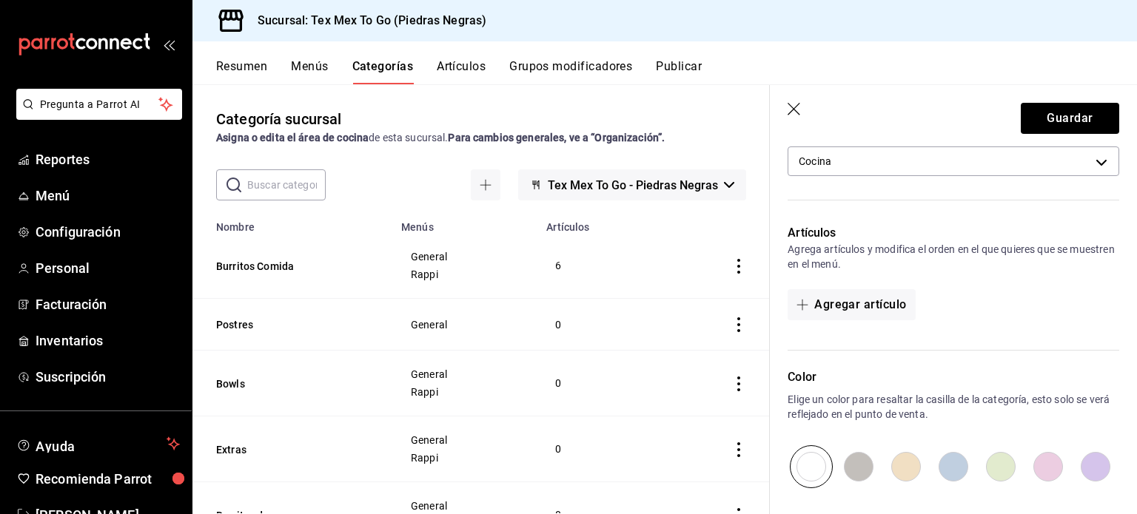
scroll to position [444, 0]
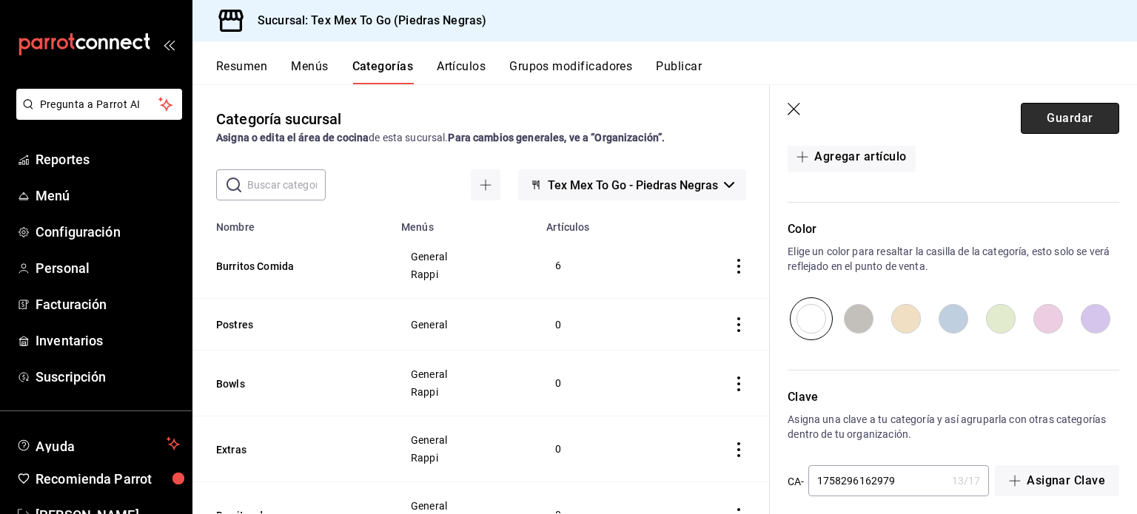
click at [1077, 112] on button "Guardar" at bounding box center [1070, 118] width 98 height 31
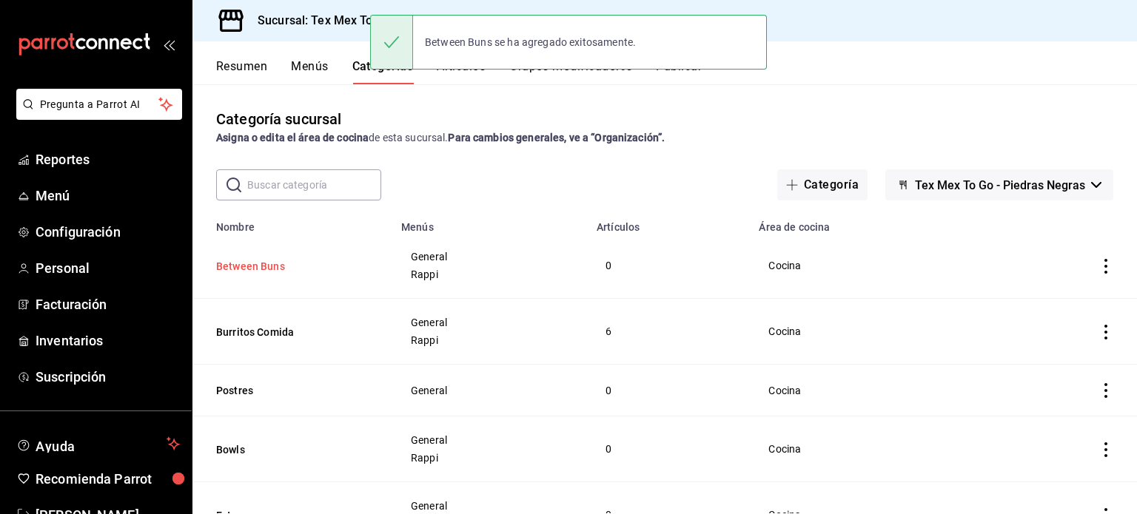
click at [266, 266] on button "Between Buns" at bounding box center [290, 266] width 148 height 15
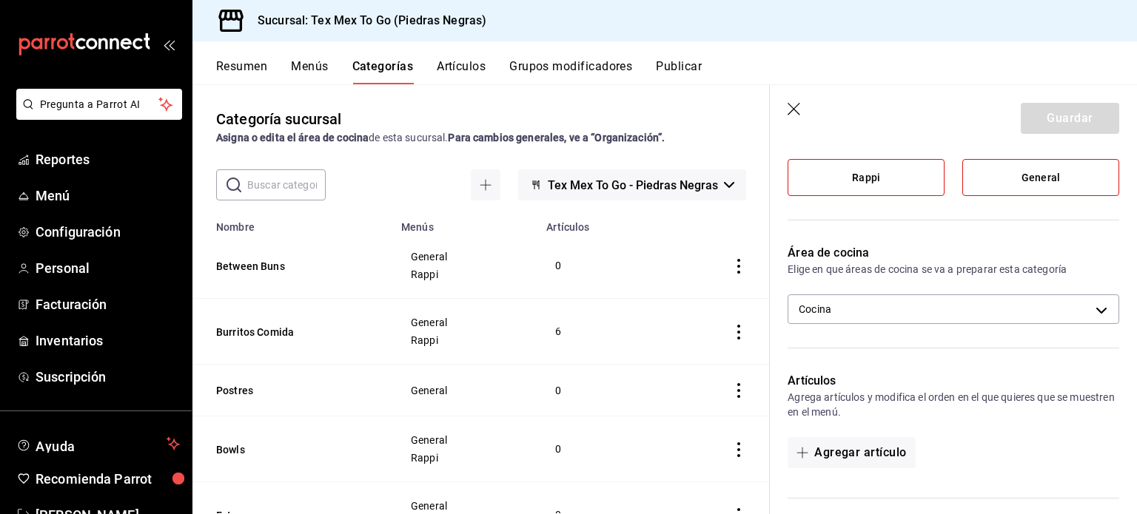
scroll to position [222, 0]
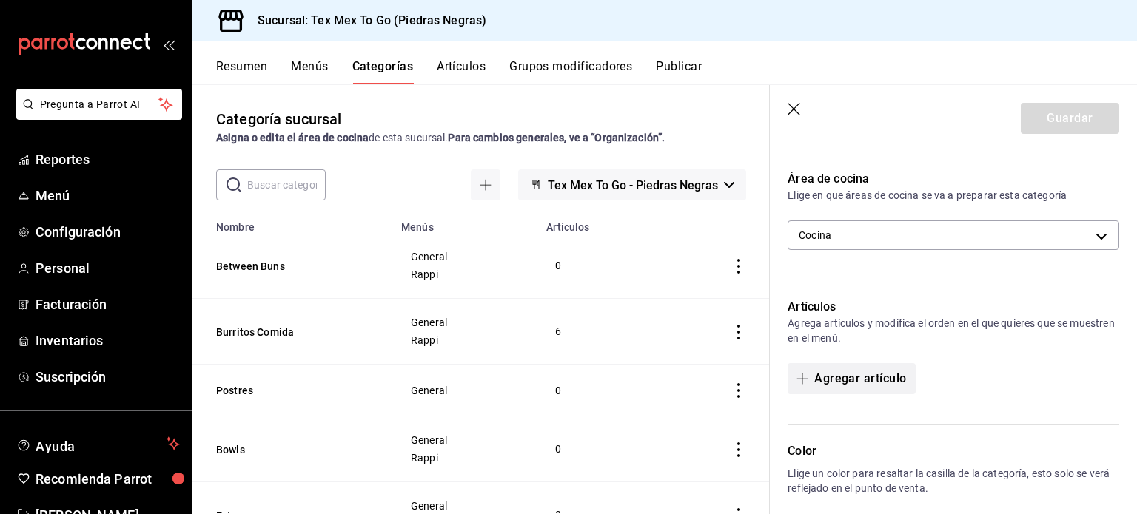
click at [878, 377] on button "Agregar artículo" at bounding box center [850, 378] width 127 height 31
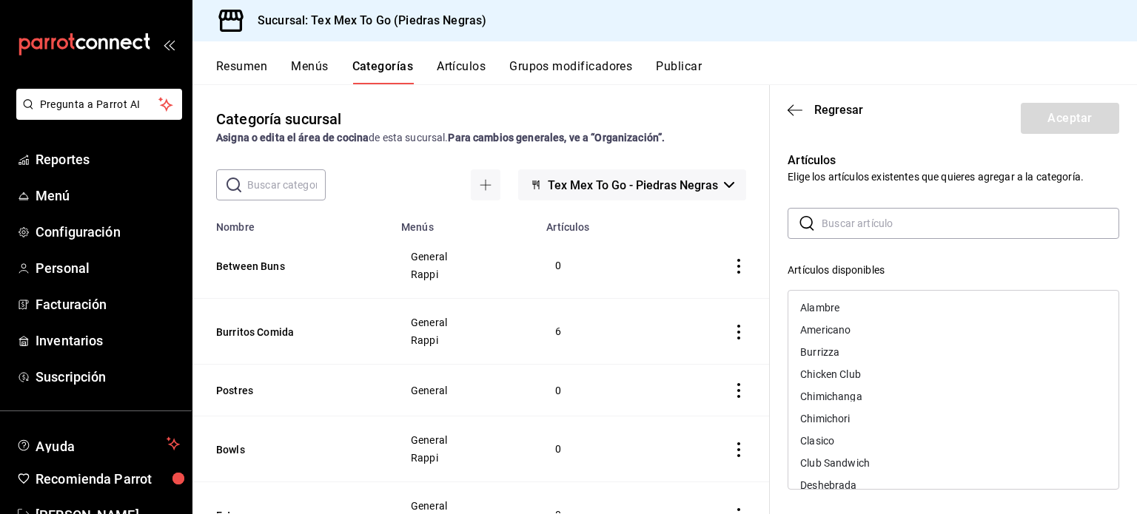
click at [852, 378] on div "Chicken Club" at bounding box center [830, 374] width 61 height 10
drag, startPoint x: 840, startPoint y: 440, endPoint x: 832, endPoint y: 441, distance: 8.3
click at [832, 441] on div "Club Sandwich" at bounding box center [835, 441] width 70 height 10
click at [1069, 106] on button "Aceptar" at bounding box center [1070, 118] width 98 height 31
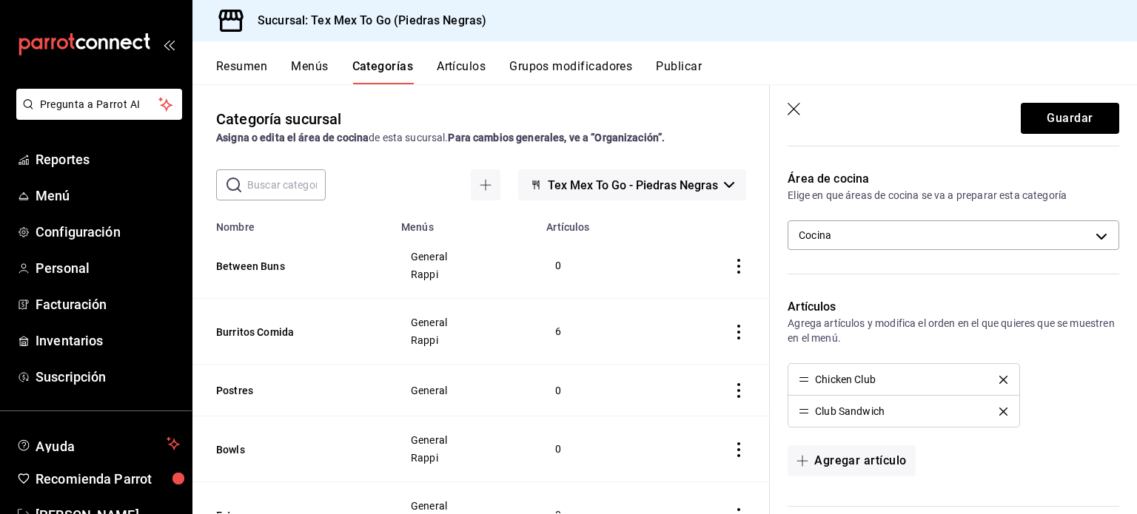
click at [1079, 96] on header "Guardar" at bounding box center [953, 115] width 367 height 61
click at [1067, 118] on button "Guardar" at bounding box center [1070, 118] width 98 height 31
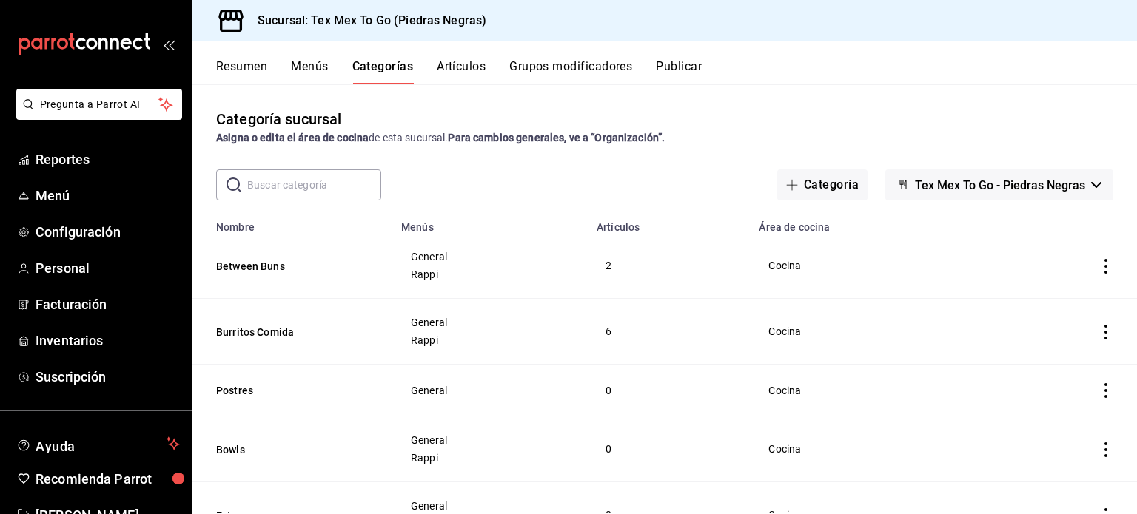
click at [491, 67] on div "Resumen Menús Categorías Artículos Grupos modificadores Publicar" at bounding box center [676, 71] width 921 height 25
click at [485, 67] on button "Artículos" at bounding box center [461, 71] width 49 height 25
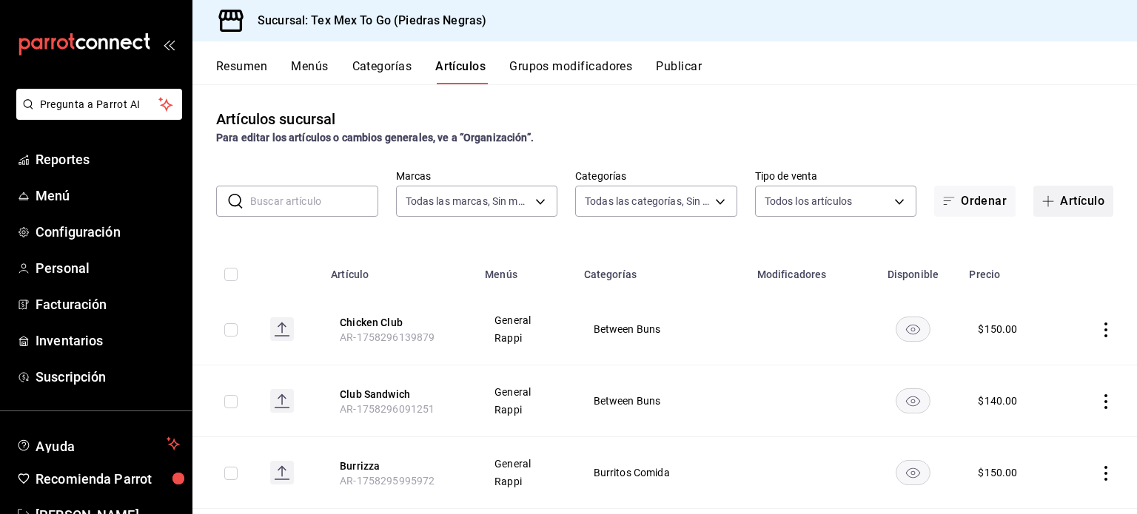
click at [1064, 211] on button "Artículo" at bounding box center [1073, 201] width 80 height 31
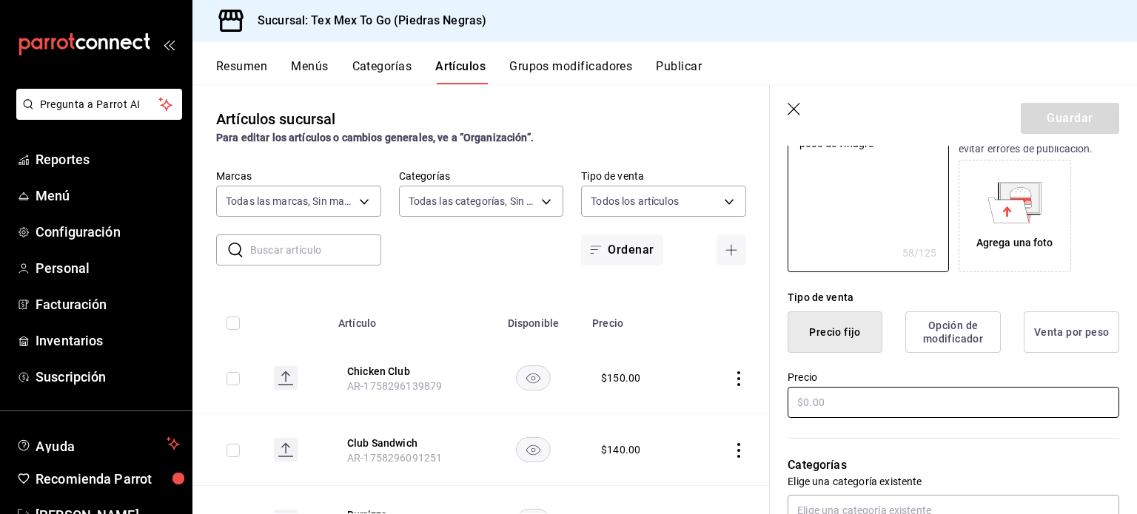
scroll to position [370, 0]
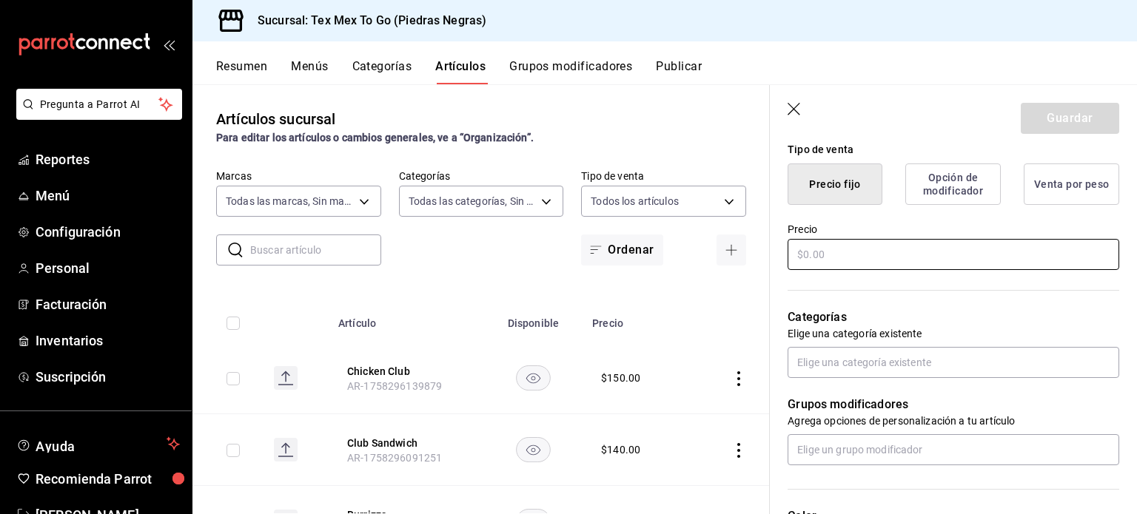
click at [865, 256] on input "text" at bounding box center [953, 254] width 332 height 31
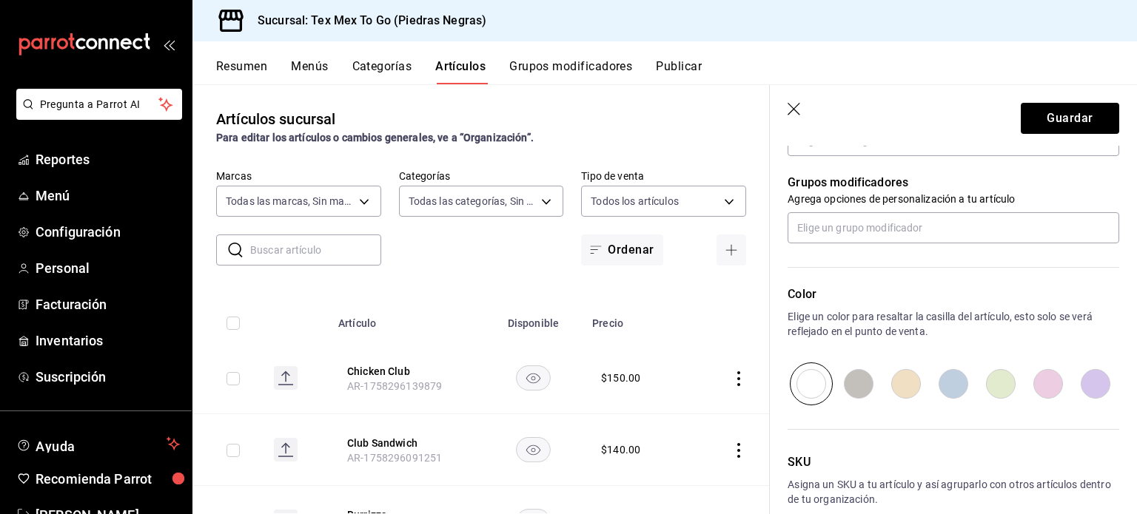
scroll to position [518, 0]
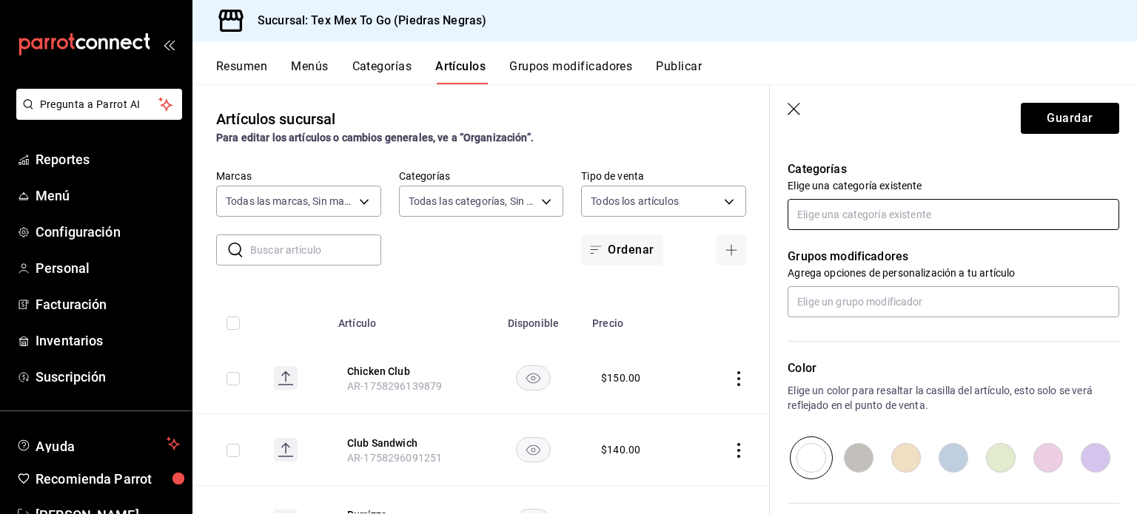
click at [858, 219] on input "text" at bounding box center [953, 214] width 332 height 31
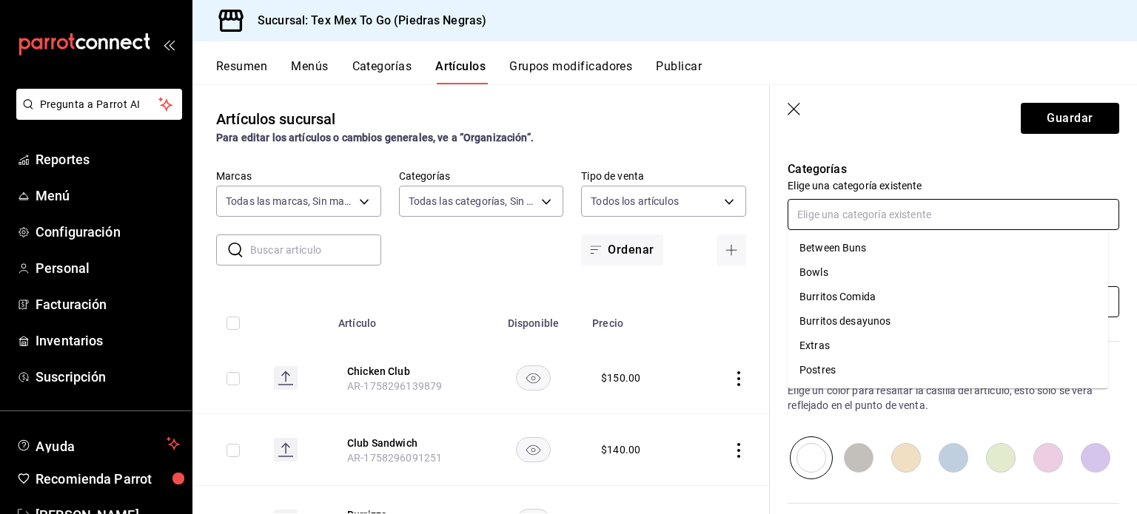
click at [839, 351] on li "Extras" at bounding box center [947, 346] width 320 height 24
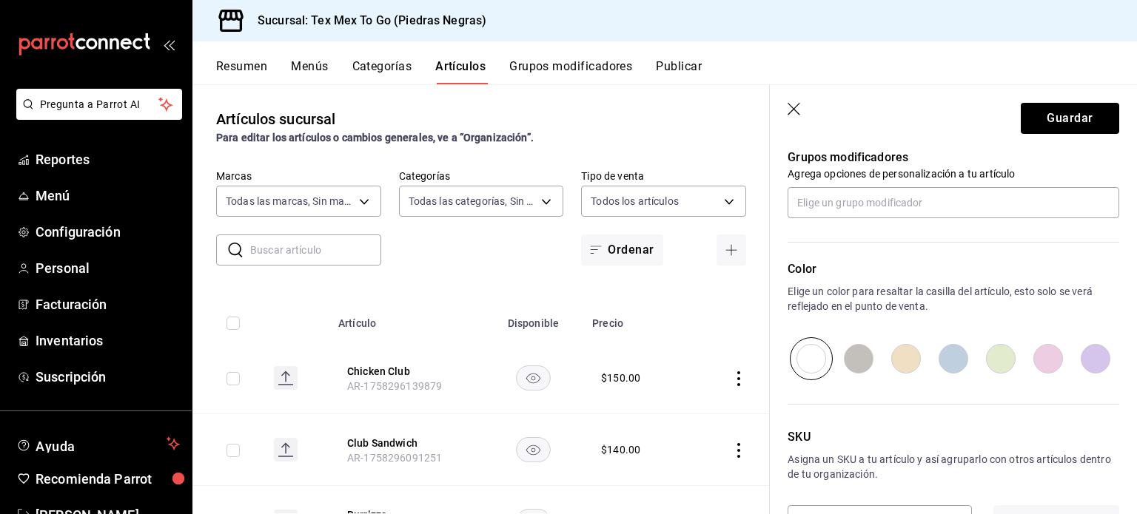
scroll to position [716, 0]
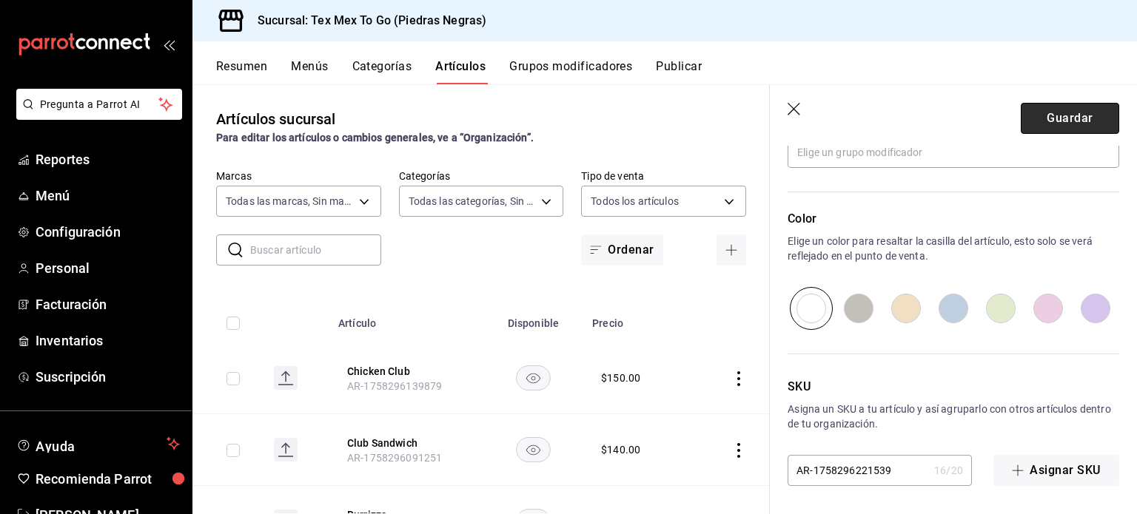
click at [1063, 133] on button "Guardar" at bounding box center [1070, 118] width 98 height 31
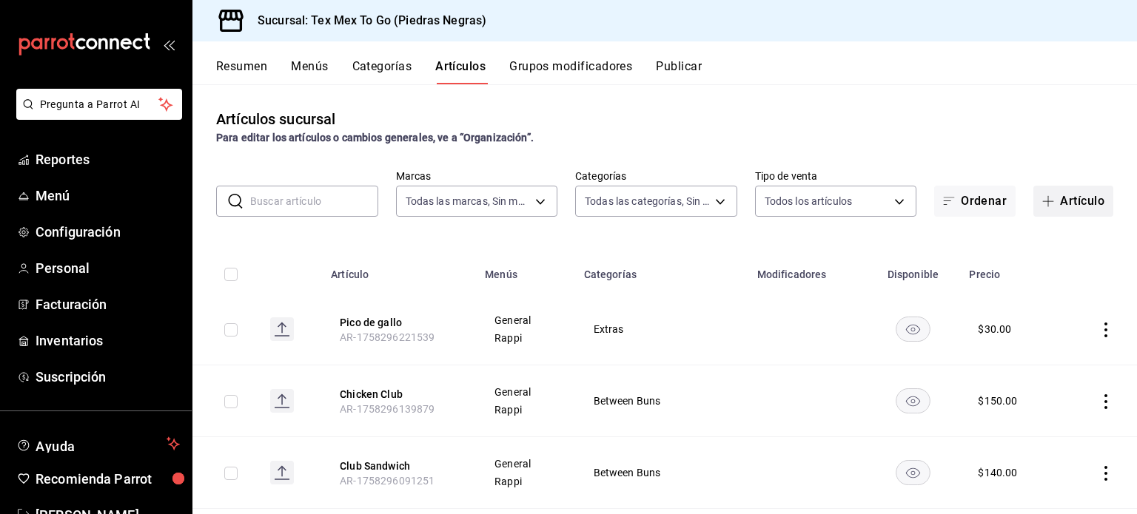
click at [1086, 203] on button "Artículo" at bounding box center [1073, 201] width 80 height 31
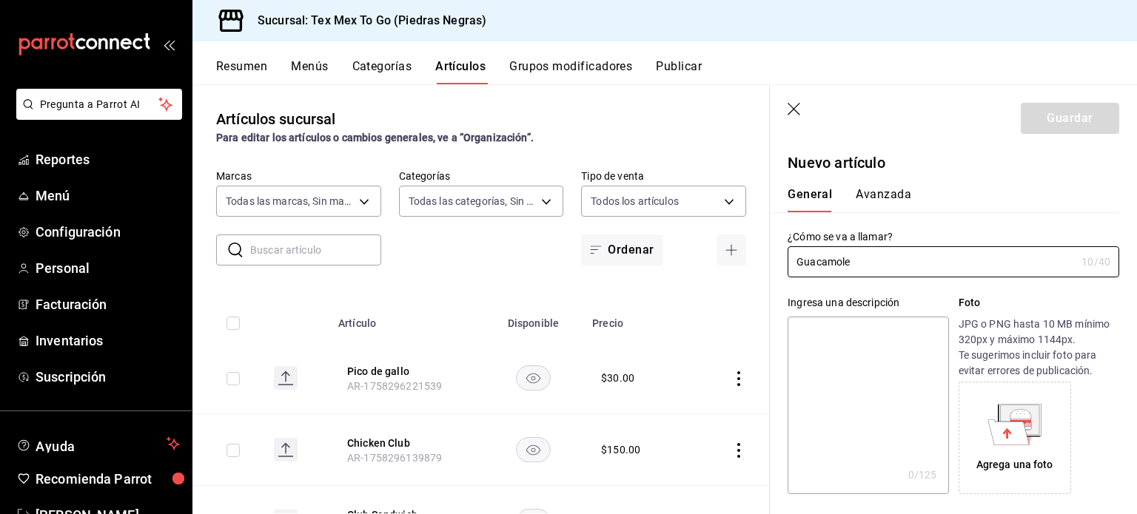
scroll to position [305, 0]
type input "Guacamole"
type textarea "A"
click at [833, 340] on textarea at bounding box center [867, 406] width 161 height 178
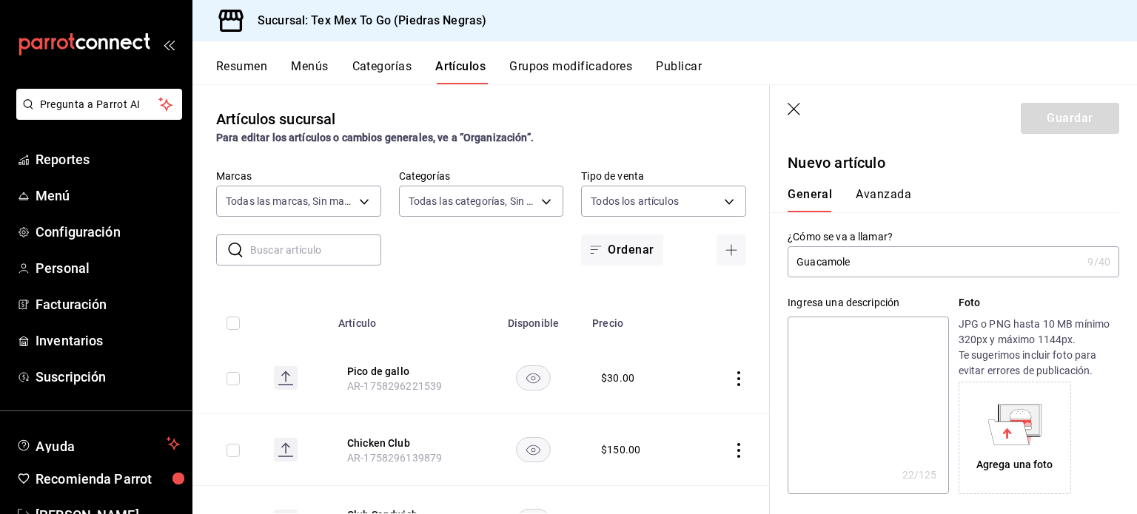
click at [833, 340] on textarea at bounding box center [867, 406] width 161 height 178
click at [833, 339] on textarea at bounding box center [867, 406] width 161 height 178
click at [841, 335] on textarea at bounding box center [867, 406] width 161 height 178
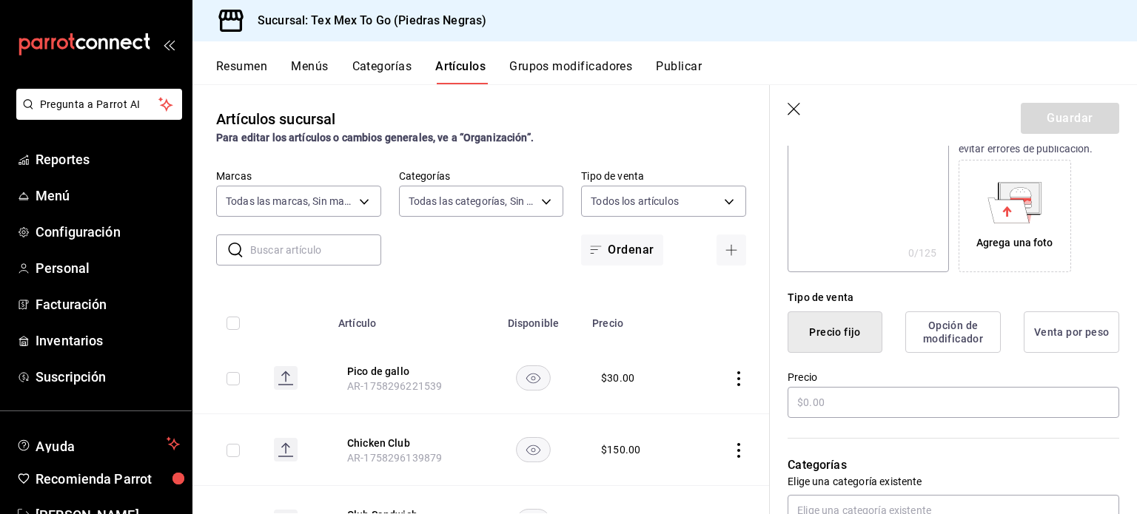
click at [874, 383] on div "Precio" at bounding box center [953, 396] width 332 height 50
click at [864, 403] on input "text" at bounding box center [953, 402] width 332 height 31
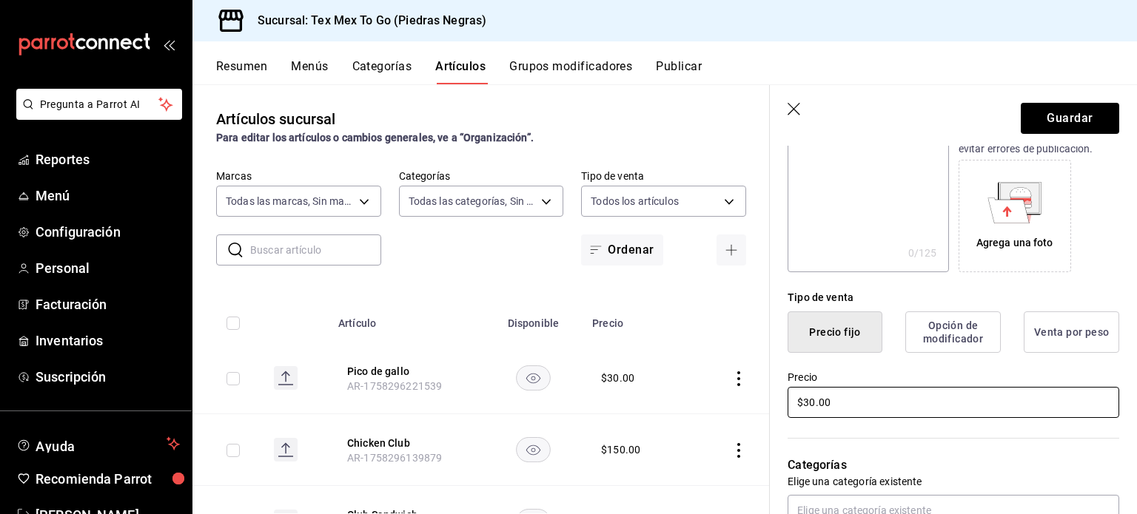
type input "$30.00"
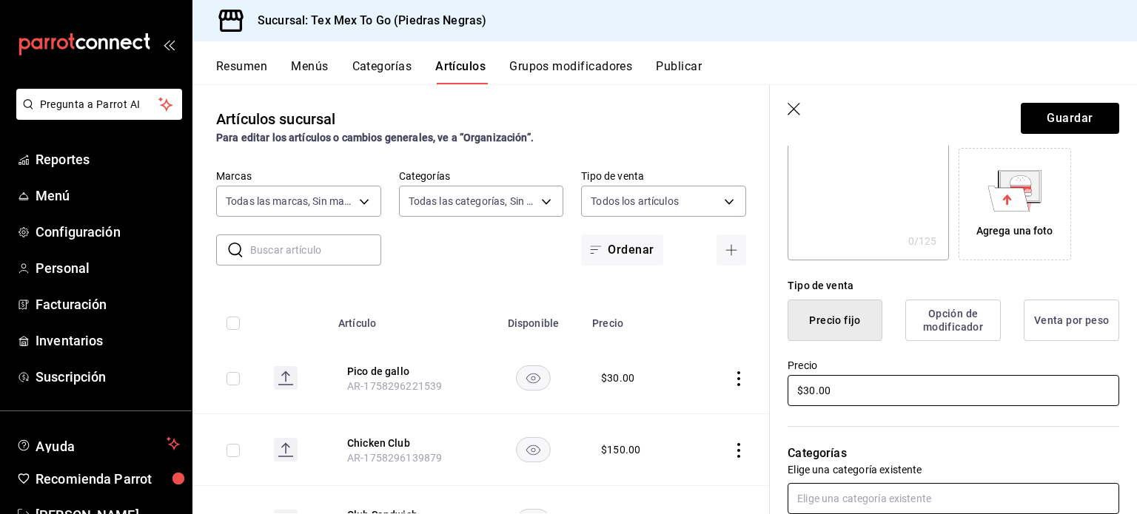
scroll to position [456, 0]
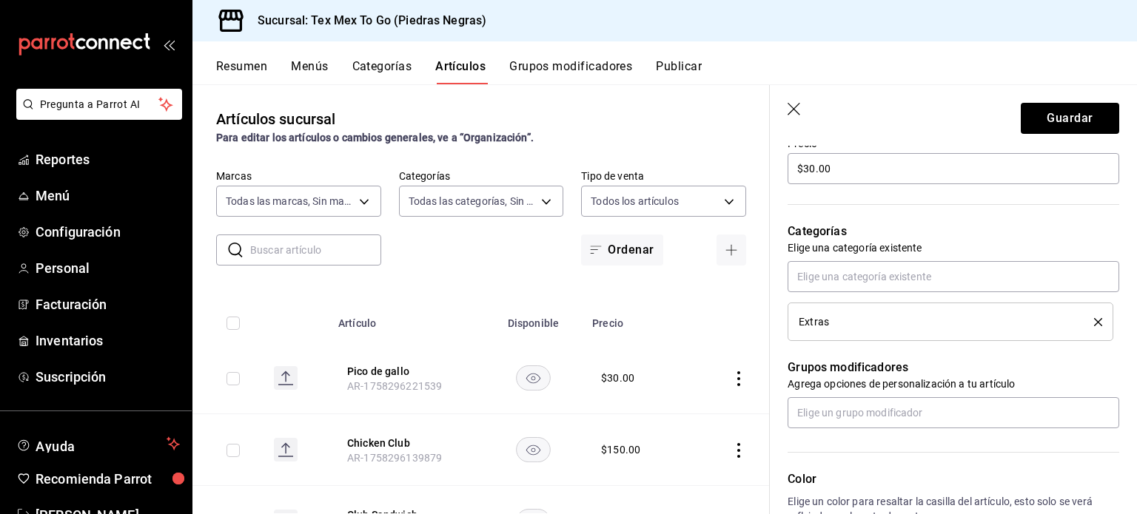
click at [1042, 102] on header "Guardar" at bounding box center [953, 115] width 367 height 61
click at [1041, 103] on button "Guardar" at bounding box center [1070, 118] width 98 height 31
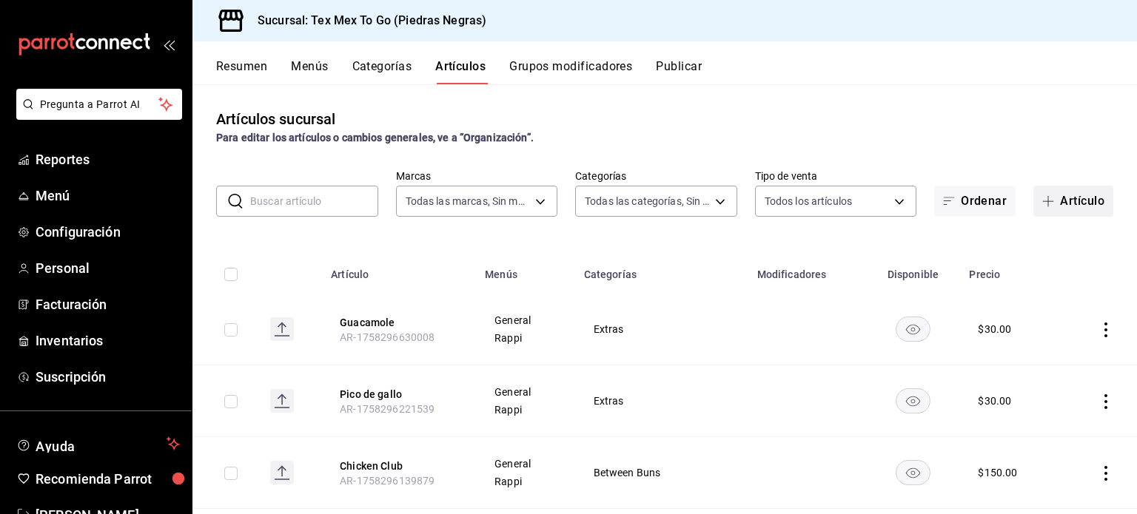
click at [1054, 195] on button "Artículo" at bounding box center [1073, 201] width 80 height 31
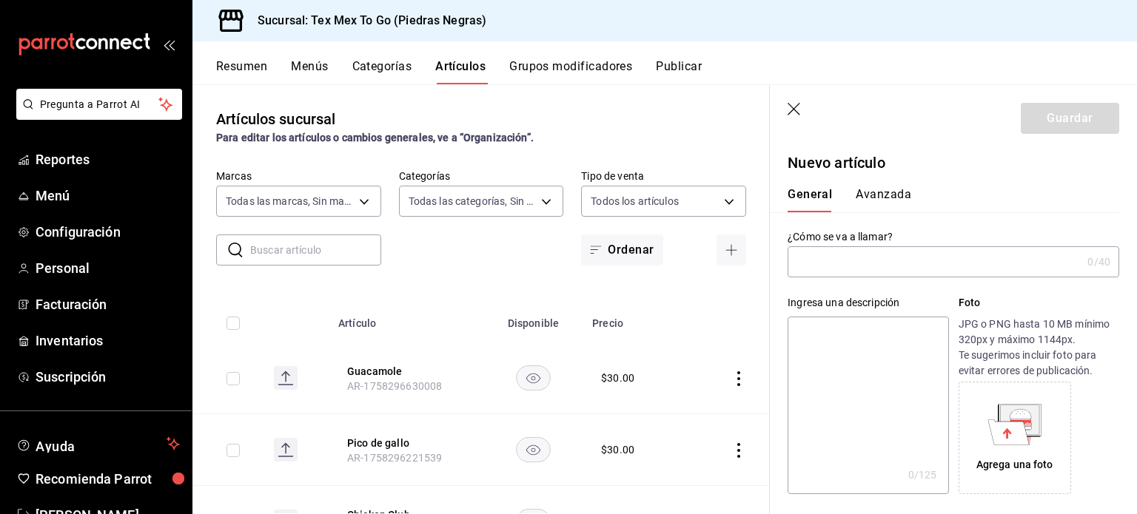
drag, startPoint x: 904, startPoint y: 266, endPoint x: 904, endPoint y: 251, distance: 15.6
click at [904, 262] on input "text" at bounding box center [934, 262] width 294 height 30
type input "Salsa"
click at [918, 380] on textarea at bounding box center [867, 406] width 161 height 178
type textarea "E"
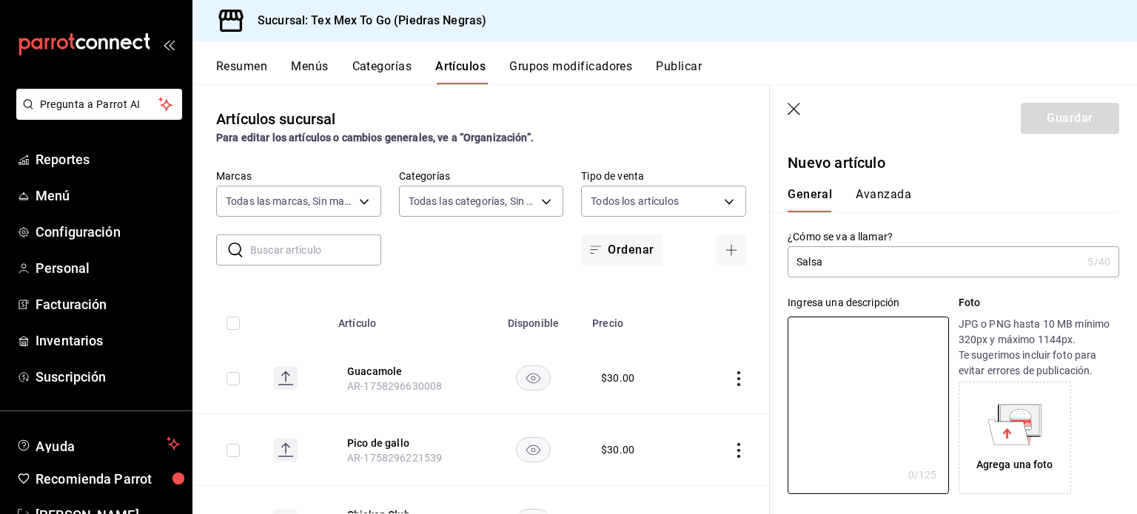
type textarea "x"
type textarea "EN"
type textarea "x"
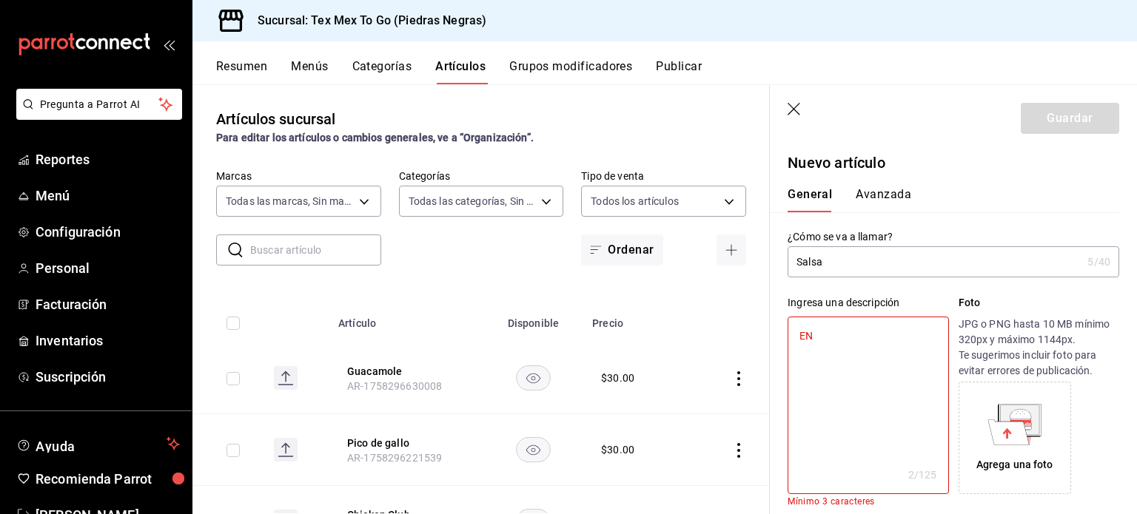
type textarea "EN"
type textarea "x"
type textarea "EN p"
type textarea "x"
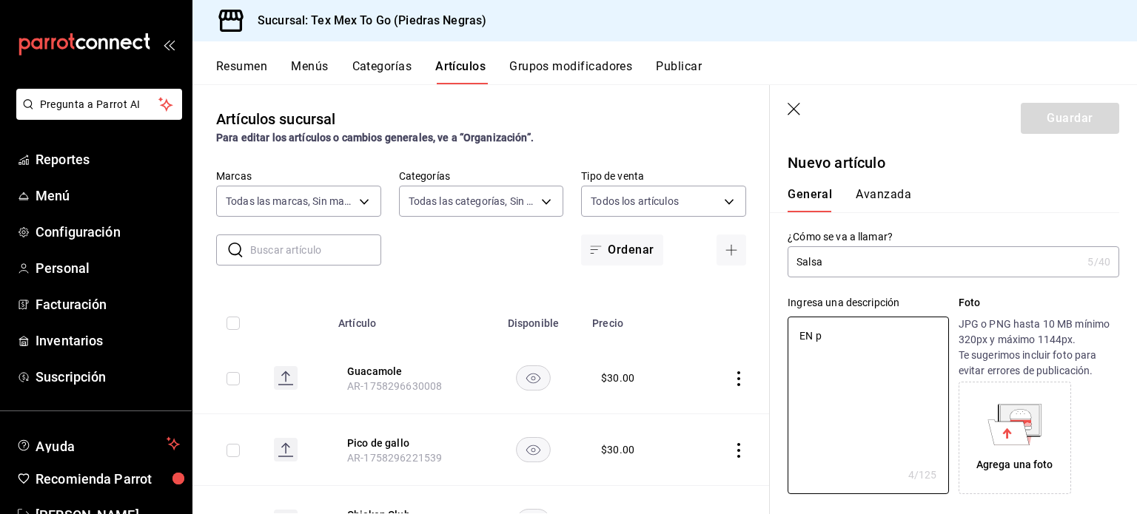
type textarea "EN"
type textarea "x"
type textarea "EN"
type textarea "x"
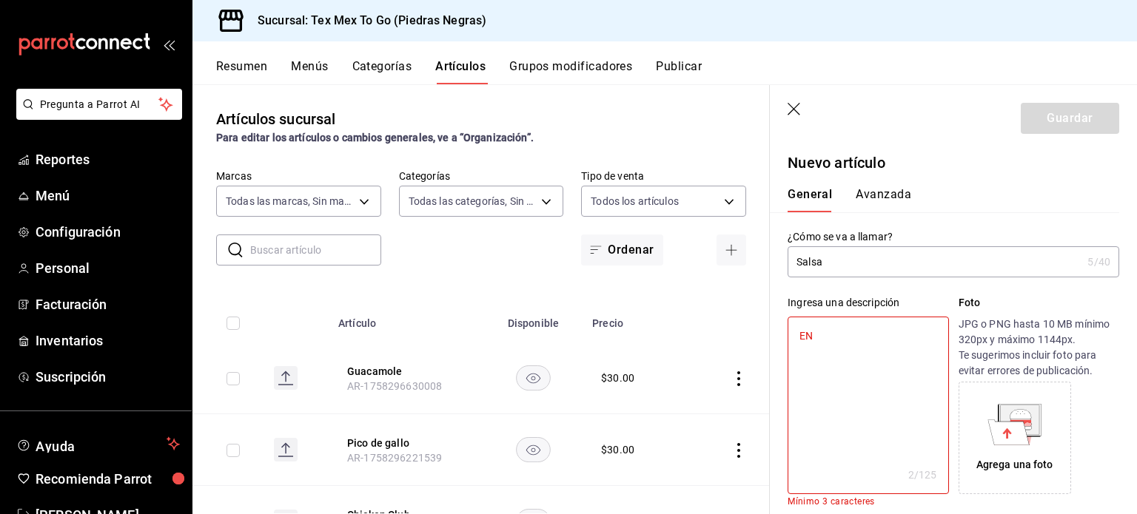
type textarea "E"
type textarea "x"
type textarea "En"
type textarea "x"
type textarea "En"
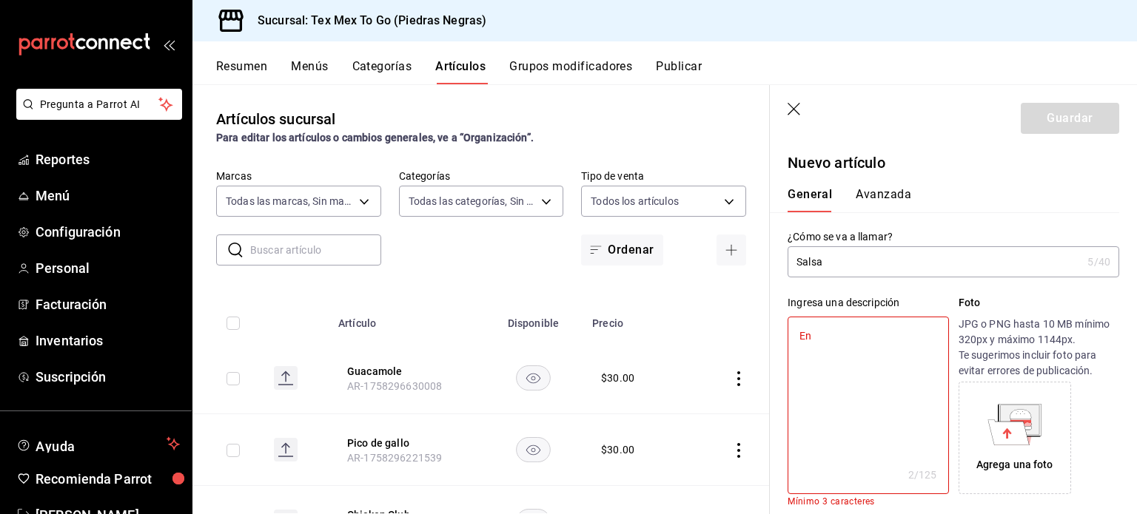
type textarea "x"
type textarea "En p"
type textarea "x"
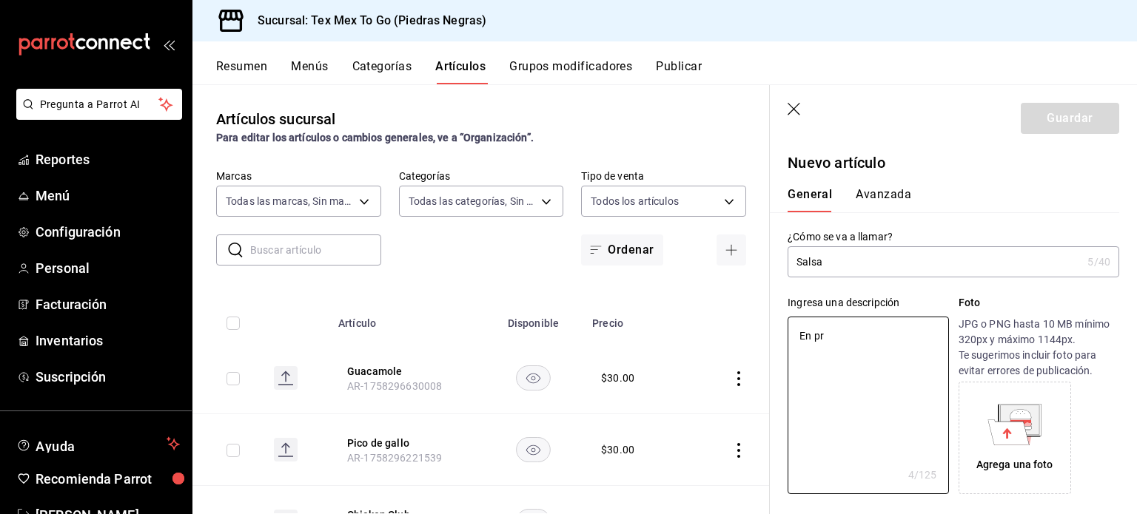
type textarea "En pre"
type textarea "x"
type textarea "En pres"
type textarea "x"
type textarea "En prese"
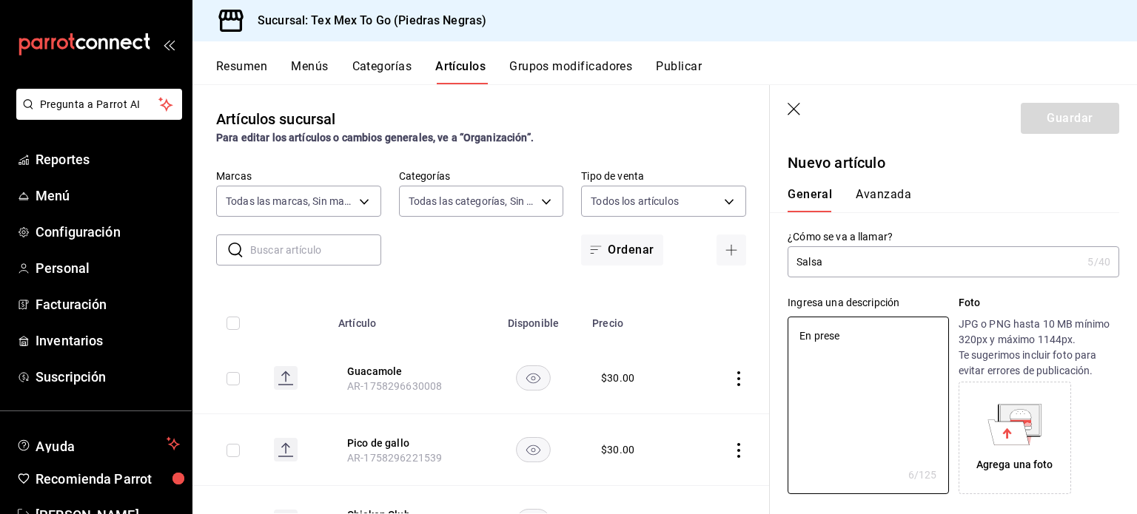
type textarea "x"
type textarea "En presen"
type textarea "x"
type textarea "En present"
type textarea "x"
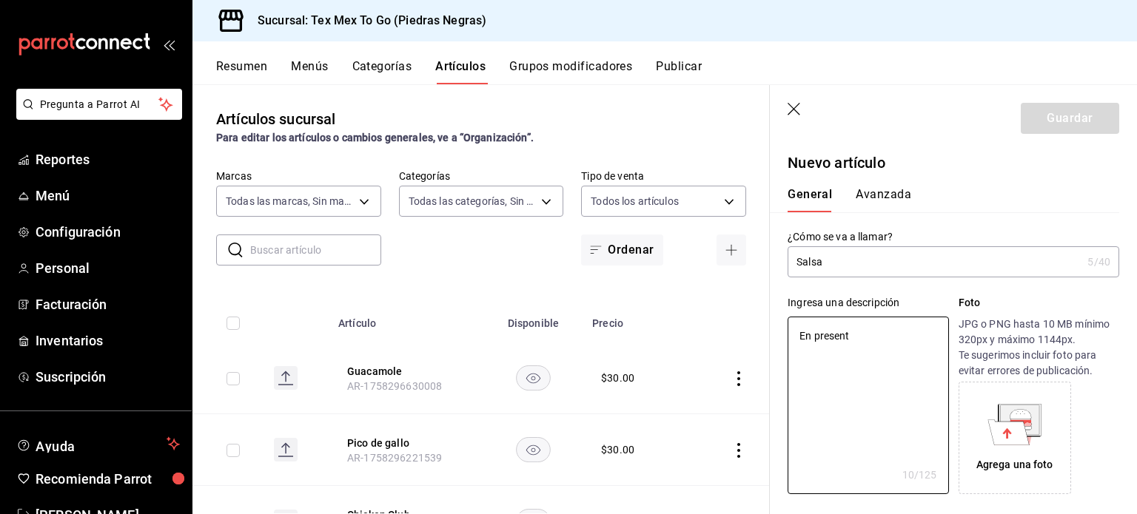
type textarea "En presenta"
type textarea "x"
type textarea "En presentaico"
type textarea "x"
type textarea "En presentaicon"
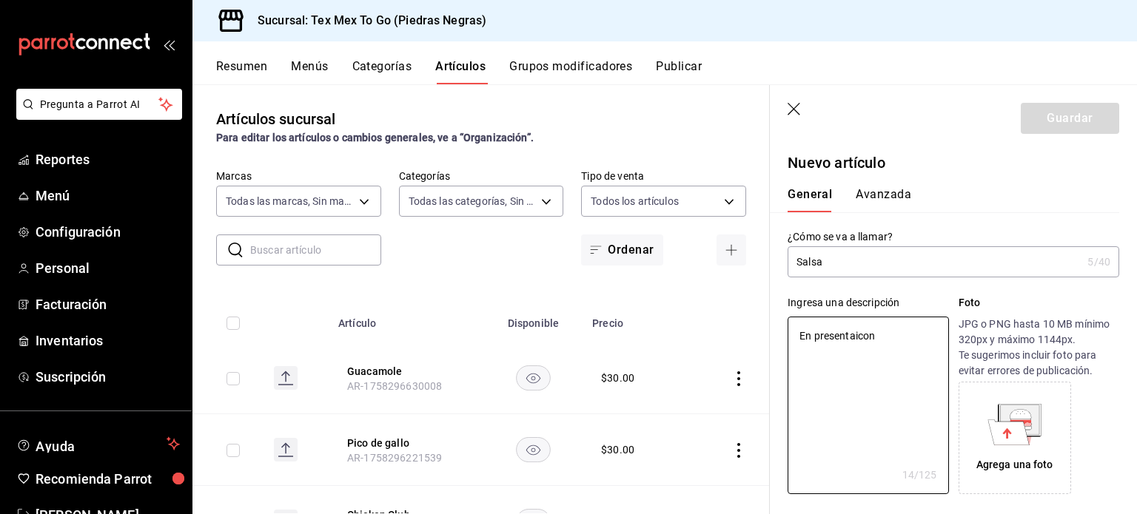
type textarea "x"
type textarea "En presentaicon"
type textarea "x"
type textarea "En presentaicon d"
type textarea "x"
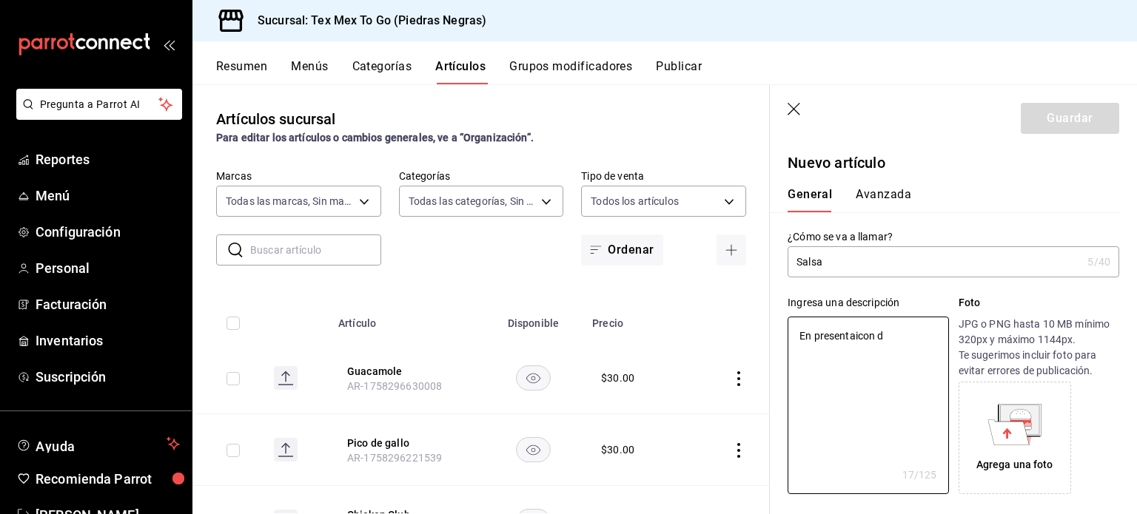
type textarea "En presentaicon de"
type textarea "x"
type textarea "En presentaicon de"
type textarea "x"
type textarea "En presentaicon de"
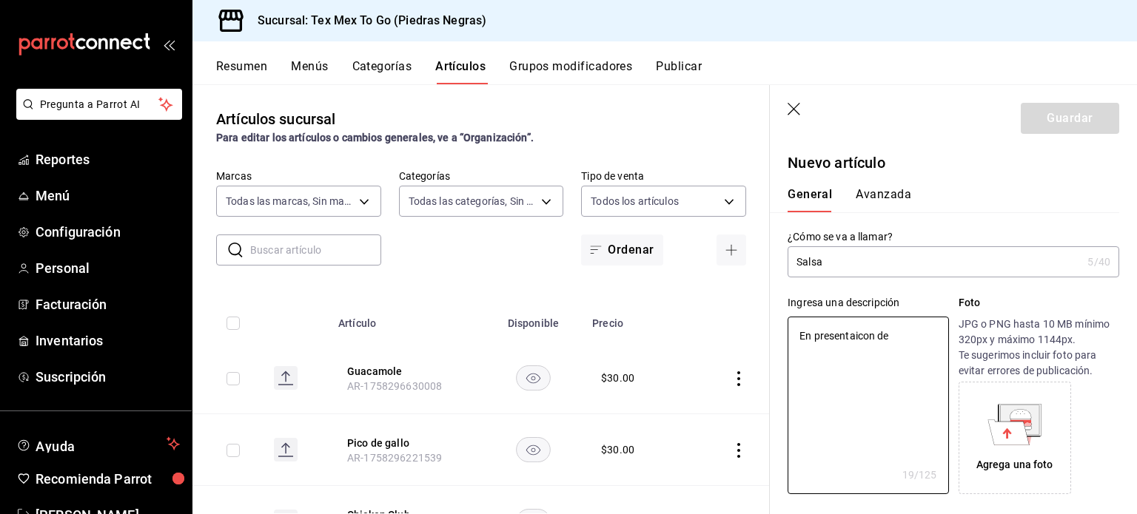
type textarea "x"
type textarea "En presentaicon d"
type textarea "x"
type textarea "En presentaicon"
type textarea "x"
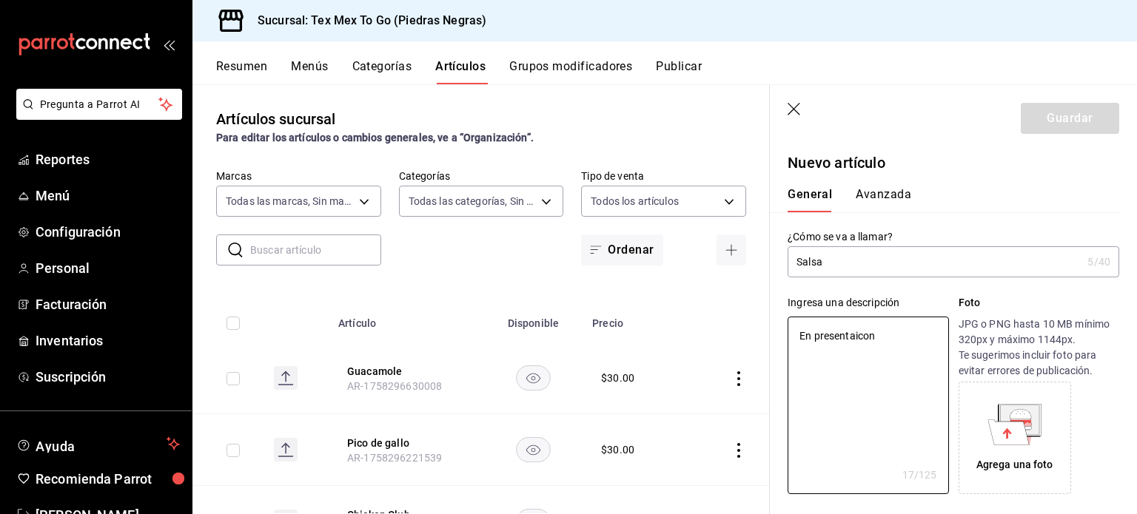
type textarea "En presentaicon"
type textarea "x"
type textarea "En presentaico"
type textarea "x"
type textarea "En presentaic"
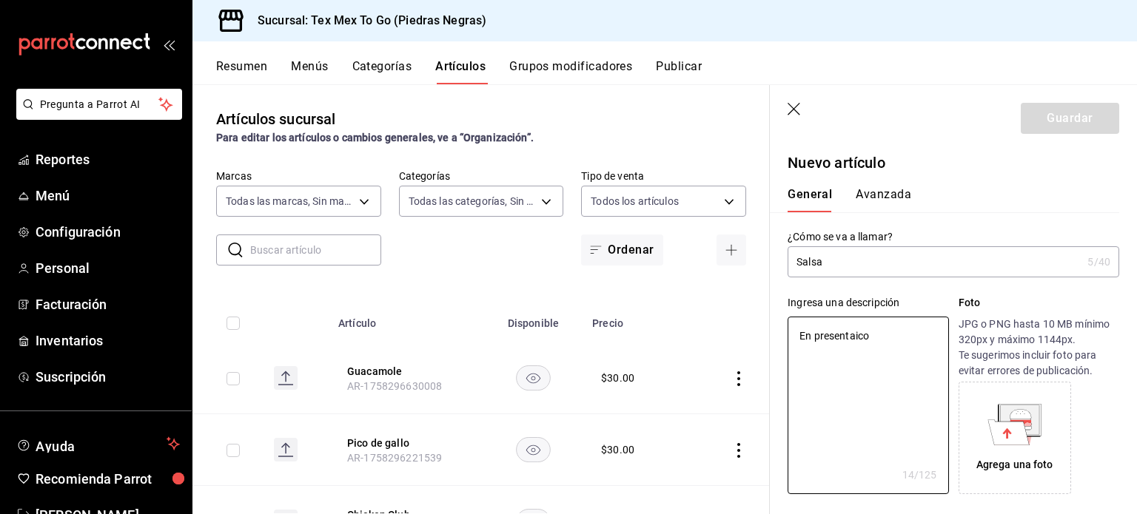
type textarea "x"
type textarea "En presentai"
type textarea "x"
type textarea "En presenta"
type textarea "x"
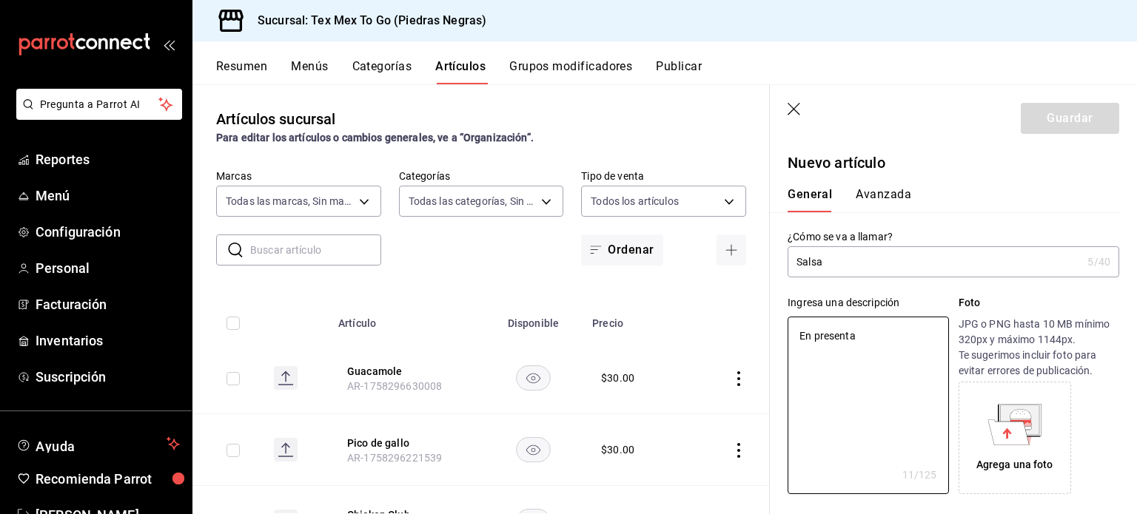
type textarea "En presentac"
type textarea "x"
type textarea "En presentaci"
type textarea "x"
type textarea "En presentacio"
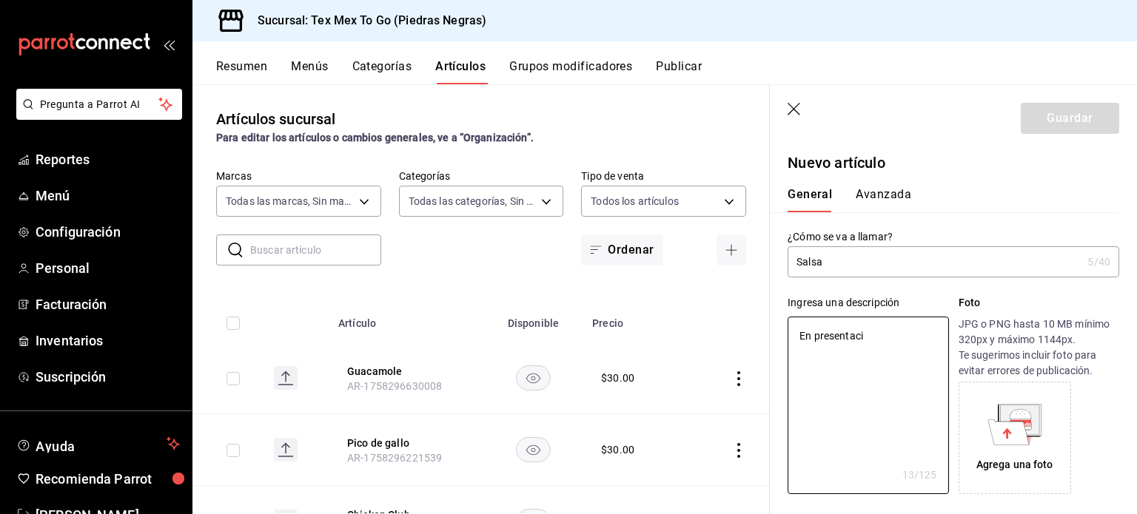
type textarea "x"
type textarea "En presentacion"
type textarea "x"
type textarea "En presentacion"
type textarea "x"
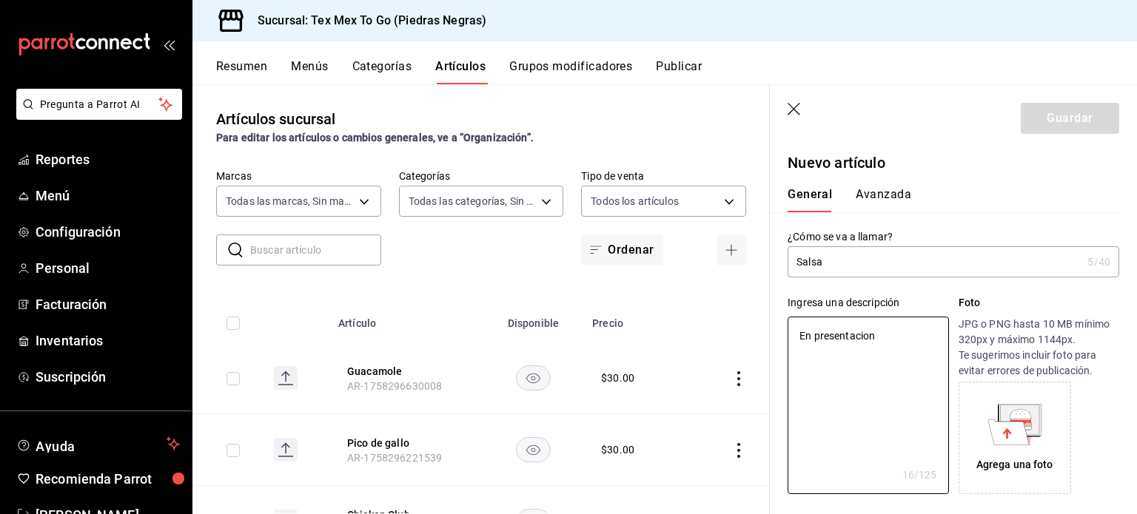
type textarea "En presentacion d"
type textarea "x"
type textarea "En presentacion de"
type textarea "x"
type textarea "En presentacion de"
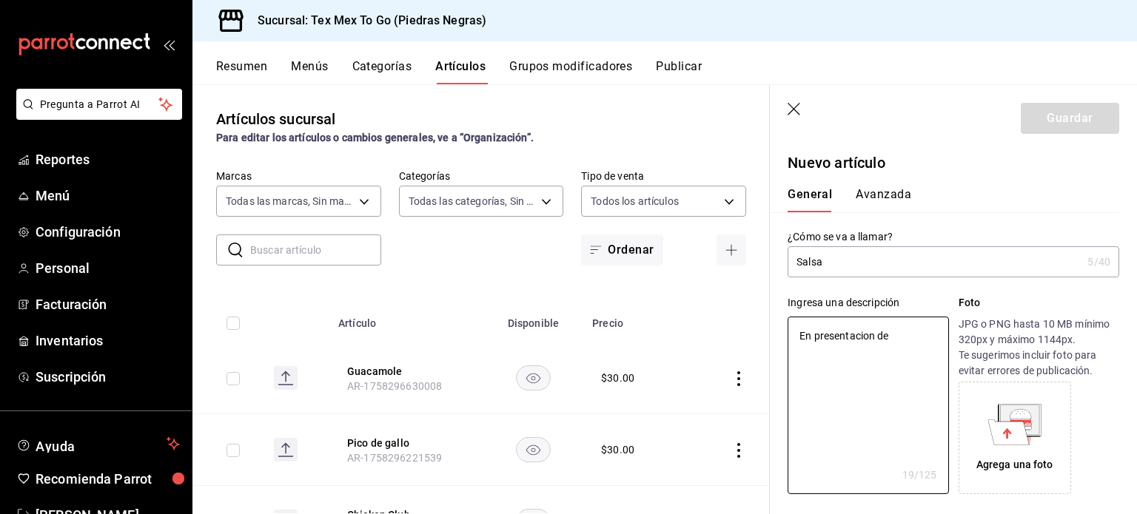
type textarea "x"
type textarea "En presentacion de 2"
type textarea "x"
type textarea "En presentacion de 2"
type textarea "x"
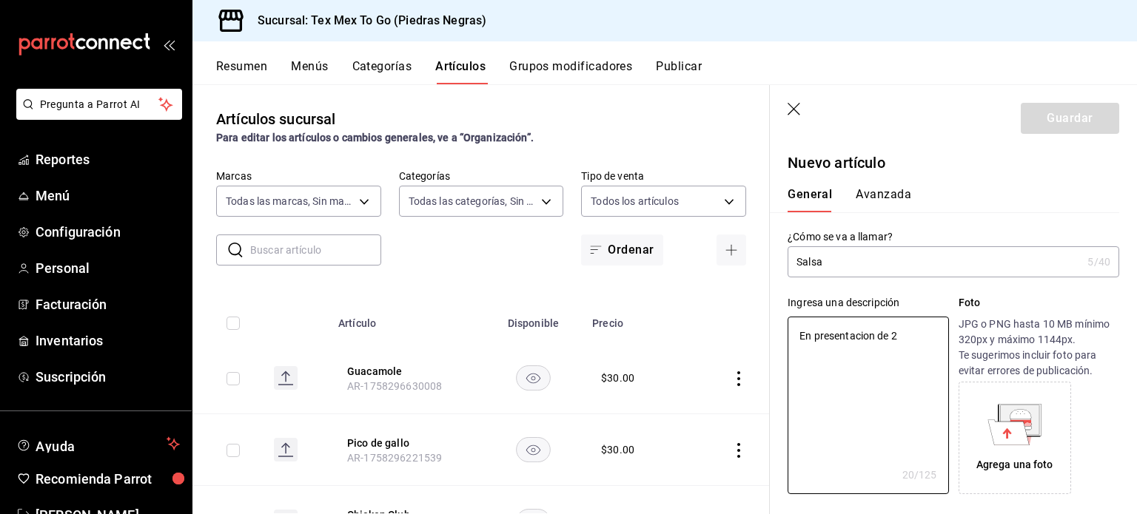
type textarea "En presentacion de 2 o"
type textarea "x"
type textarea "En presentacion de 2 oz"
type textarea "x"
type textarea "En presentacion de 2 oz"
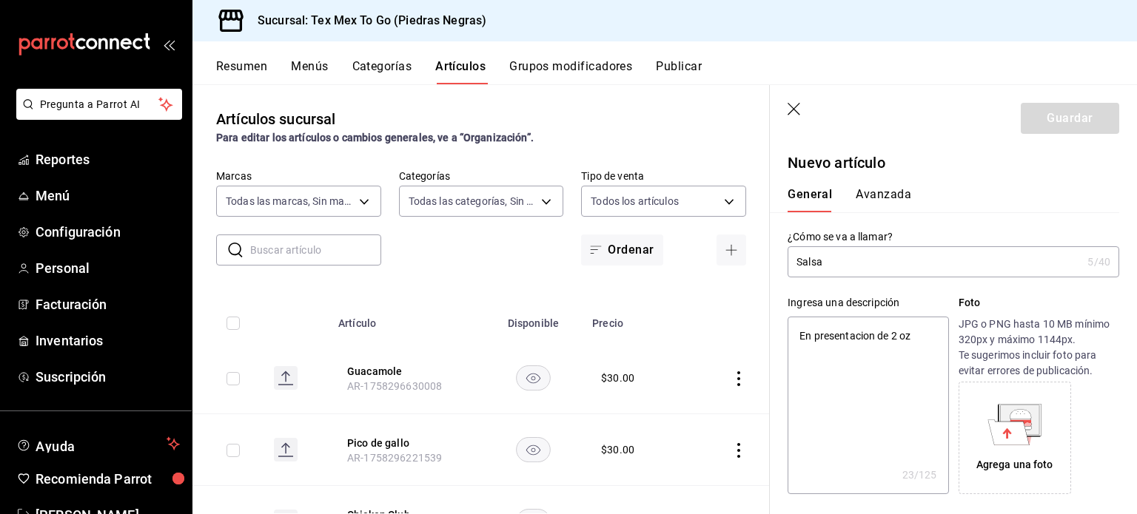
scroll to position [296, 0]
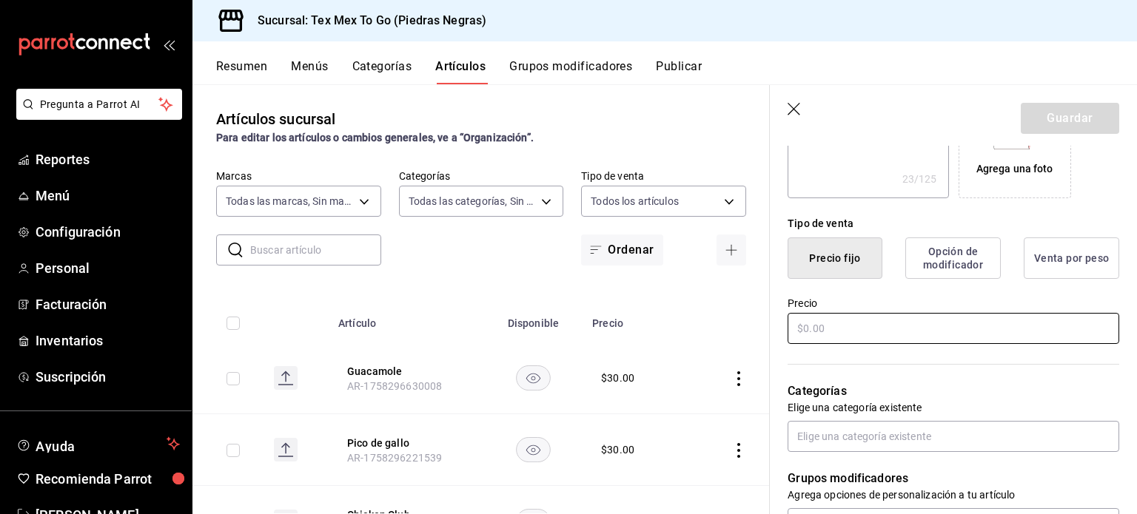
click at [870, 327] on input "text" at bounding box center [953, 328] width 332 height 31
type textarea "x"
type input "$2.00"
type textarea "x"
type input "$20.00"
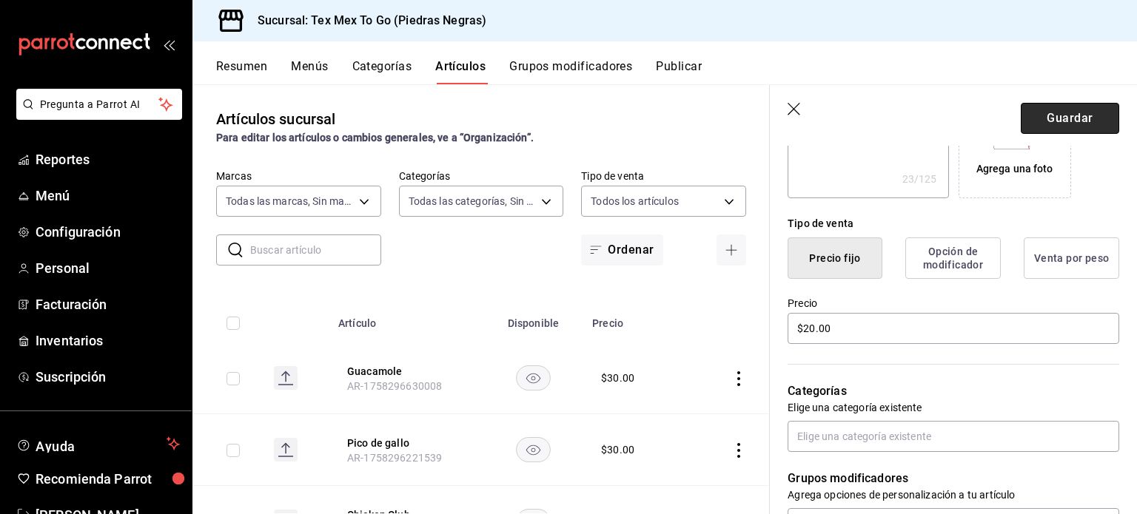
click at [1074, 106] on button "Guardar" at bounding box center [1070, 118] width 98 height 31
type textarea "x"
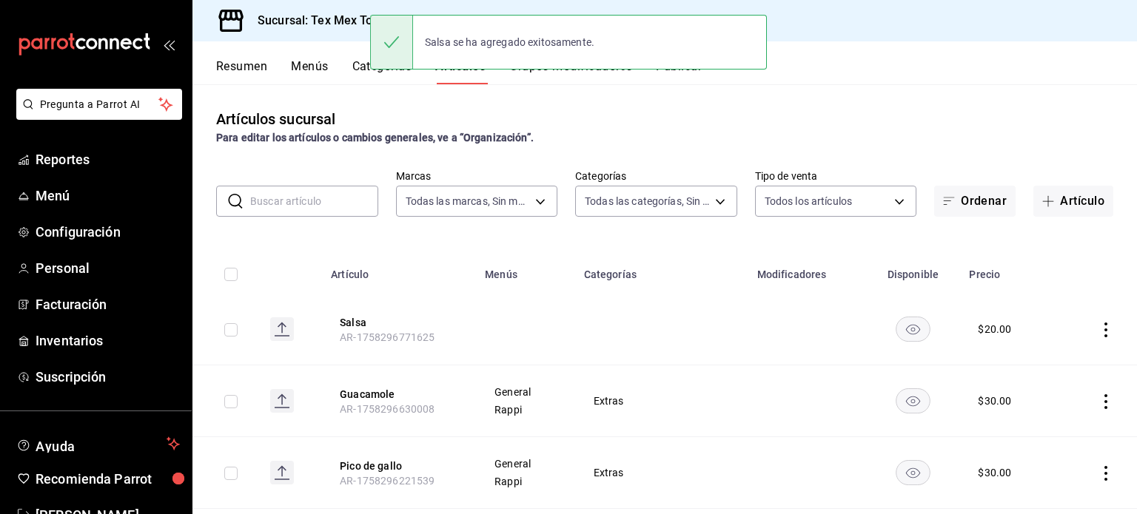
scroll to position [74, 0]
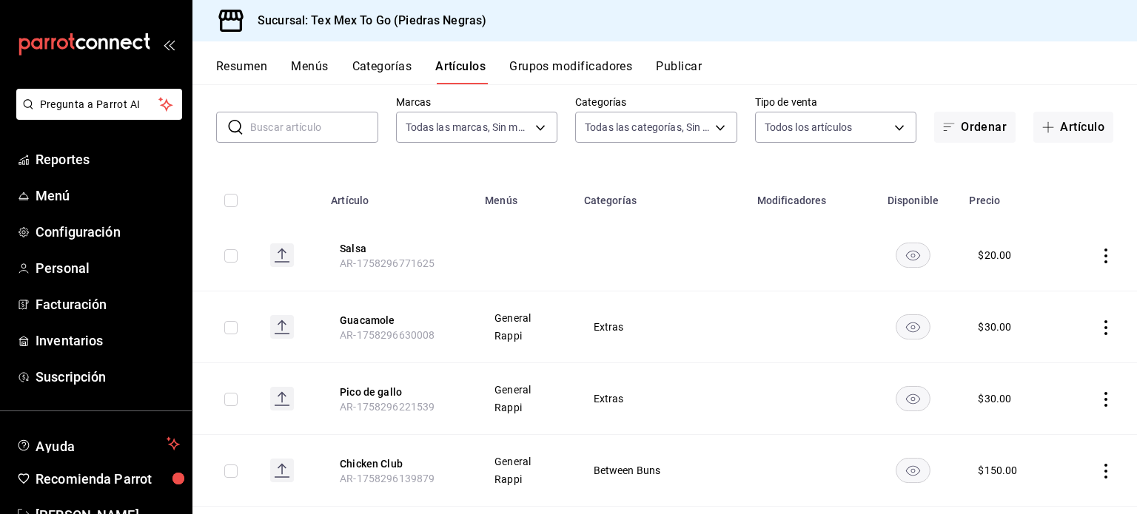
click at [1098, 254] on icon "actions" at bounding box center [1105, 256] width 15 height 15
click at [1051, 293] on span "Editar" at bounding box center [1050, 291] width 38 height 16
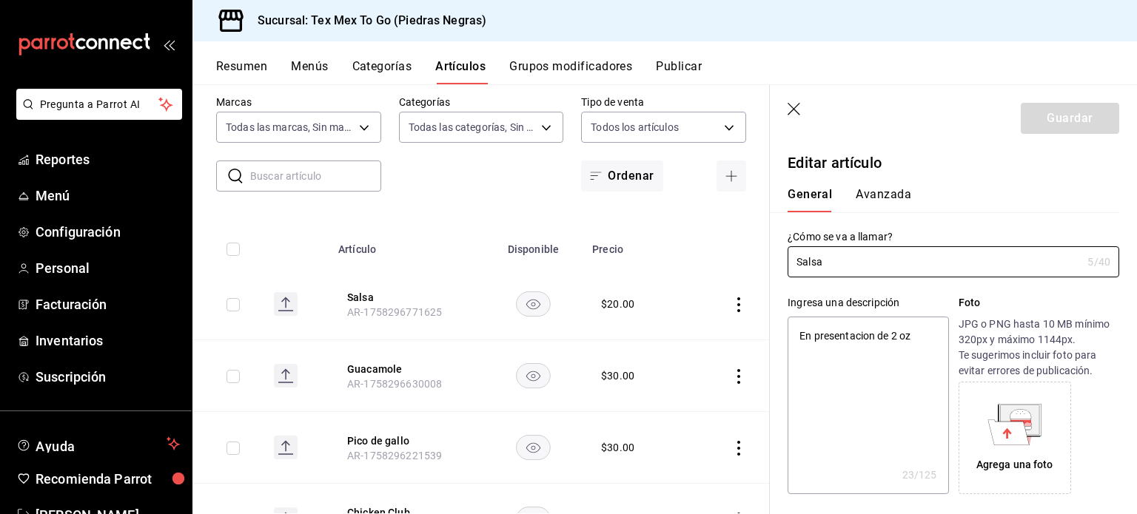
type textarea "x"
type input "$20.00"
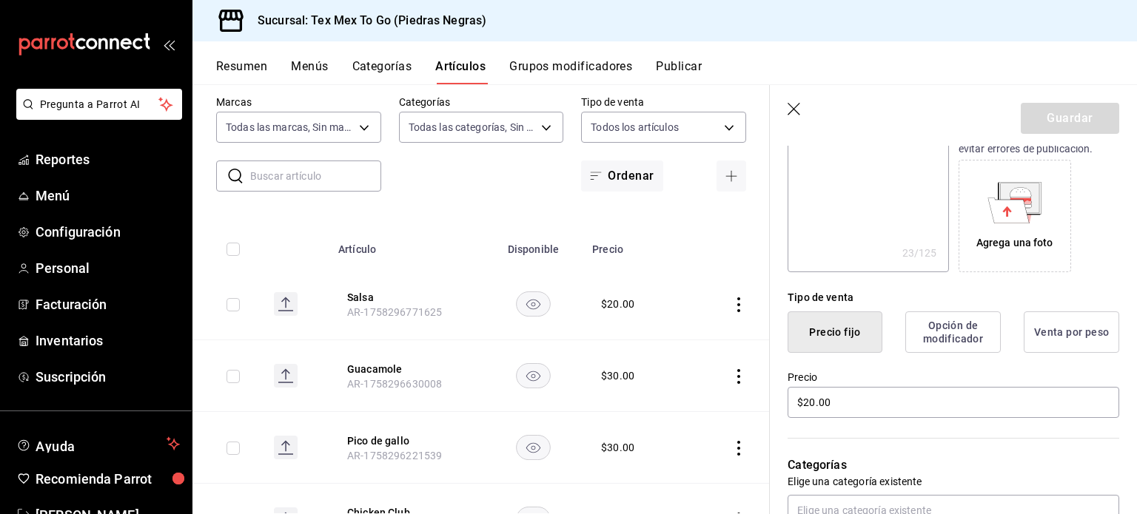
scroll to position [296, 0]
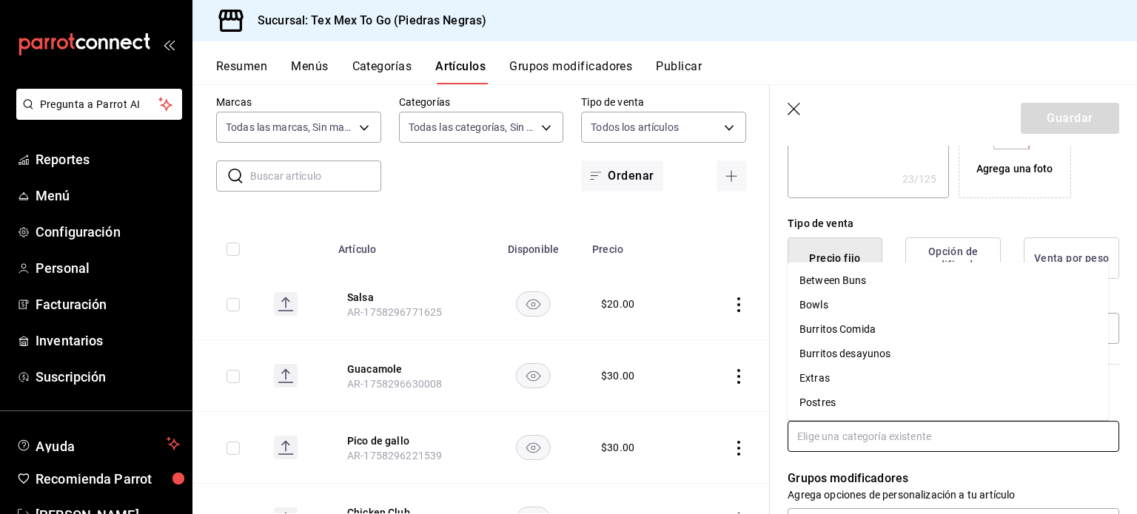
click at [864, 428] on input "text" at bounding box center [953, 436] width 332 height 31
click at [823, 377] on li "Extras" at bounding box center [947, 378] width 320 height 24
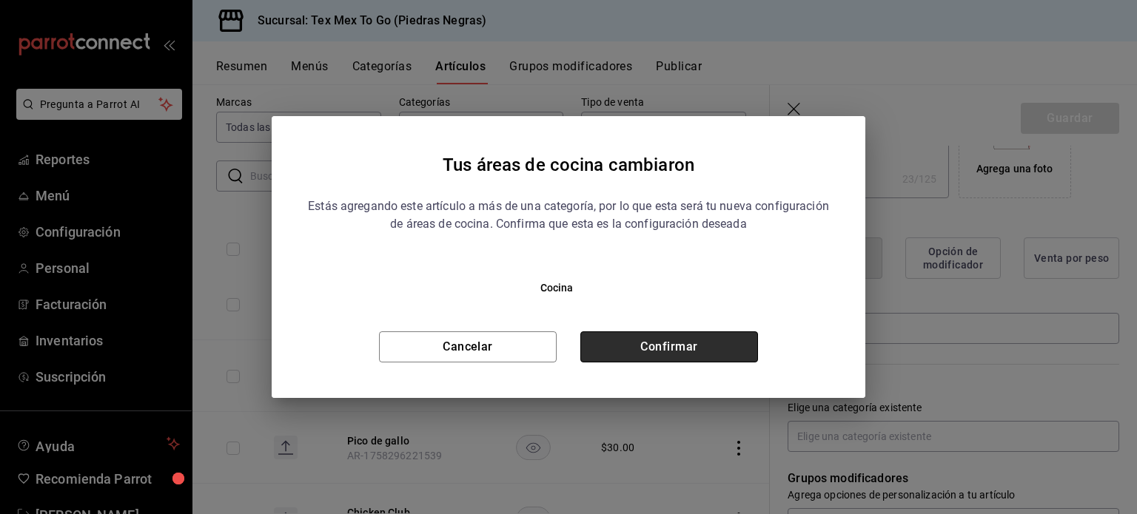
click at [690, 340] on button "Confirmar" at bounding box center [669, 347] width 178 height 31
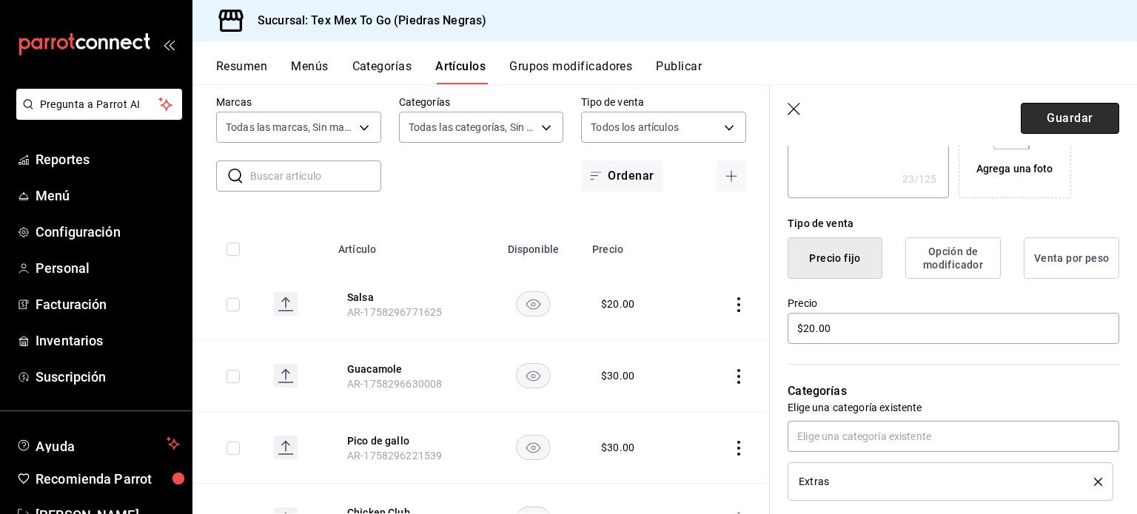
click at [1071, 124] on button "Guardar" at bounding box center [1070, 118] width 98 height 31
type textarea "x"
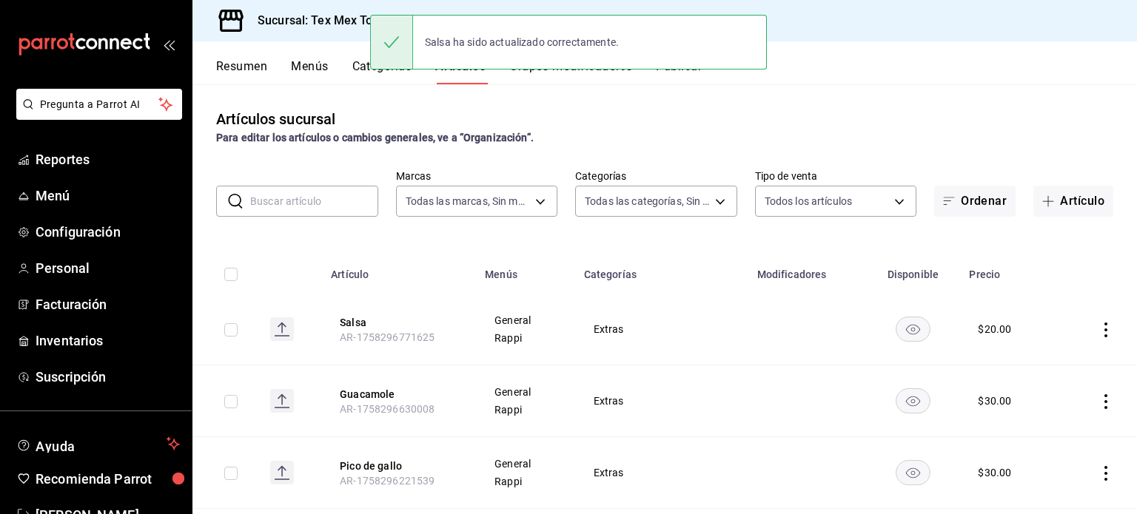
click at [1071, 212] on button "Artículo" at bounding box center [1073, 201] width 80 height 31
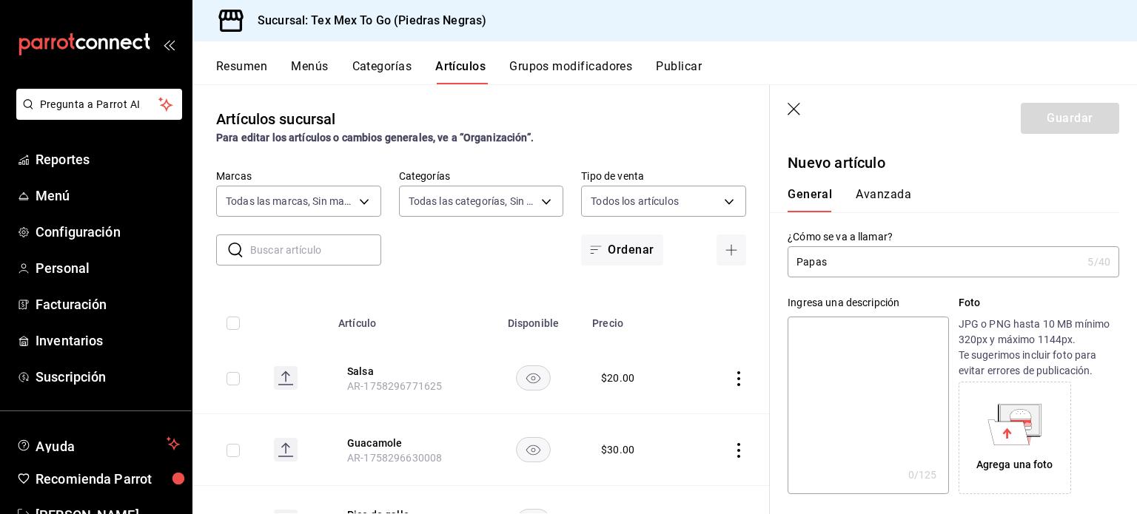
type input "Papas"
type textarea "o"
type textarea "x"
type textarea "or"
type textarea "x"
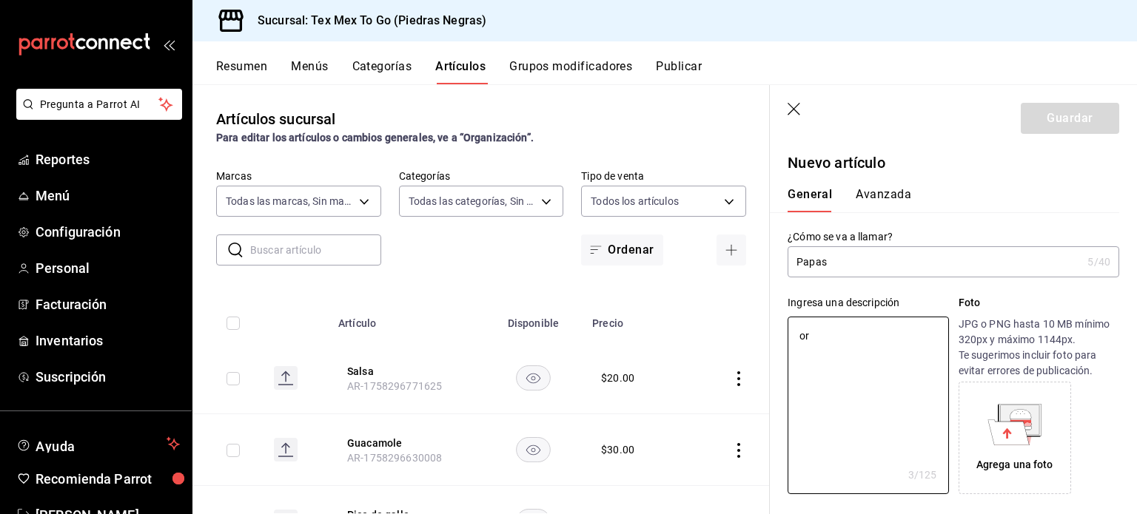
type textarea "ord"
type textarea "x"
type textarea "orde"
type textarea "x"
type textarea "orden"
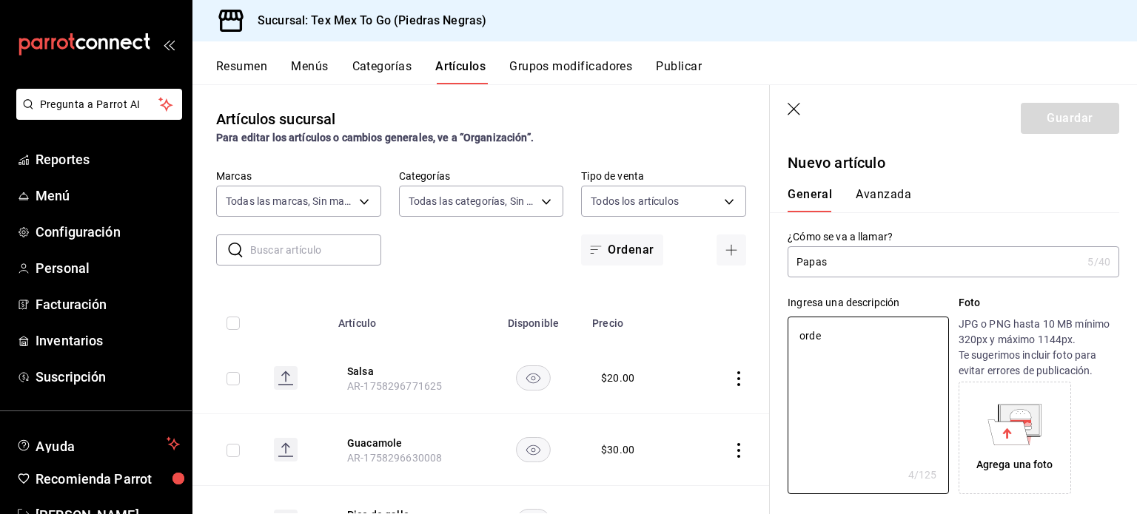
type textarea "x"
type textarea "orden"
type textarea "x"
type textarea "orden d"
type textarea "x"
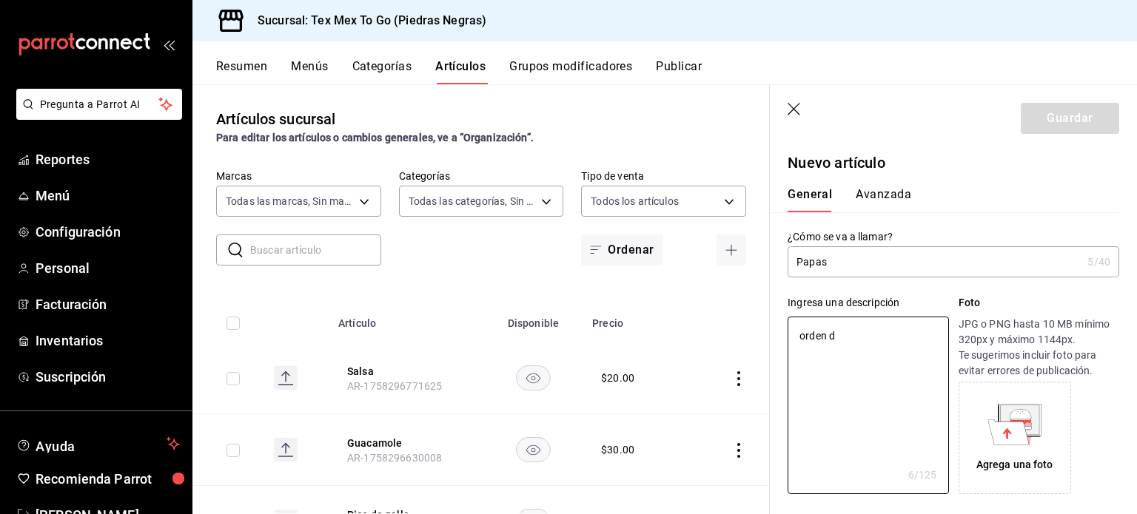
type textarea "orden de"
type textarea "x"
type textarea "orden de"
type textarea "x"
type textarea "orden de p"
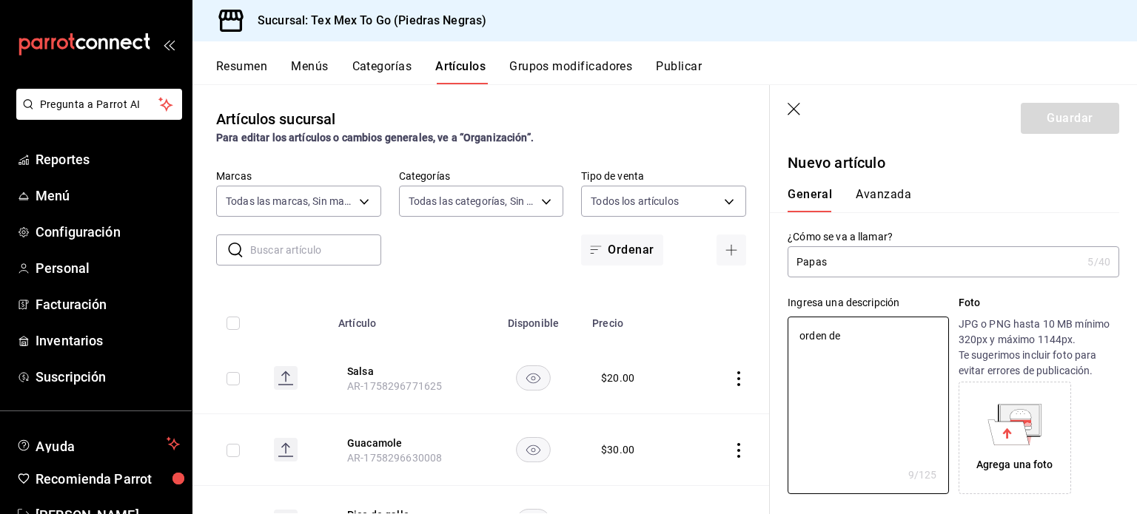
type textarea "x"
type textarea "orden de pa"
type textarea "x"
type textarea "orden de pap"
type textarea "x"
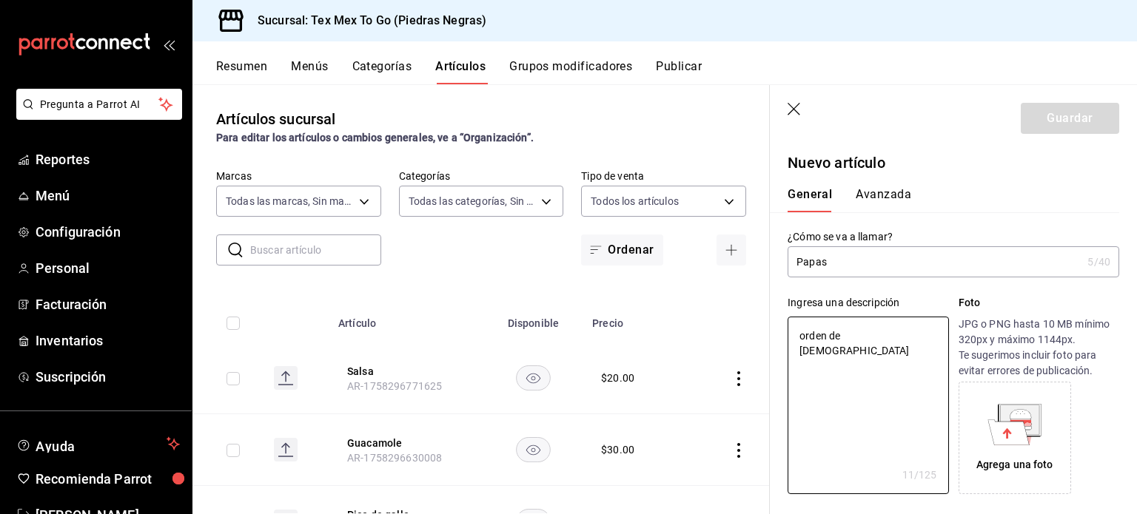
type textarea "orden de papa"
type textarea "x"
type textarea "orden de papas"
type textarea "x"
type textarea "orden de papas"
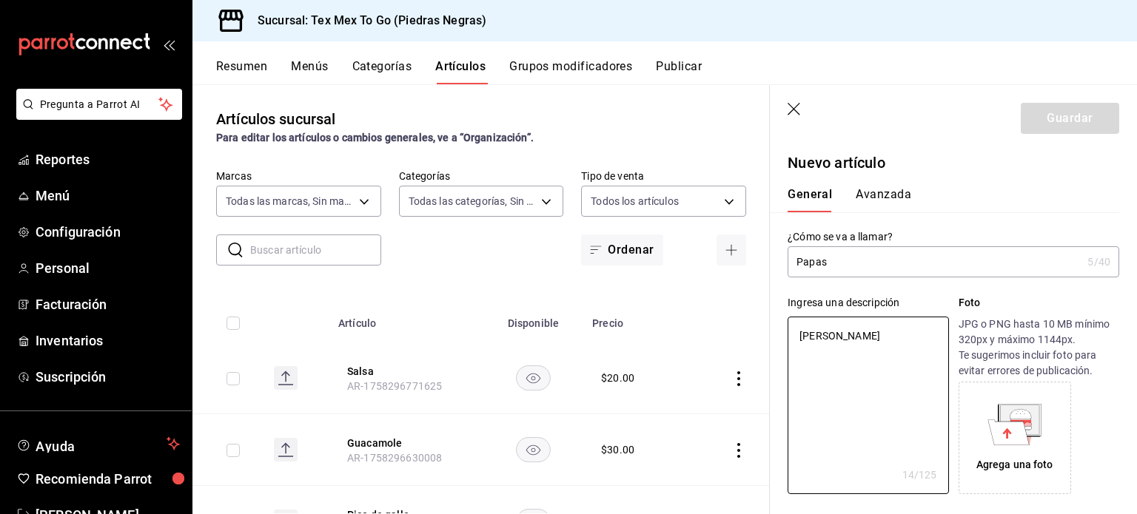
type textarea "x"
type textarea "orden de papas"
type textarea "x"
click at [946, 261] on input "Papas" at bounding box center [934, 262] width 294 height 30
type input "Papas"
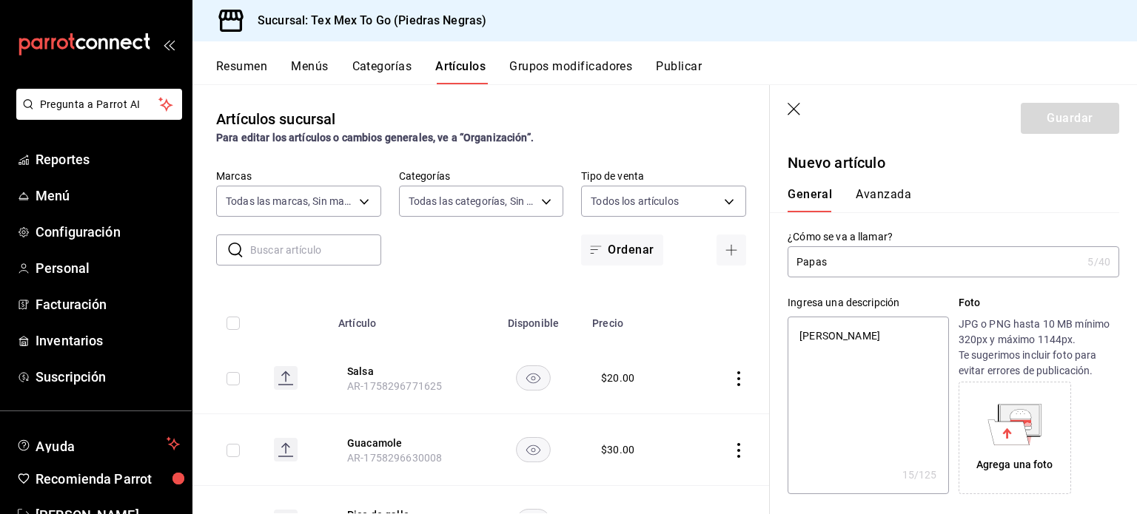
type textarea "x"
type input "Papas c"
type textarea "x"
type input "Papas ch"
type textarea "x"
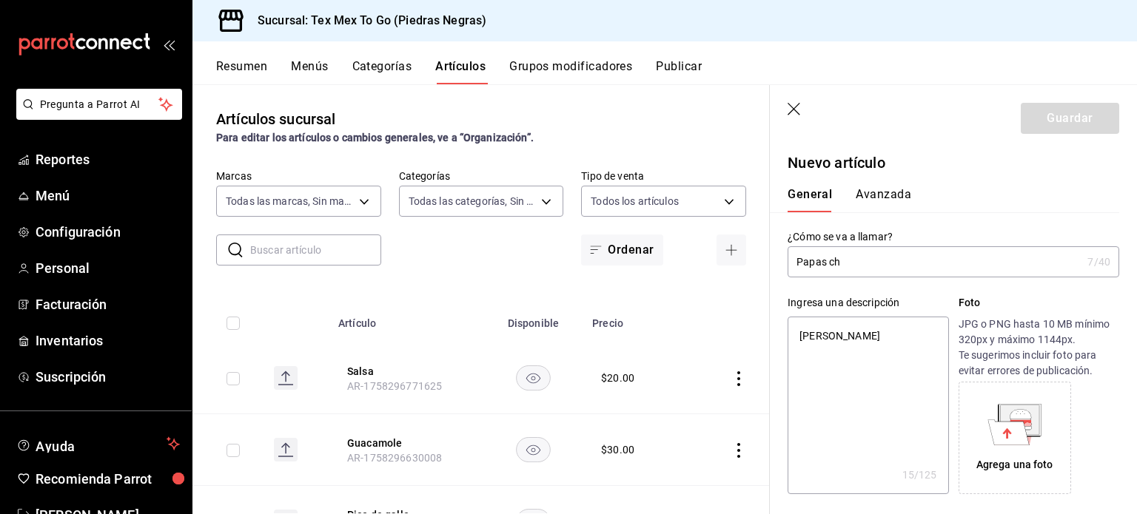
type input "Papas chi"
type textarea "x"
type input "Papas chic"
type textarea "x"
type input "Papas chica"
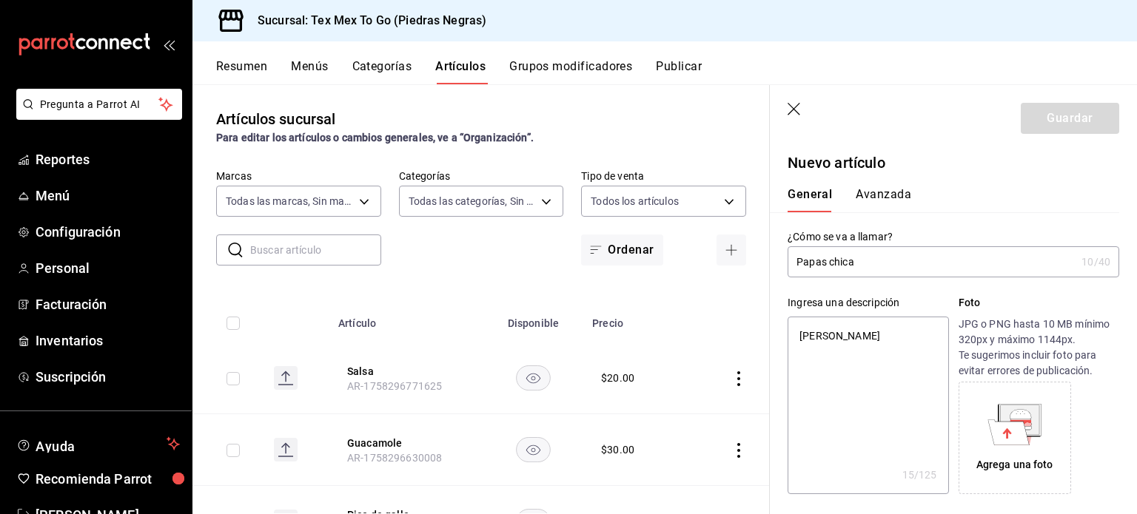
type textarea "x"
type input "Papas chicas"
type textarea "x"
type input "Papas chicas"
type textarea "x"
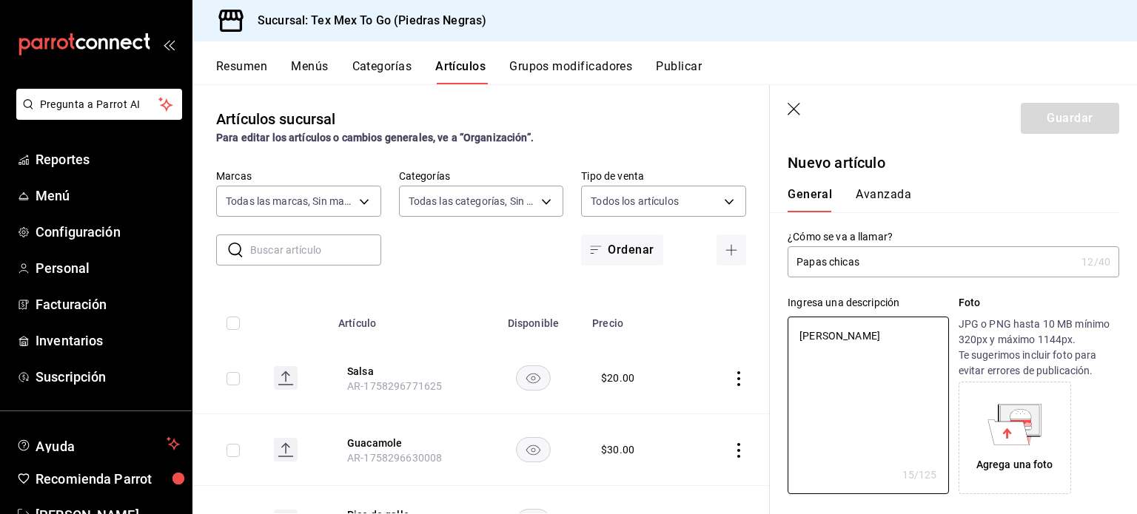
type textarea "orden de papas d"
type textarea "x"
type textarea "orden de papas de"
type textarea "x"
type textarea "orden de papas de"
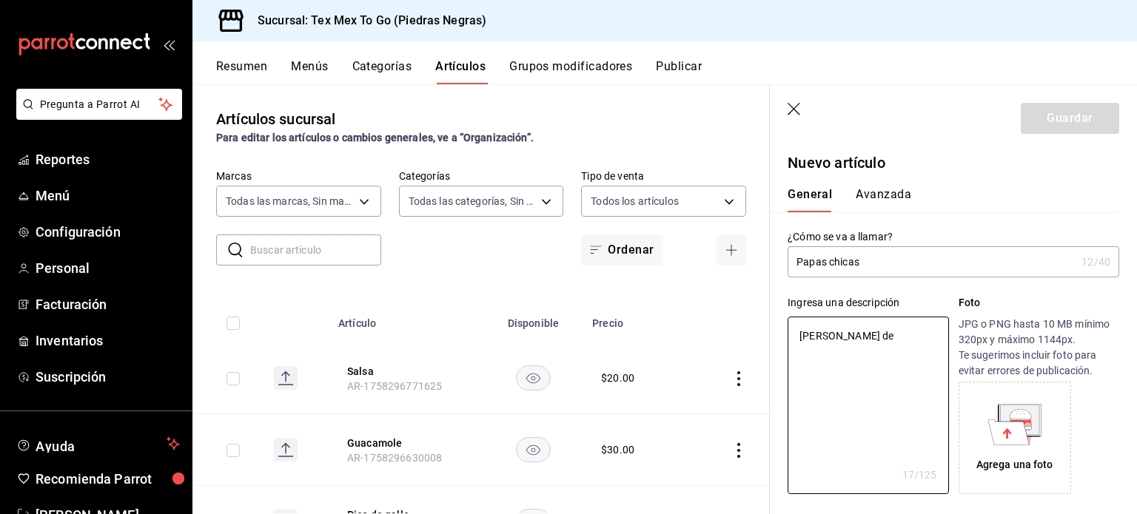
type textarea "x"
type textarea "orden de papas de 8"
type textarea "x"
type textarea "orden de papas de 8"
type textarea "x"
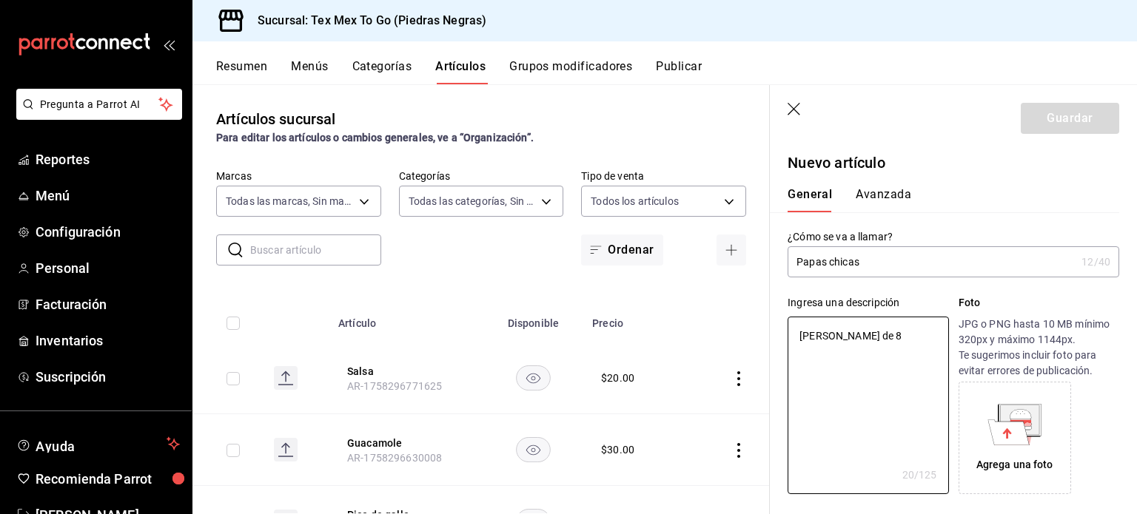
type textarea "orden de papas de 8 o"
type textarea "x"
type textarea "orden de papas de 8 ox"
type textarea "x"
type textarea "orden de papas de 8 o"
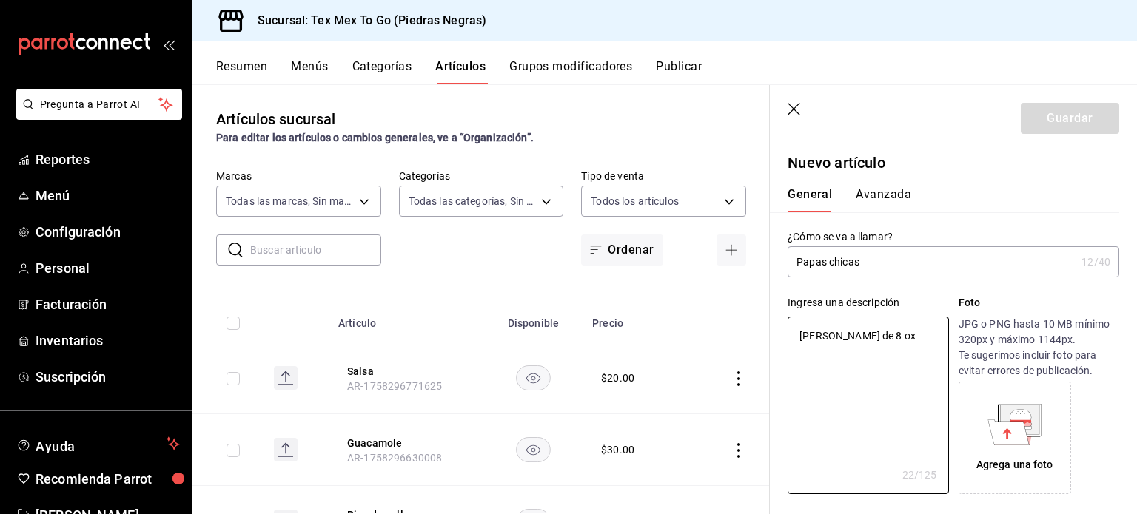
type textarea "x"
type textarea "orden de papas de 8 oz"
type textarea "x"
type textarea "orden de papas de 8 oz"
type textarea "x"
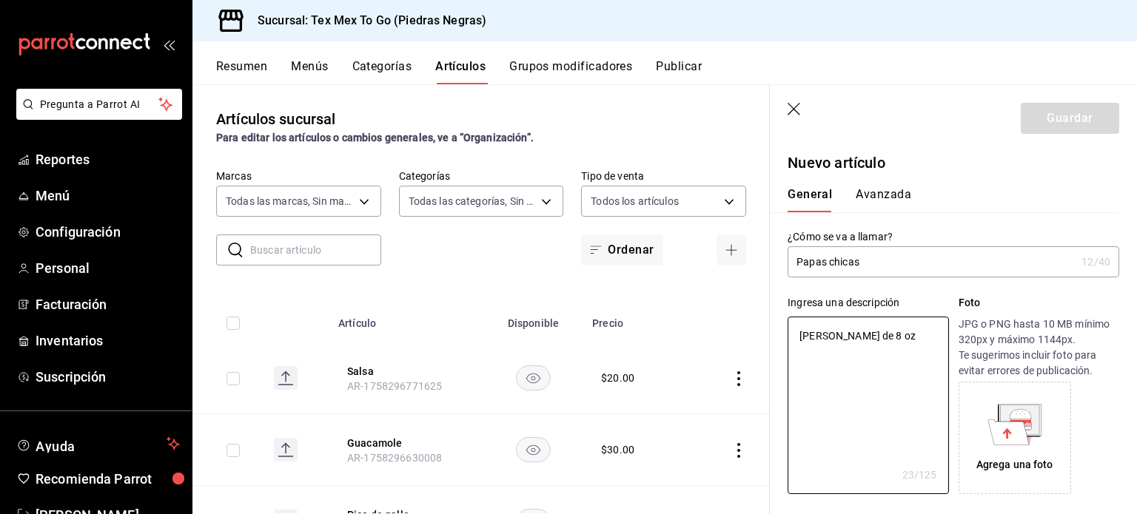
type textarea "orden de papas de 8 oz"
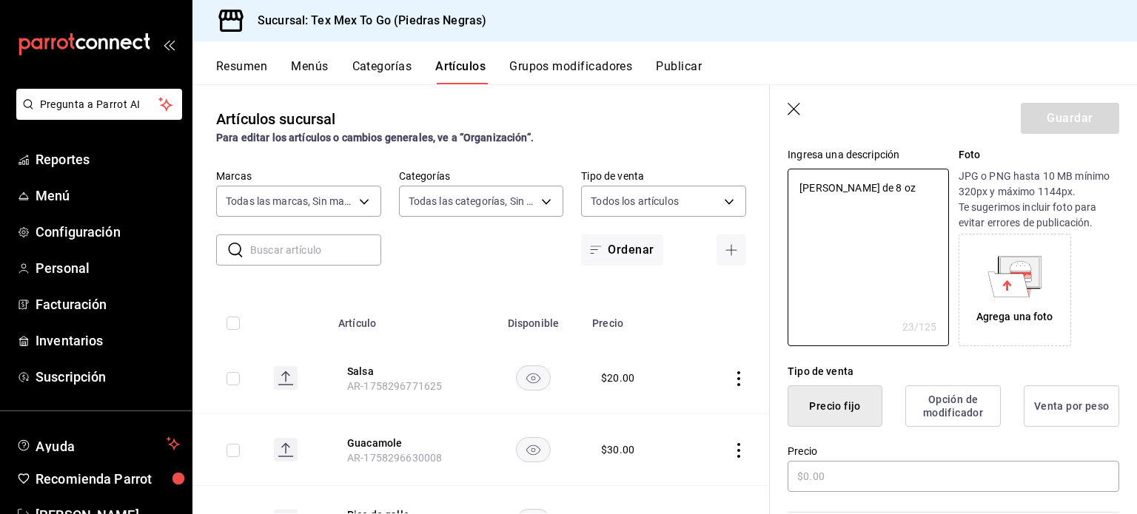
scroll to position [296, 0]
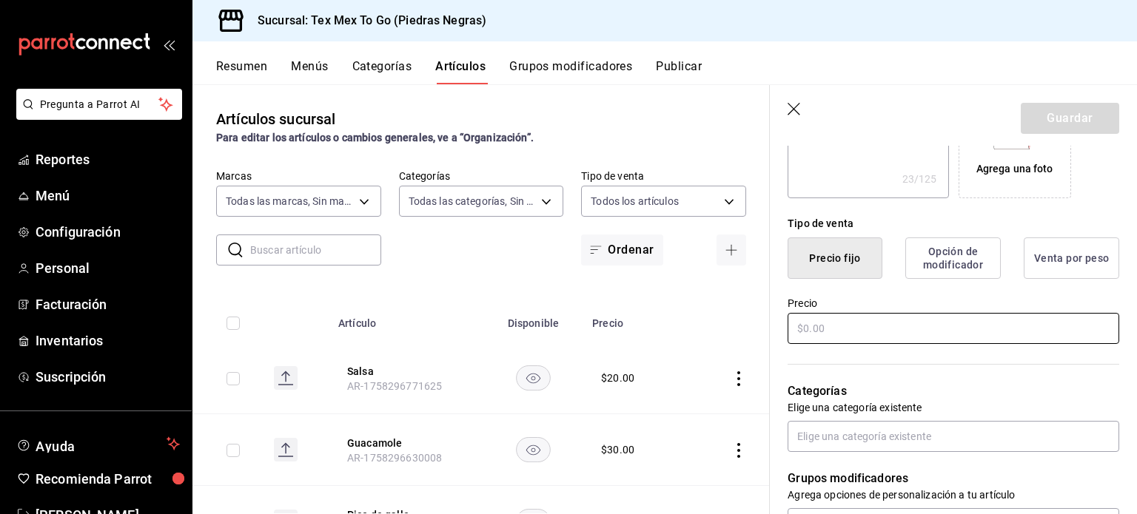
click at [877, 328] on input "text" at bounding box center [953, 328] width 332 height 31
type textarea "x"
type input "$5.00"
type textarea "x"
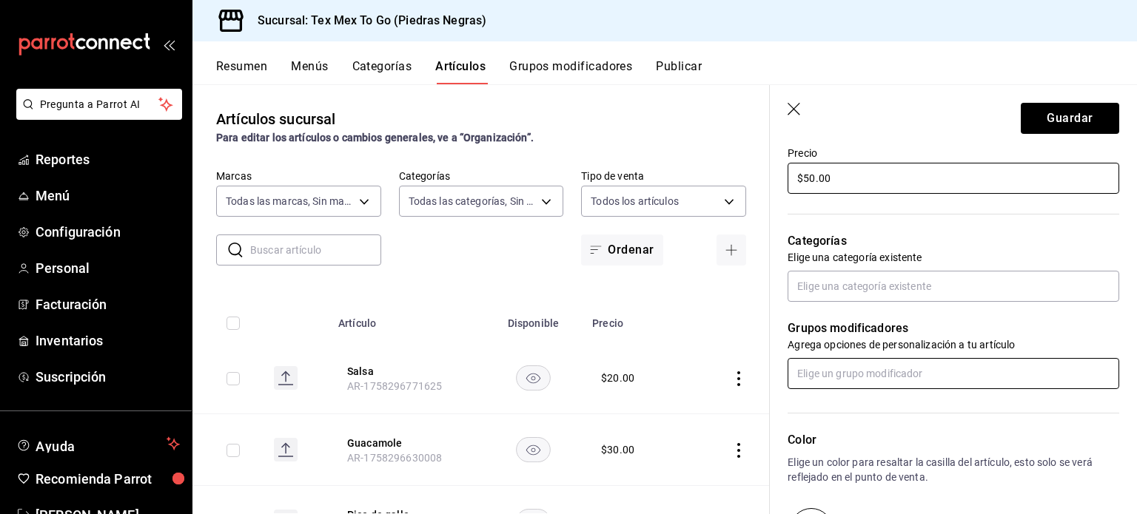
scroll to position [372, 0]
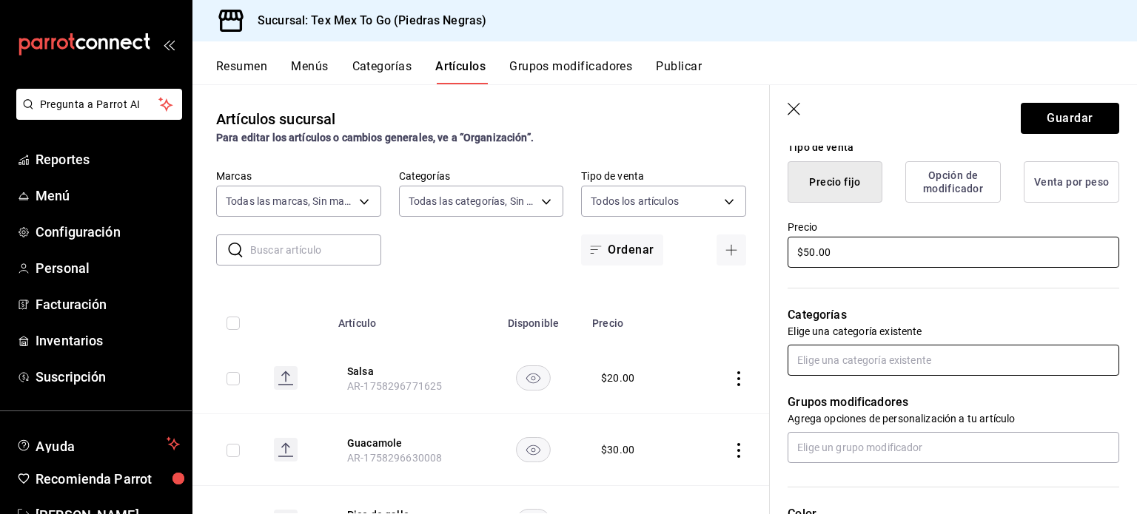
type input "$50.00"
click at [853, 374] on input "text" at bounding box center [953, 360] width 332 height 31
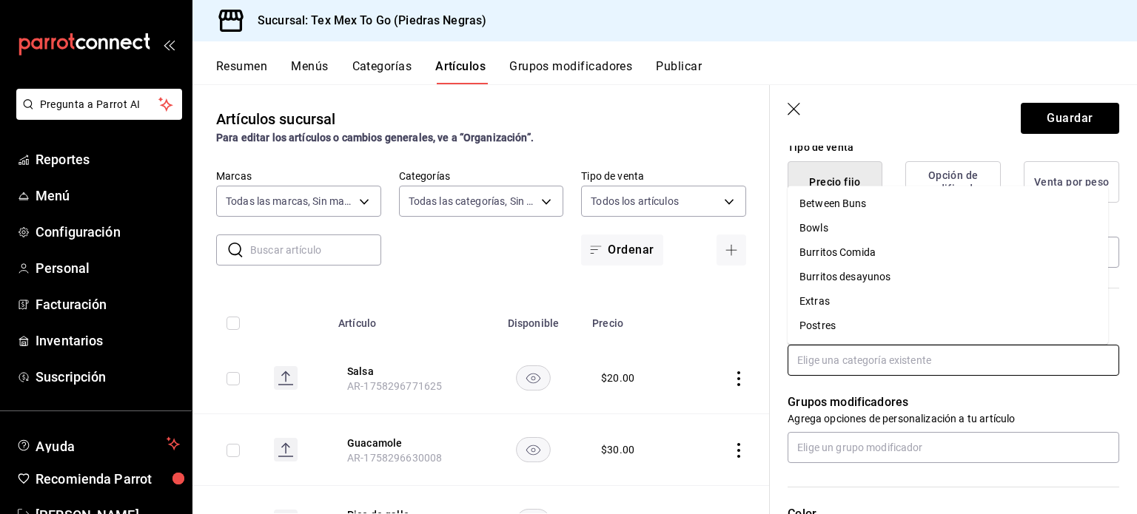
click at [828, 308] on li "Extras" at bounding box center [947, 301] width 320 height 24
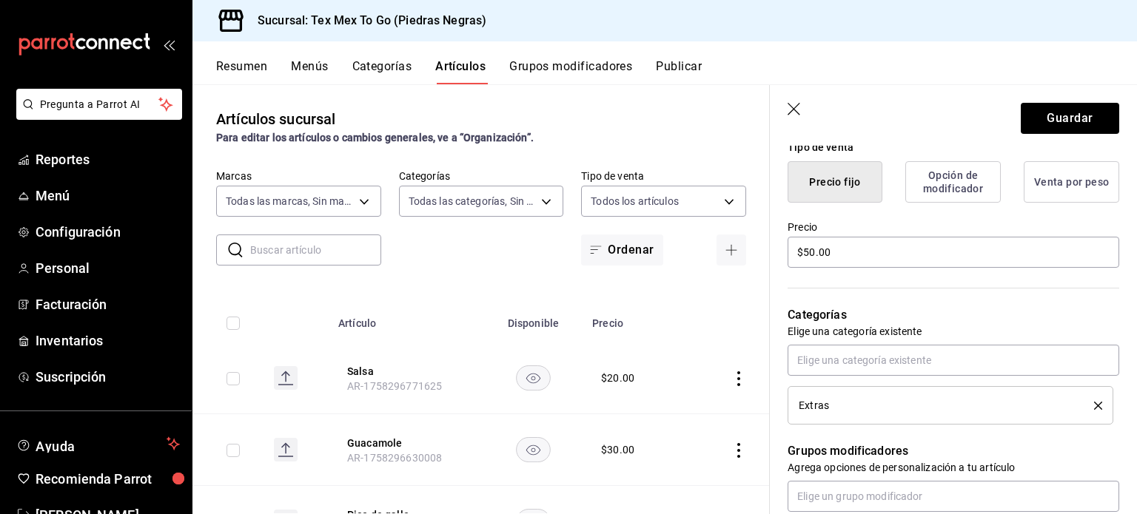
click at [1055, 134] on header "Guardar" at bounding box center [953, 115] width 367 height 61
click at [1054, 109] on button "Guardar" at bounding box center [1070, 118] width 98 height 31
type textarea "x"
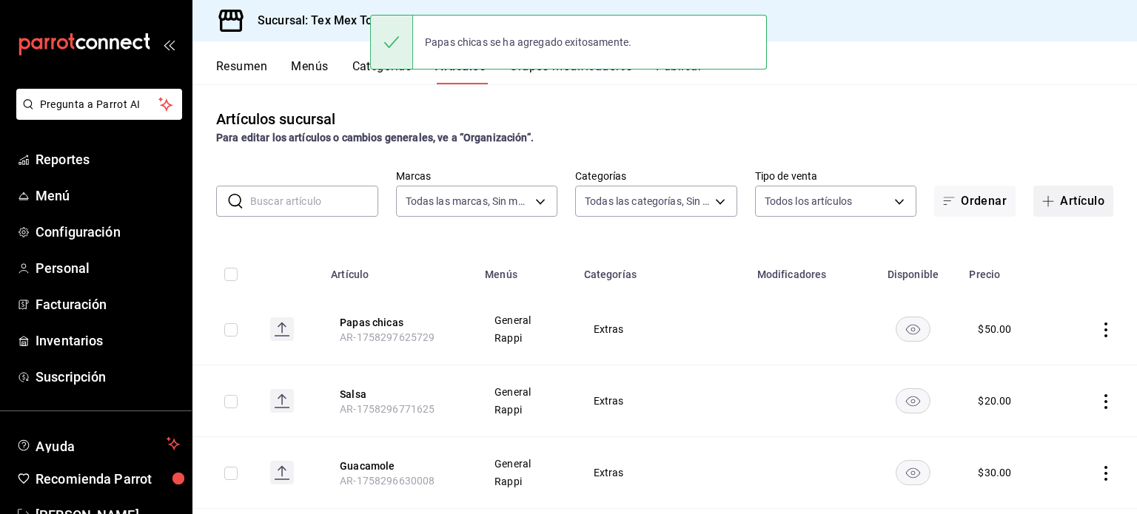
click at [1061, 202] on button "Artículo" at bounding box center [1073, 201] width 80 height 31
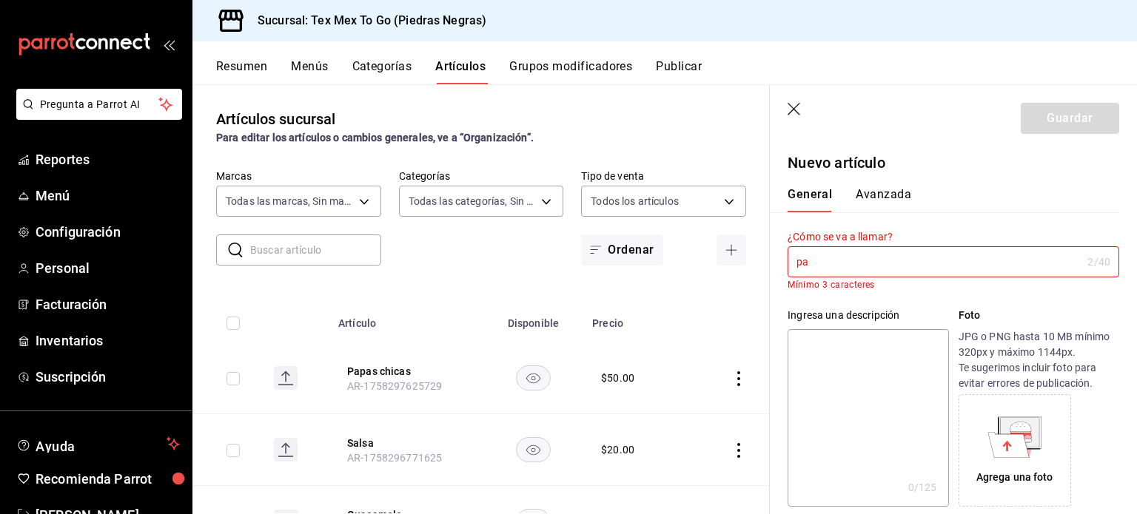
type input "p"
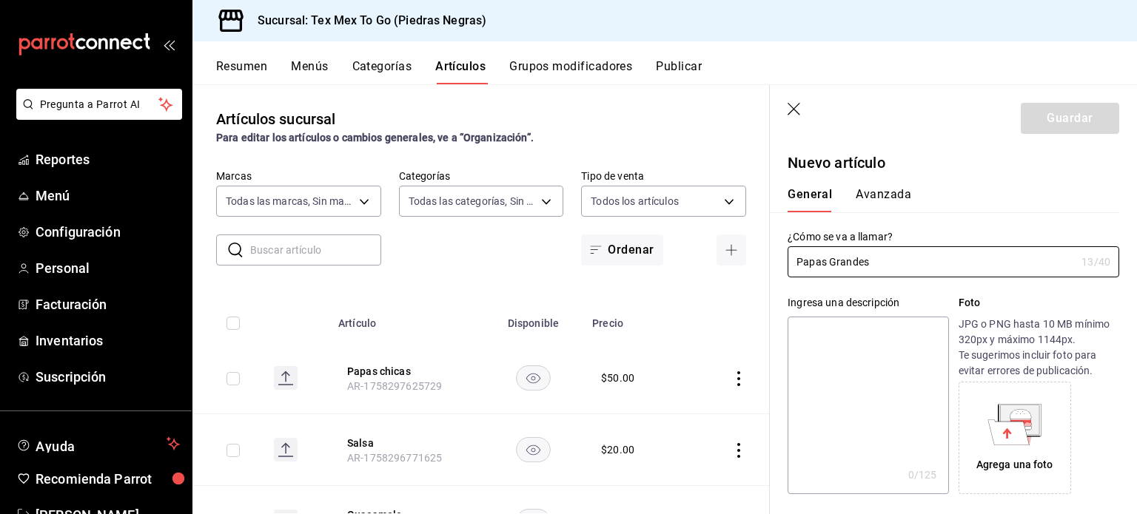
type input "Papas Grandes"
click at [875, 372] on textarea at bounding box center [867, 406] width 161 height 178
type textarea "1"
type textarea "x"
type textarea "16"
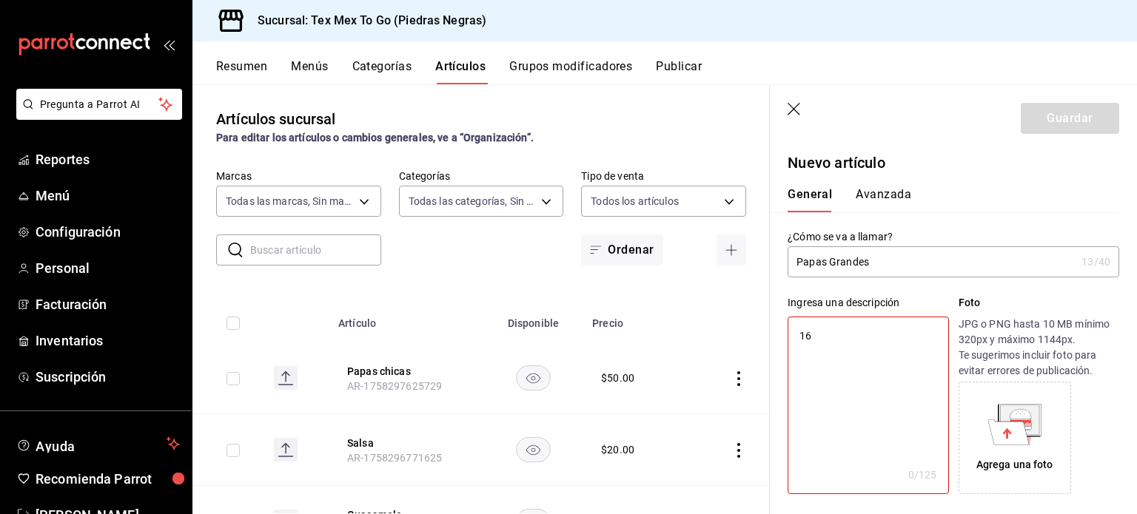
type textarea "x"
type textarea "16"
type textarea "x"
type textarea "16 o"
type textarea "x"
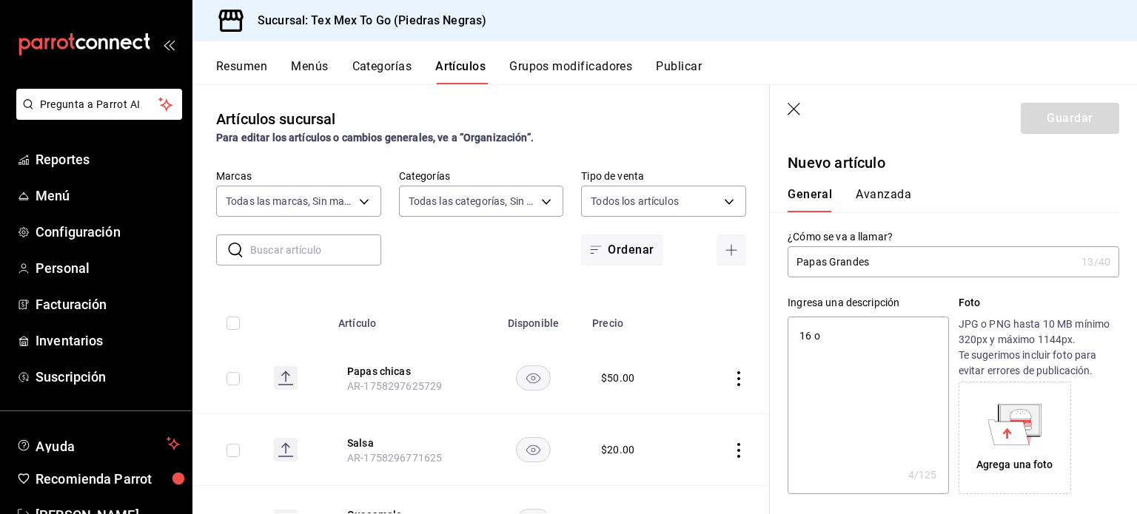
type textarea "16 oz"
type textarea "x"
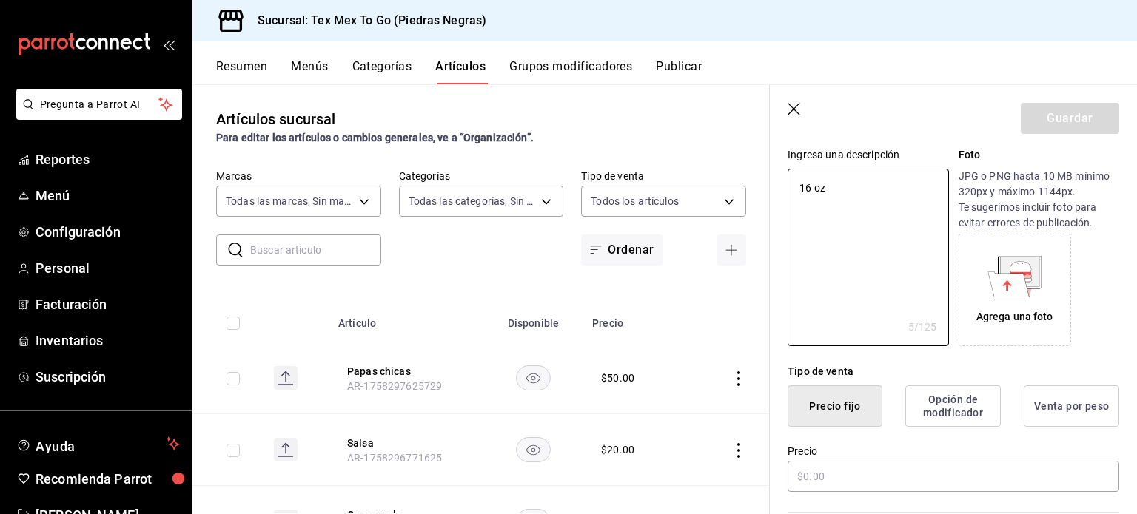
scroll to position [222, 0]
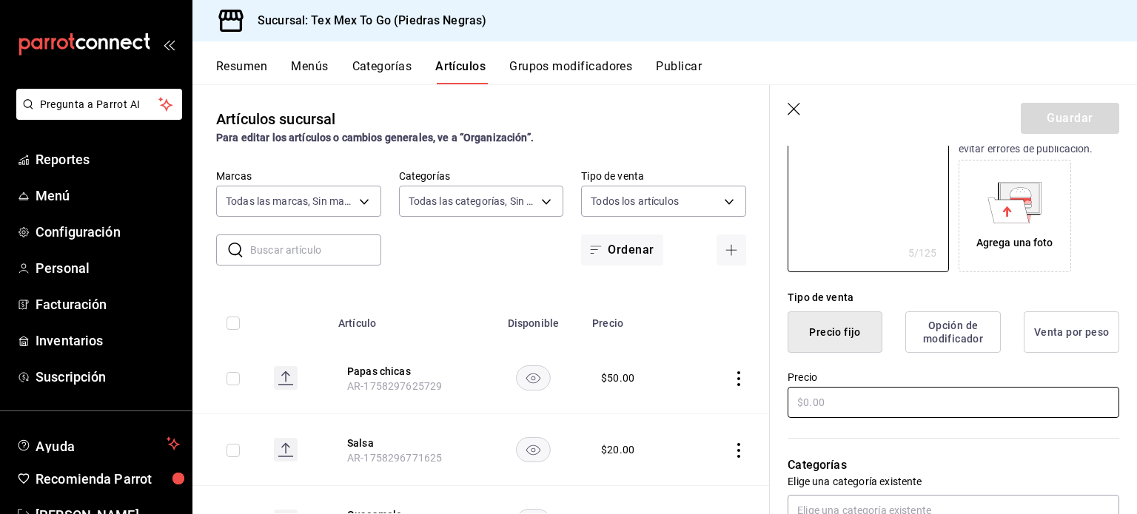
type textarea "16 oz"
click at [903, 412] on input "text" at bounding box center [953, 402] width 332 height 31
type textarea "x"
type input "$8.00"
type textarea "x"
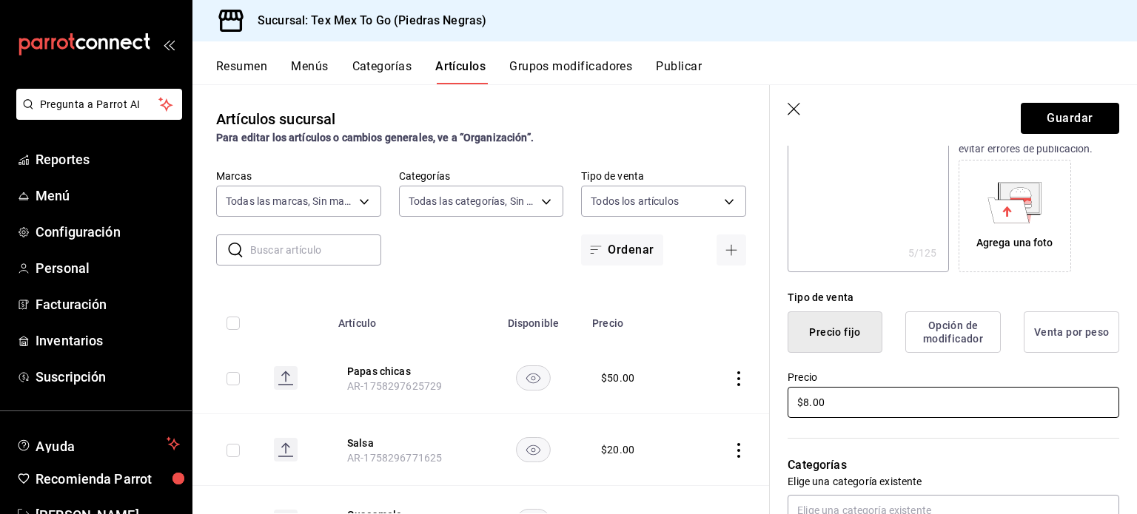
type input "$8.00"
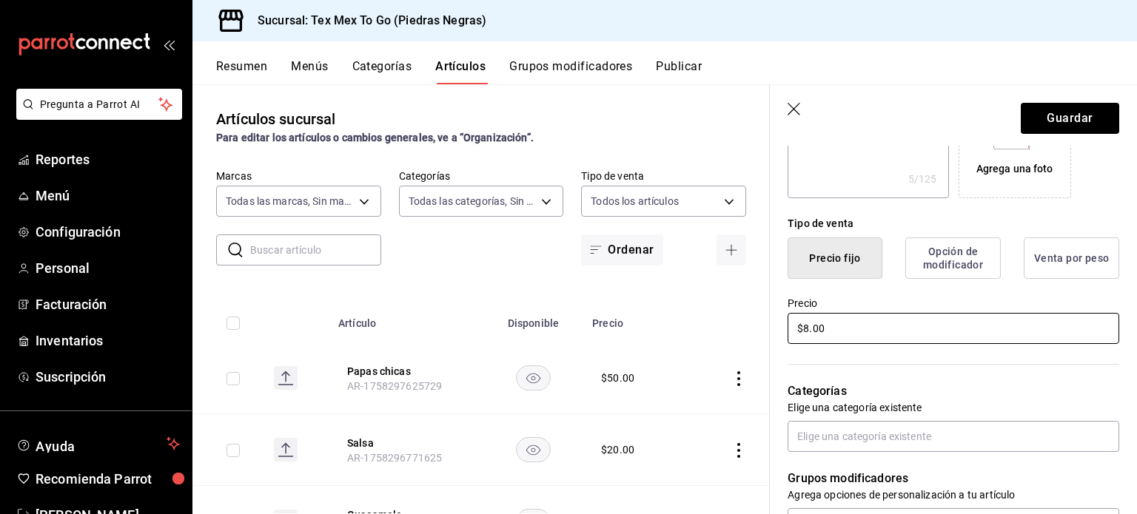
type textarea "x"
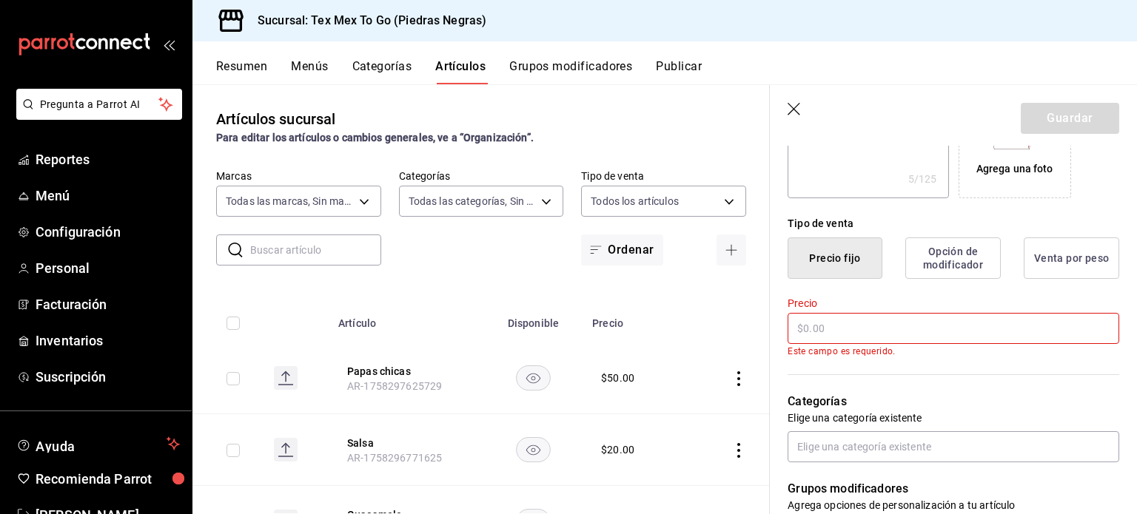
type textarea "x"
type input "$7.00"
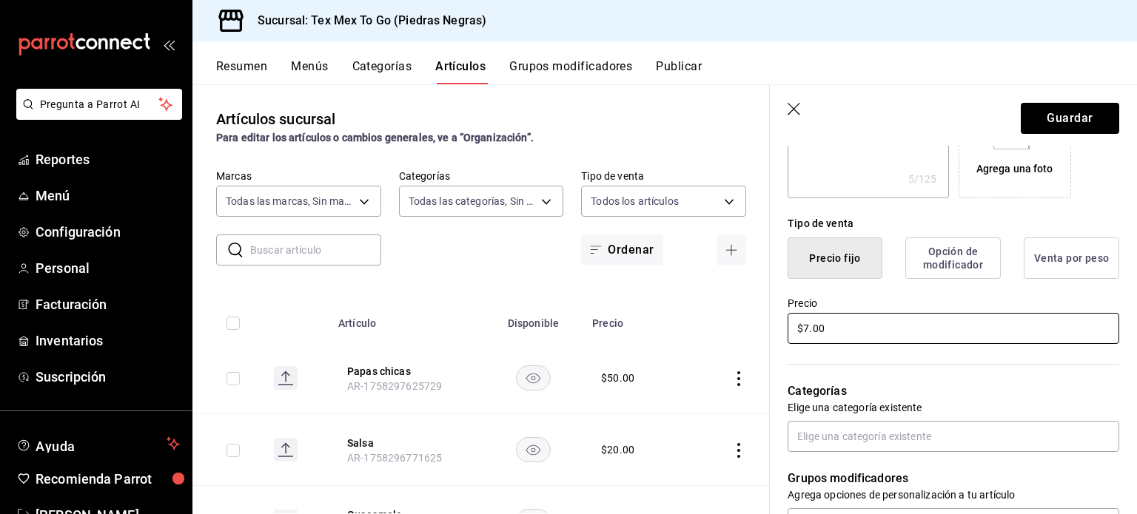
type textarea "x"
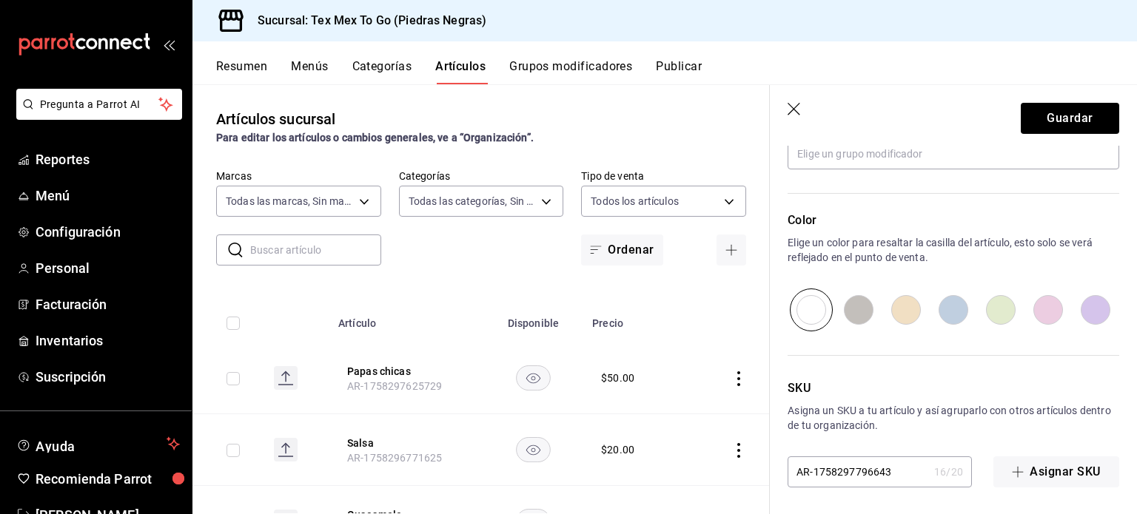
scroll to position [668, 0]
type input "$70.00"
click at [1072, 141] on header "Guardar" at bounding box center [953, 115] width 367 height 61
click at [1063, 119] on button "Guardar" at bounding box center [1070, 118] width 98 height 31
type textarea "x"
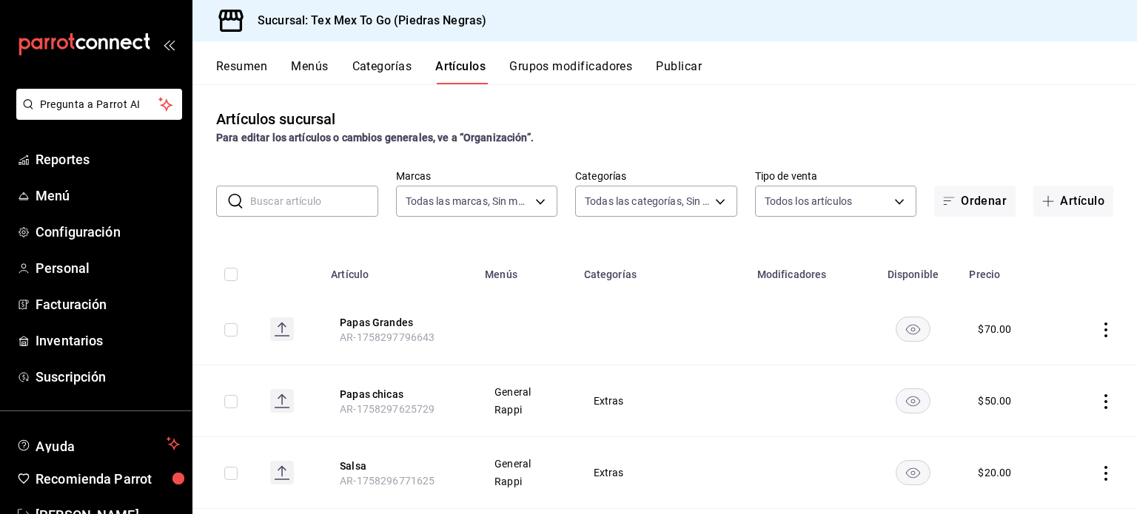
drag, startPoint x: 1066, startPoint y: 200, endPoint x: 927, endPoint y: 114, distance: 164.1
click at [1064, 200] on button "Artículo" at bounding box center [1073, 201] width 80 height 31
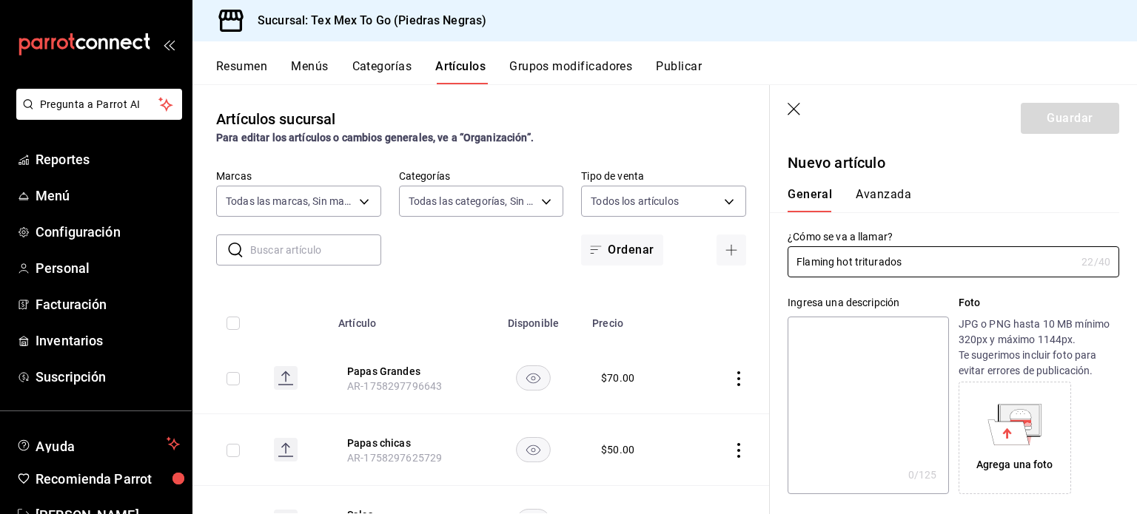
type input "Flaming hot triturados"
type textarea "2"
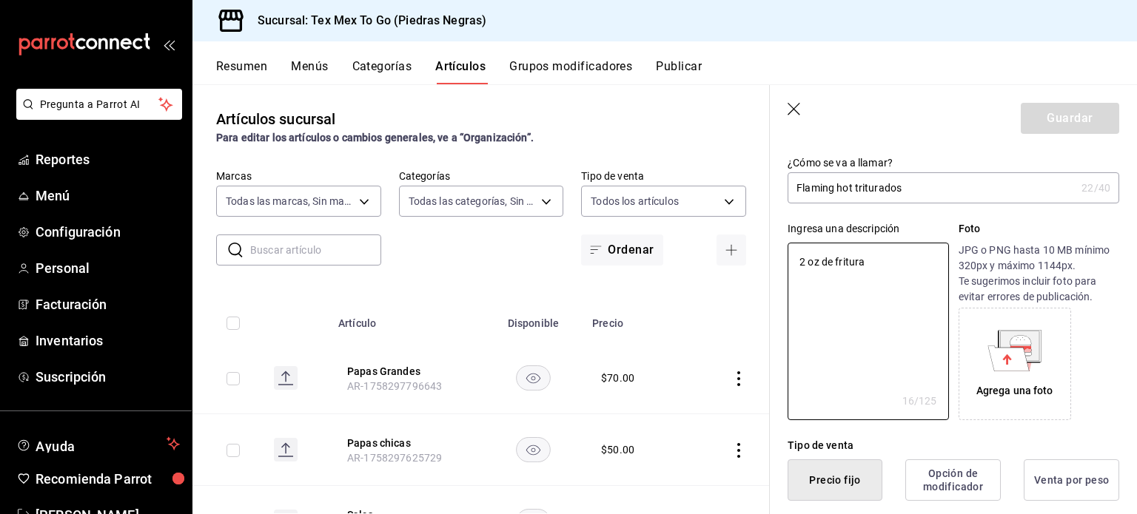
scroll to position [370, 0]
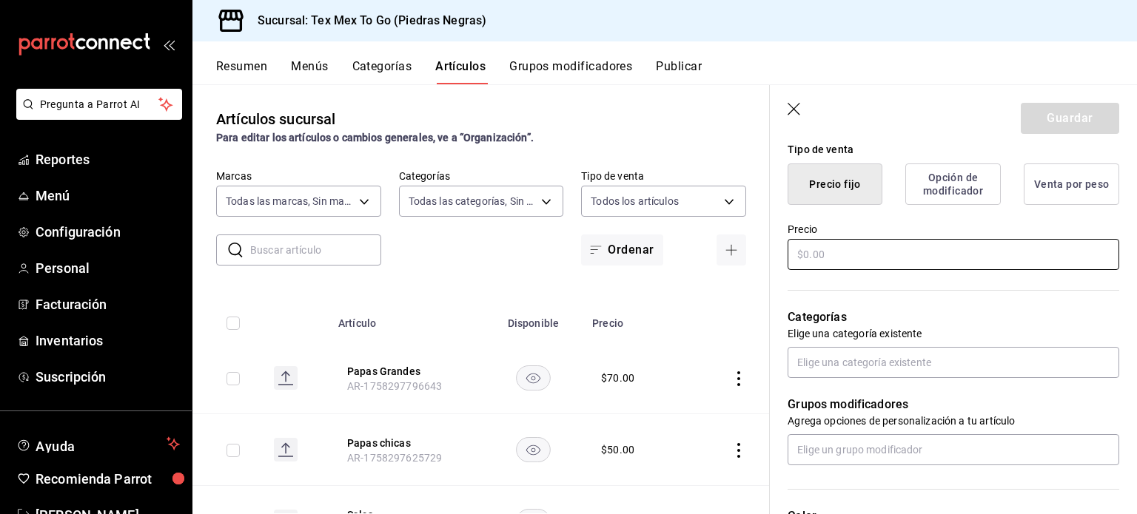
click at [929, 257] on input "text" at bounding box center [953, 254] width 332 height 31
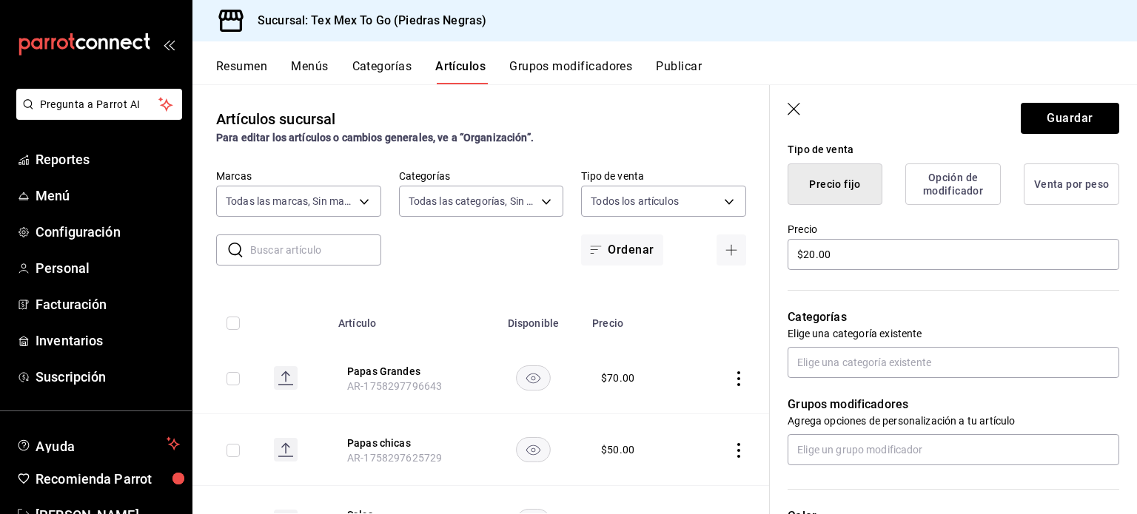
click at [856, 381] on div "Grupos modificadores Agrega opciones de personalización a tu artículo" at bounding box center [944, 421] width 349 height 87
click at [1023, 120] on button "Guardar" at bounding box center [1070, 118] width 98 height 31
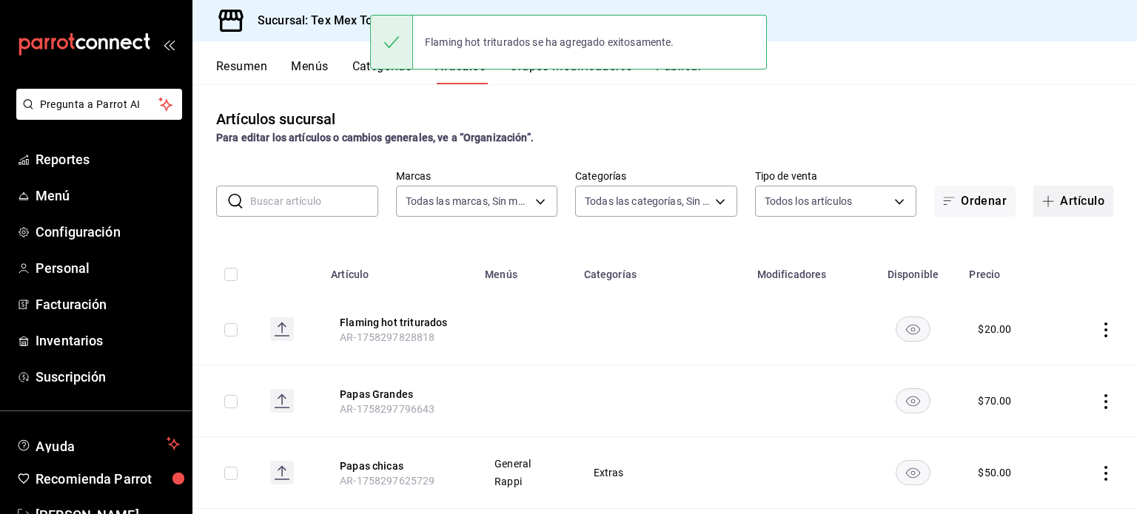
drag, startPoint x: 1051, startPoint y: 208, endPoint x: 1049, endPoint y: 194, distance: 14.2
click at [1051, 208] on button "Artículo" at bounding box center [1073, 201] width 80 height 31
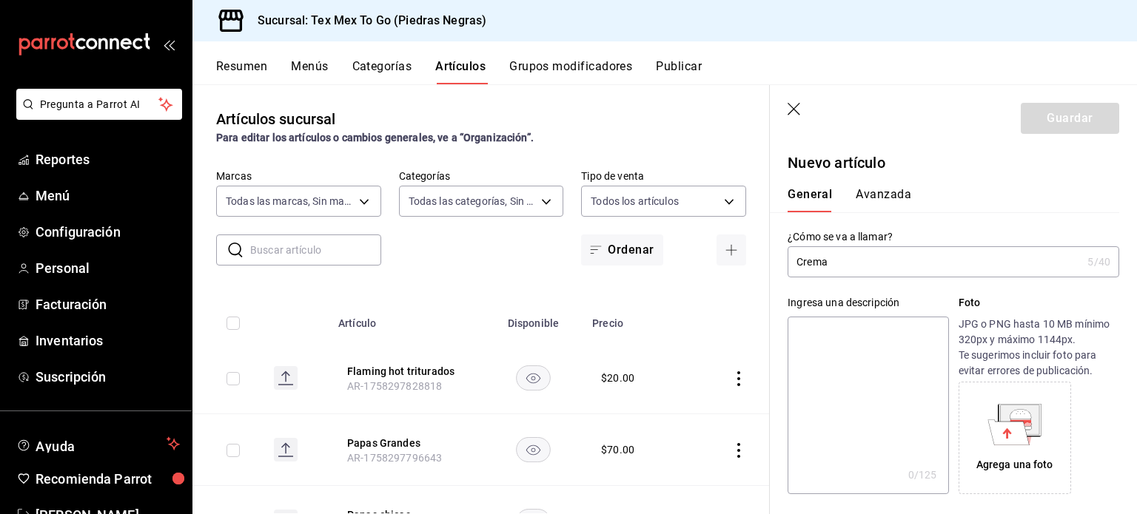
scroll to position [255, 0]
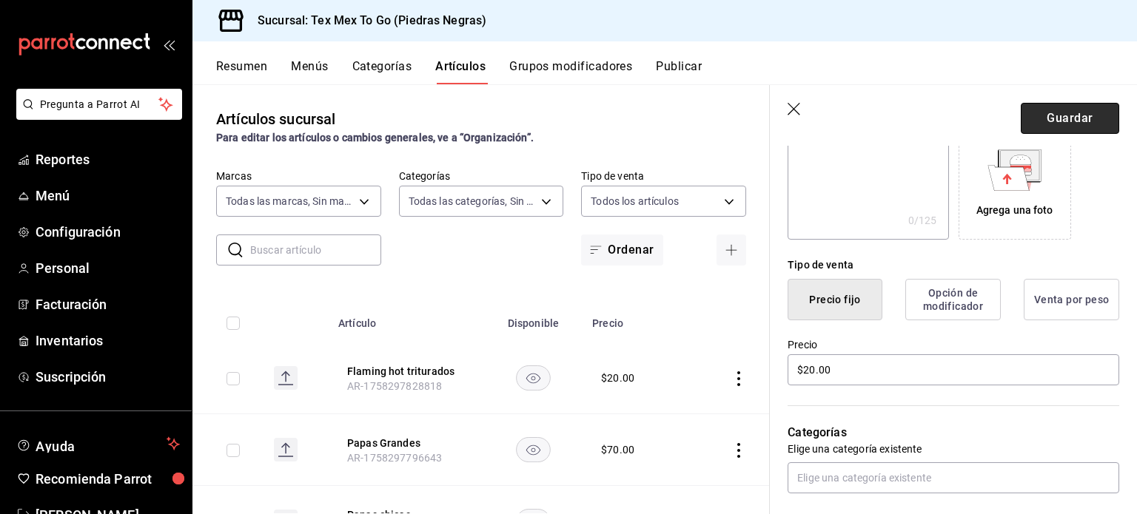
click at [1046, 105] on button "Guardar" at bounding box center [1070, 118] width 98 height 31
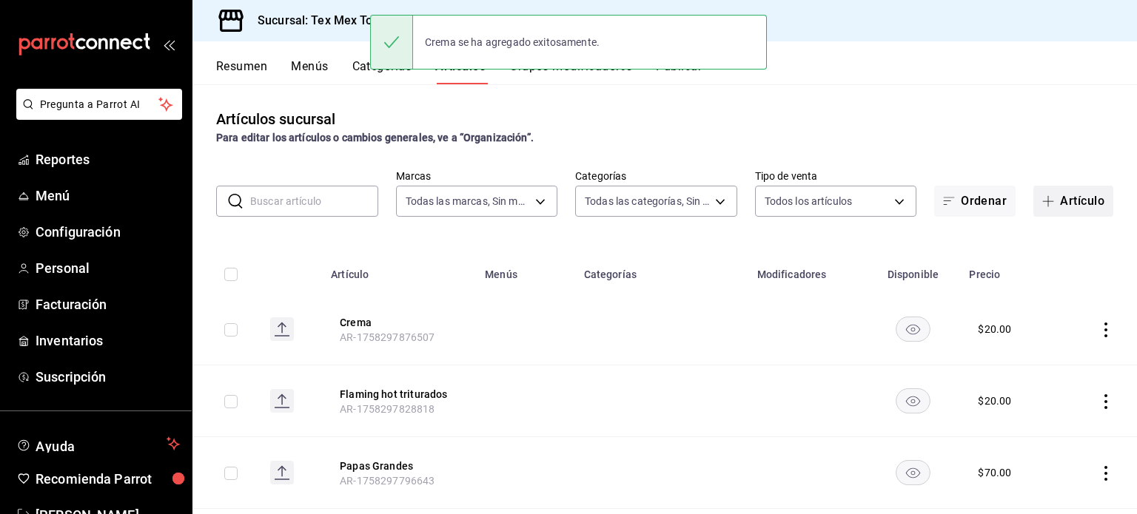
click at [1046, 195] on span "button" at bounding box center [1051, 201] width 18 height 12
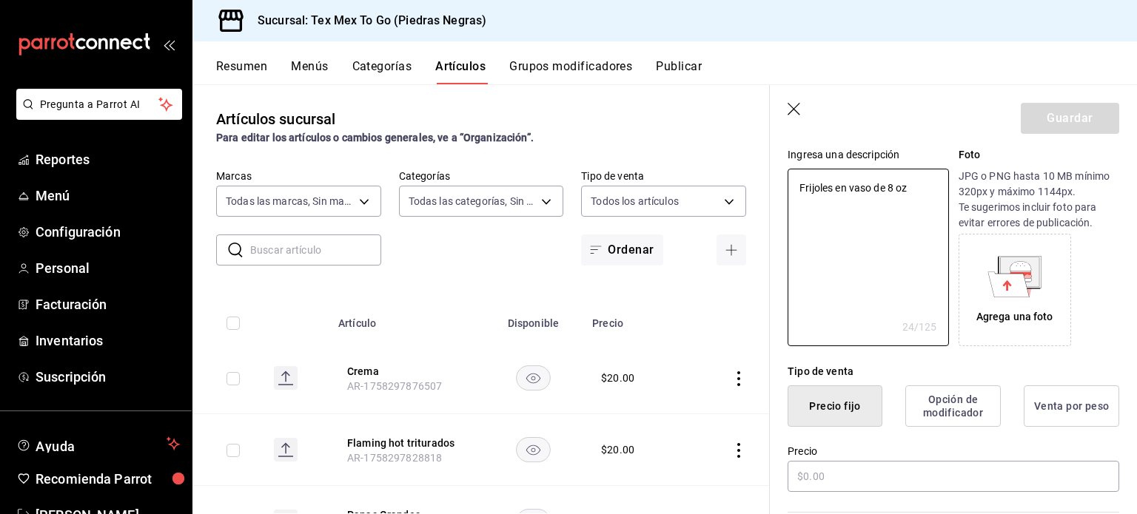
scroll to position [296, 0]
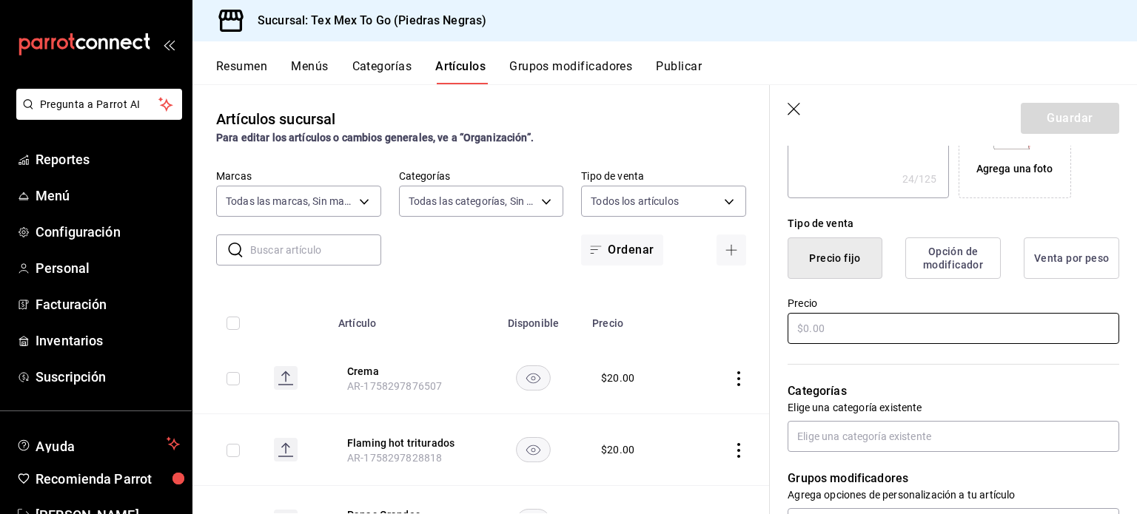
click at [921, 320] on input "text" at bounding box center [953, 328] width 332 height 31
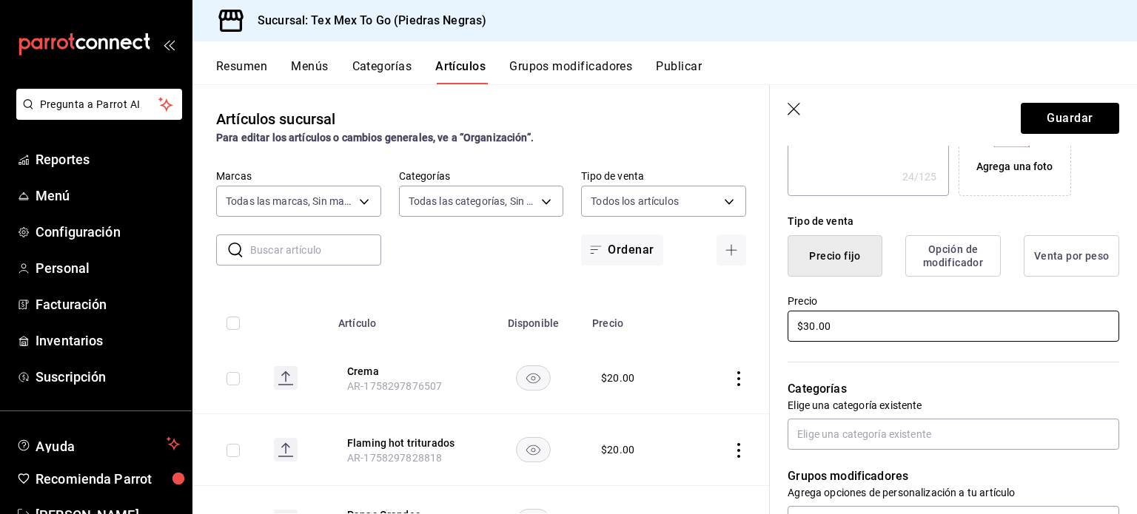
scroll to position [150, 0]
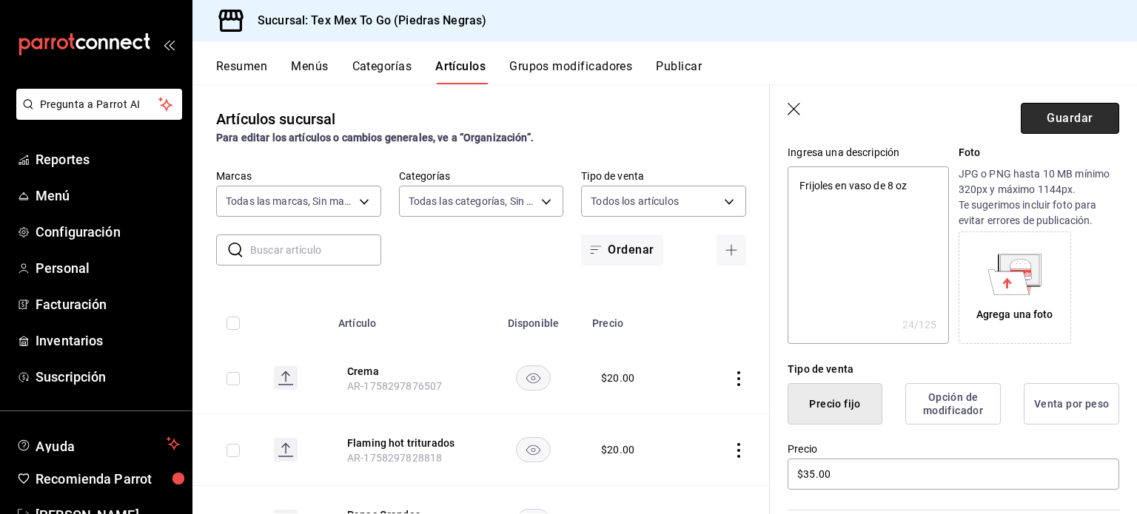
click at [1076, 118] on button "Guardar" at bounding box center [1070, 118] width 98 height 31
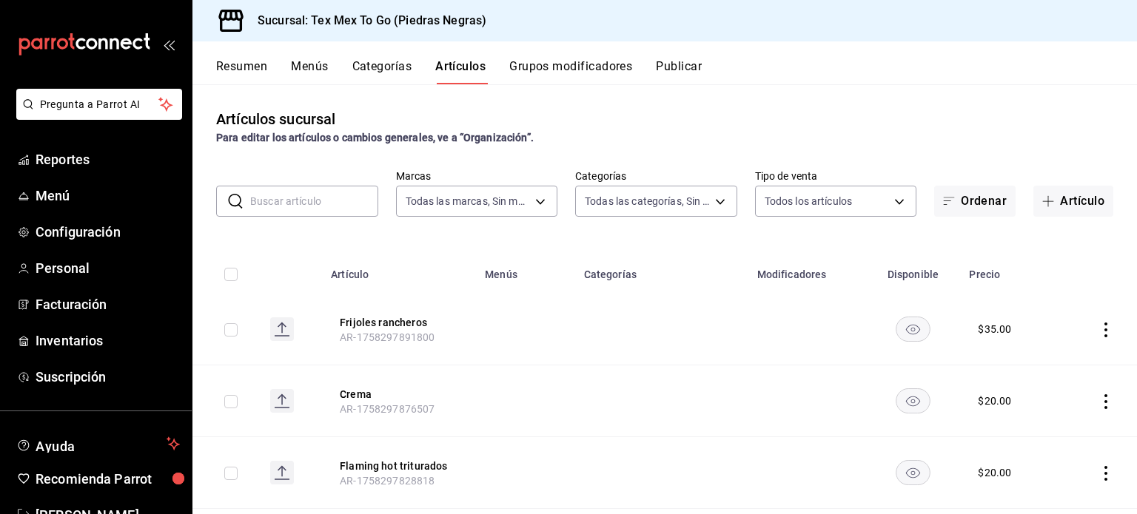
click at [1035, 221] on div "Artículos sucursal Para editar los artículos o cambios generales, ve a “Organiz…" at bounding box center [664, 298] width 944 height 429
click at [1048, 193] on button "Artículo" at bounding box center [1073, 201] width 80 height 31
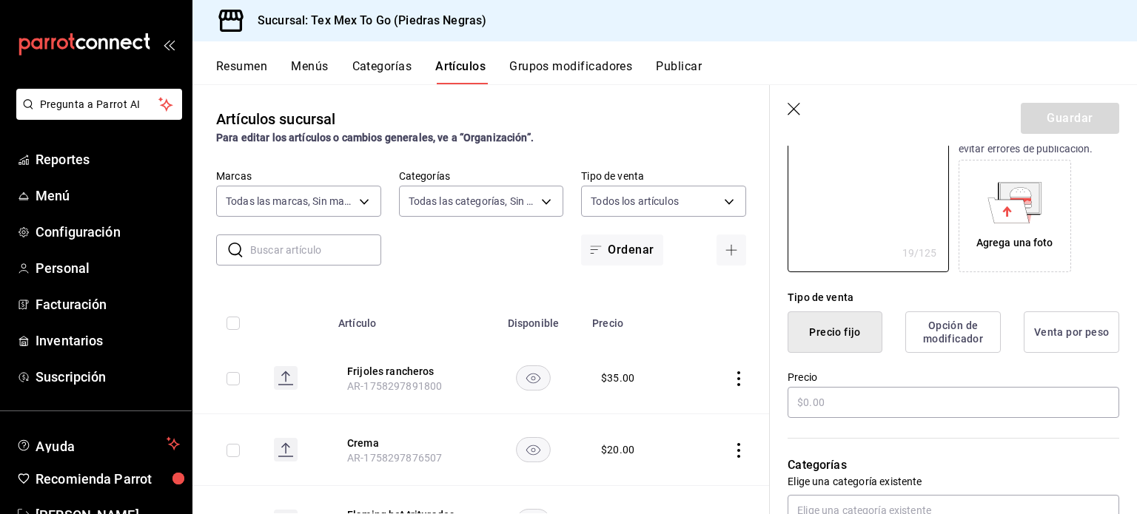
scroll to position [296, 0]
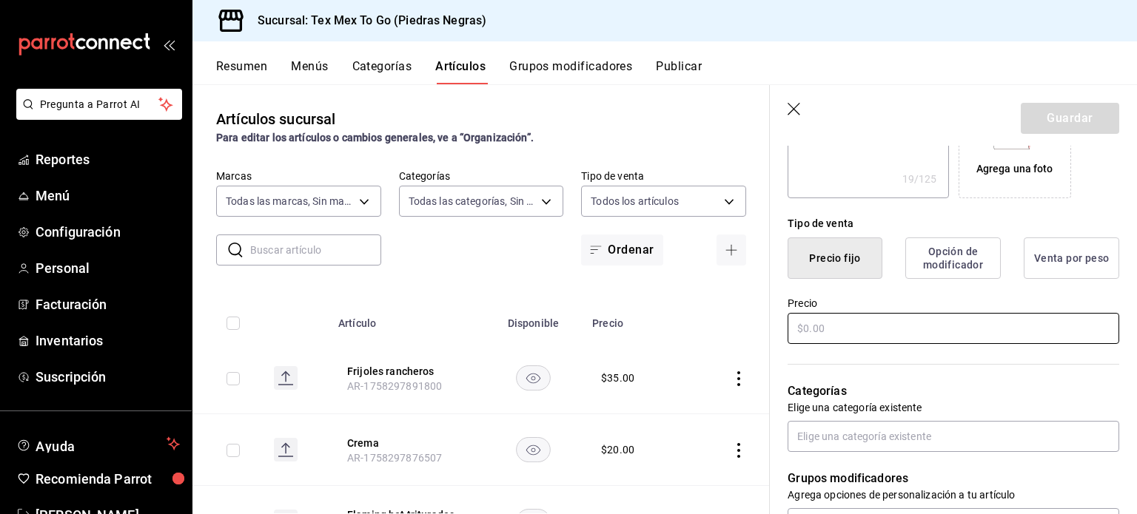
click at [964, 332] on input "text" at bounding box center [953, 328] width 332 height 31
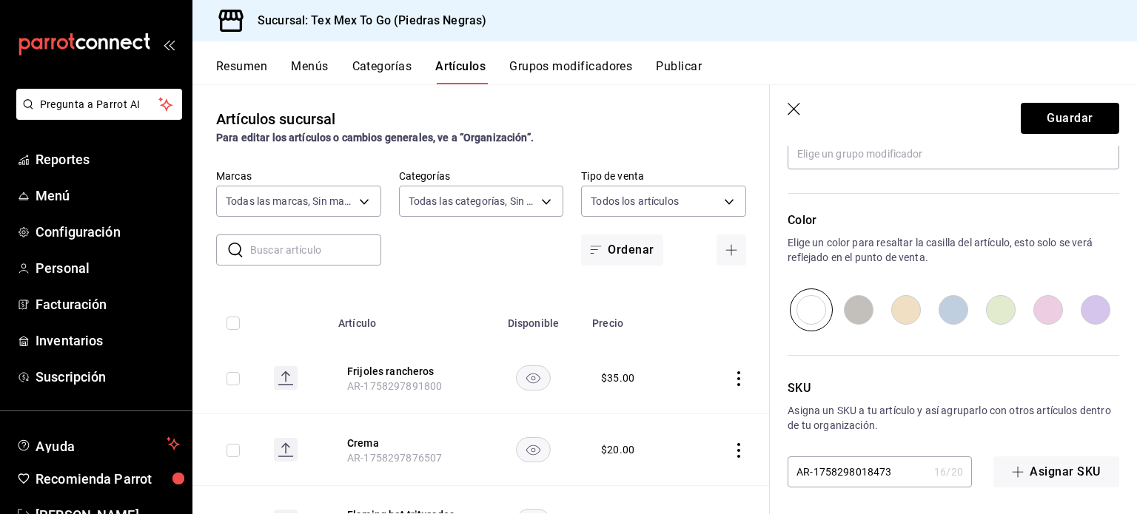
scroll to position [668, 0]
click at [1095, 107] on button "Guardar" at bounding box center [1070, 118] width 98 height 31
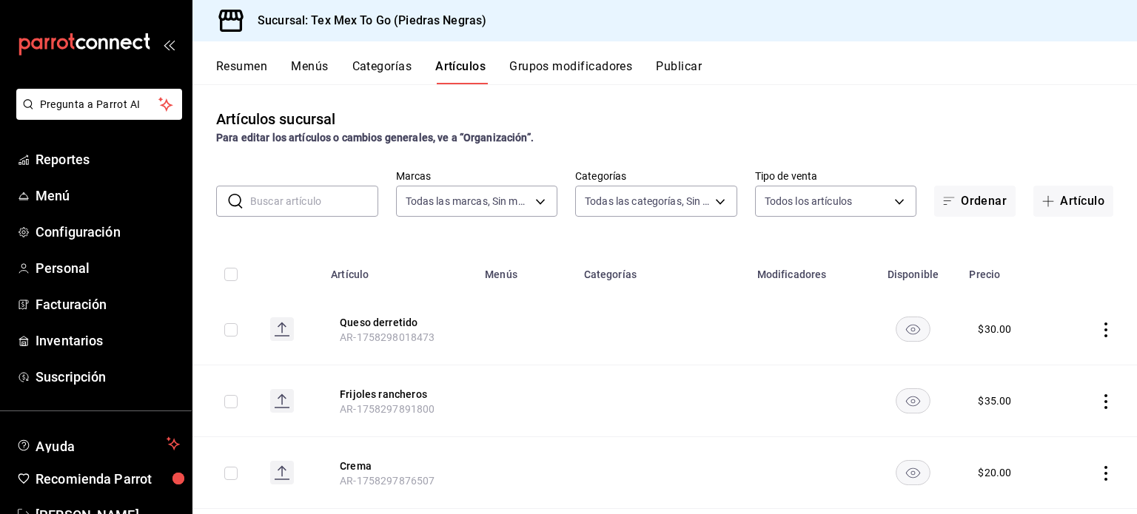
click at [370, 75] on button "Categorías" at bounding box center [382, 71] width 60 height 25
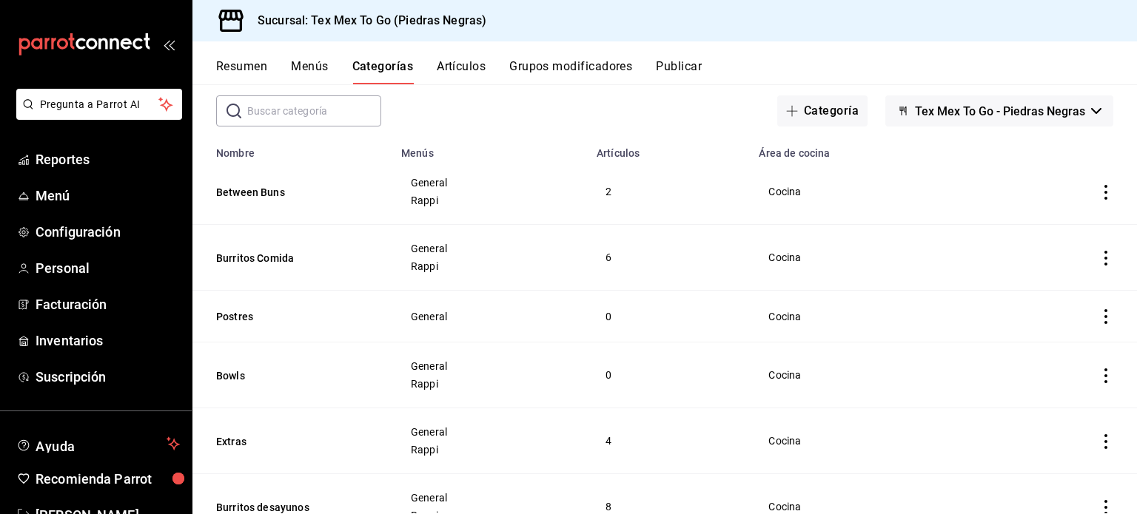
scroll to position [135, 0]
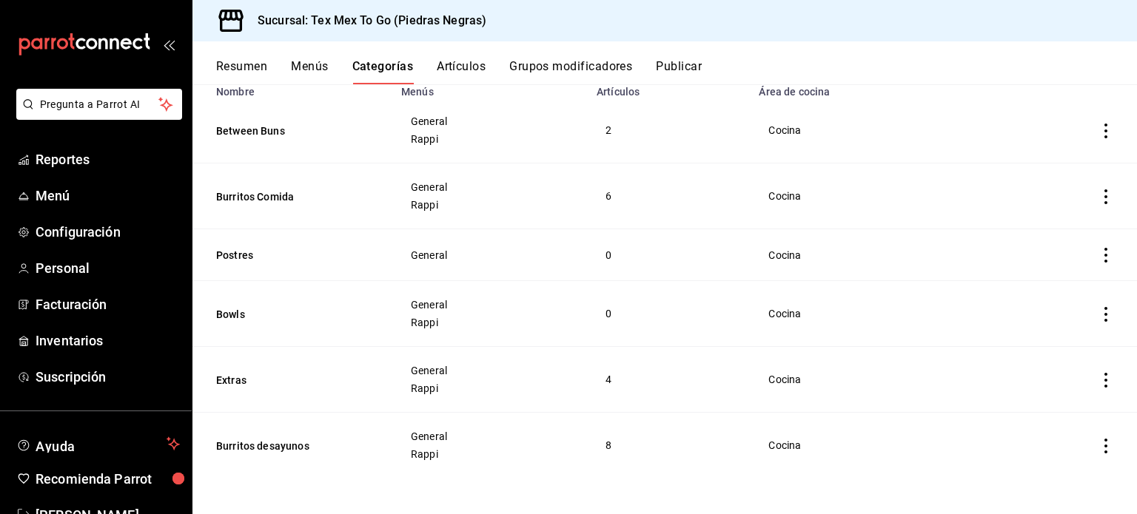
click at [246, 439] on button "Burritos desayunos" at bounding box center [290, 446] width 148 height 15
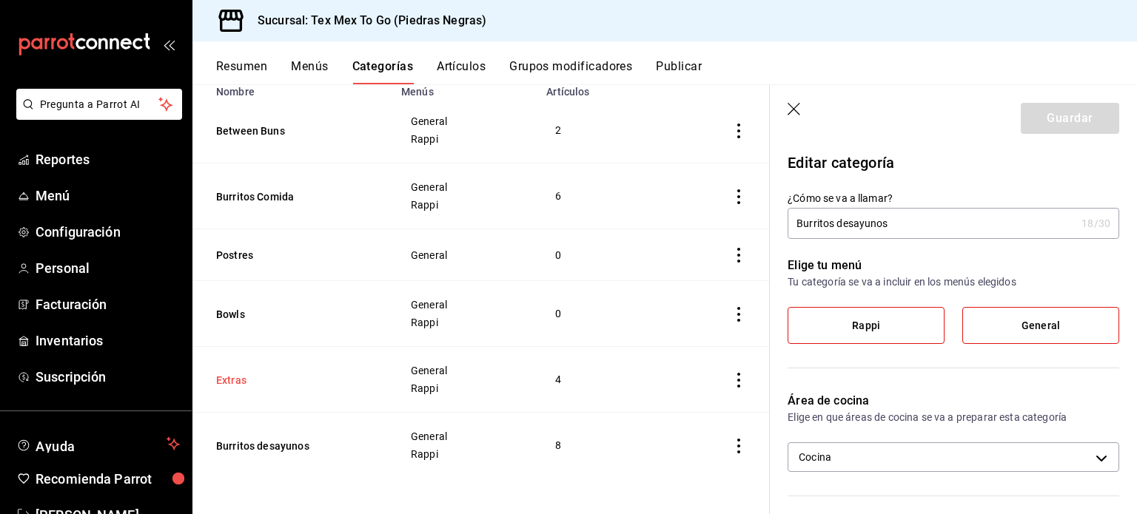
click at [223, 374] on button "Extras" at bounding box center [290, 380] width 148 height 15
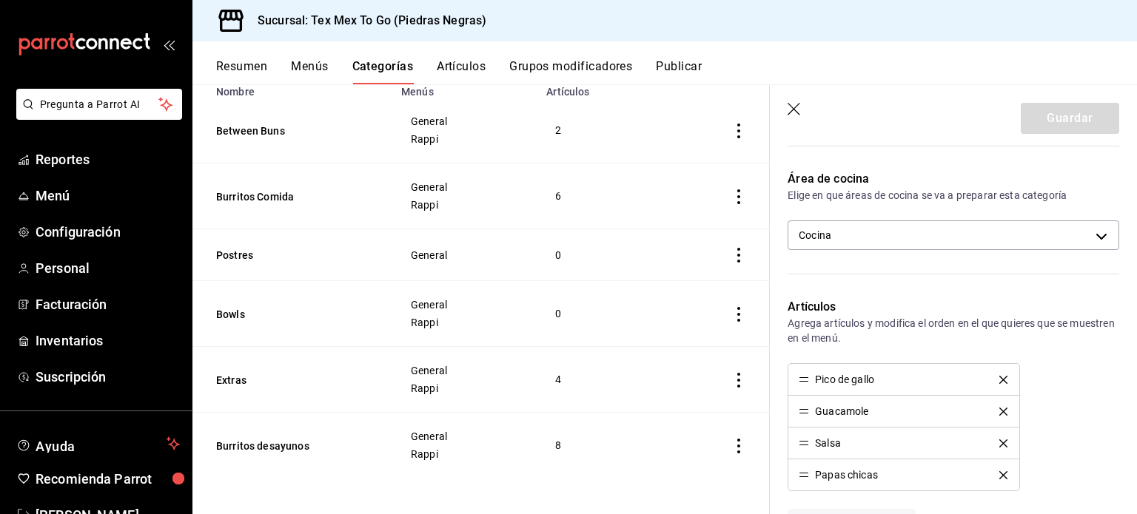
scroll to position [444, 0]
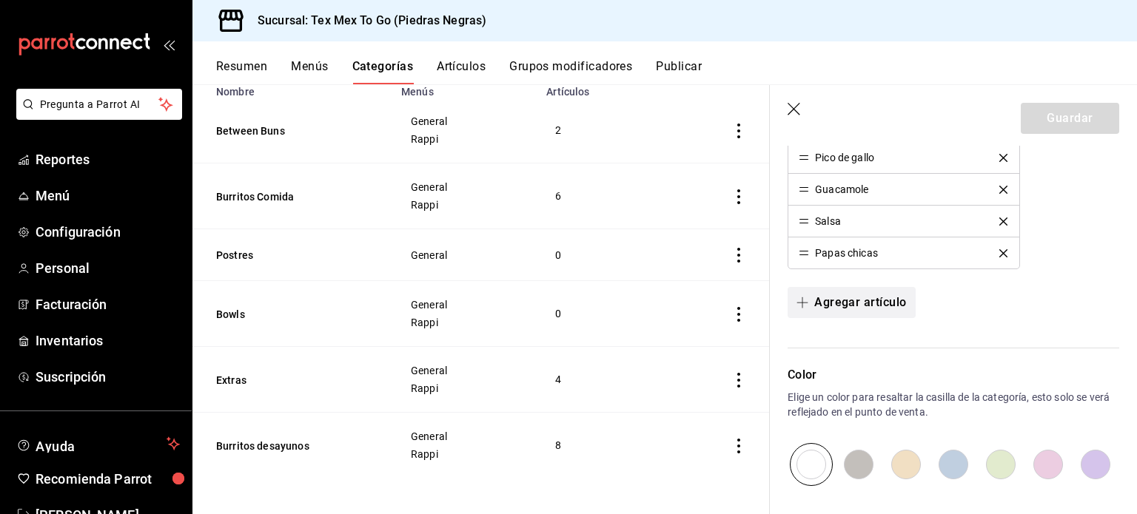
click at [874, 306] on button "Agregar artículo" at bounding box center [850, 302] width 127 height 31
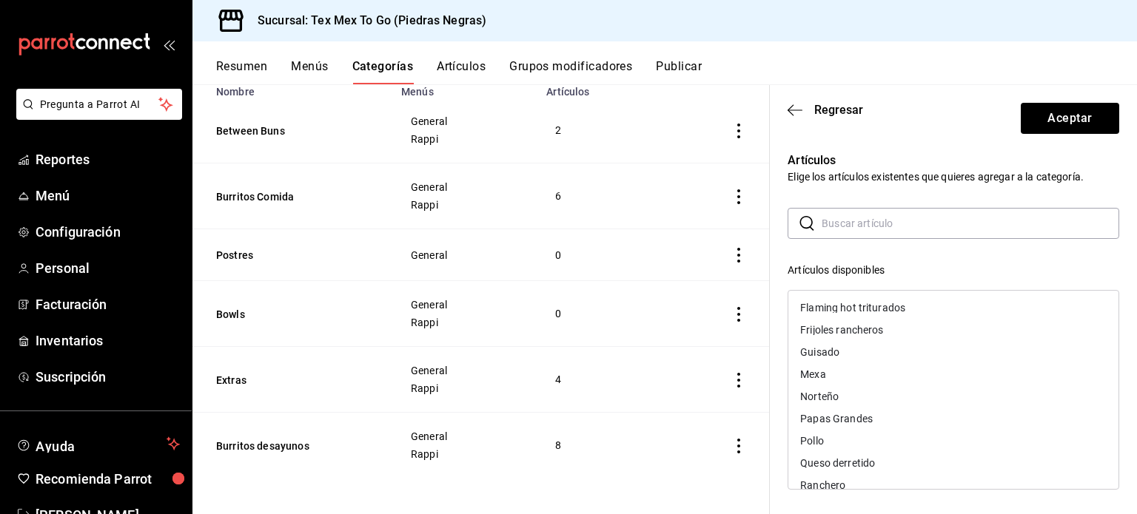
scroll to position [285, 0]
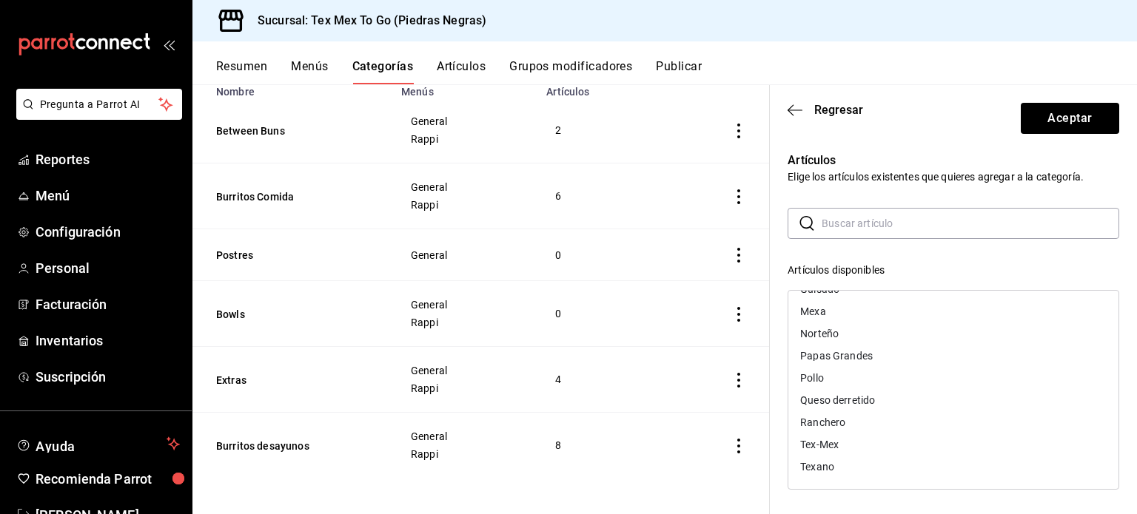
click at [847, 410] on div "Queso derretido" at bounding box center [953, 400] width 330 height 22
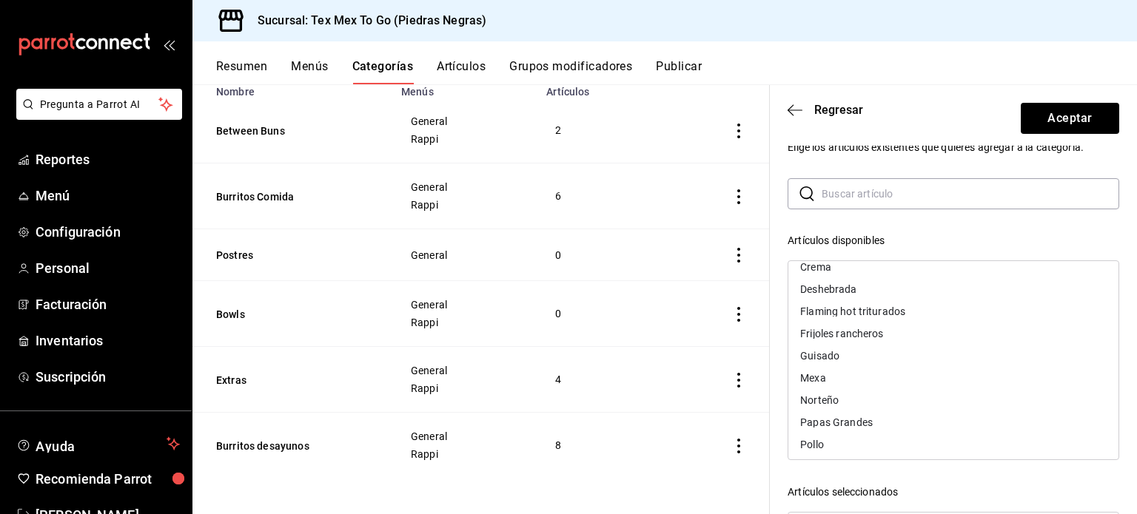
scroll to position [115, 0]
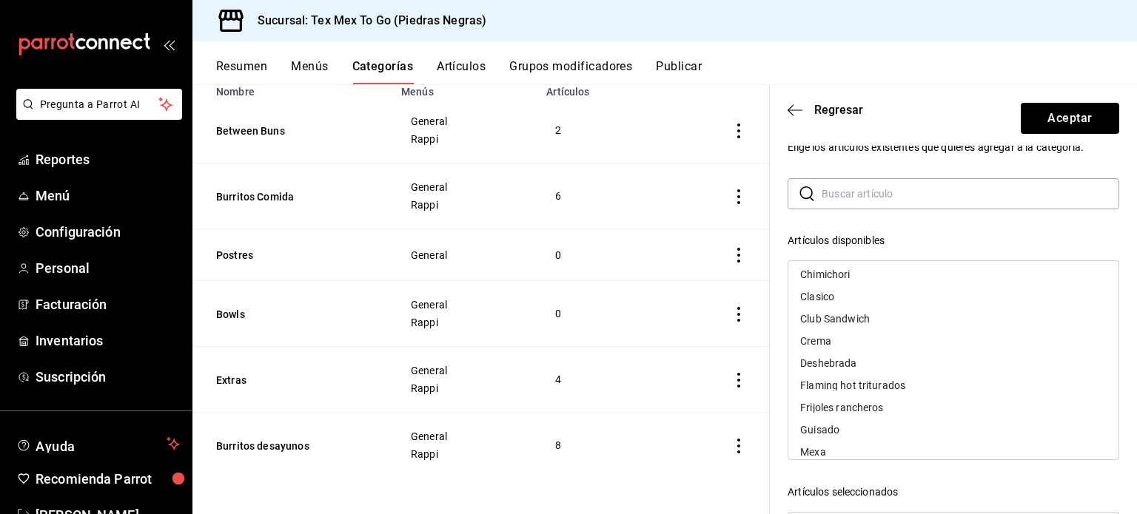
click at [832, 414] on div "Frijoles rancheros" at bounding box center [953, 408] width 330 height 22
click at [830, 389] on div "Flaming hot triturados" at bounding box center [852, 385] width 105 height 10
click at [825, 344] on div "Crema" at bounding box center [815, 341] width 31 height 10
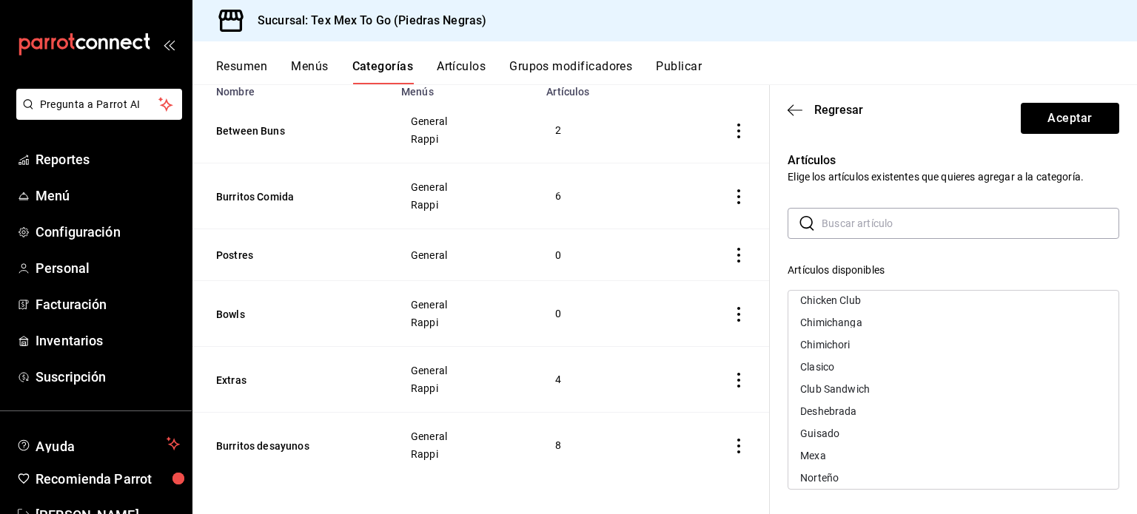
scroll to position [148, 0]
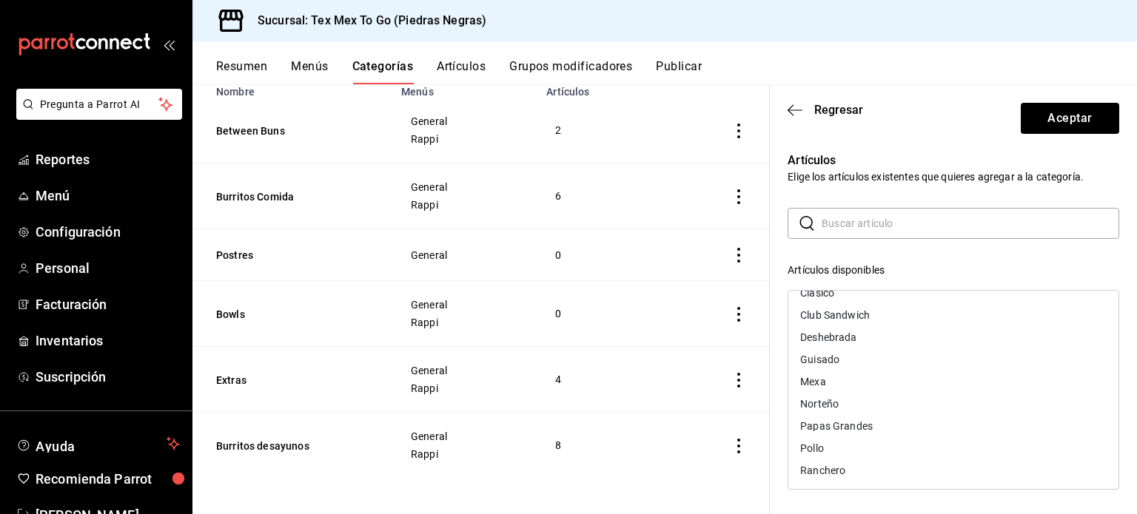
click at [853, 434] on div "Papas Grandes" at bounding box center [953, 426] width 330 height 22
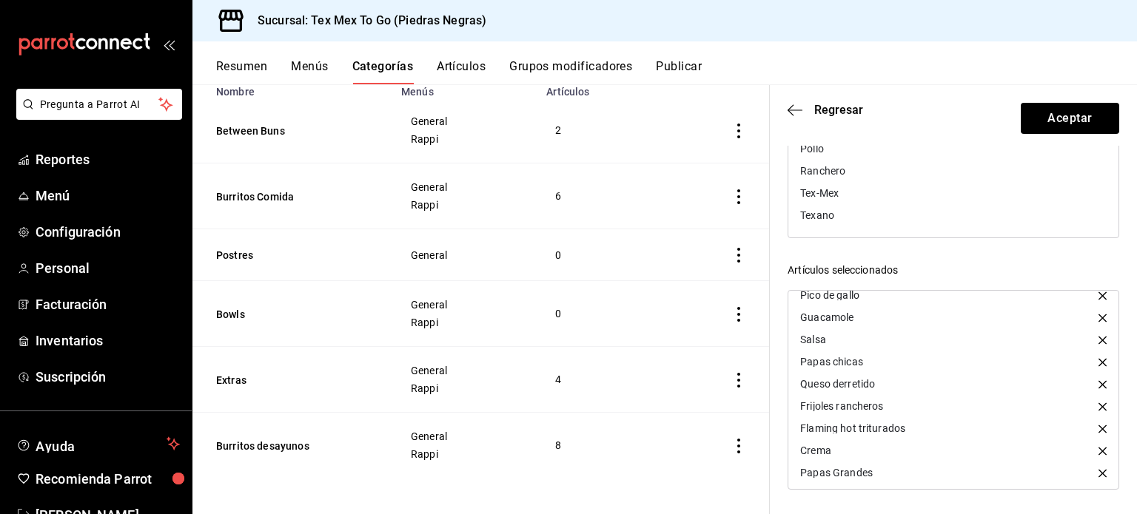
scroll to position [0, 0]
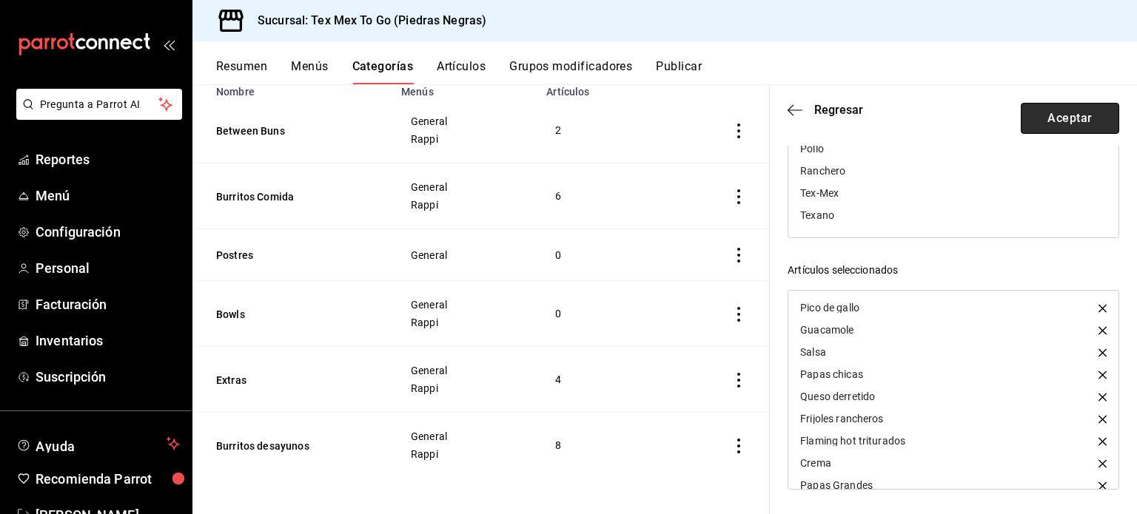
click at [1100, 107] on button "Aceptar" at bounding box center [1070, 118] width 98 height 31
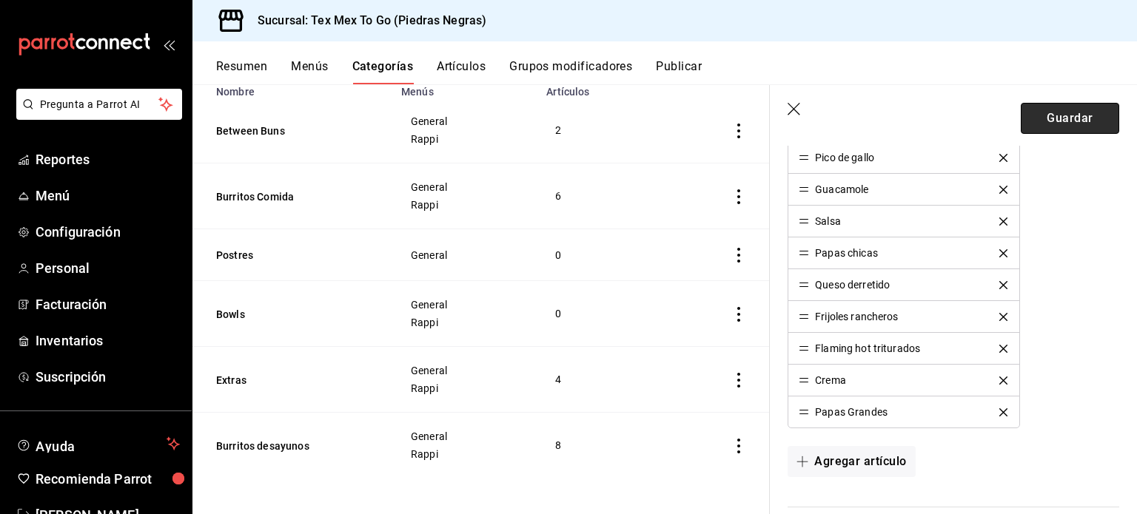
click at [1072, 117] on button "Guardar" at bounding box center [1070, 118] width 98 height 31
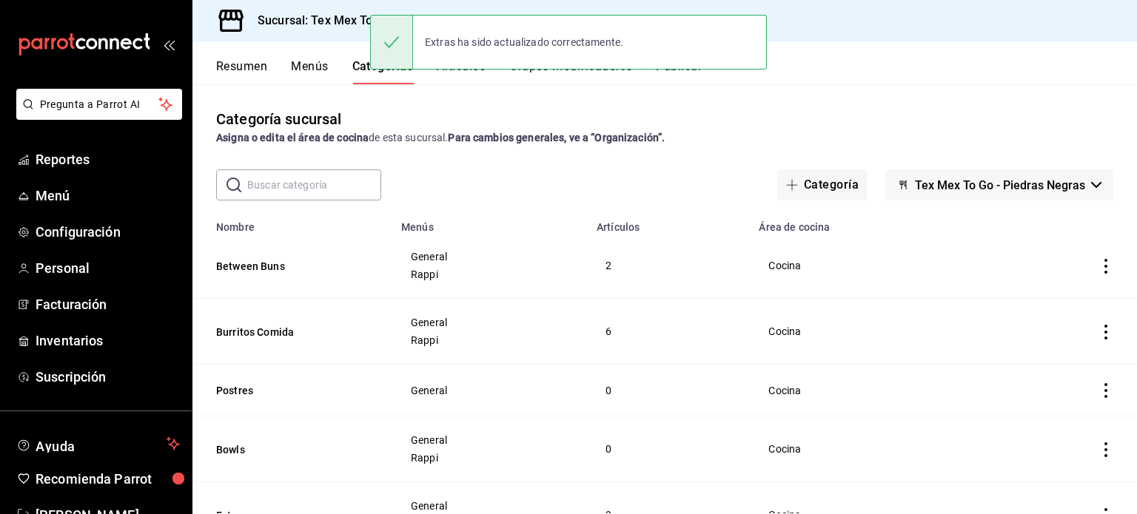
click at [444, 73] on div "Extras ha sido actualizado correctamente." at bounding box center [568, 42] width 397 height 64
click at [466, 76] on button "Artículos" at bounding box center [461, 71] width 49 height 25
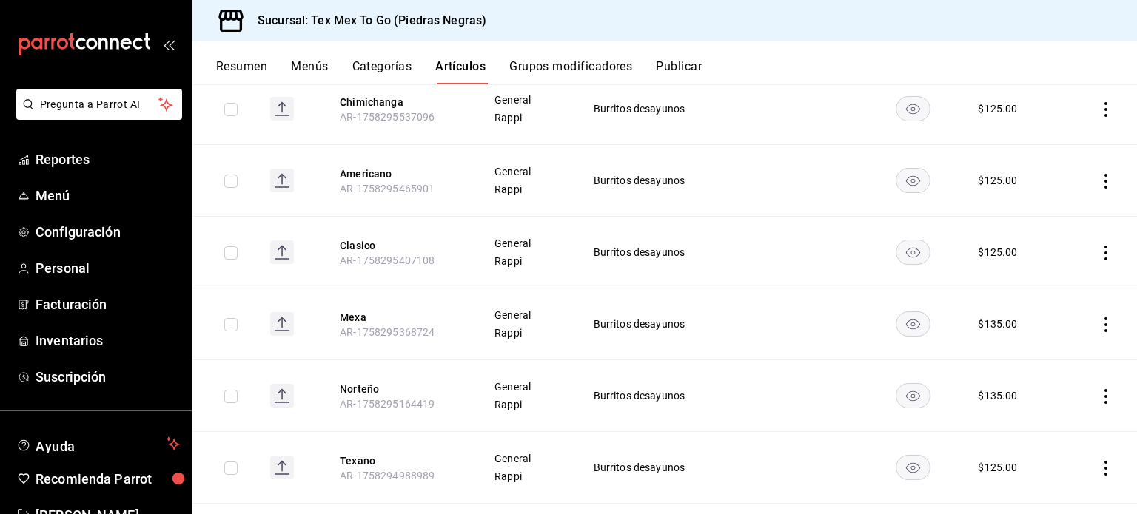
scroll to position [1605, 0]
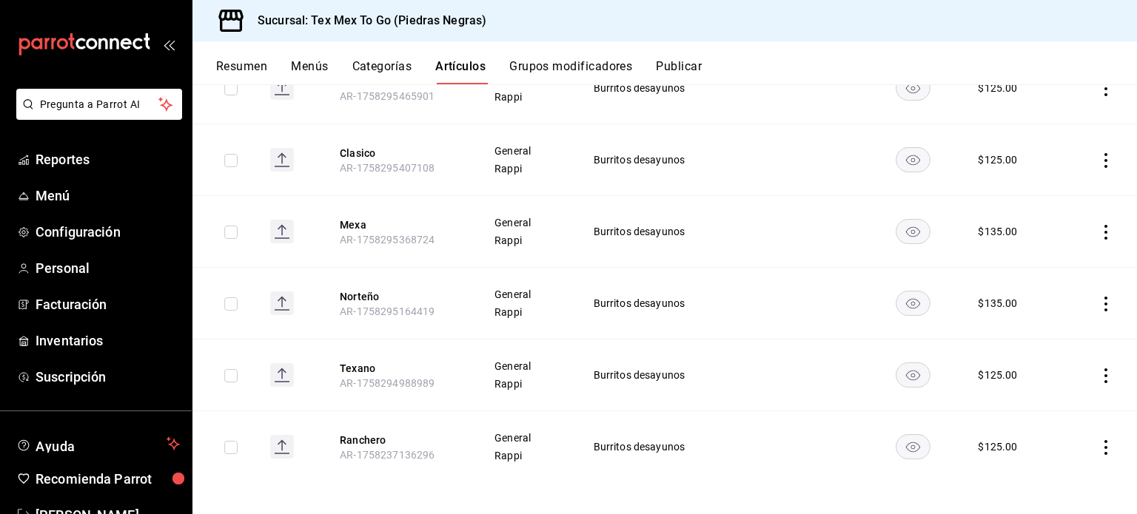
drag, startPoint x: 708, startPoint y: 298, endPoint x: 651, endPoint y: 282, distance: 59.3
click at [707, 298] on span "Burritos desayunos" at bounding box center [662, 303] width 136 height 10
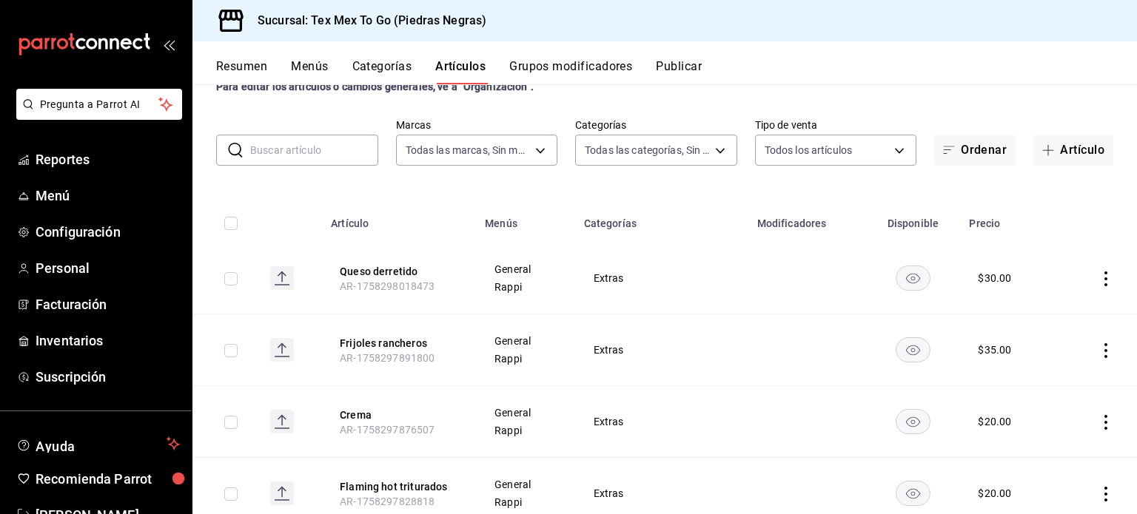
scroll to position [0, 0]
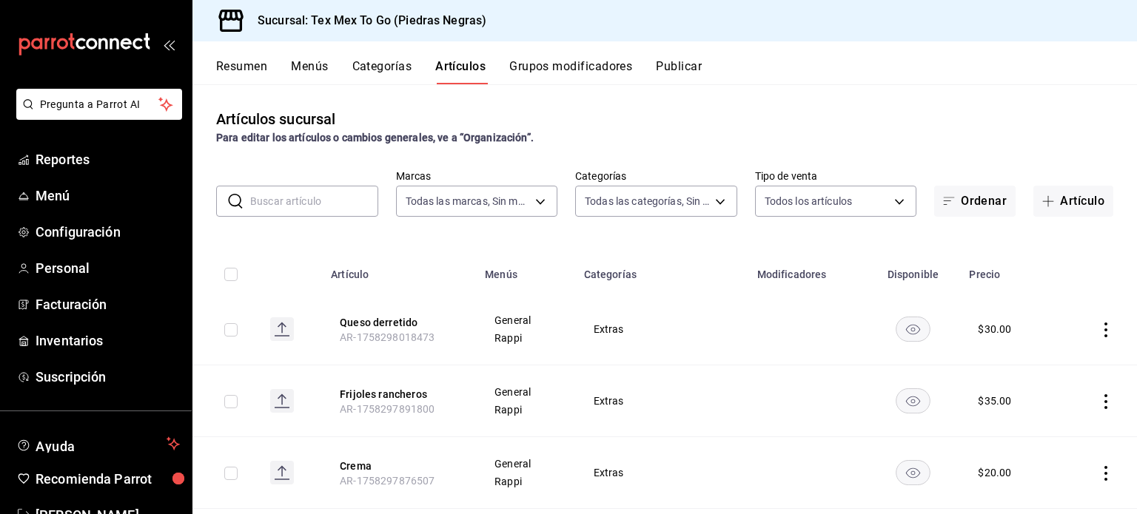
click at [386, 54] on div "Resumen Menús Categorías Artículos Grupos modificadores Publicar" at bounding box center [664, 62] width 944 height 43
click at [385, 61] on button "Categorías" at bounding box center [382, 71] width 60 height 25
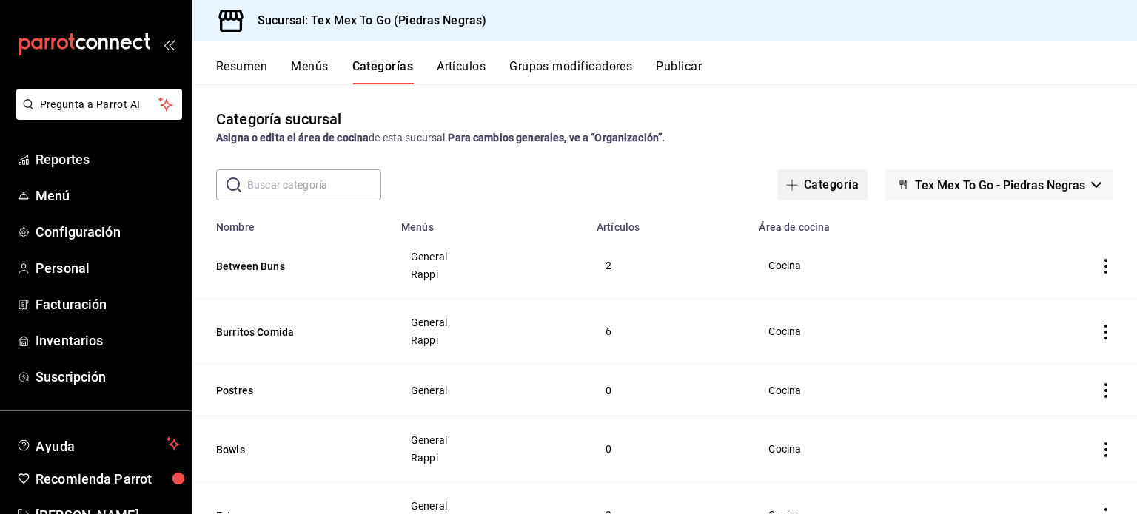
click at [828, 180] on button "Categoría" at bounding box center [822, 184] width 90 height 31
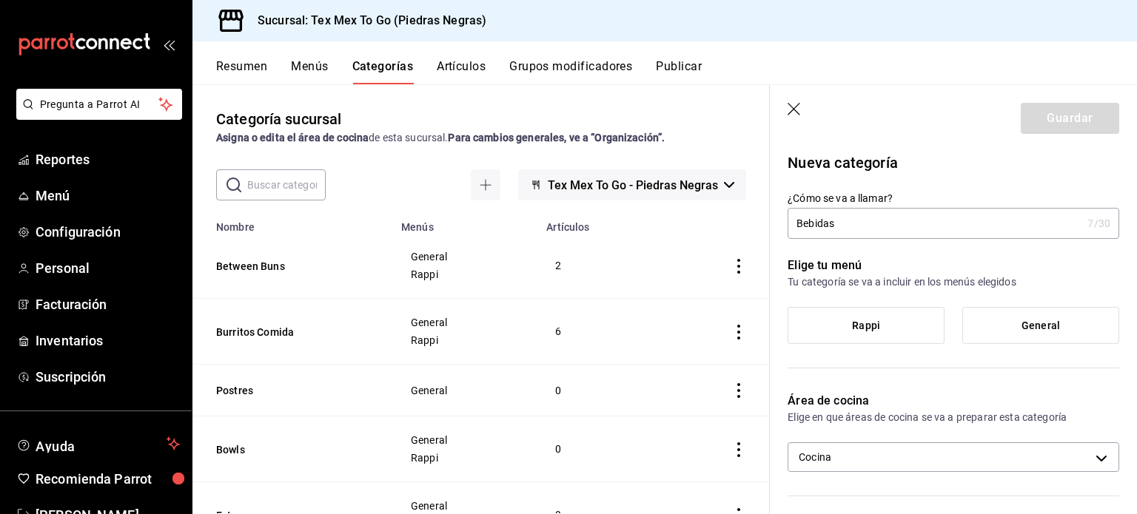
click at [908, 340] on label "Rappi" at bounding box center [865, 326] width 155 height 36
click at [0, 0] on input "Rappi" at bounding box center [0, 0] width 0 height 0
click at [1066, 323] on label "General" at bounding box center [1040, 326] width 155 height 36
click at [0, 0] on input "General" at bounding box center [0, 0] width 0 height 0
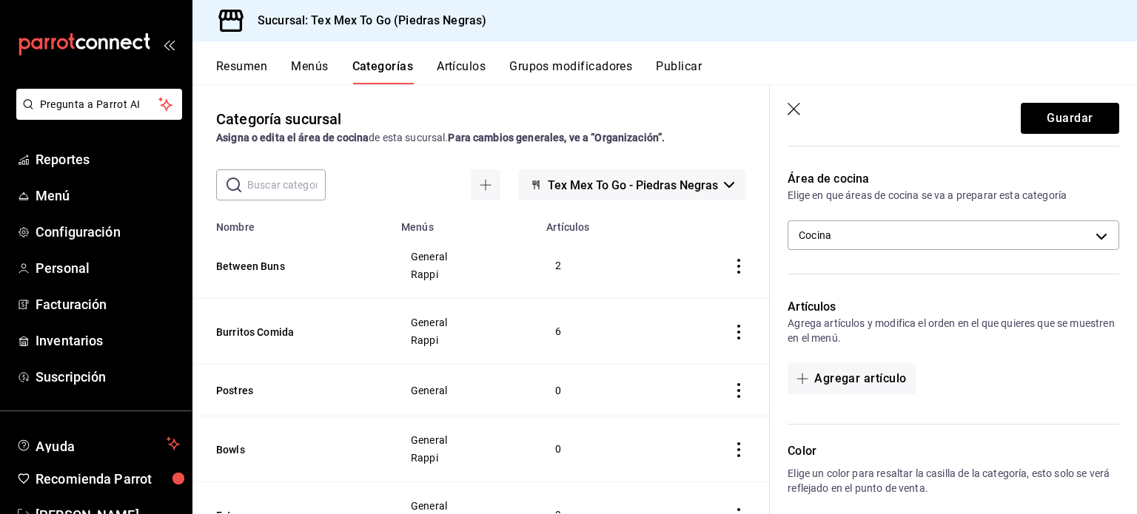
scroll to position [296, 0]
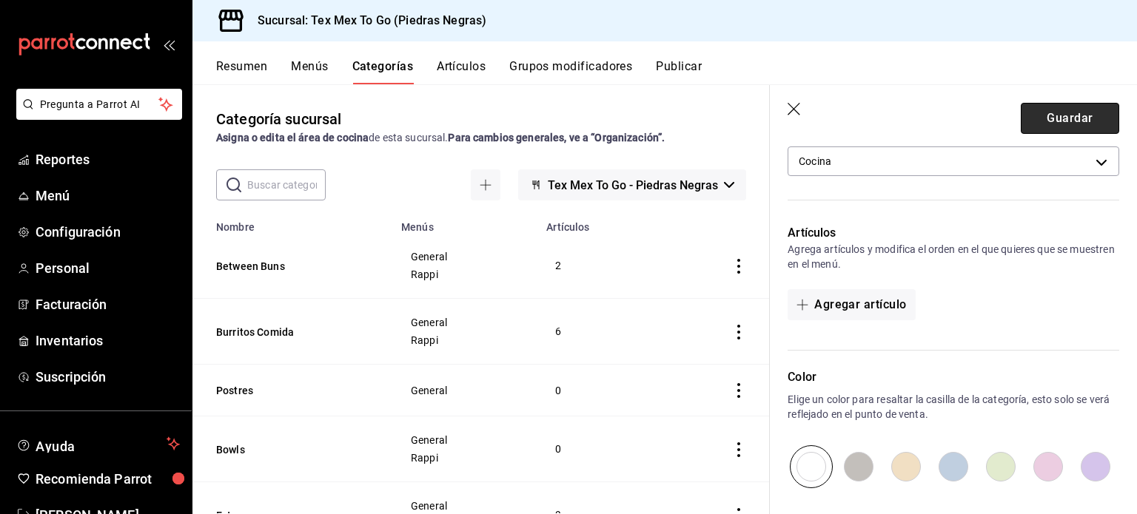
drag, startPoint x: 1069, startPoint y: 129, endPoint x: 1115, endPoint y: 130, distance: 45.9
click at [1079, 127] on button "Guardar" at bounding box center [1070, 118] width 98 height 31
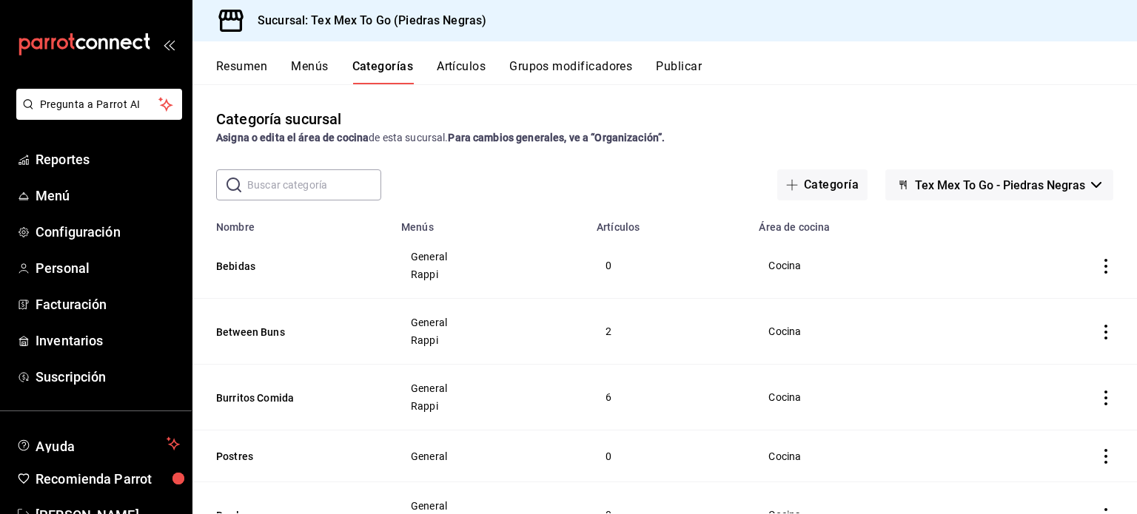
click at [450, 72] on button "Artículos" at bounding box center [461, 71] width 49 height 25
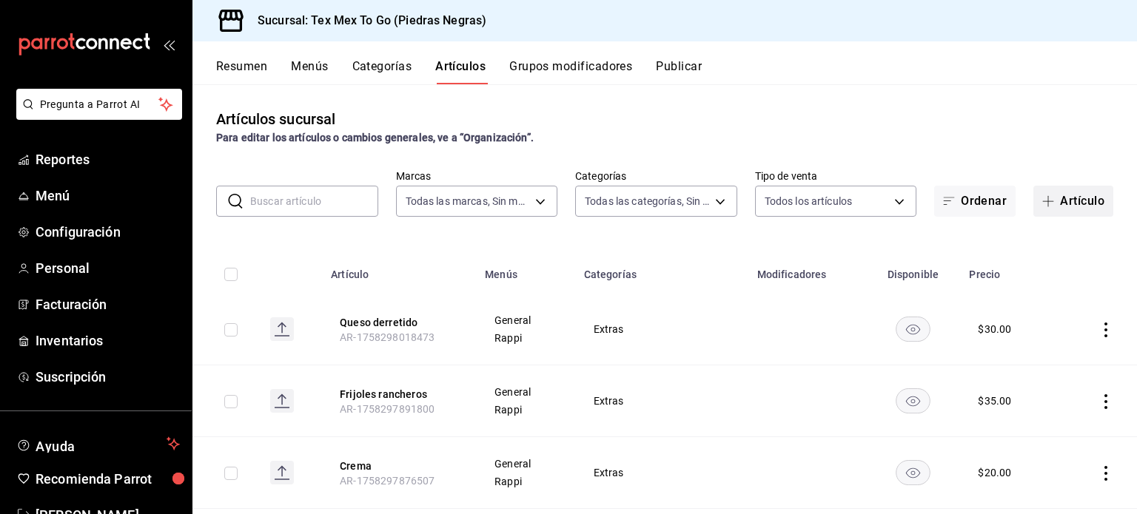
click at [1078, 212] on button "Artículo" at bounding box center [1073, 201] width 80 height 31
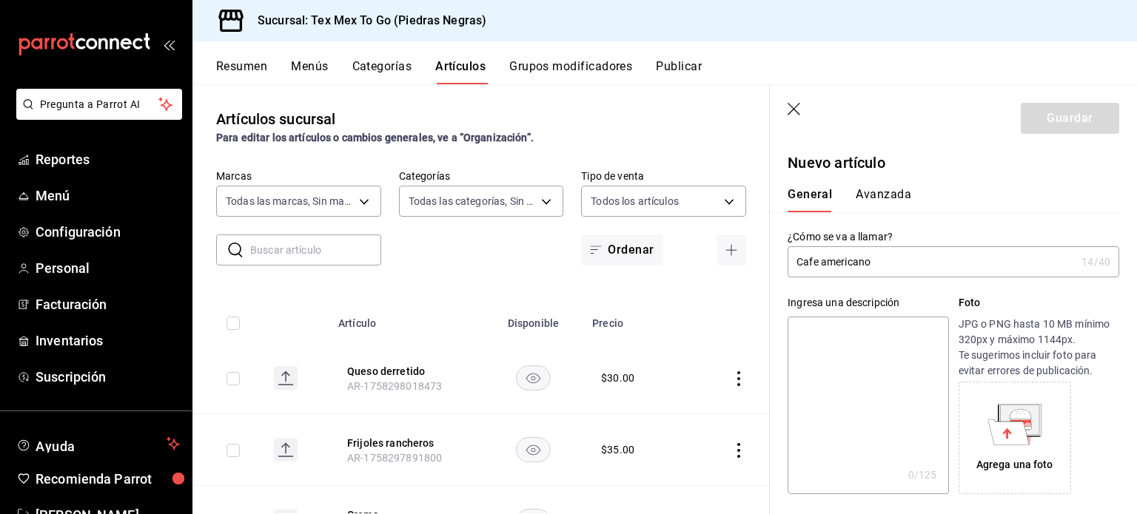
scroll to position [222, 0]
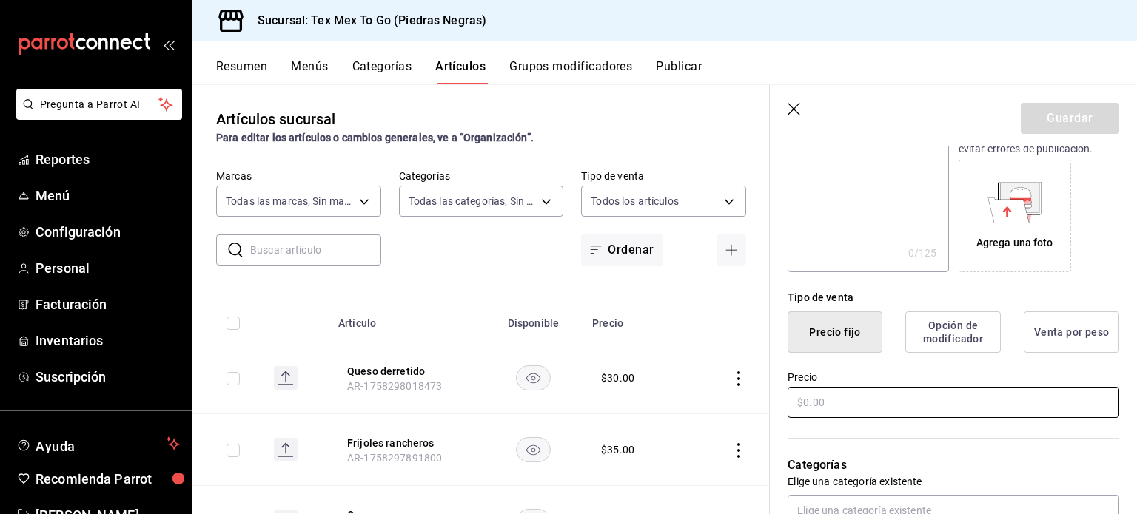
click at [875, 411] on input "text" at bounding box center [953, 402] width 332 height 31
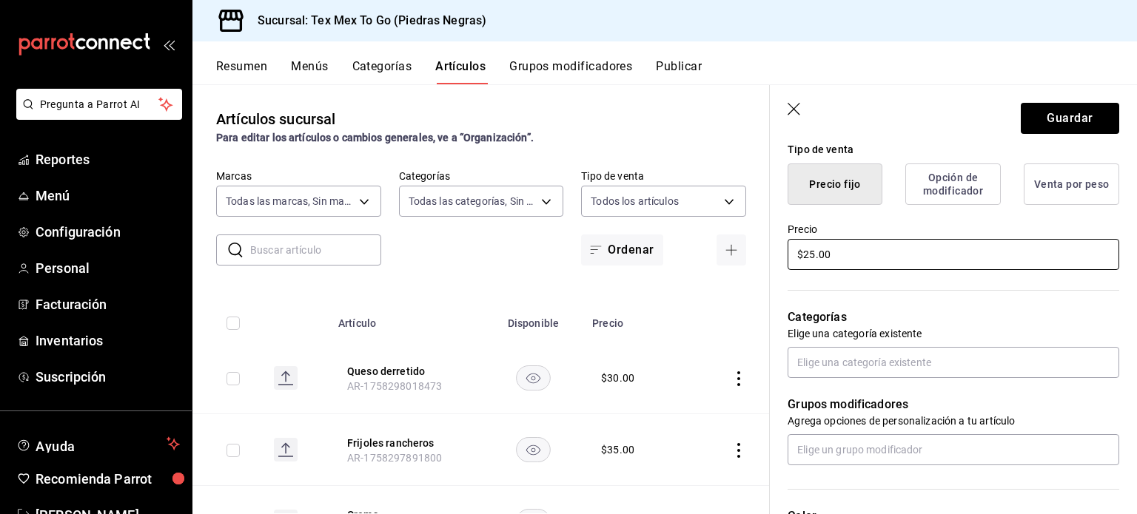
scroll to position [444, 0]
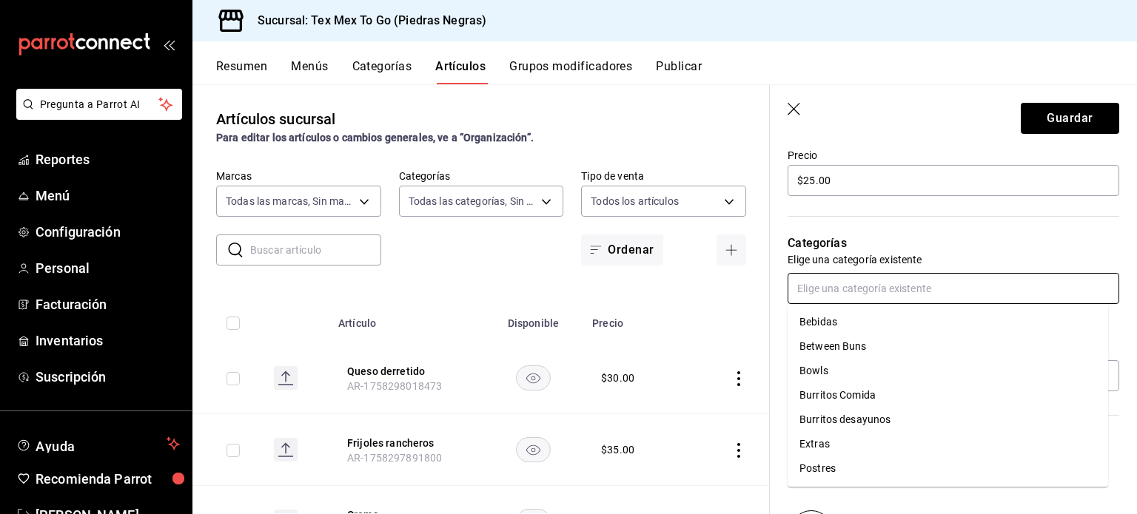
click at [847, 291] on input "text" at bounding box center [953, 288] width 332 height 31
click at [835, 323] on li "Bebidas" at bounding box center [947, 322] width 320 height 24
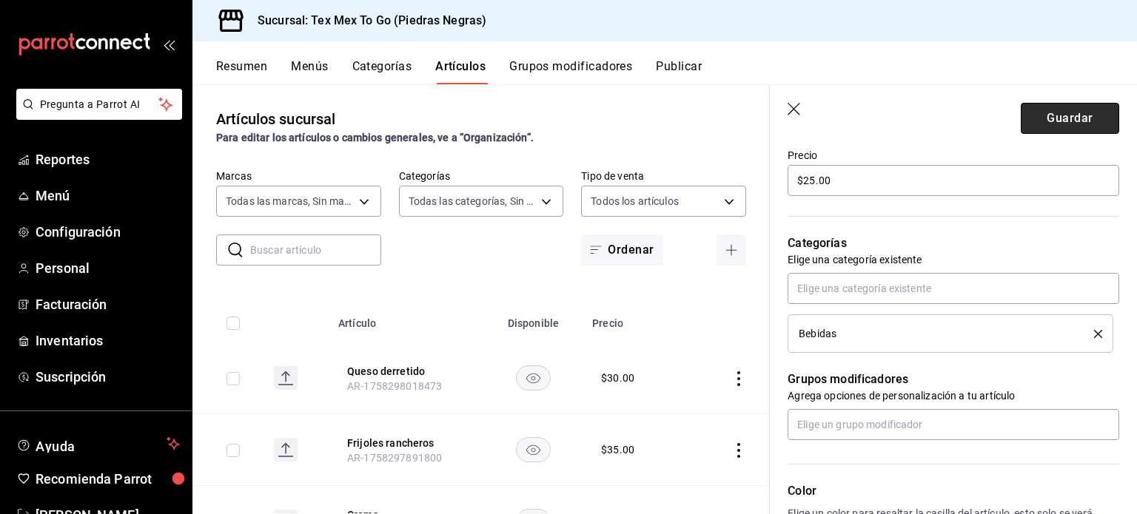
click at [1043, 118] on button "Guardar" at bounding box center [1070, 118] width 98 height 31
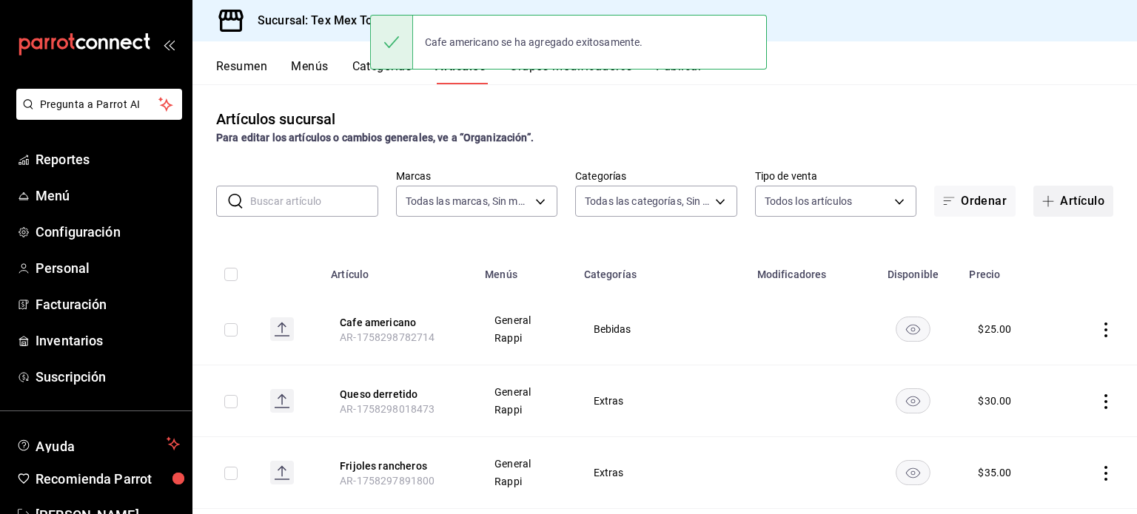
click at [1049, 207] on button "Artículo" at bounding box center [1073, 201] width 80 height 31
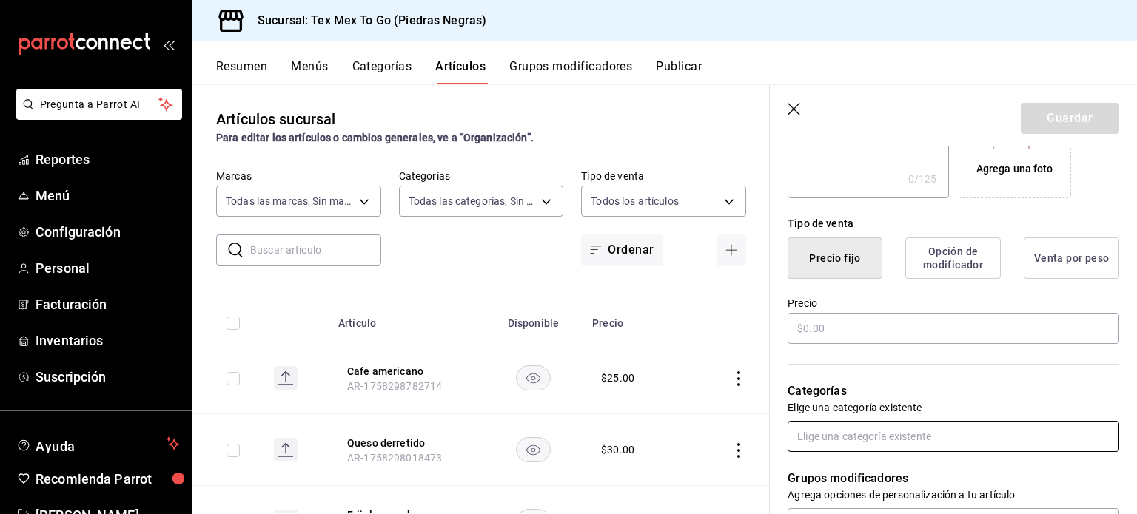
scroll to position [444, 0]
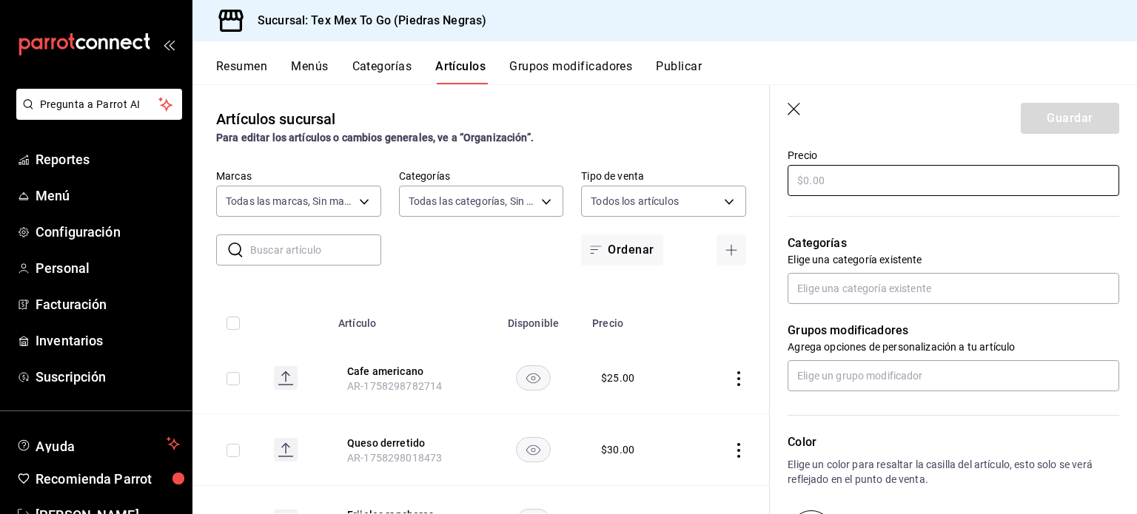
click at [867, 177] on input "text" at bounding box center [953, 180] width 332 height 31
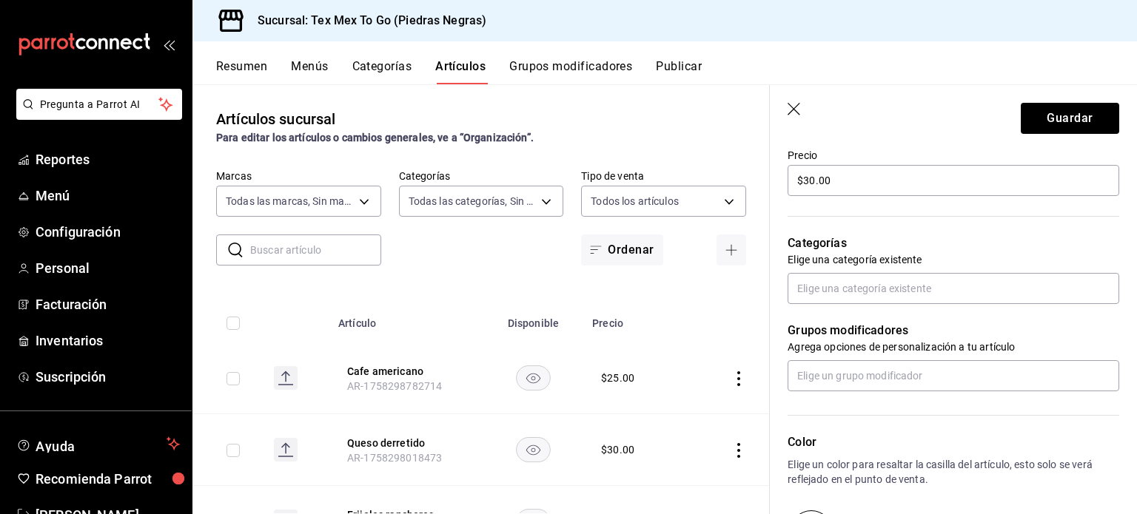
click at [819, 304] on div "Grupos modificadores Agrega opciones de personalización a tu artículo" at bounding box center [944, 347] width 349 height 87
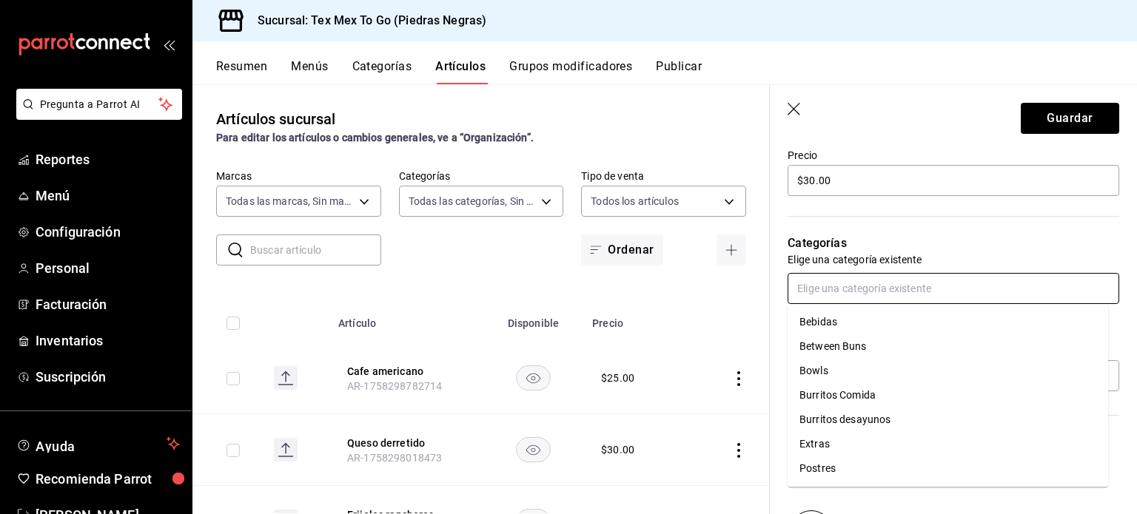
click at [823, 289] on input "text" at bounding box center [953, 288] width 332 height 31
click at [820, 321] on li "Bebidas" at bounding box center [947, 322] width 320 height 24
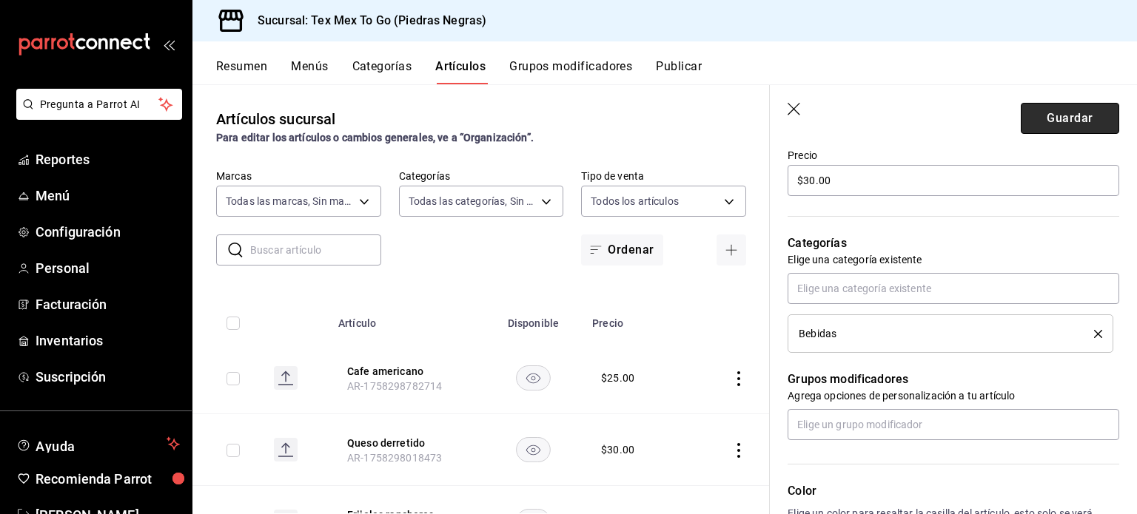
click at [1057, 126] on button "Guardar" at bounding box center [1070, 118] width 98 height 31
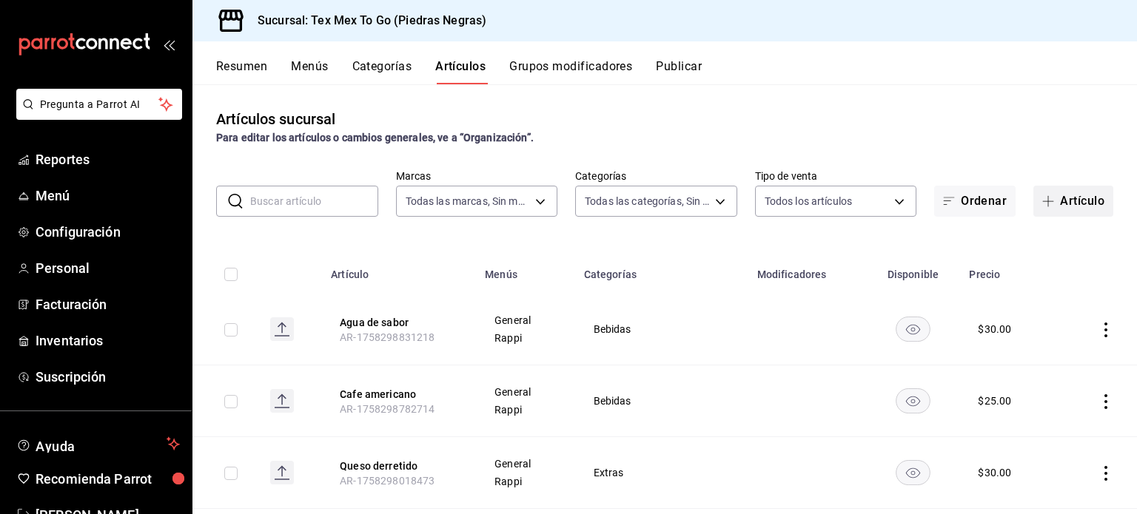
click at [1092, 205] on button "Artículo" at bounding box center [1073, 201] width 80 height 31
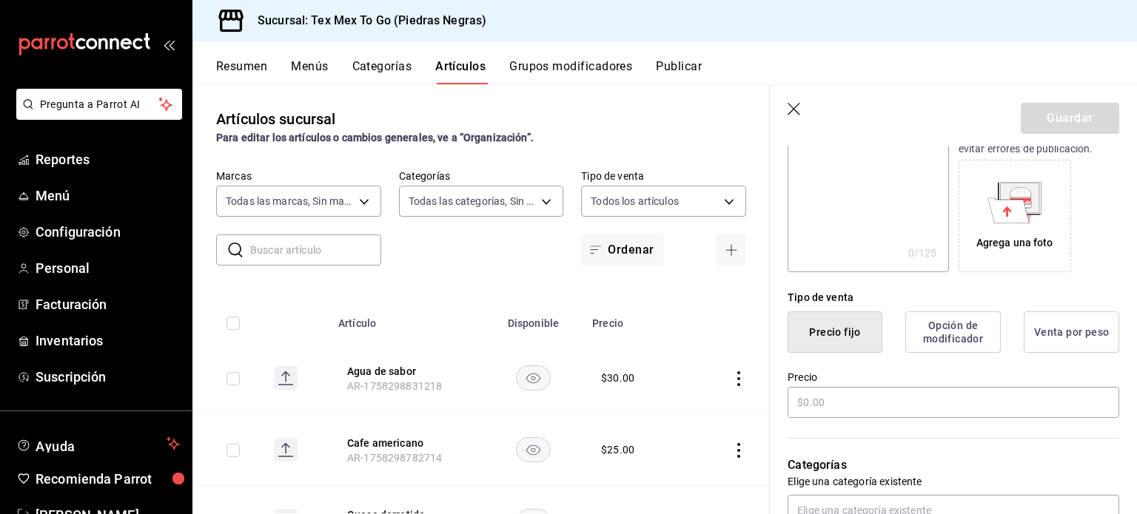
scroll to position [296, 0]
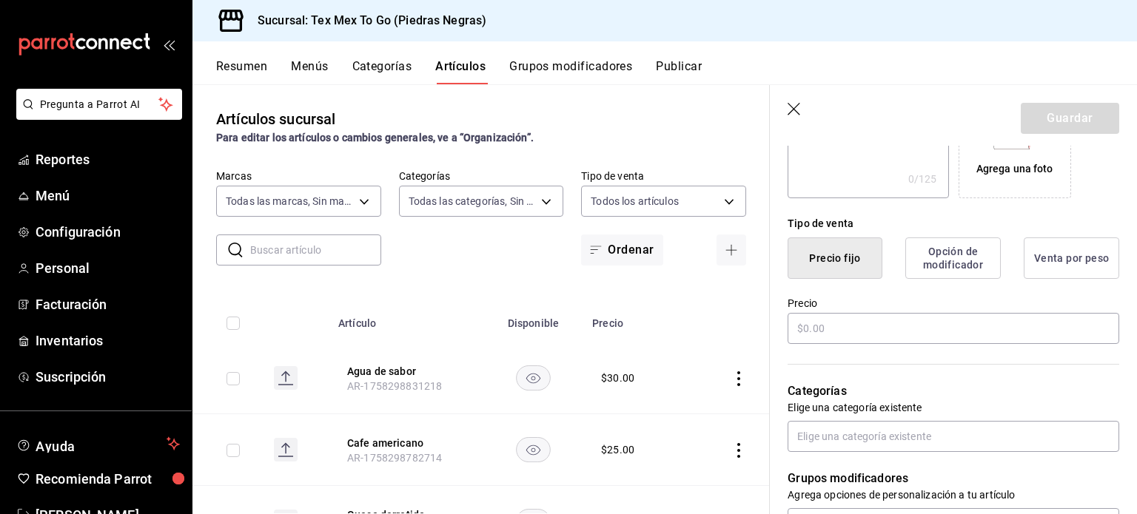
click at [861, 167] on textarea at bounding box center [867, 110] width 161 height 178
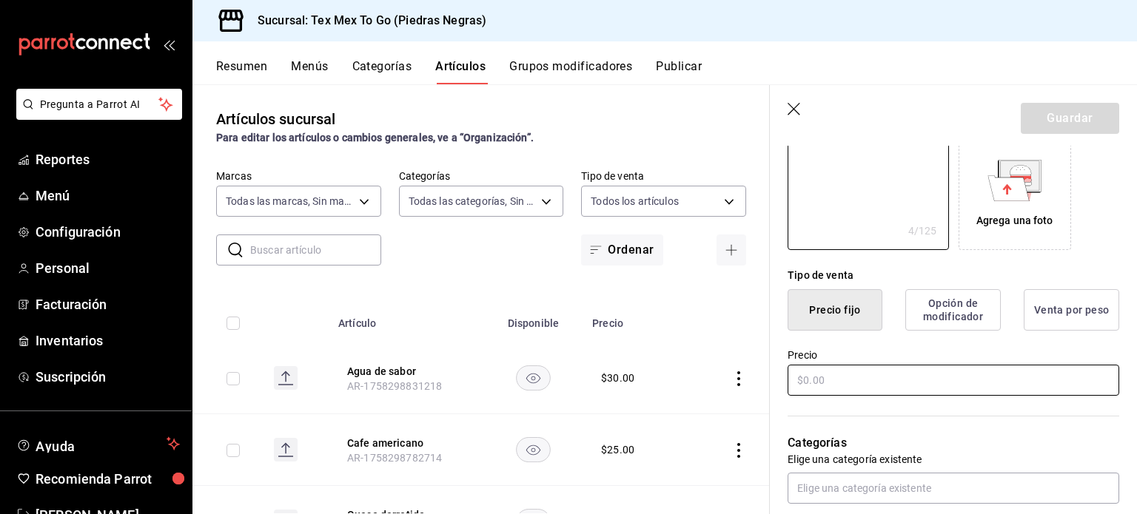
drag, startPoint x: 861, startPoint y: 384, endPoint x: 853, endPoint y: 384, distance: 8.9
click at [858, 384] on input "text" at bounding box center [953, 380] width 332 height 31
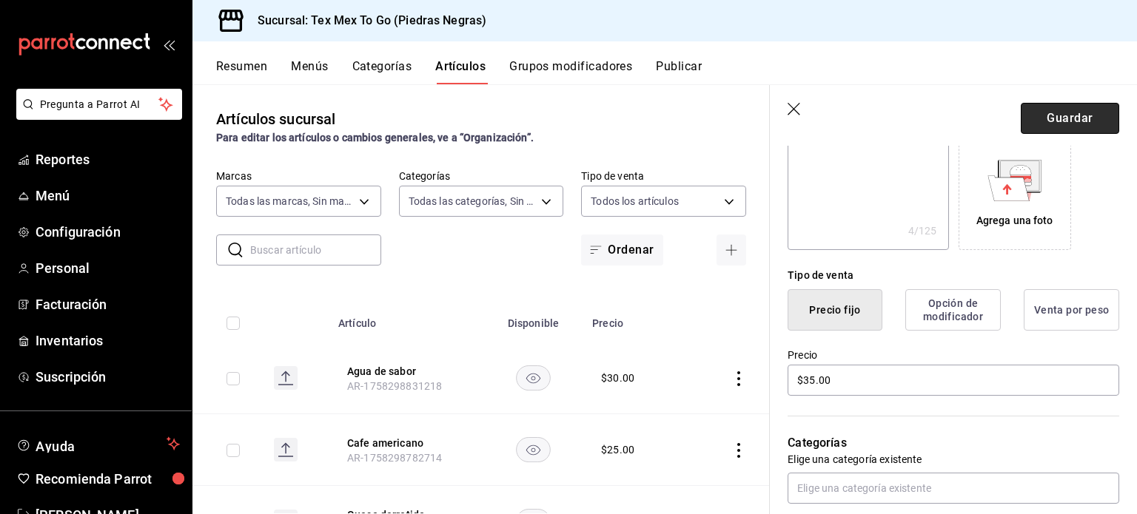
click at [1088, 115] on button "Guardar" at bounding box center [1070, 118] width 98 height 31
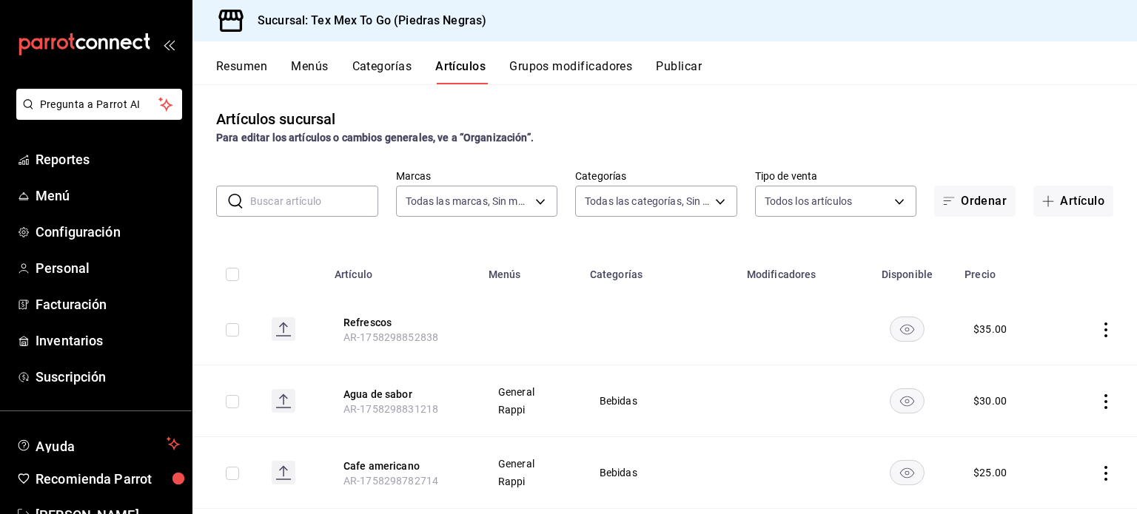
click at [1098, 331] on icon "actions" at bounding box center [1105, 330] width 15 height 15
drag, startPoint x: 1052, startPoint y: 366, endPoint x: 870, endPoint y: 363, distance: 182.1
click at [1052, 366] on span "Editar" at bounding box center [1050, 365] width 38 height 16
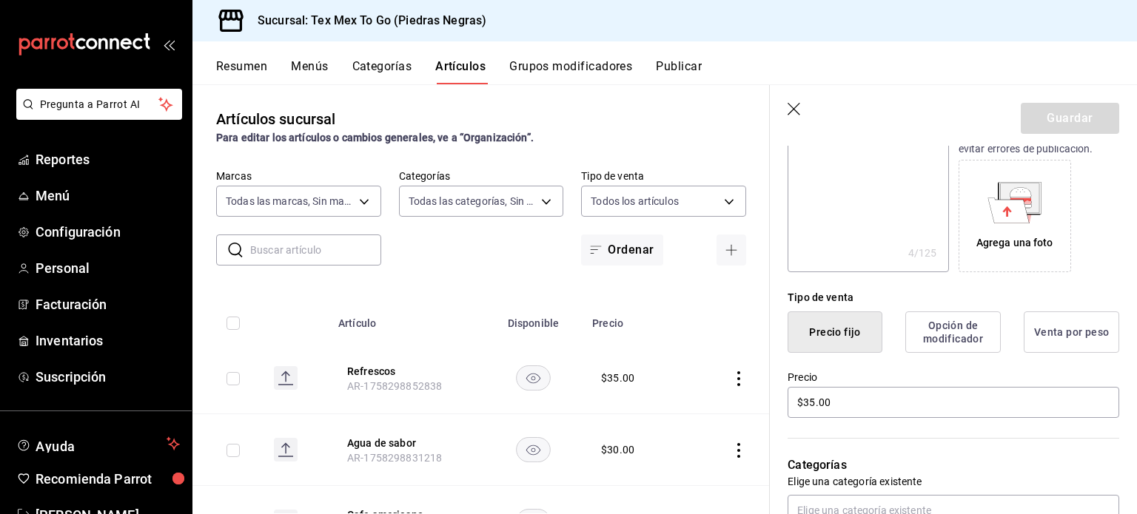
scroll to position [370, 0]
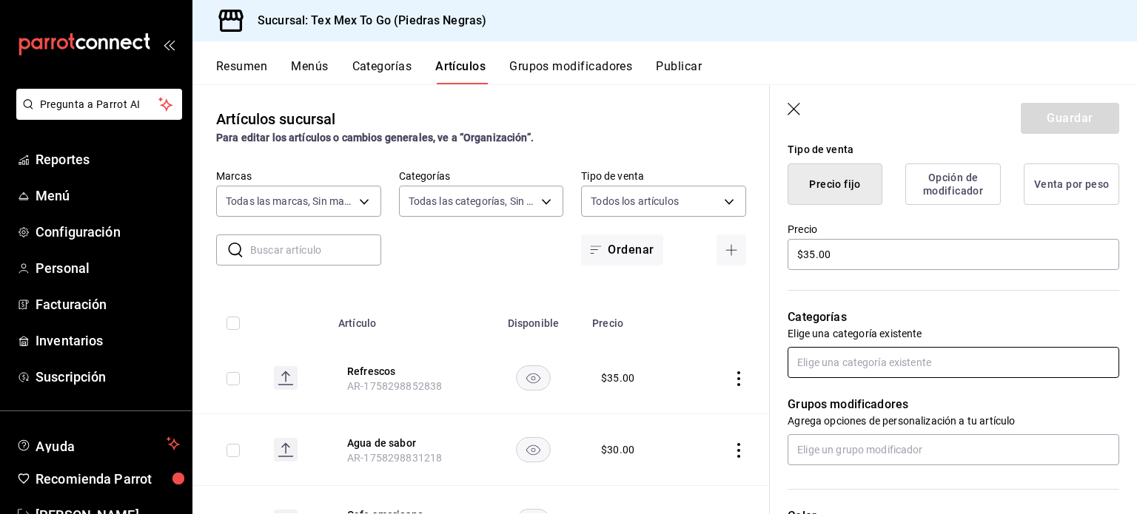
click at [856, 367] on input "text" at bounding box center [953, 362] width 332 height 31
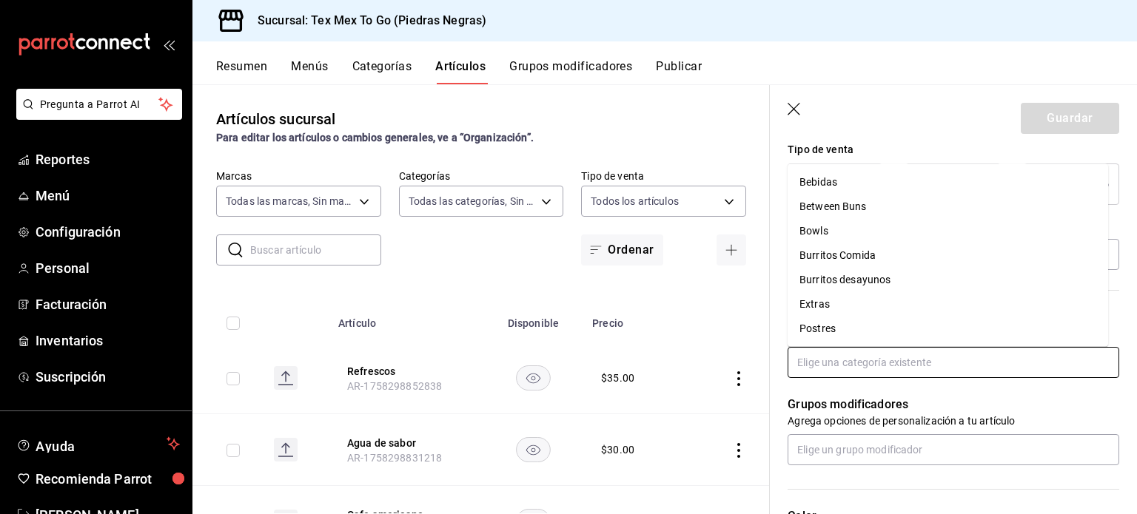
click at [824, 180] on li "Bebidas" at bounding box center [947, 182] width 320 height 24
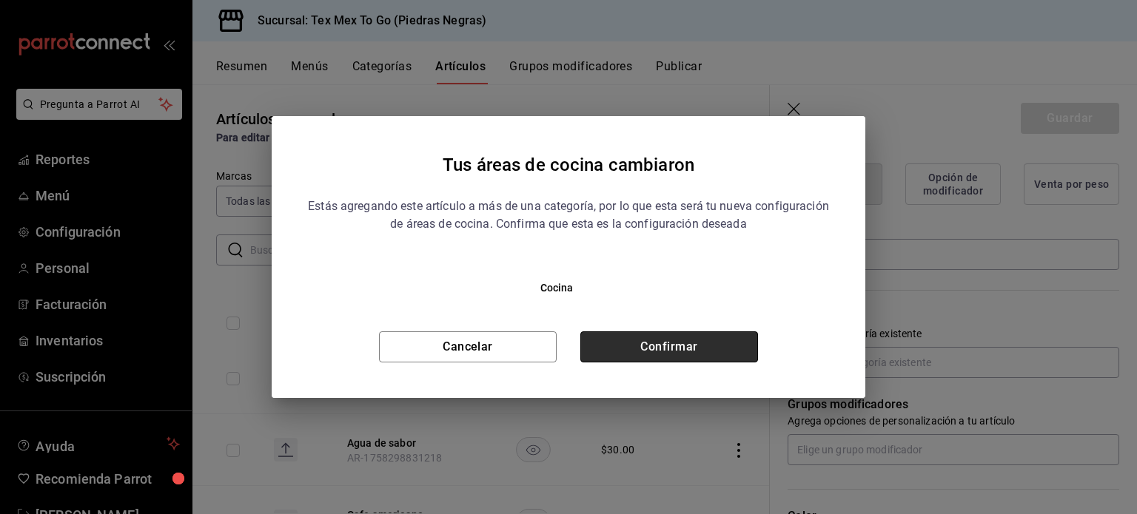
click at [686, 354] on button "Confirmar" at bounding box center [669, 347] width 178 height 31
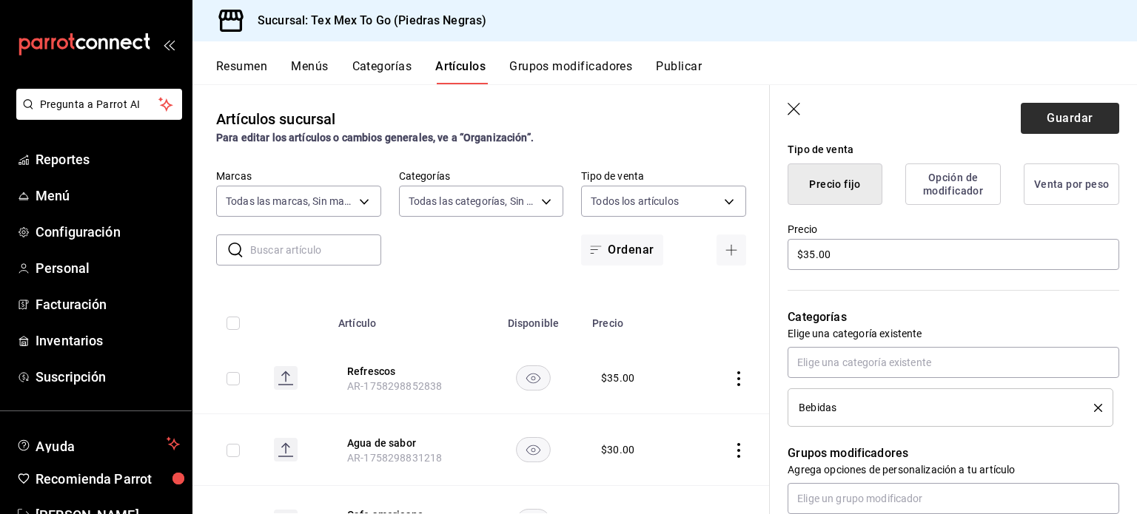
click at [1094, 142] on header "Guardar" at bounding box center [953, 115] width 367 height 61
click at [1094, 120] on button "Guardar" at bounding box center [1070, 118] width 98 height 31
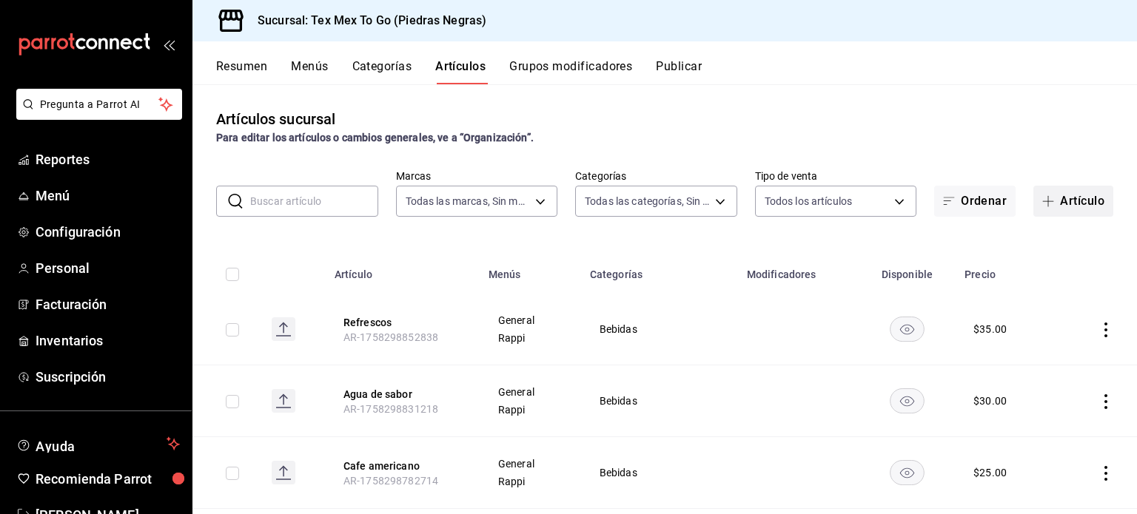
click at [1078, 206] on button "Artículo" at bounding box center [1073, 201] width 80 height 31
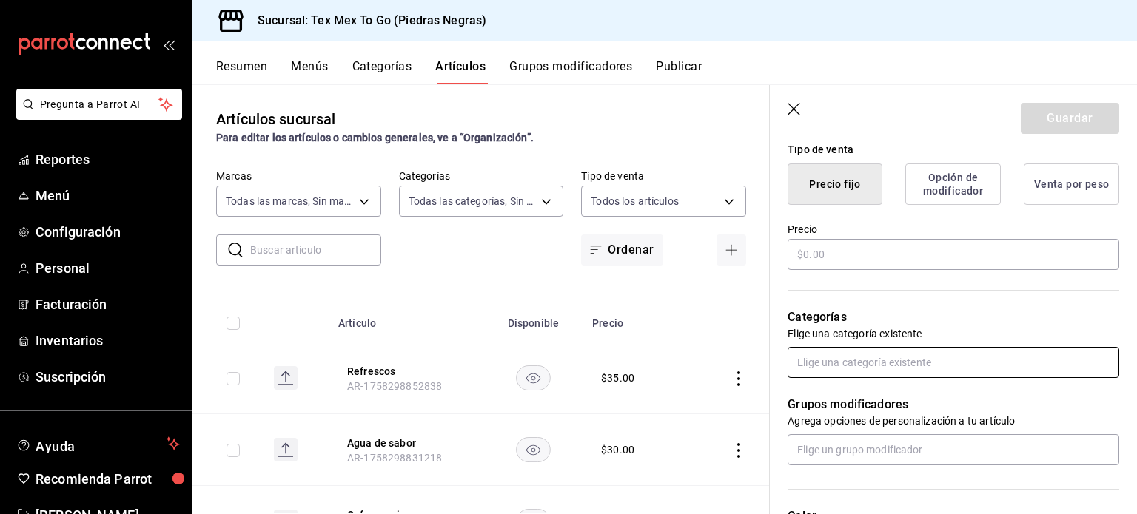
scroll to position [444, 0]
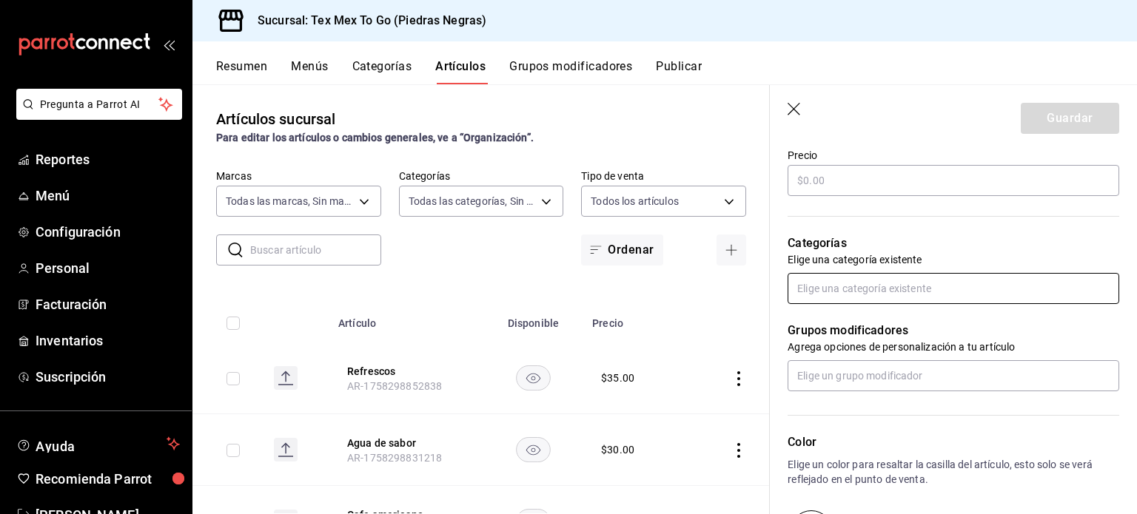
click at [847, 291] on input "text" at bounding box center [953, 288] width 332 height 31
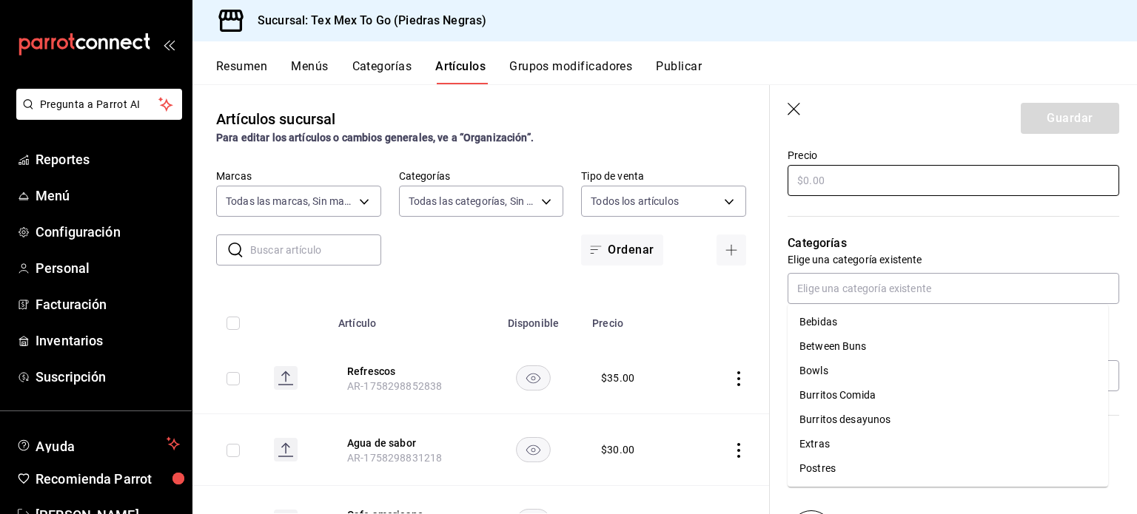
click at [837, 183] on input "text" at bounding box center [953, 180] width 332 height 31
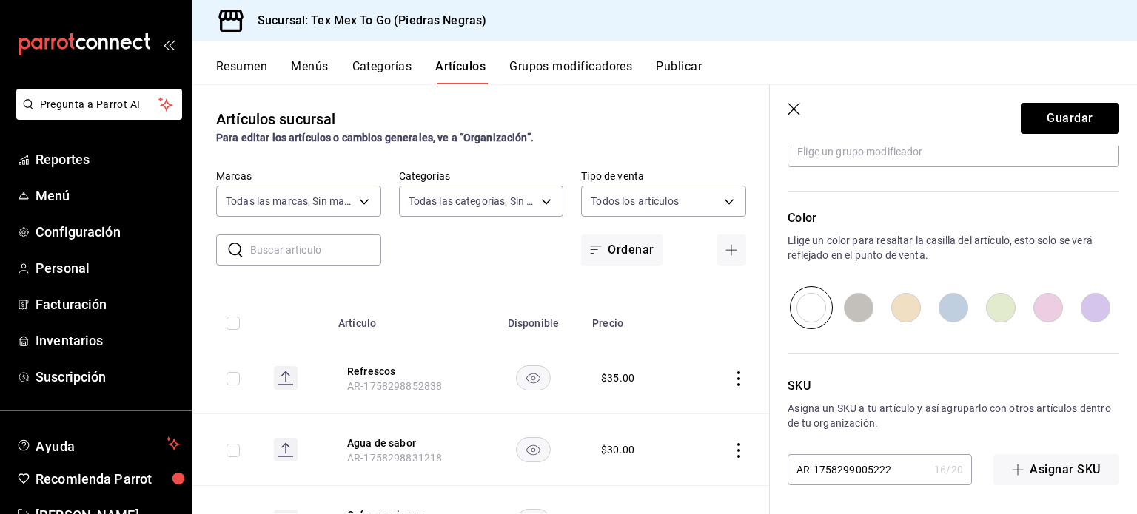
scroll to position [372, 0]
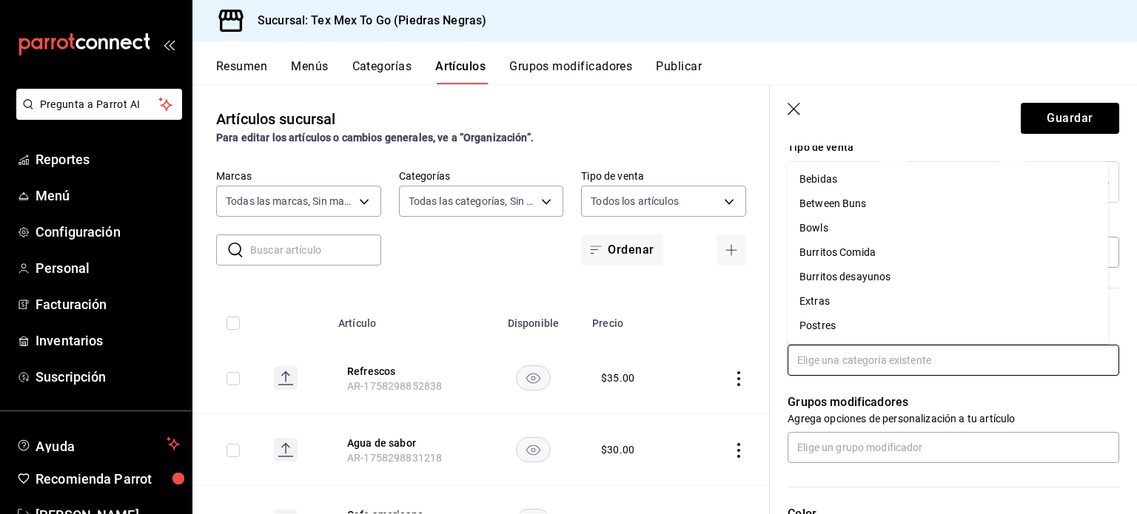
click at [893, 349] on input "text" at bounding box center [953, 360] width 332 height 31
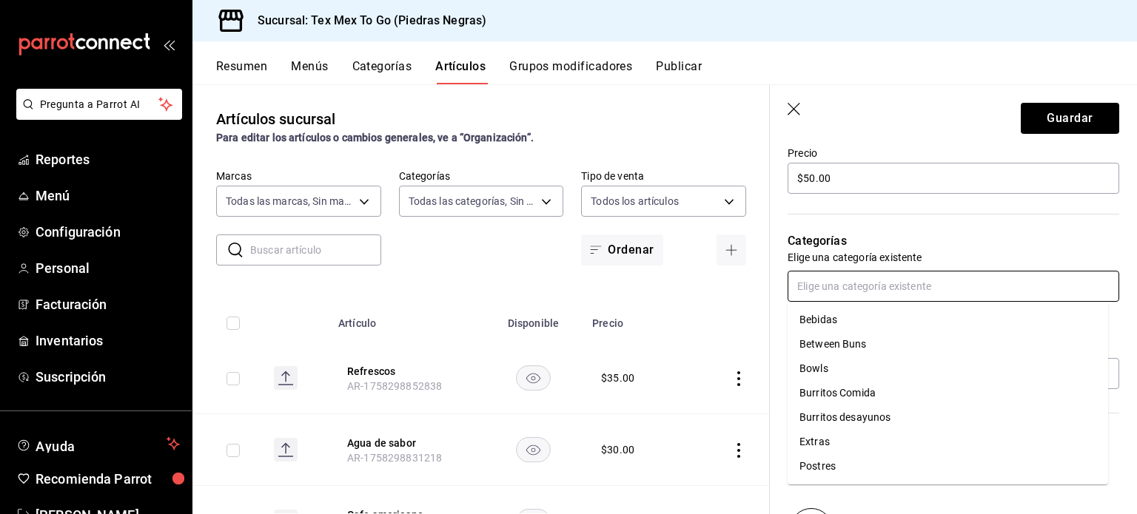
drag, startPoint x: 825, startPoint y: 467, endPoint x: 824, endPoint y: 443, distance: 23.7
click at [823, 467] on li "Postres" at bounding box center [947, 466] width 320 height 24
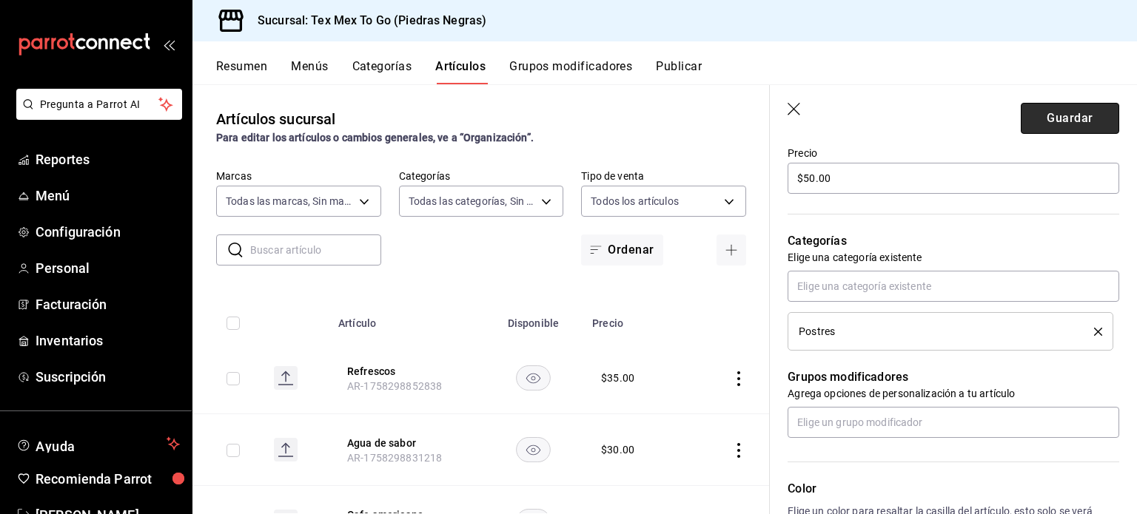
click at [1029, 112] on button "Guardar" at bounding box center [1070, 118] width 98 height 31
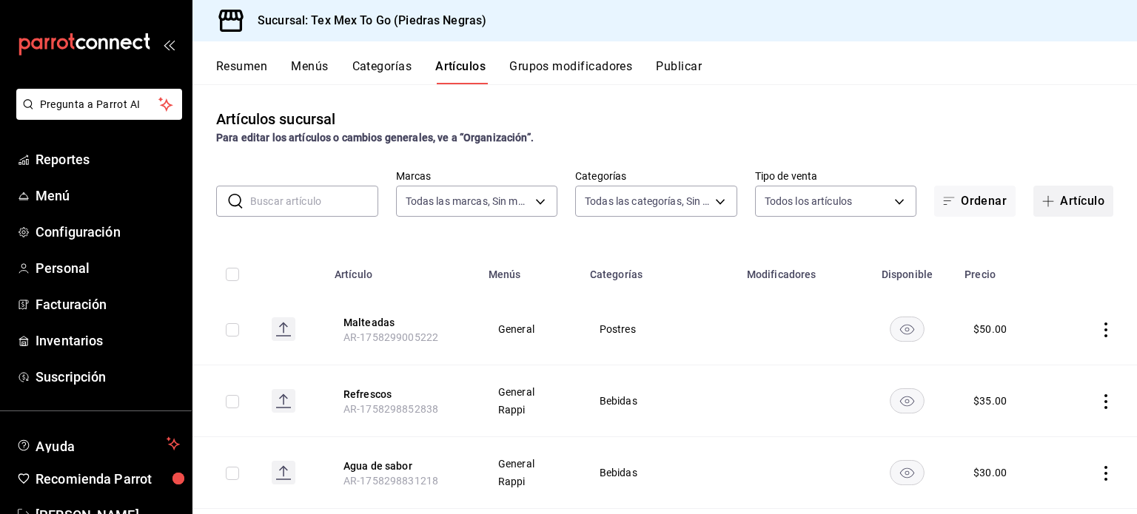
click at [1049, 204] on button "Artículo" at bounding box center [1073, 201] width 80 height 31
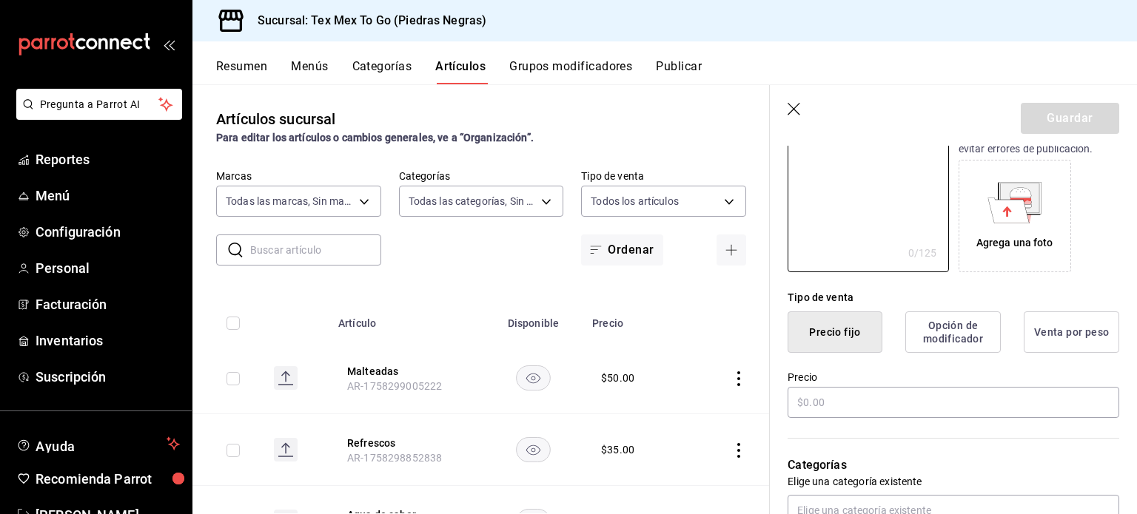
scroll to position [296, 0]
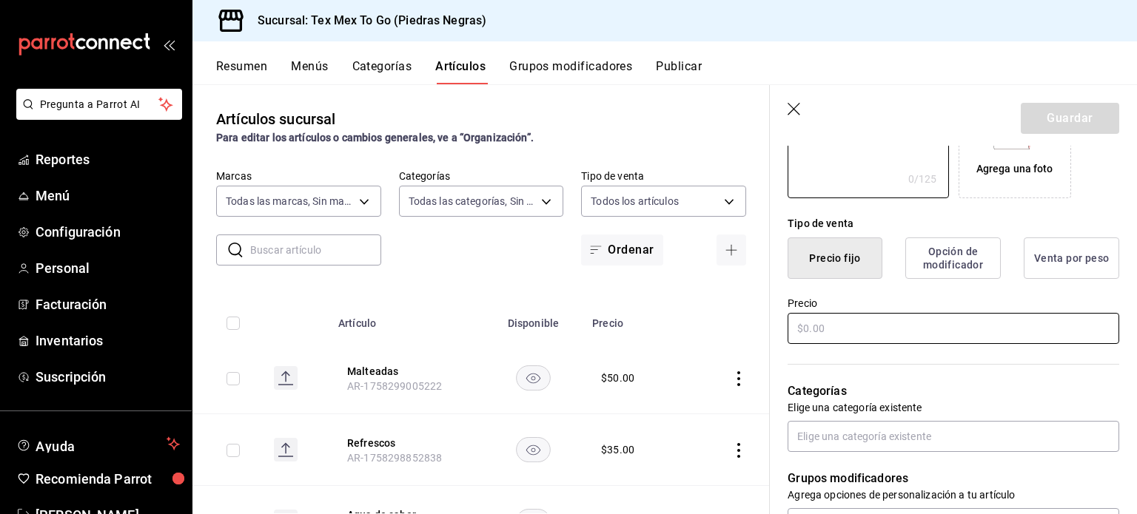
click at [861, 323] on input "text" at bounding box center [953, 328] width 332 height 31
click at [844, 124] on header "Guardar" at bounding box center [953, 115] width 367 height 61
click at [844, 164] on textarea at bounding box center [867, 110] width 161 height 178
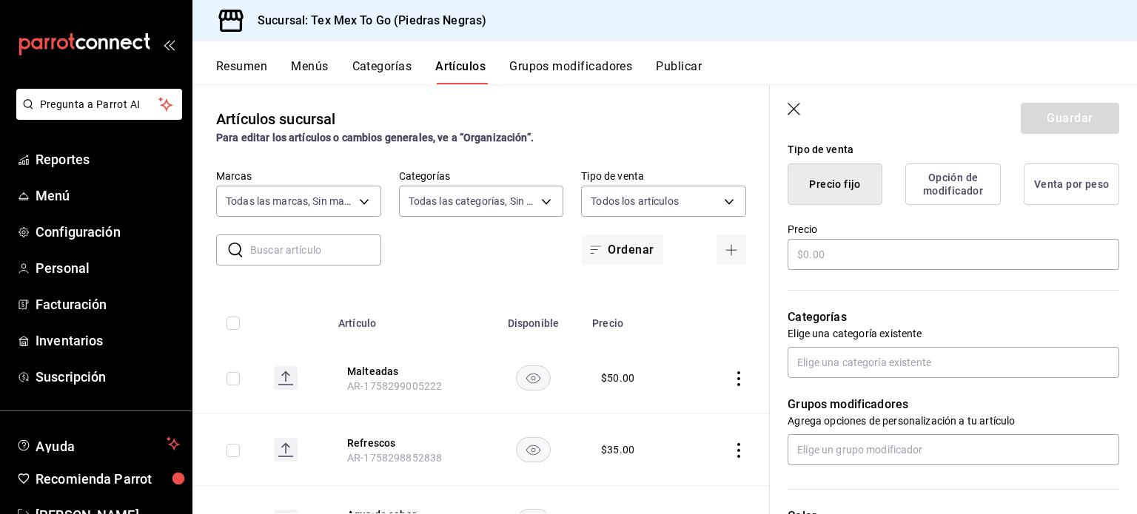
scroll to position [444, 0]
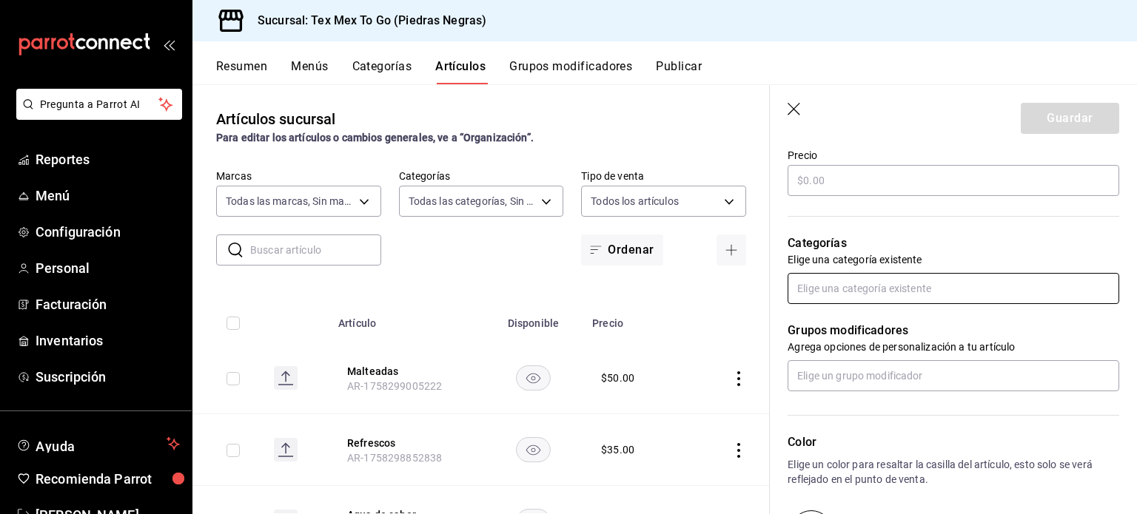
click at [832, 278] on input "text" at bounding box center [953, 288] width 332 height 31
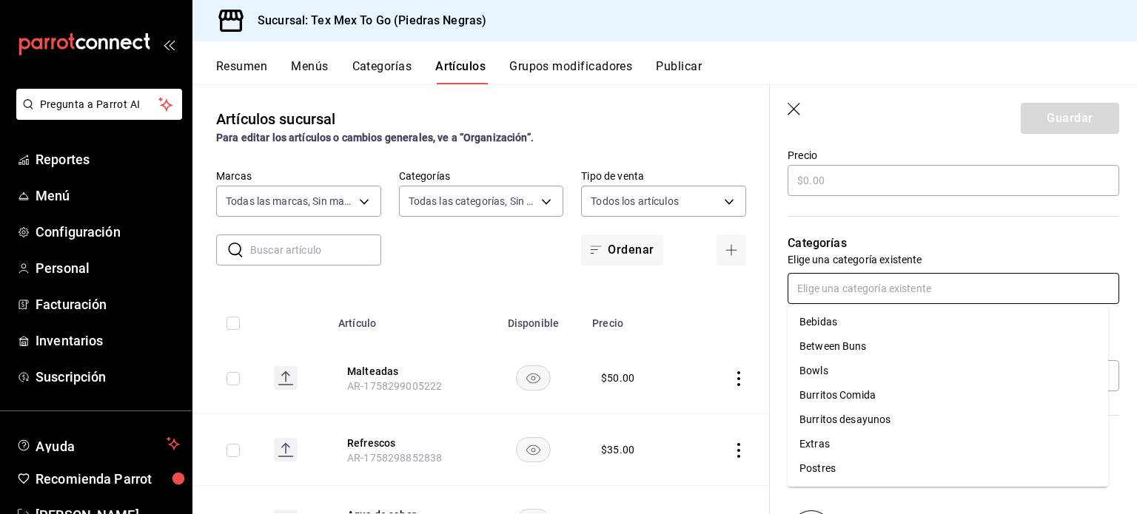
click at [813, 465] on li "Postres" at bounding box center [947, 469] width 320 height 24
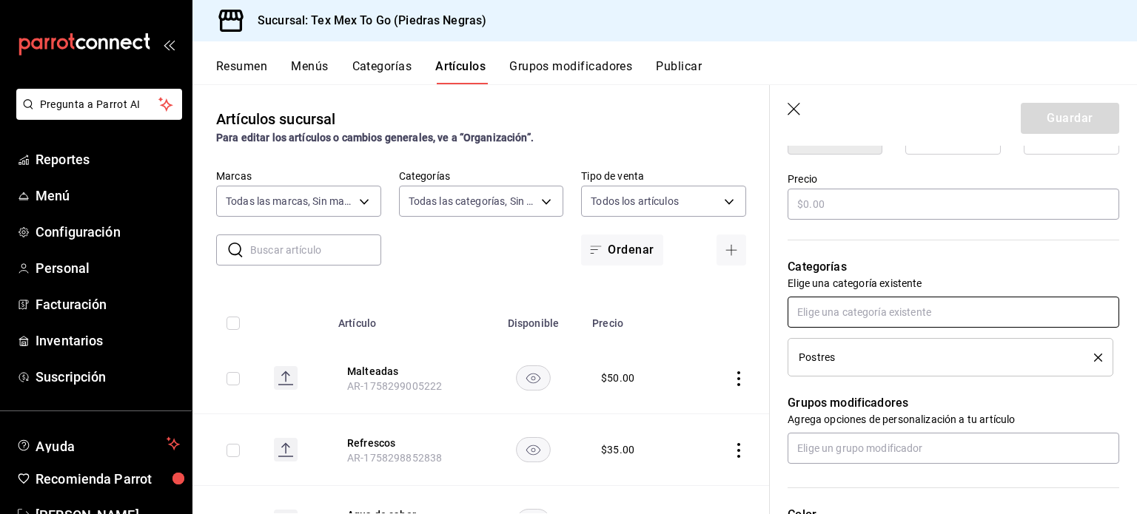
scroll to position [272, 0]
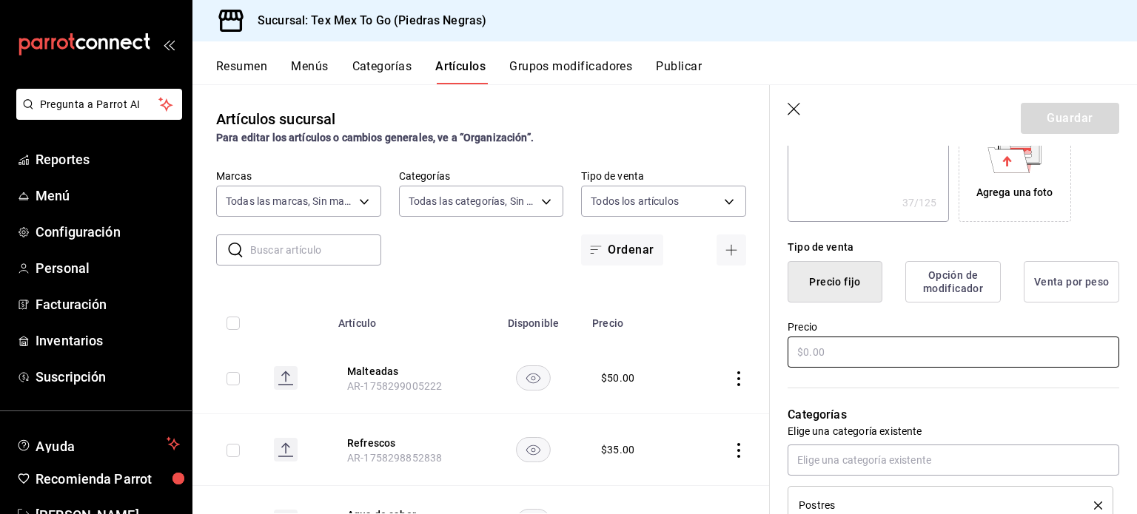
click at [836, 352] on input "text" at bounding box center [953, 352] width 332 height 31
click at [1026, 109] on button "Guardar" at bounding box center [1070, 118] width 98 height 31
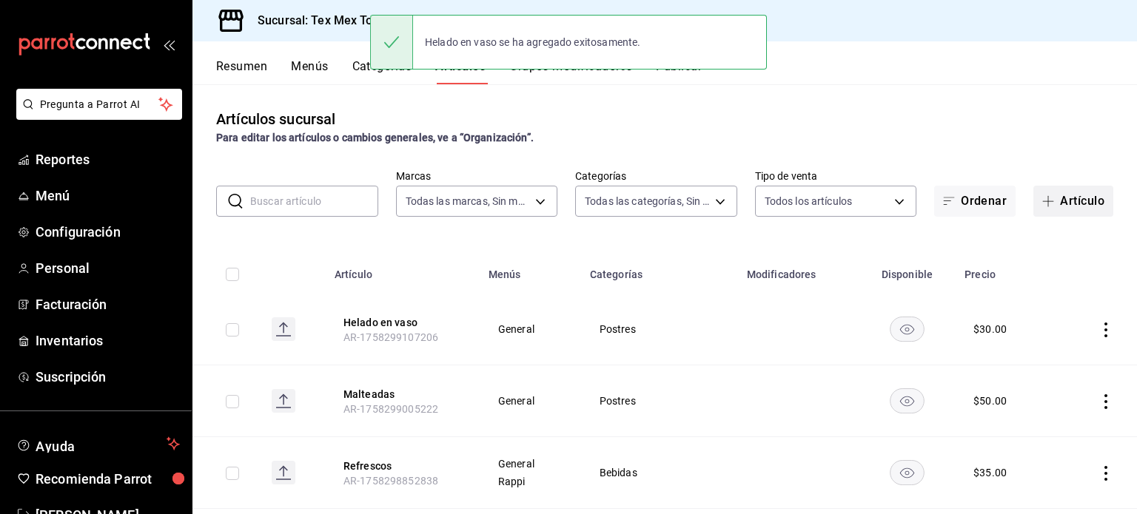
click at [1077, 205] on button "Artículo" at bounding box center [1073, 201] width 80 height 31
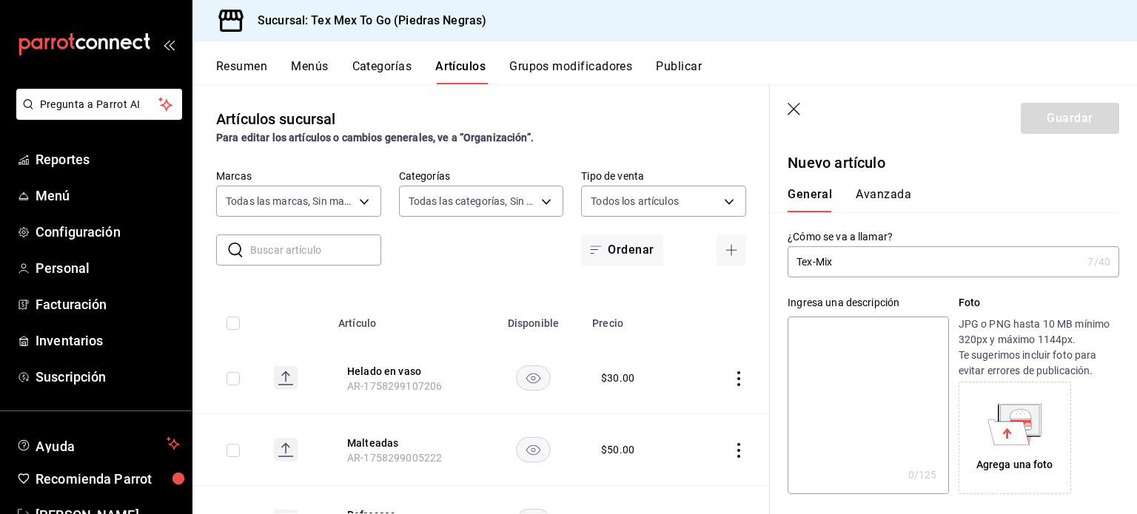
click at [807, 382] on textarea at bounding box center [867, 406] width 161 height 178
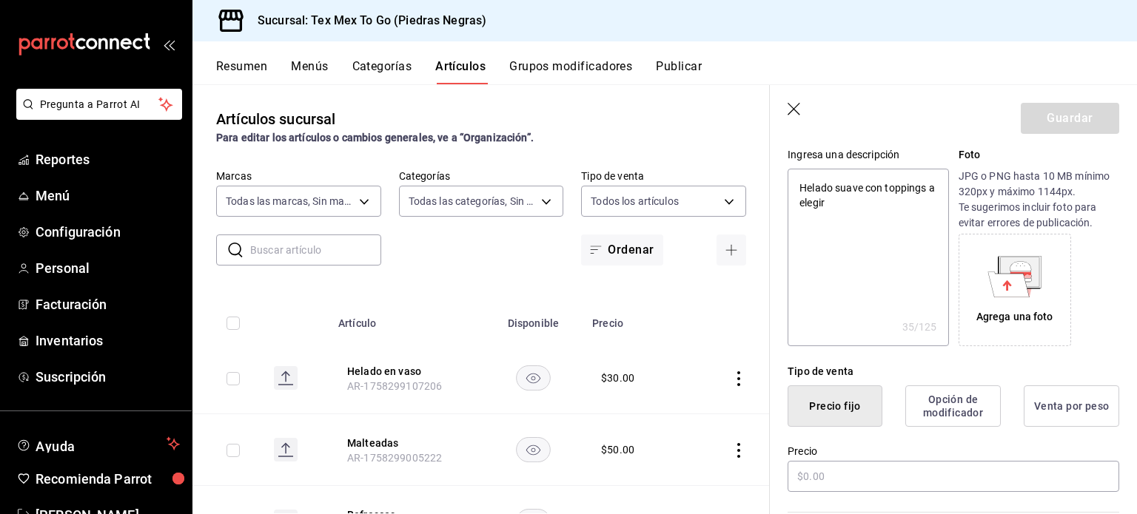
scroll to position [296, 0]
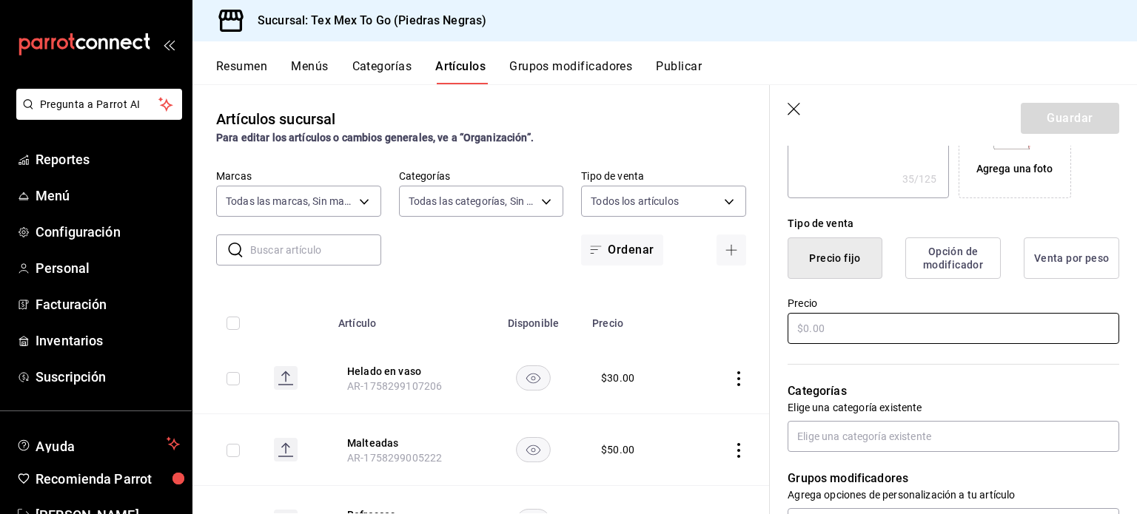
click at [863, 338] on input "text" at bounding box center [953, 328] width 332 height 31
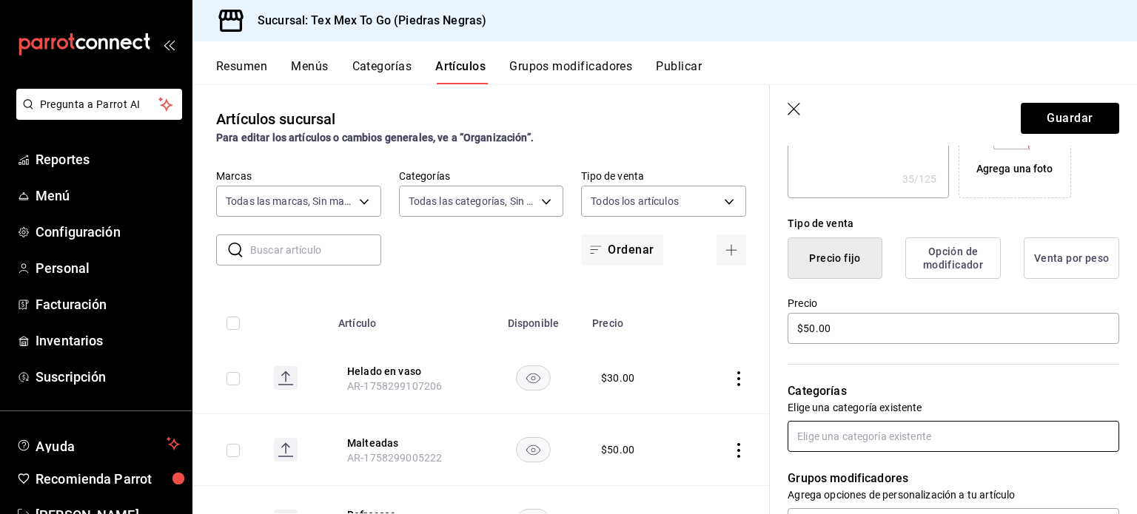
click at [934, 440] on input "text" at bounding box center [953, 436] width 332 height 31
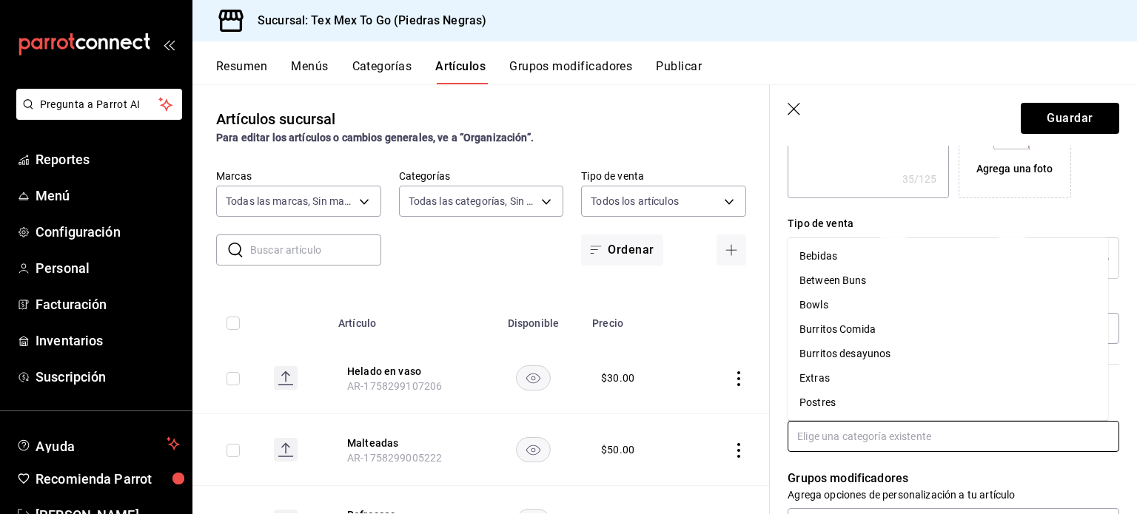
click at [836, 398] on li "Postres" at bounding box center [947, 403] width 320 height 24
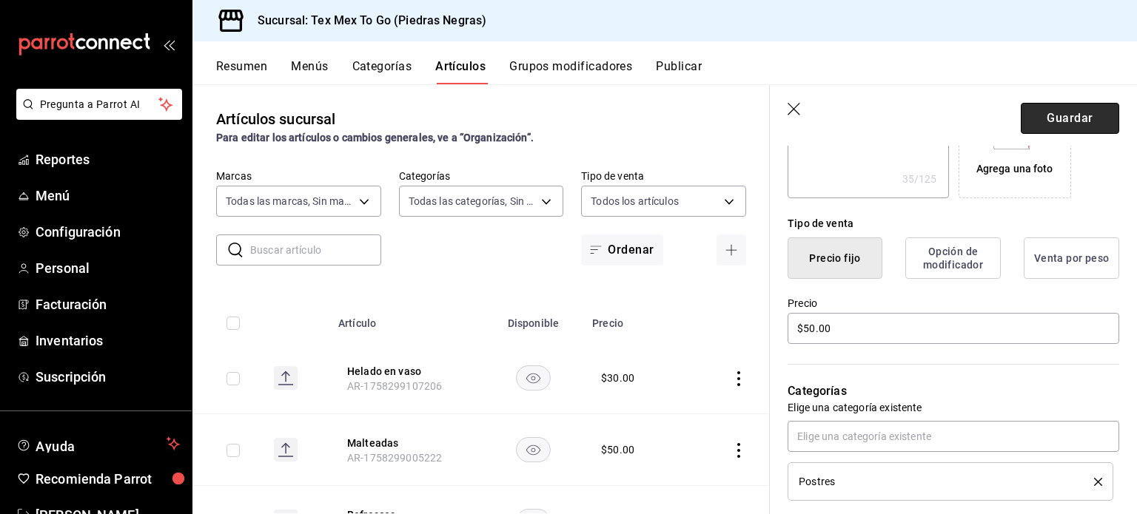
click at [1050, 107] on button "Guardar" at bounding box center [1070, 118] width 98 height 31
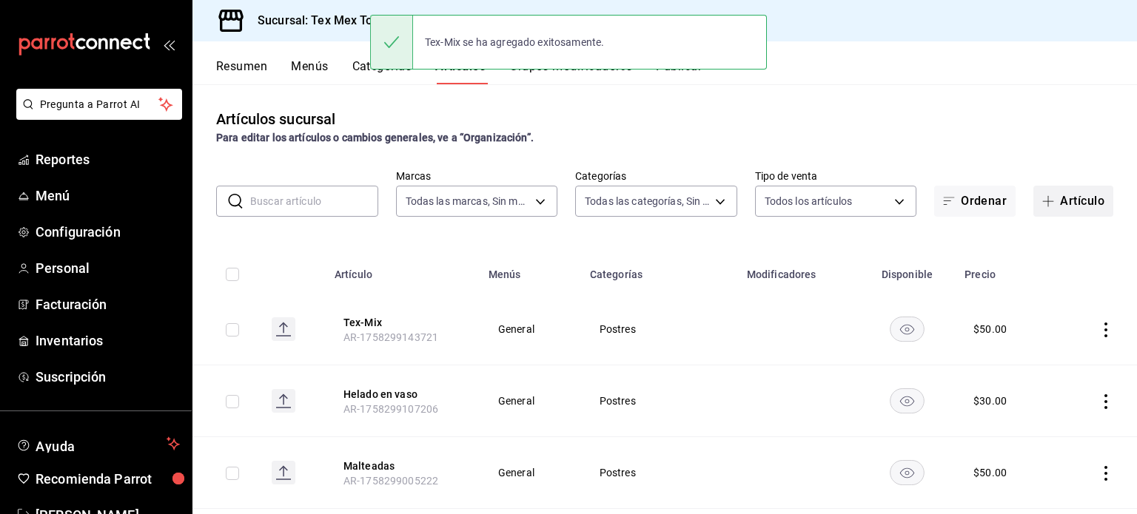
click at [1038, 212] on button "Artículo" at bounding box center [1073, 201] width 80 height 31
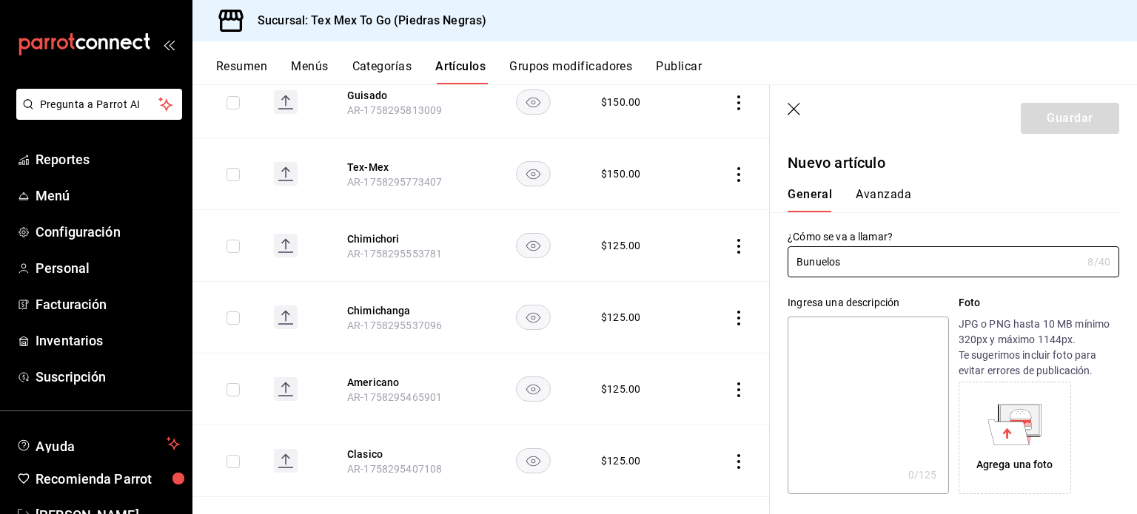
scroll to position [2006, 0]
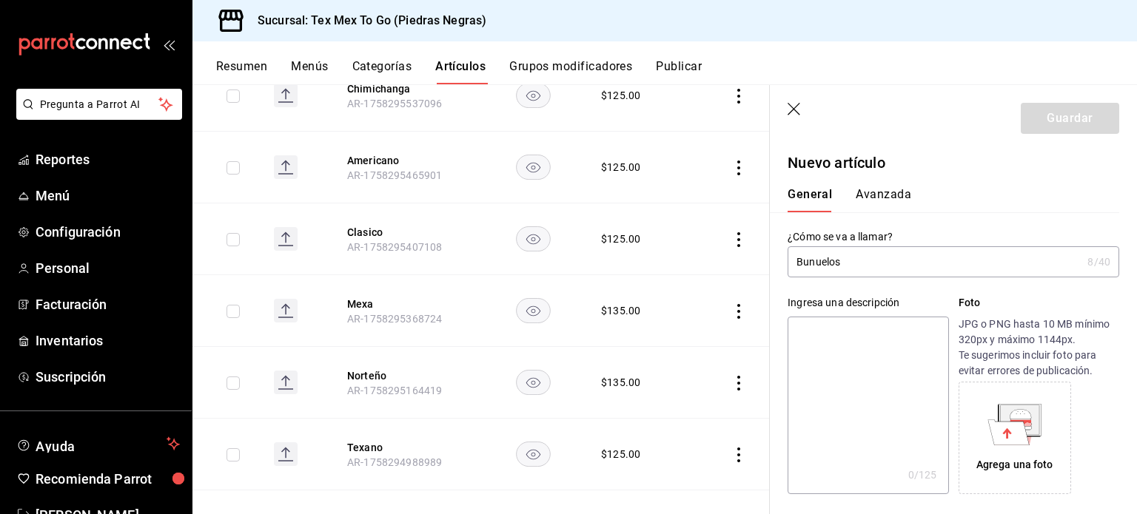
drag, startPoint x: 439, startPoint y: 373, endPoint x: 328, endPoint y: 397, distance: 113.5
click at [335, 399] on th "Norteño AR-1758295164419" at bounding box center [406, 383] width 154 height 72
drag, startPoint x: 382, startPoint y: 397, endPoint x: 390, endPoint y: 406, distance: 12.0
click at [389, 411] on th "Norteño AR-1758295164419" at bounding box center [406, 383] width 154 height 72
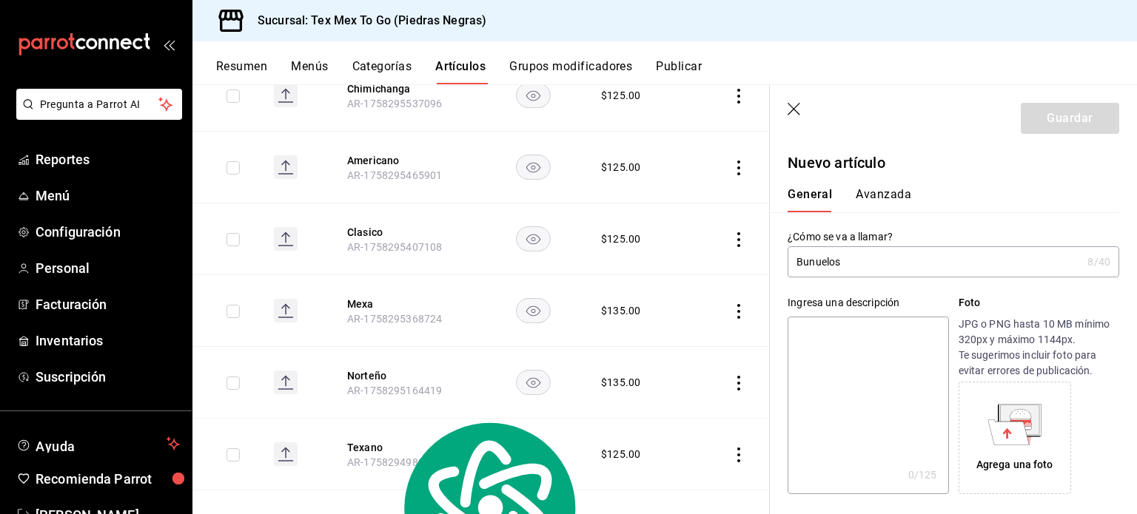
click at [816, 261] on input "Bunuelos" at bounding box center [934, 262] width 294 height 30
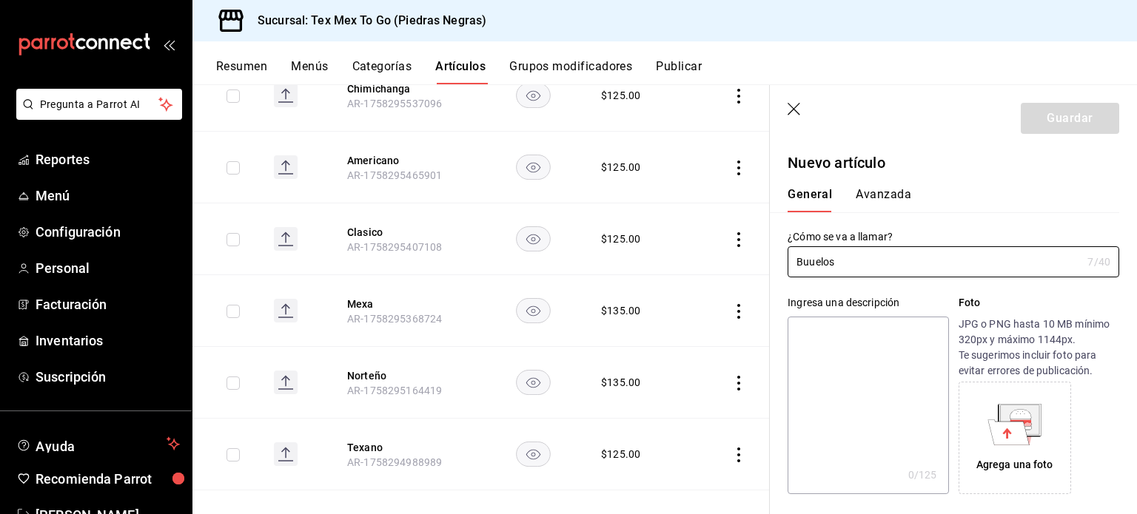
paste input "ñ"
click at [859, 398] on textarea at bounding box center [867, 406] width 161 height 178
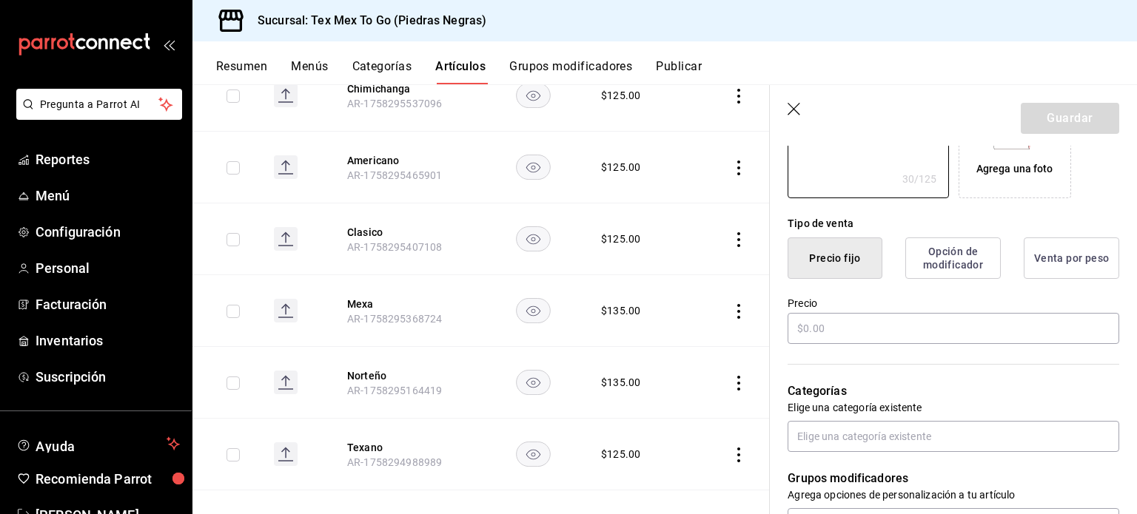
scroll to position [370, 0]
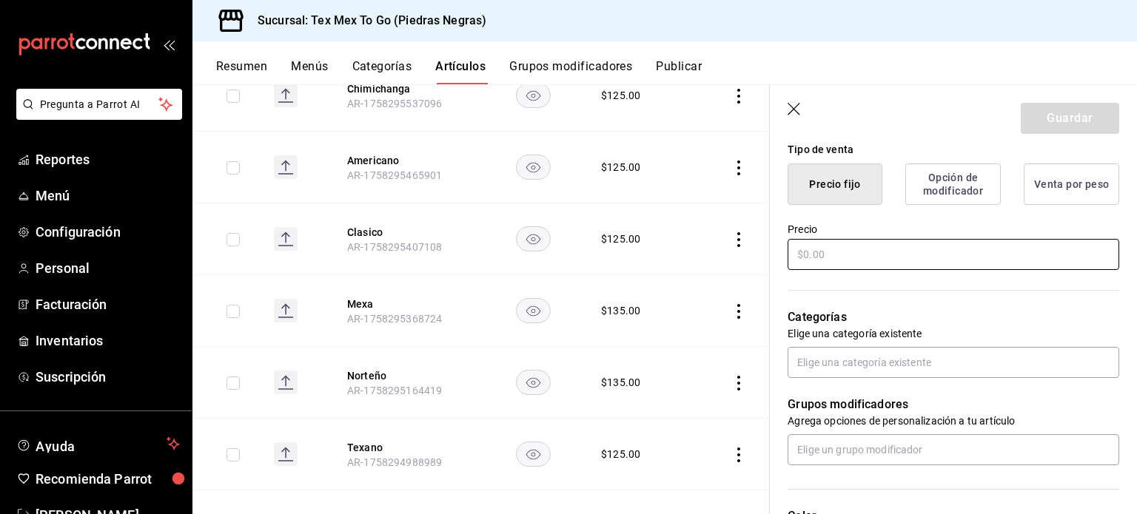
click at [874, 255] on input "text" at bounding box center [953, 254] width 332 height 31
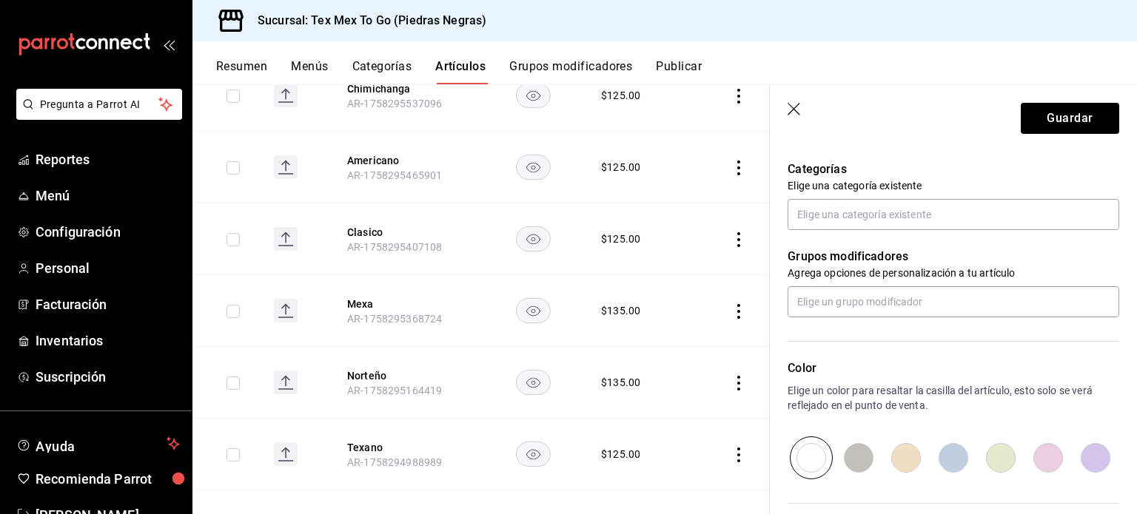
scroll to position [444, 0]
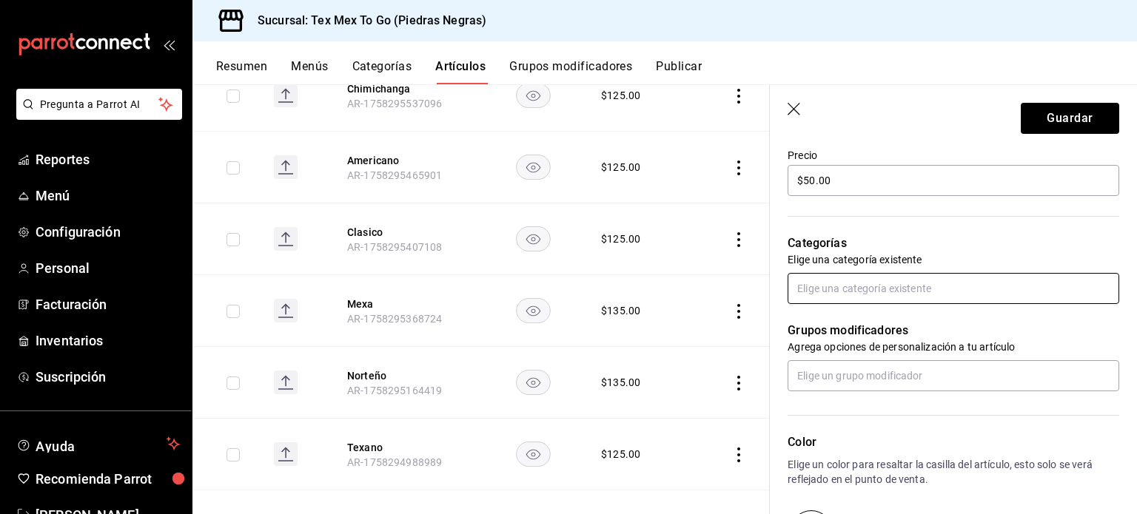
click at [829, 286] on input "text" at bounding box center [953, 288] width 332 height 31
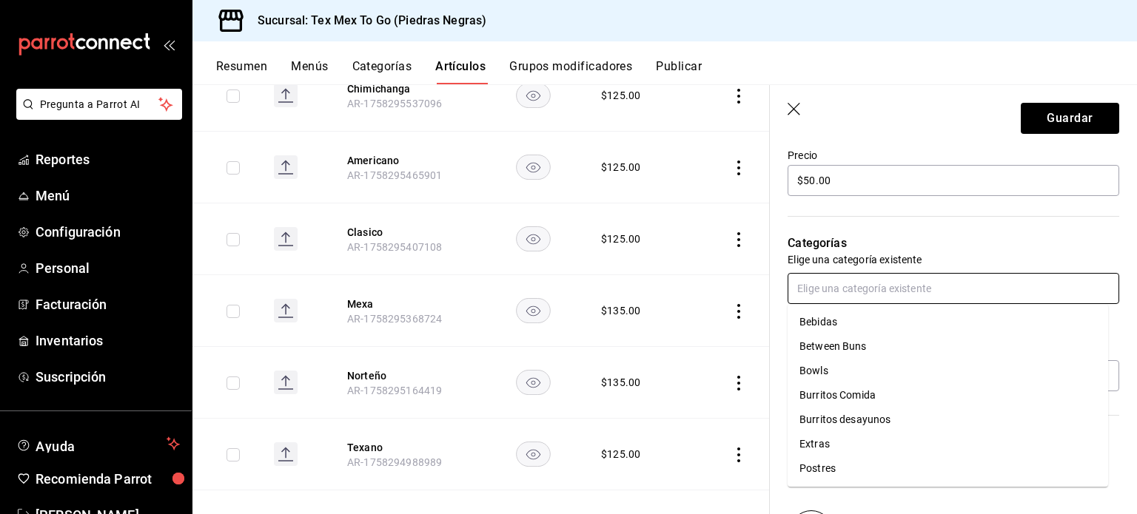
click at [811, 474] on li "Postres" at bounding box center [947, 469] width 320 height 24
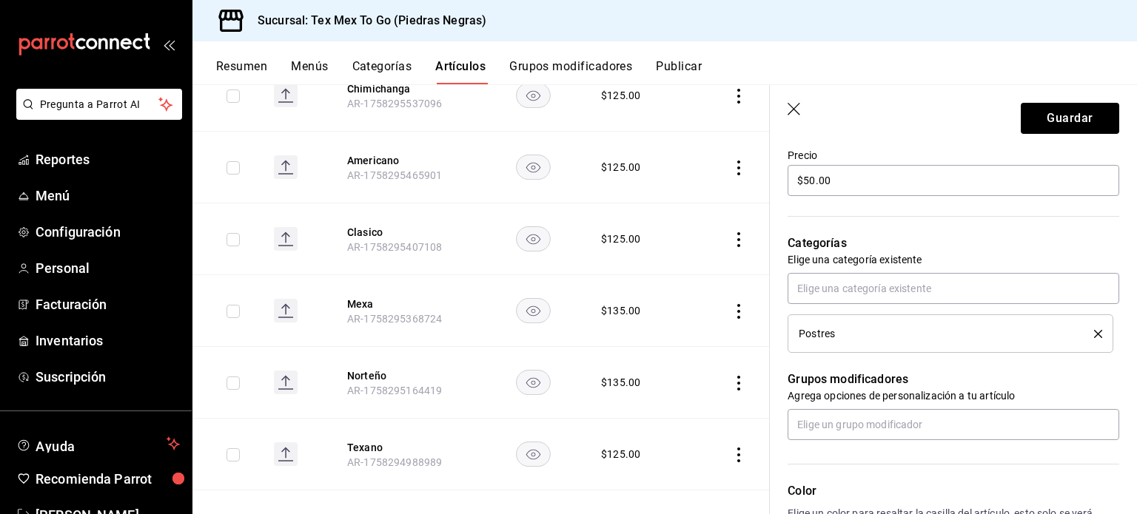
click at [1038, 136] on header "Guardar" at bounding box center [953, 115] width 367 height 61
click at [1057, 100] on header "Guardar" at bounding box center [953, 115] width 367 height 61
click at [1081, 127] on button "Guardar" at bounding box center [1070, 118] width 98 height 31
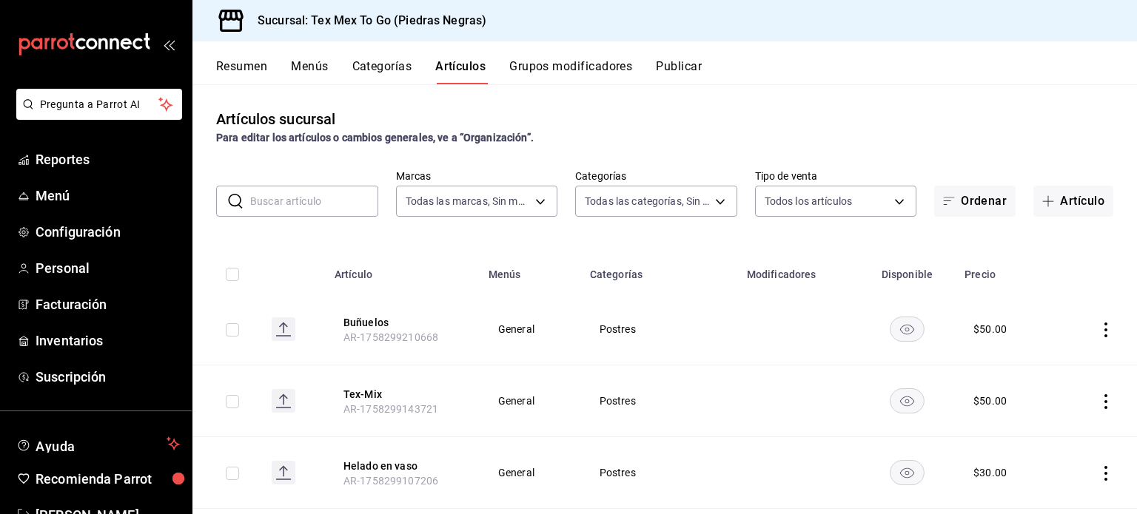
scroll to position [74, 0]
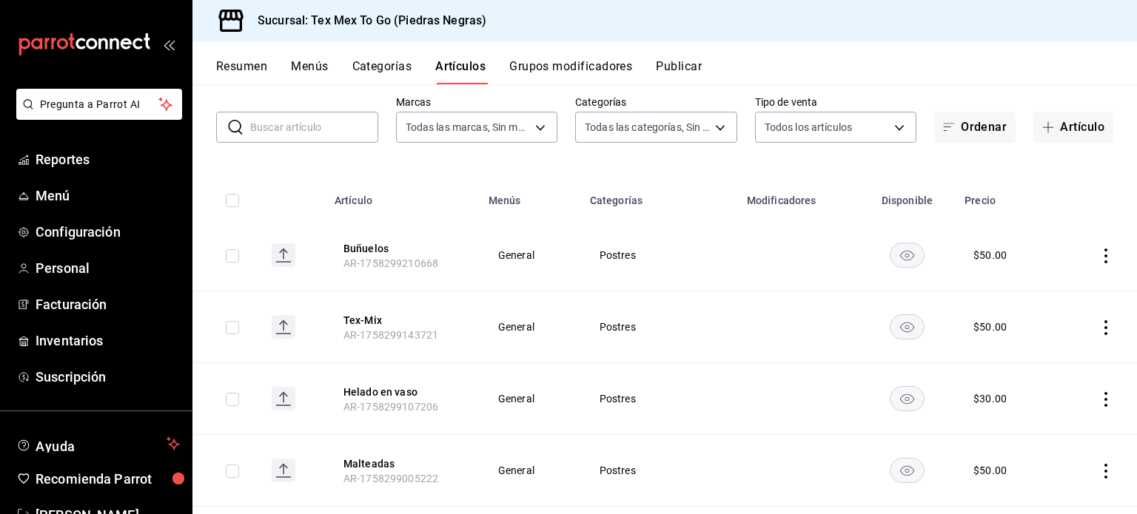
click at [460, 67] on button "Artículos" at bounding box center [460, 71] width 50 height 25
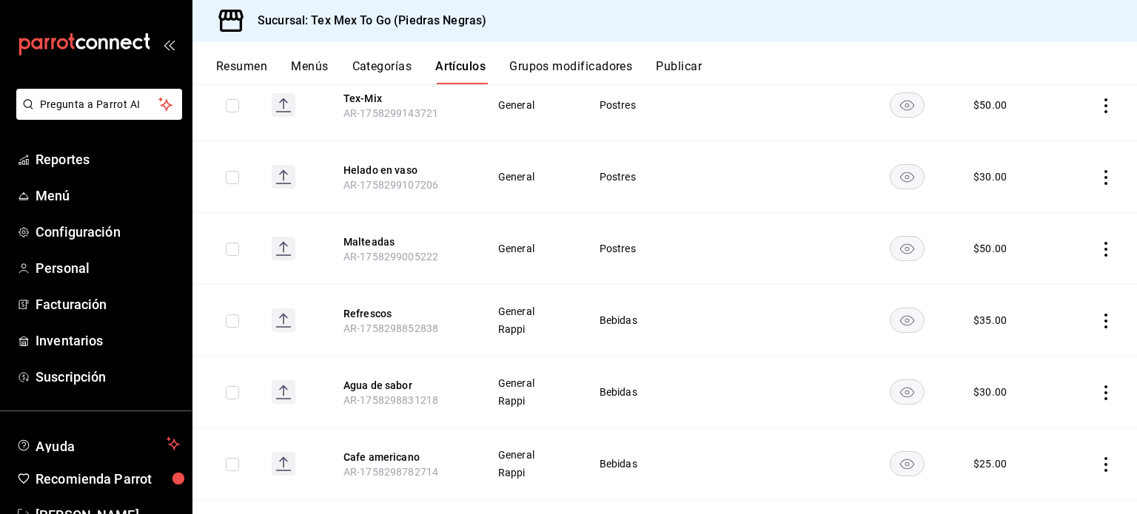
scroll to position [222, 0]
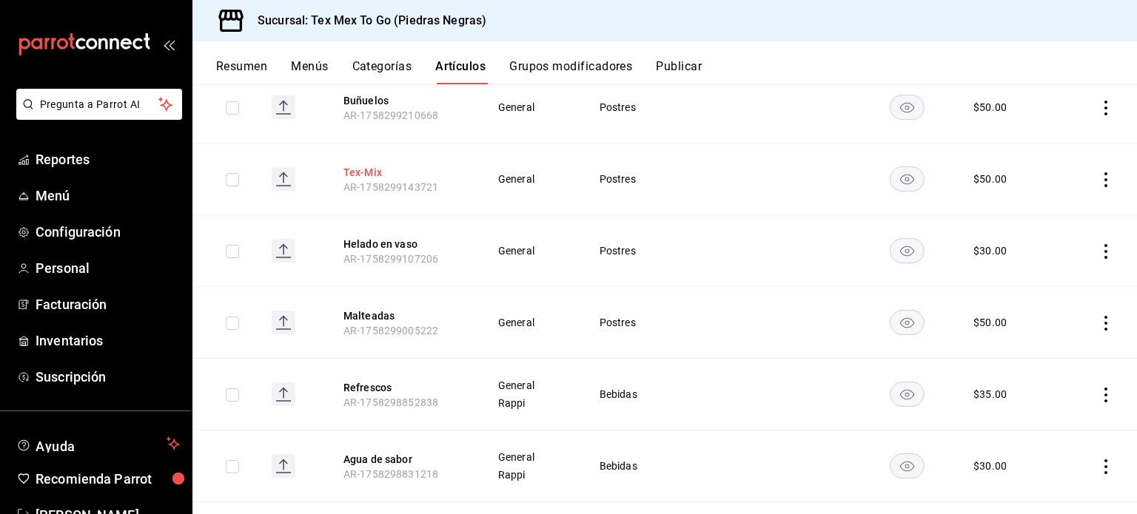
click at [365, 166] on button "Tex-Mix" at bounding box center [402, 172] width 118 height 15
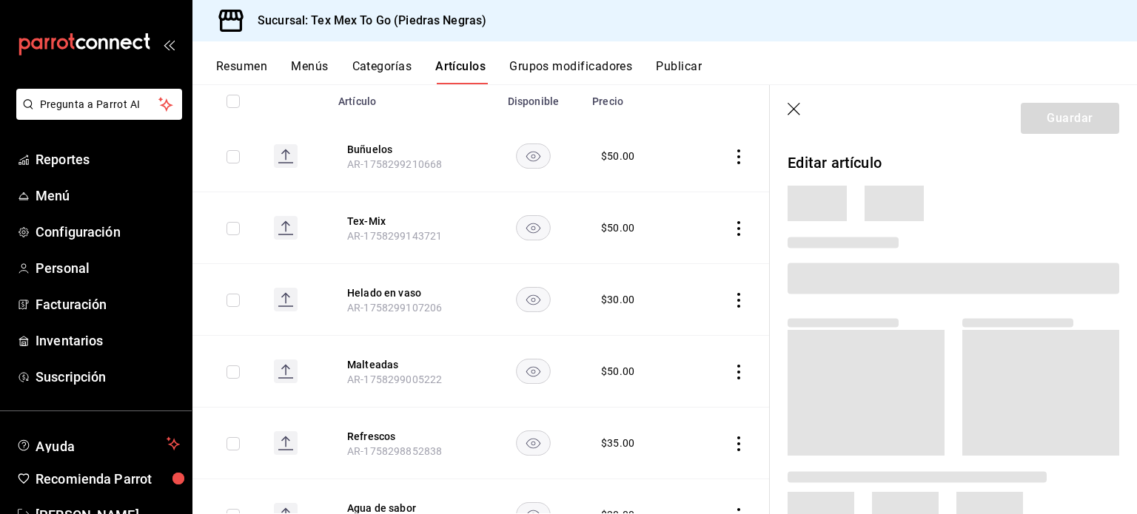
drag, startPoint x: 928, startPoint y: 235, endPoint x: 1136, endPoint y: 41, distance: 283.8
click at [1136, 195] on section "Guardar Editar artículo" at bounding box center [953, 299] width 367 height 429
